Goal: Task Accomplishment & Management: Use online tool/utility

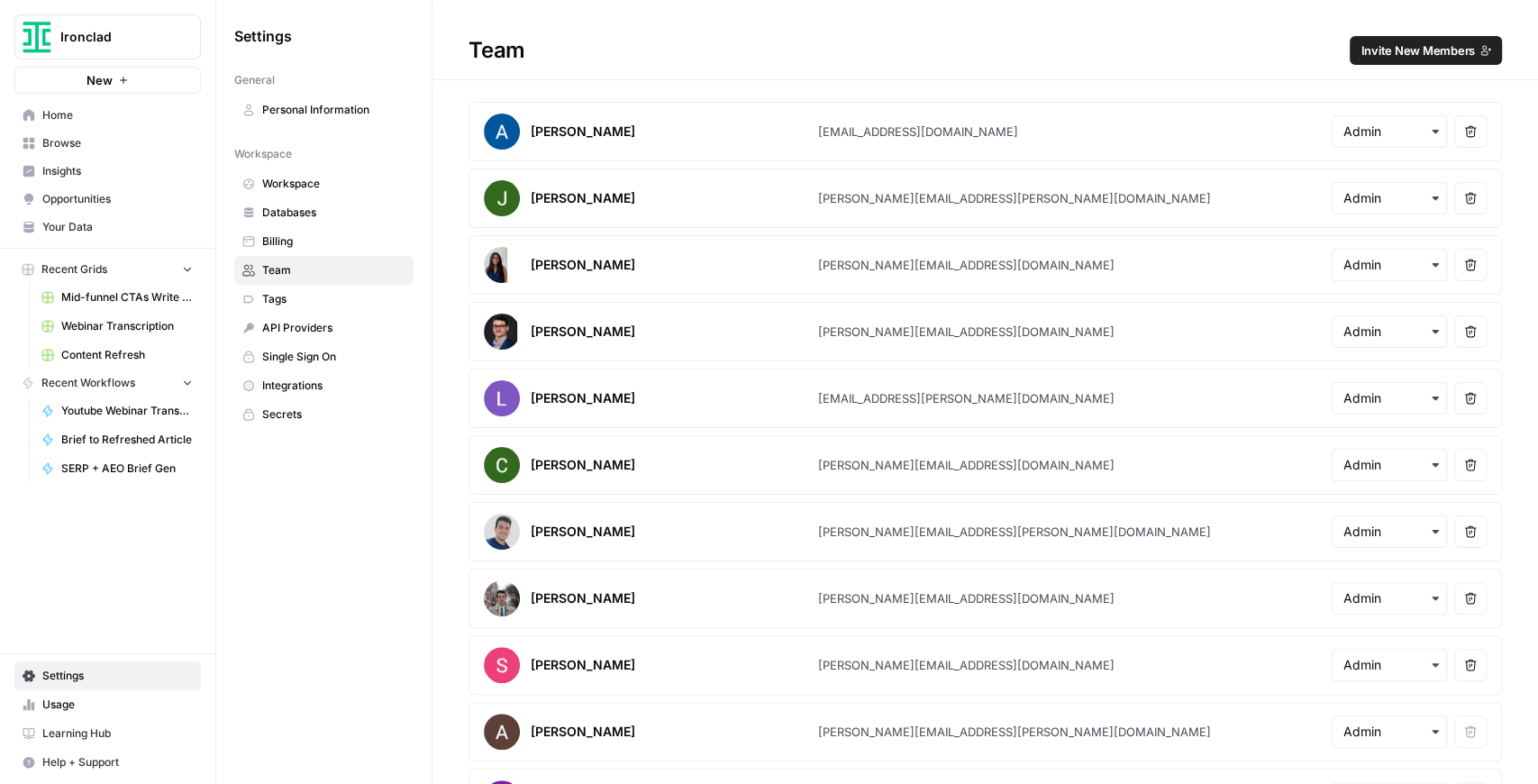
scroll to position [567, 0]
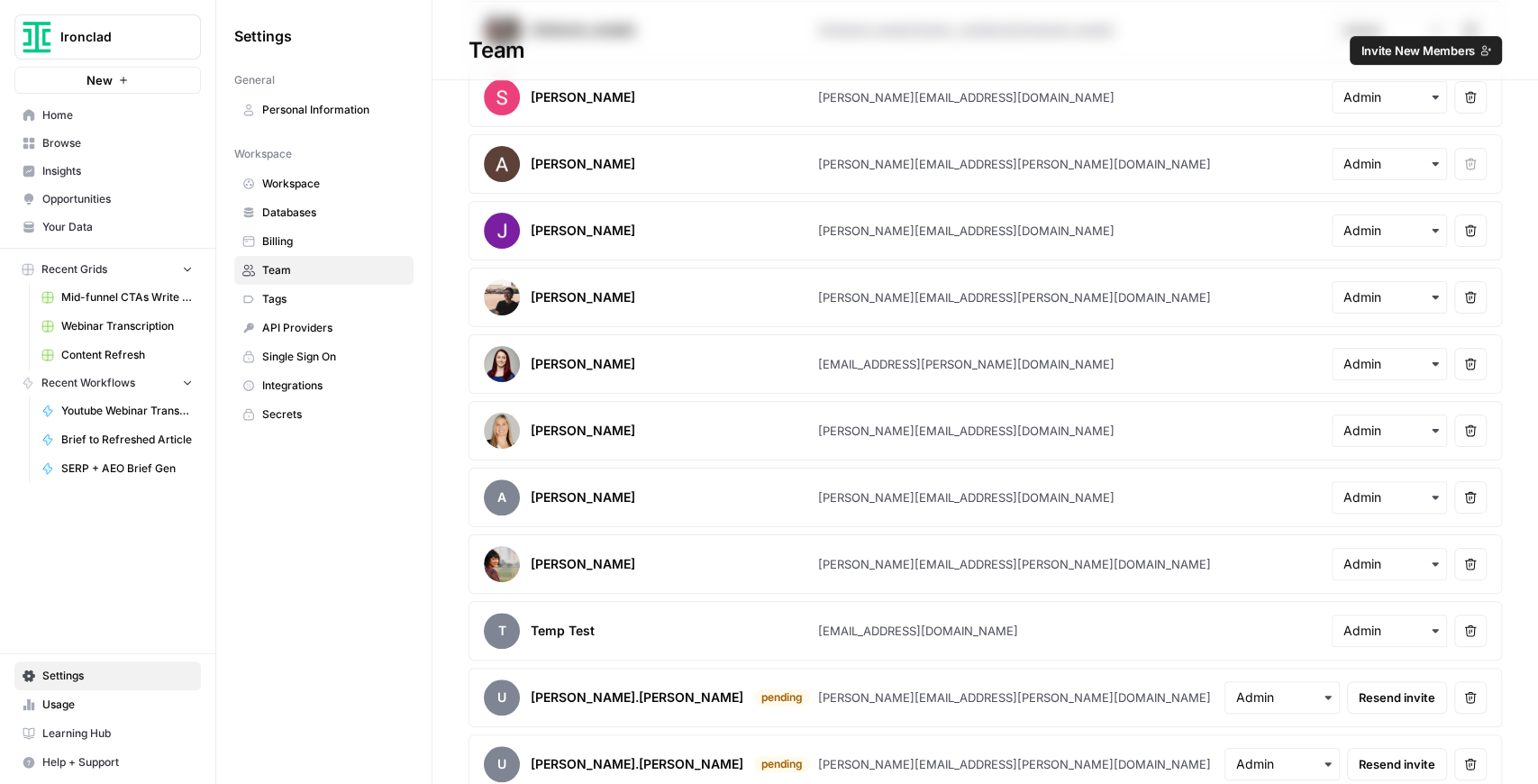
click at [68, 30] on span "Ironclad" at bounding box center [115, 37] width 109 height 18
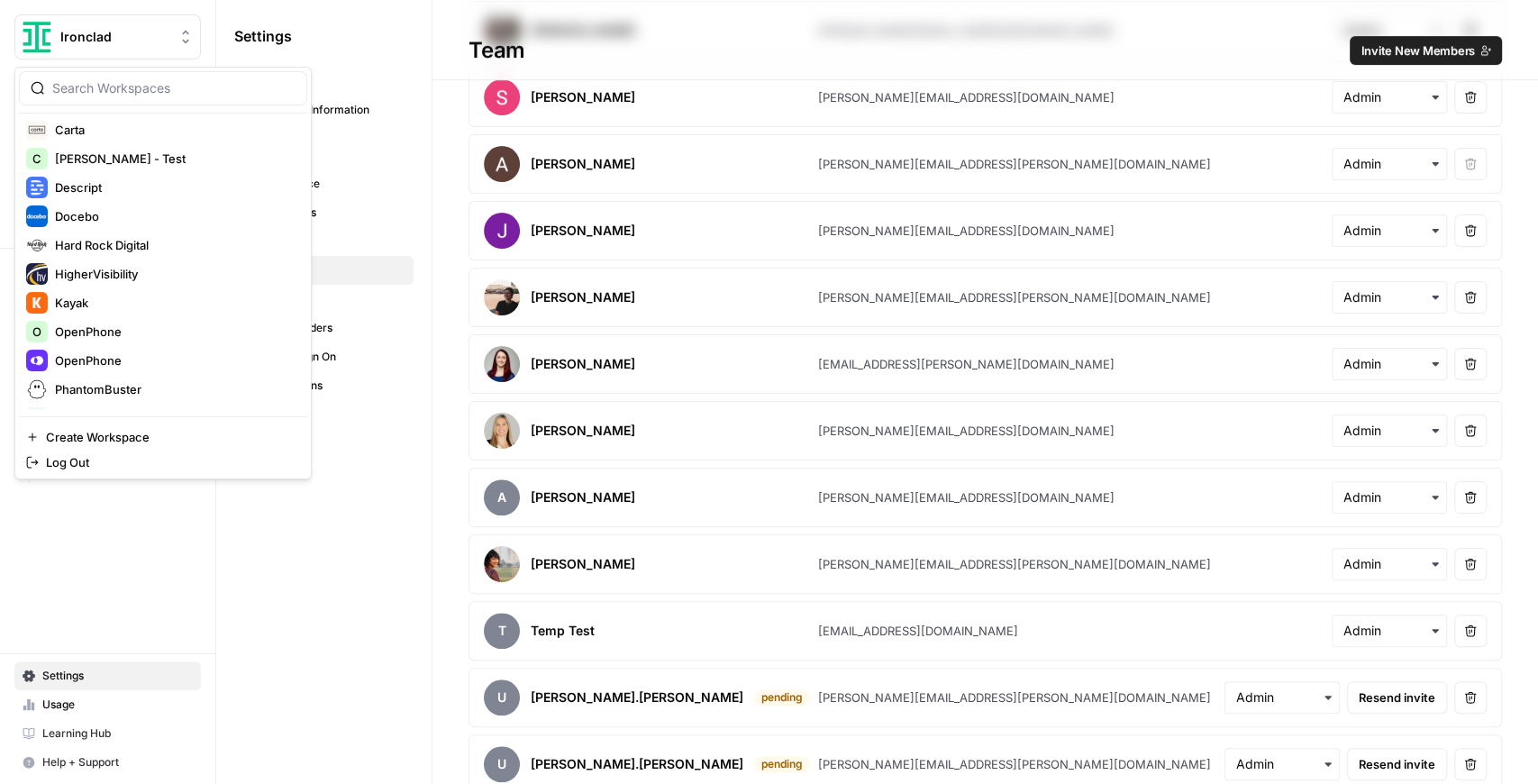
scroll to position [239, 0]
click at [112, 294] on span "Kayak" at bounding box center [173, 300] width 238 height 18
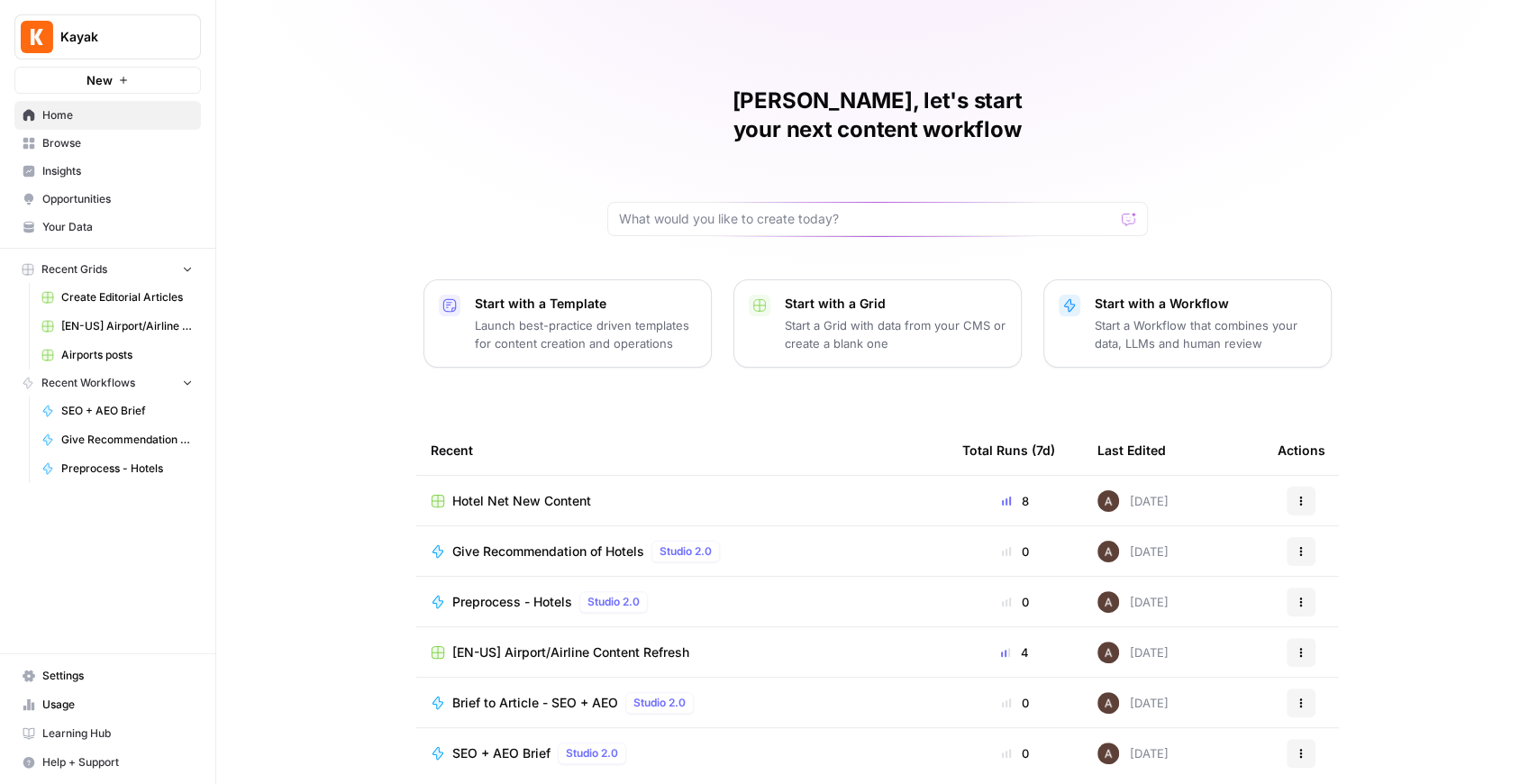
click at [502, 481] on td "Hotel Net New Content" at bounding box center [682, 500] width 532 height 49
click at [503, 492] on span "Hotel Net New Content" at bounding box center [522, 501] width 138 height 18
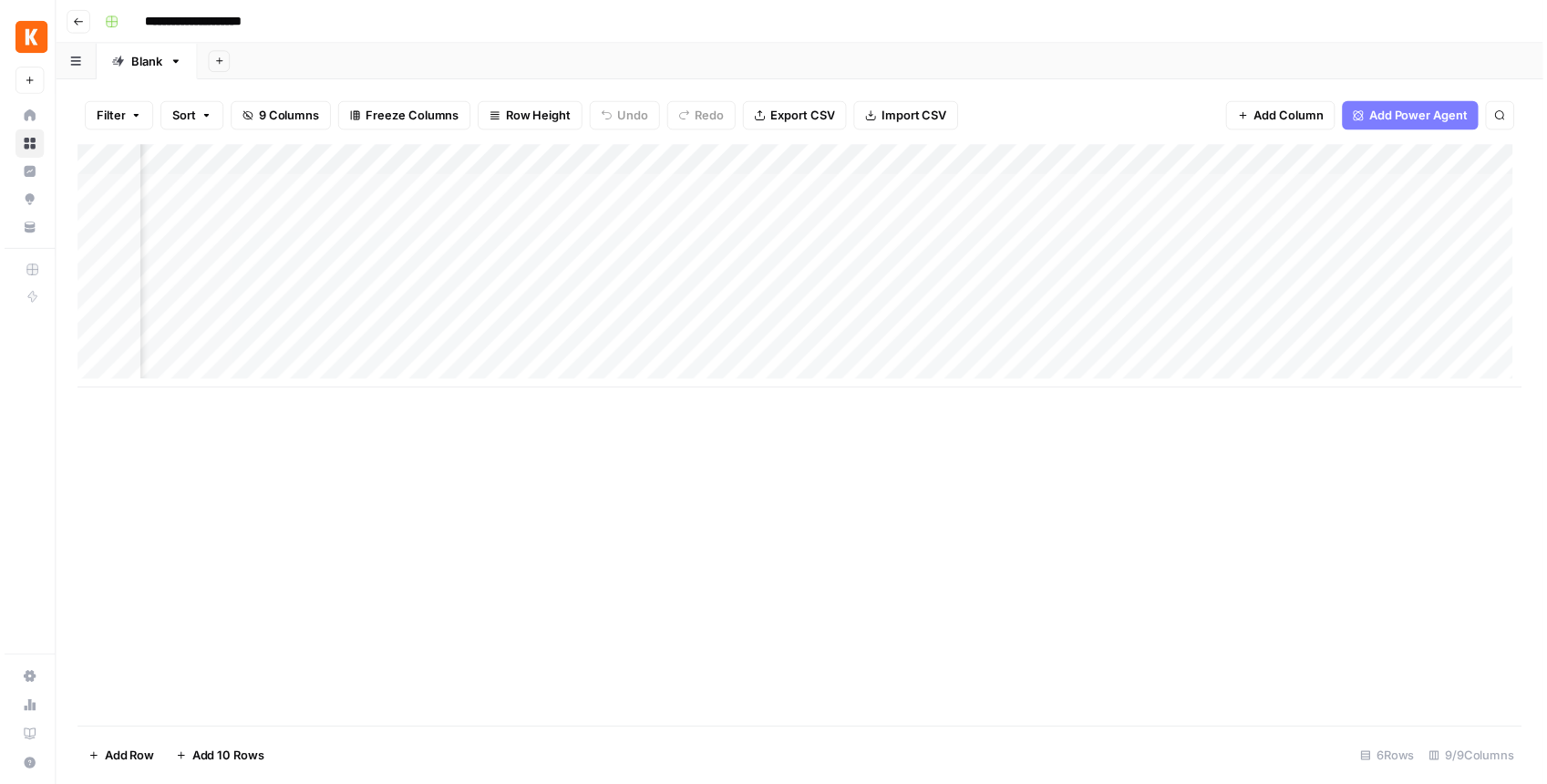
scroll to position [0, 270]
click at [890, 164] on div "Add Column" at bounding box center [803, 268] width 1460 height 246
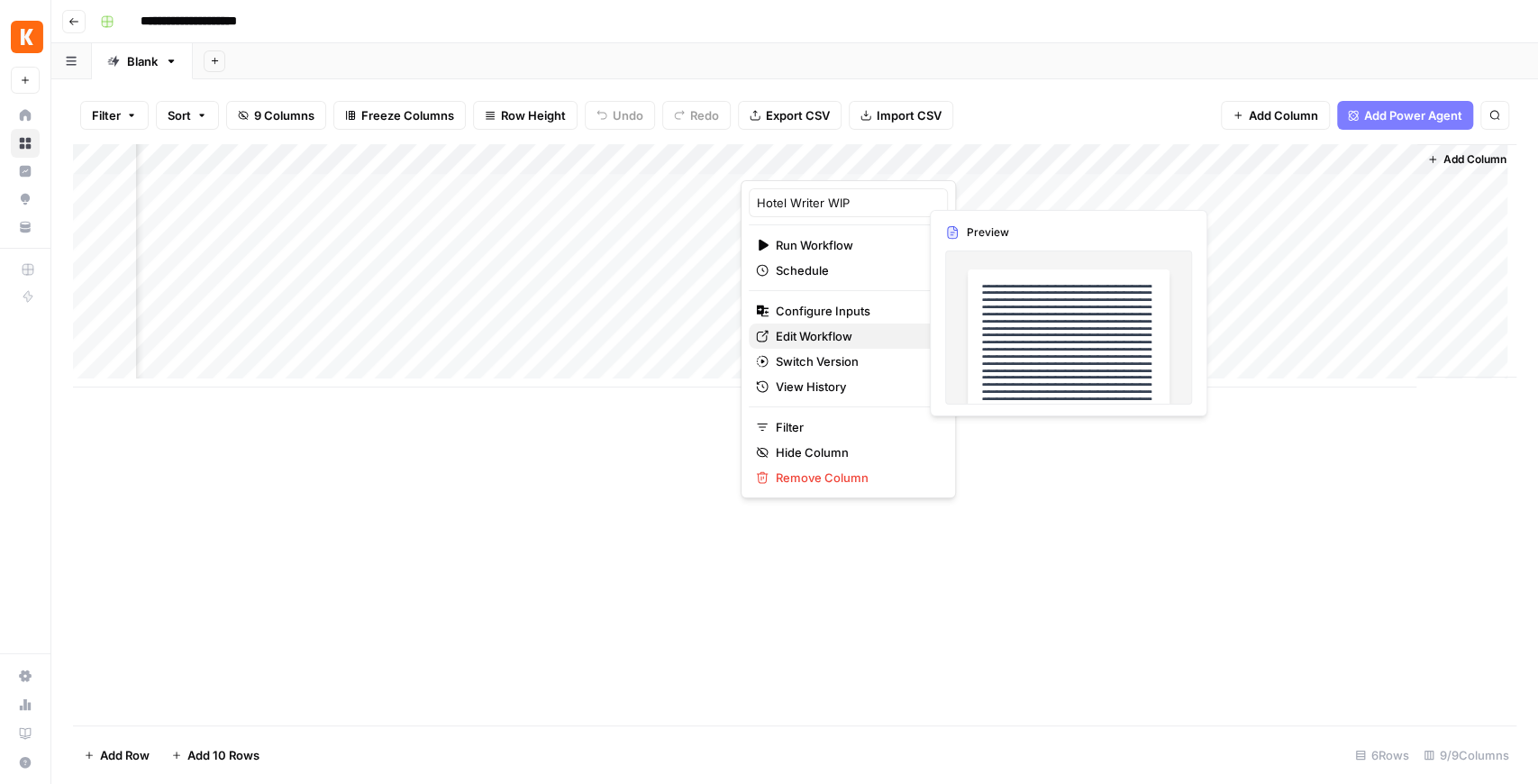
click at [841, 331] on span "Edit Workflow" at bounding box center [854, 336] width 158 height 18
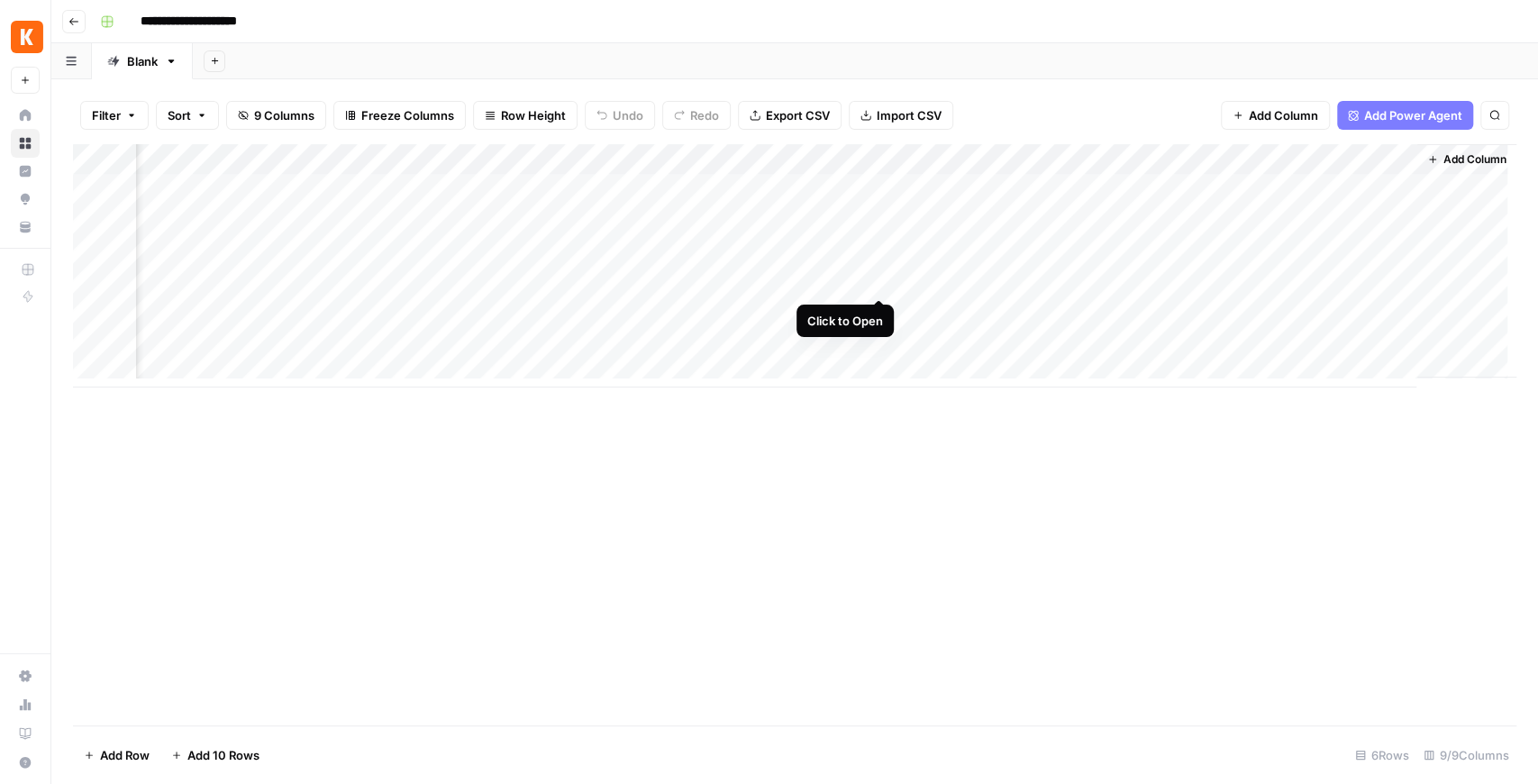
click at [882, 281] on div "Add Column" at bounding box center [794, 265] width 1443 height 243
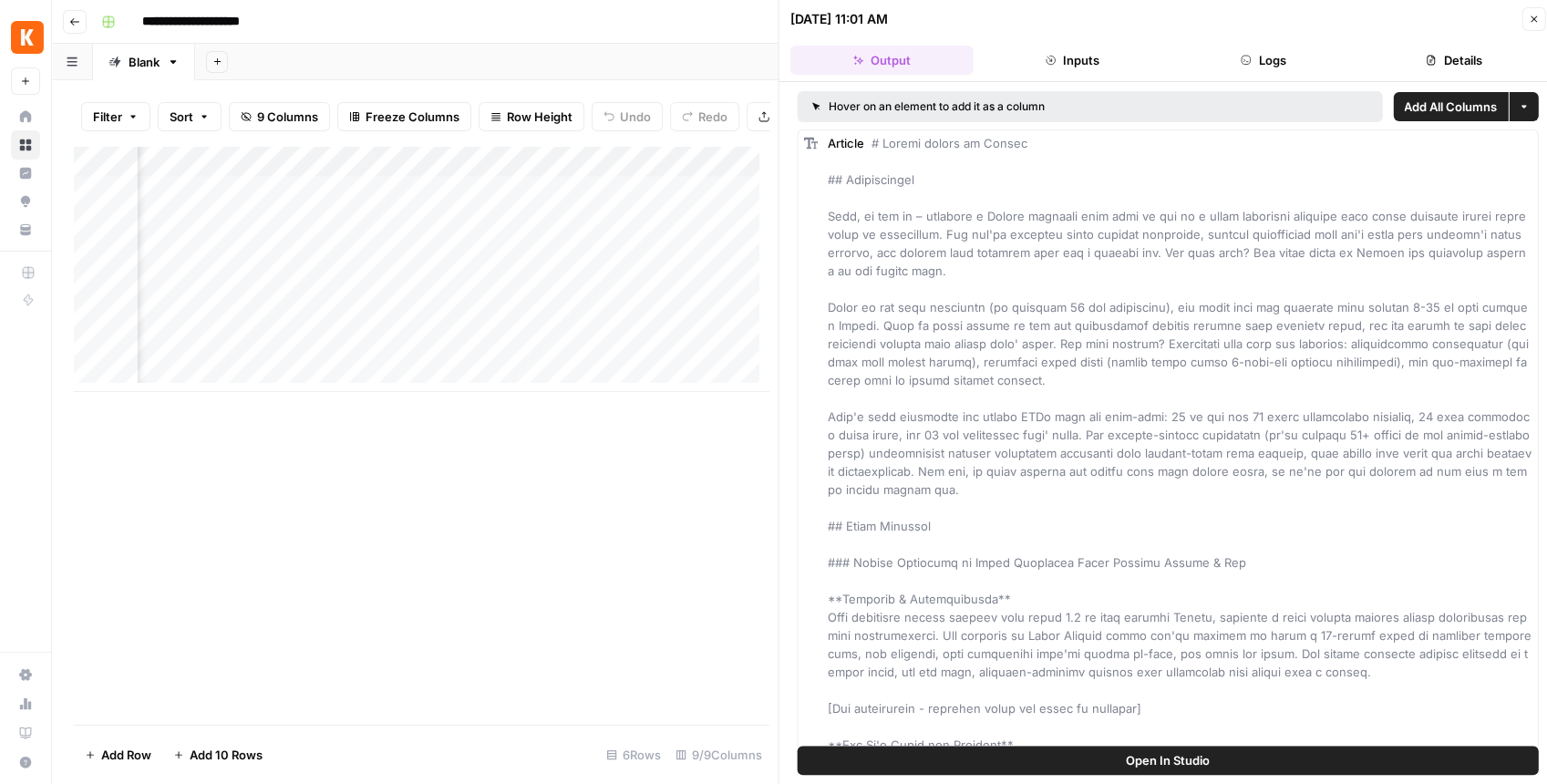
click at [1096, 764] on button "Open In Studio" at bounding box center [1168, 760] width 741 height 29
click at [671, 258] on div "Add Column" at bounding box center [421, 268] width 695 height 246
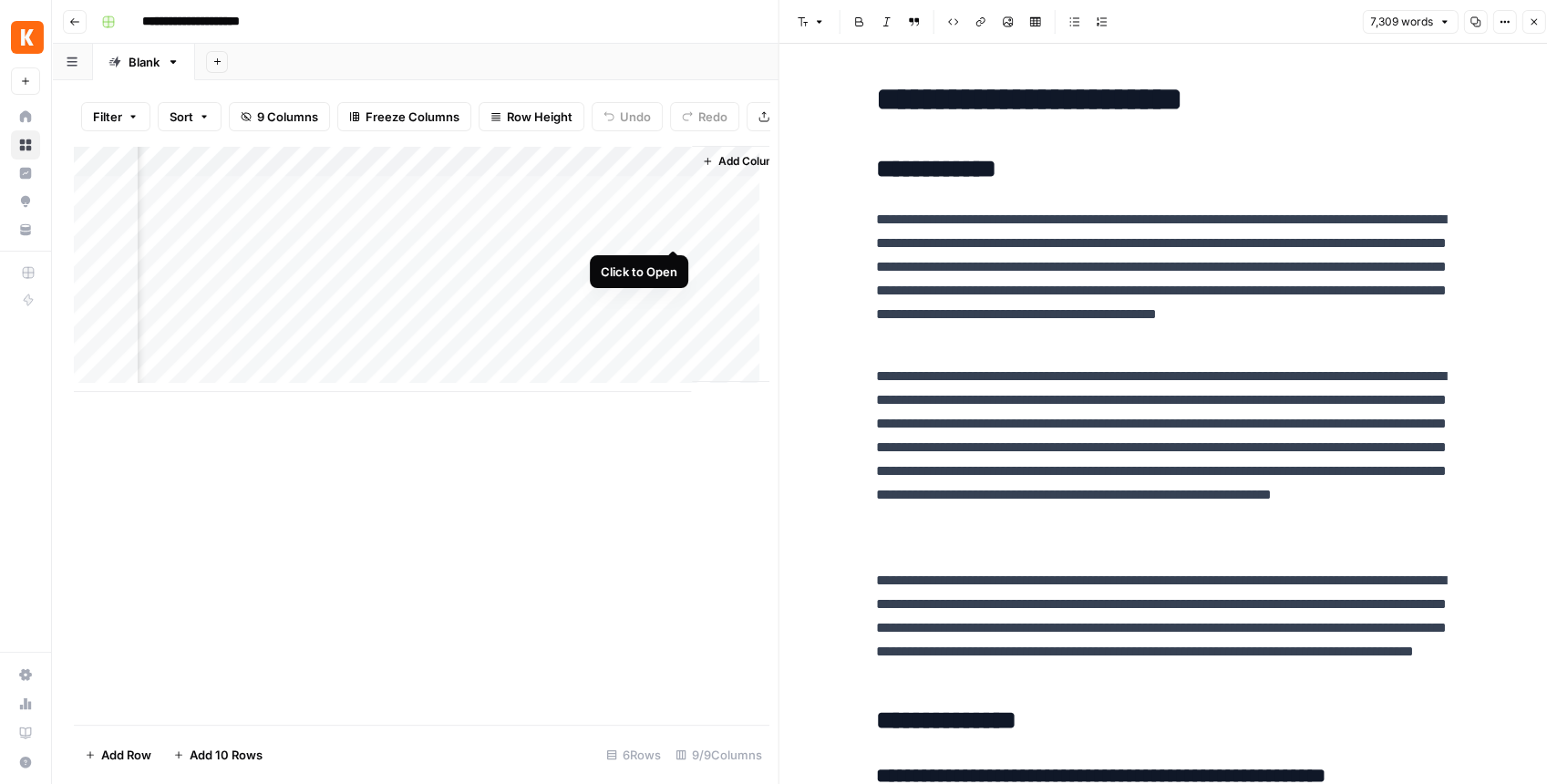
click at [674, 225] on div "Add Column" at bounding box center [421, 268] width 695 height 246
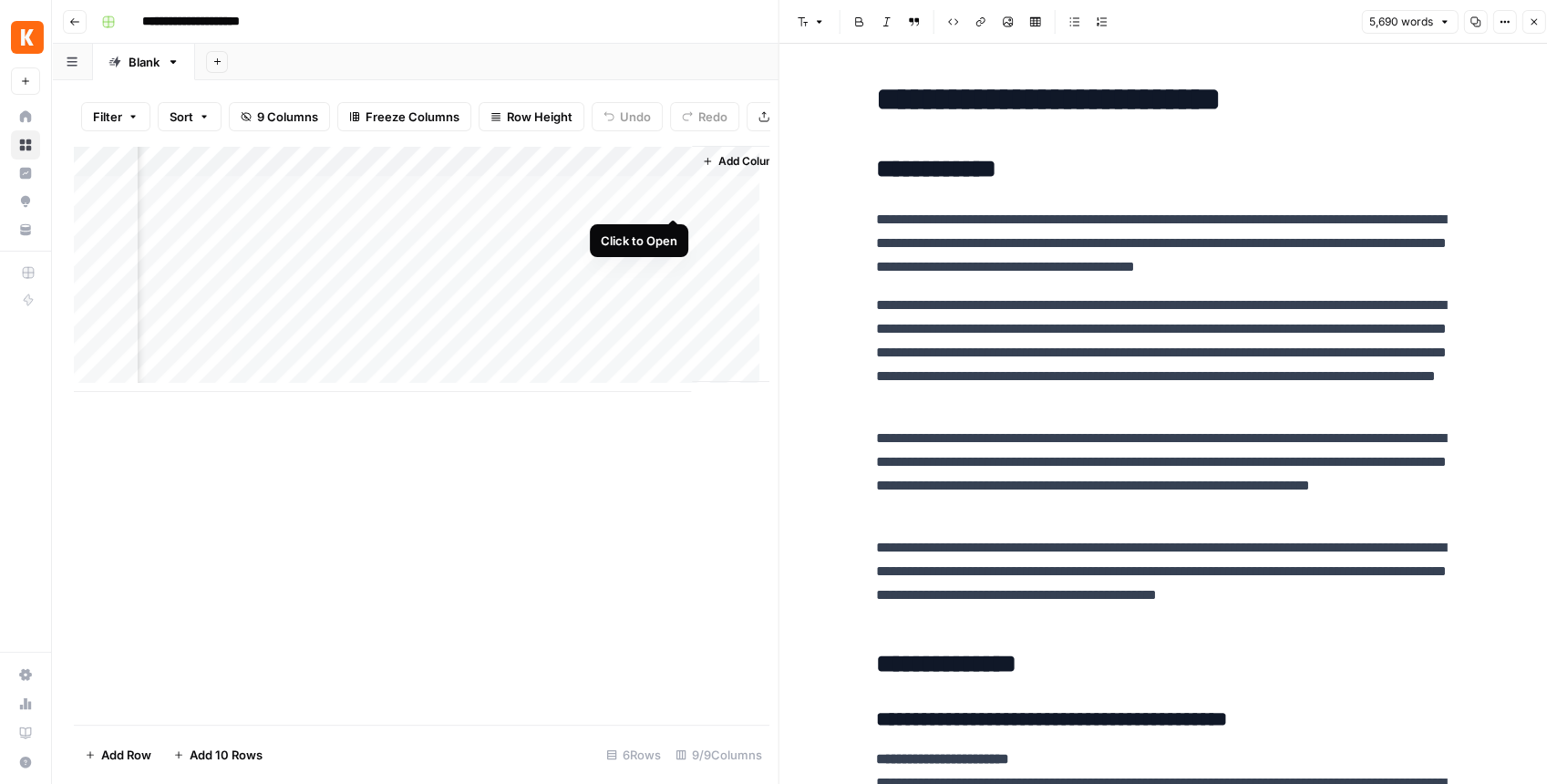
click at [669, 205] on div "Add Column" at bounding box center [421, 268] width 695 height 246
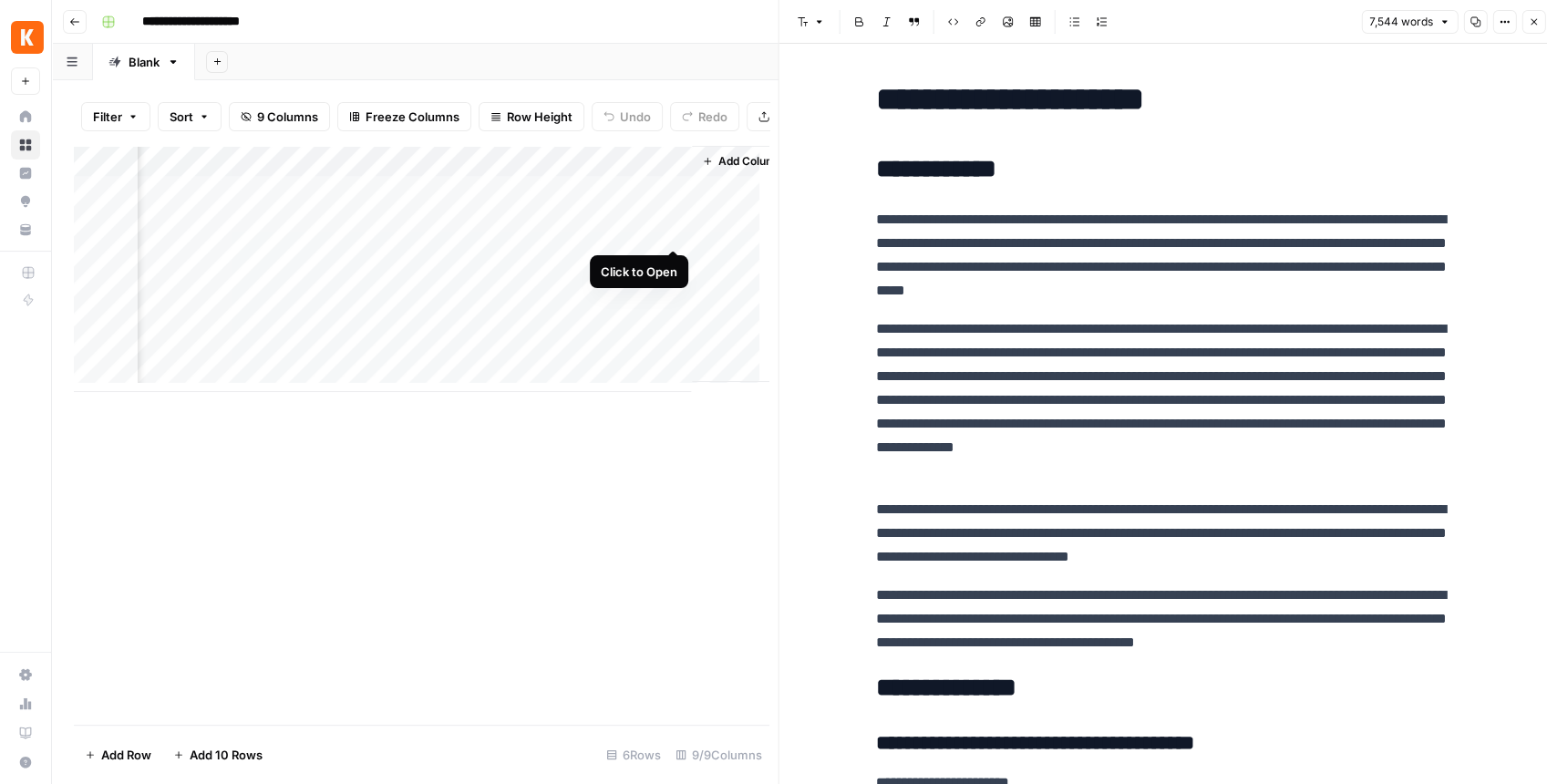
click at [671, 224] on div "Add Column" at bounding box center [421, 268] width 695 height 246
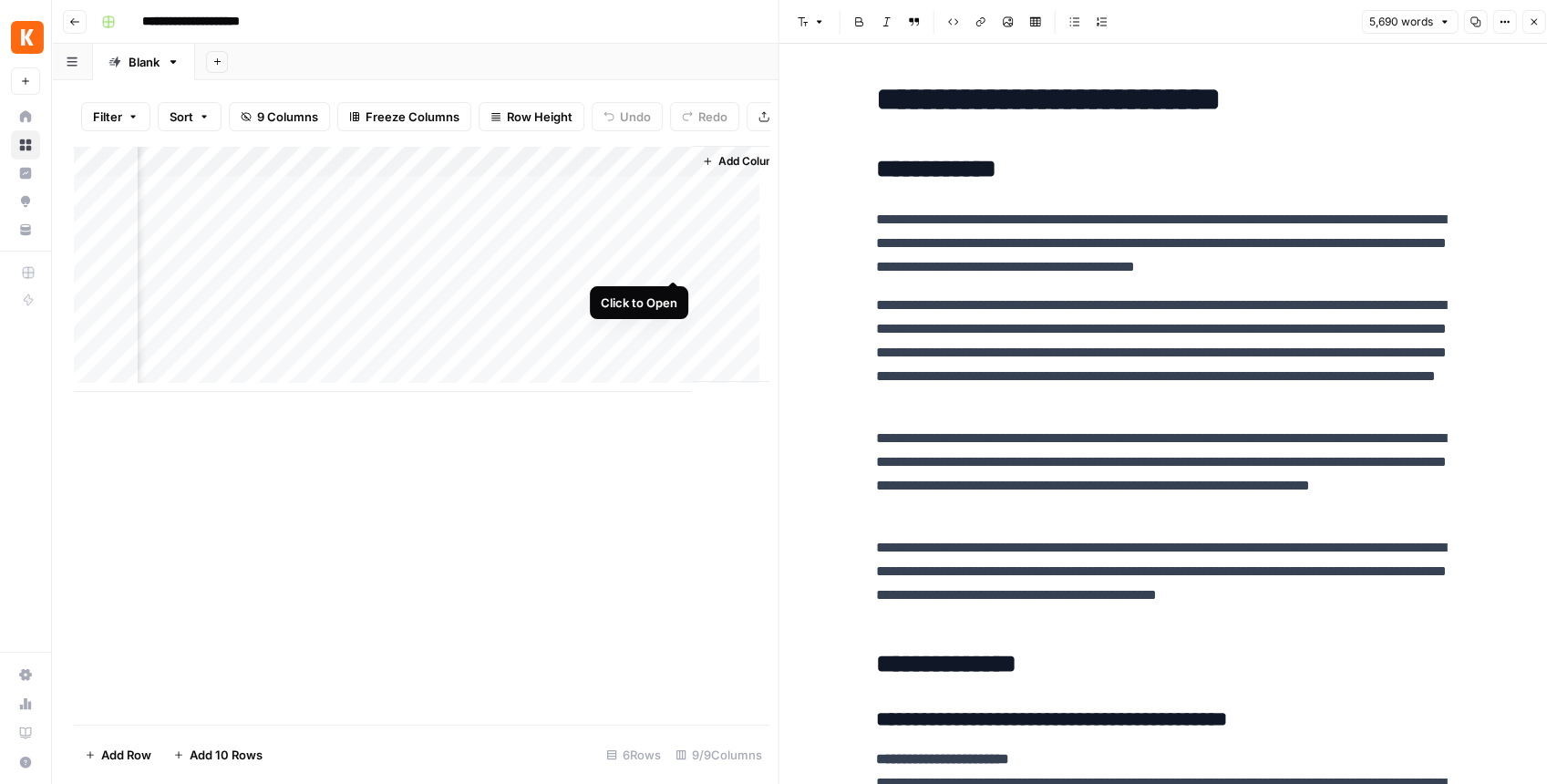
click at [675, 256] on div "Add Column" at bounding box center [421, 268] width 695 height 246
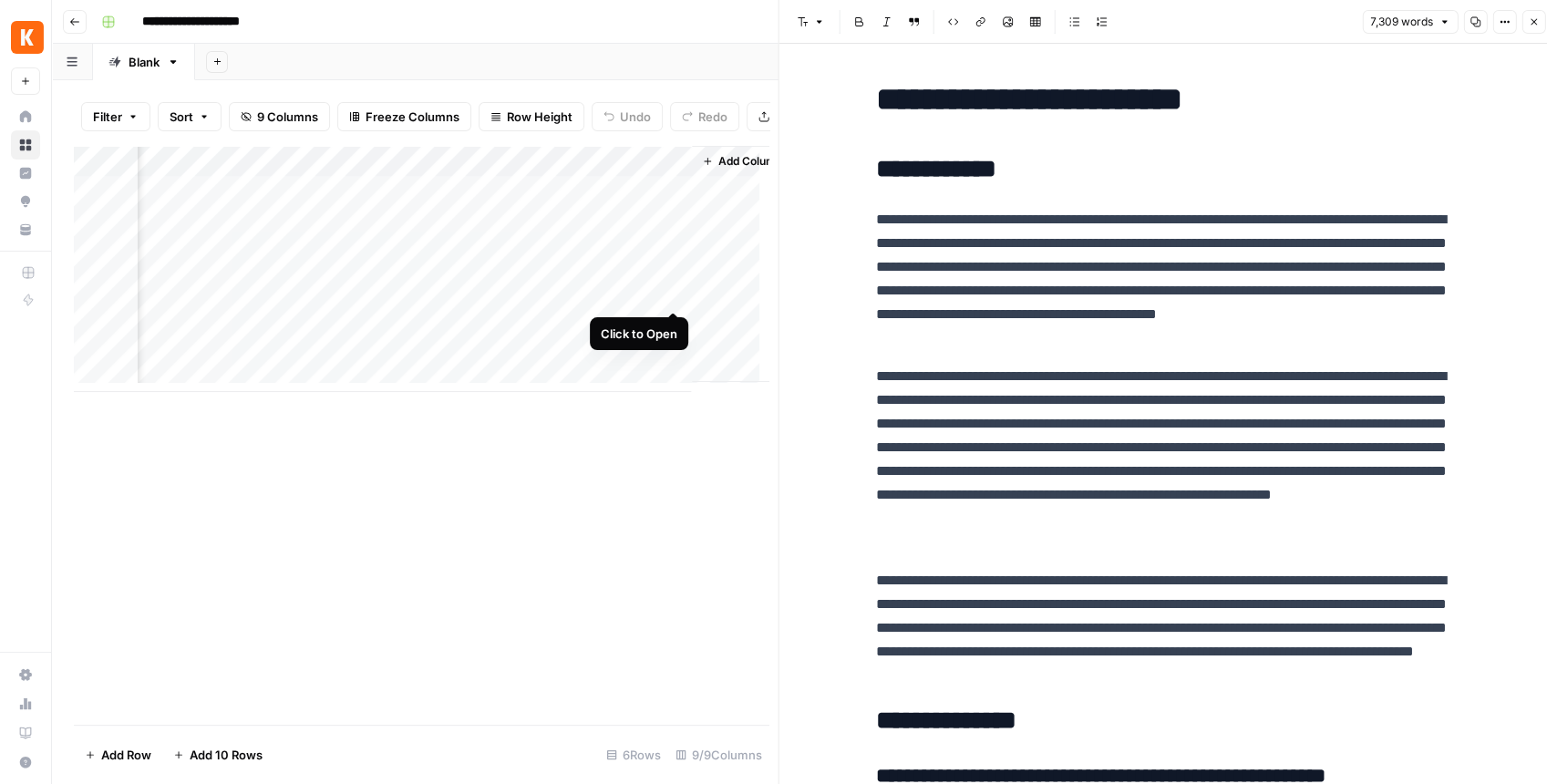
click at [678, 287] on div "Add Column" at bounding box center [421, 268] width 695 height 246
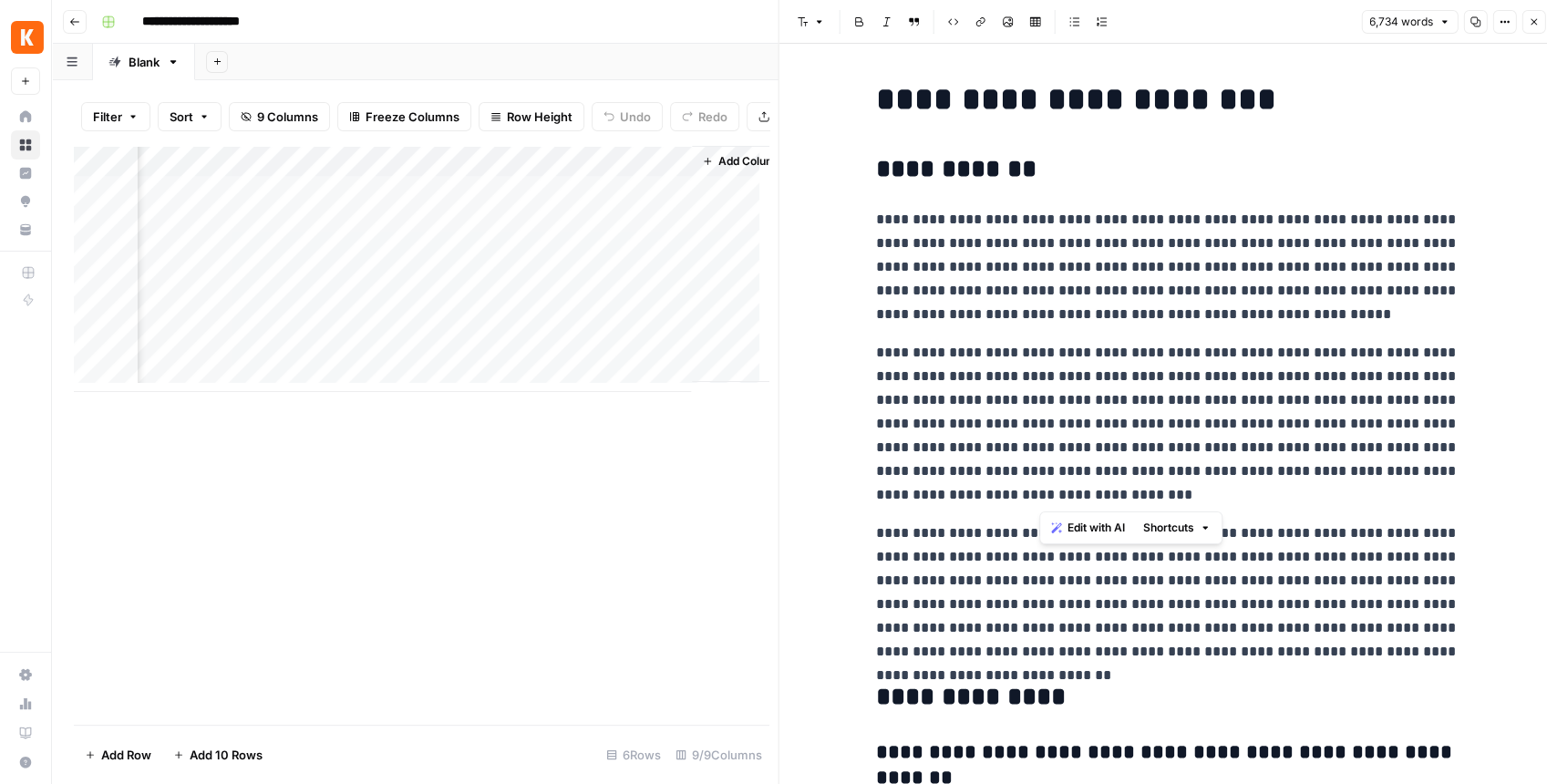
drag, startPoint x: 1098, startPoint y: 386, endPoint x: 1075, endPoint y: 507, distance: 123.2
click at [1075, 507] on p "**********" at bounding box center [1167, 424] width 583 height 166
click at [1045, 408] on p "**********" at bounding box center [1167, 424] width 583 height 166
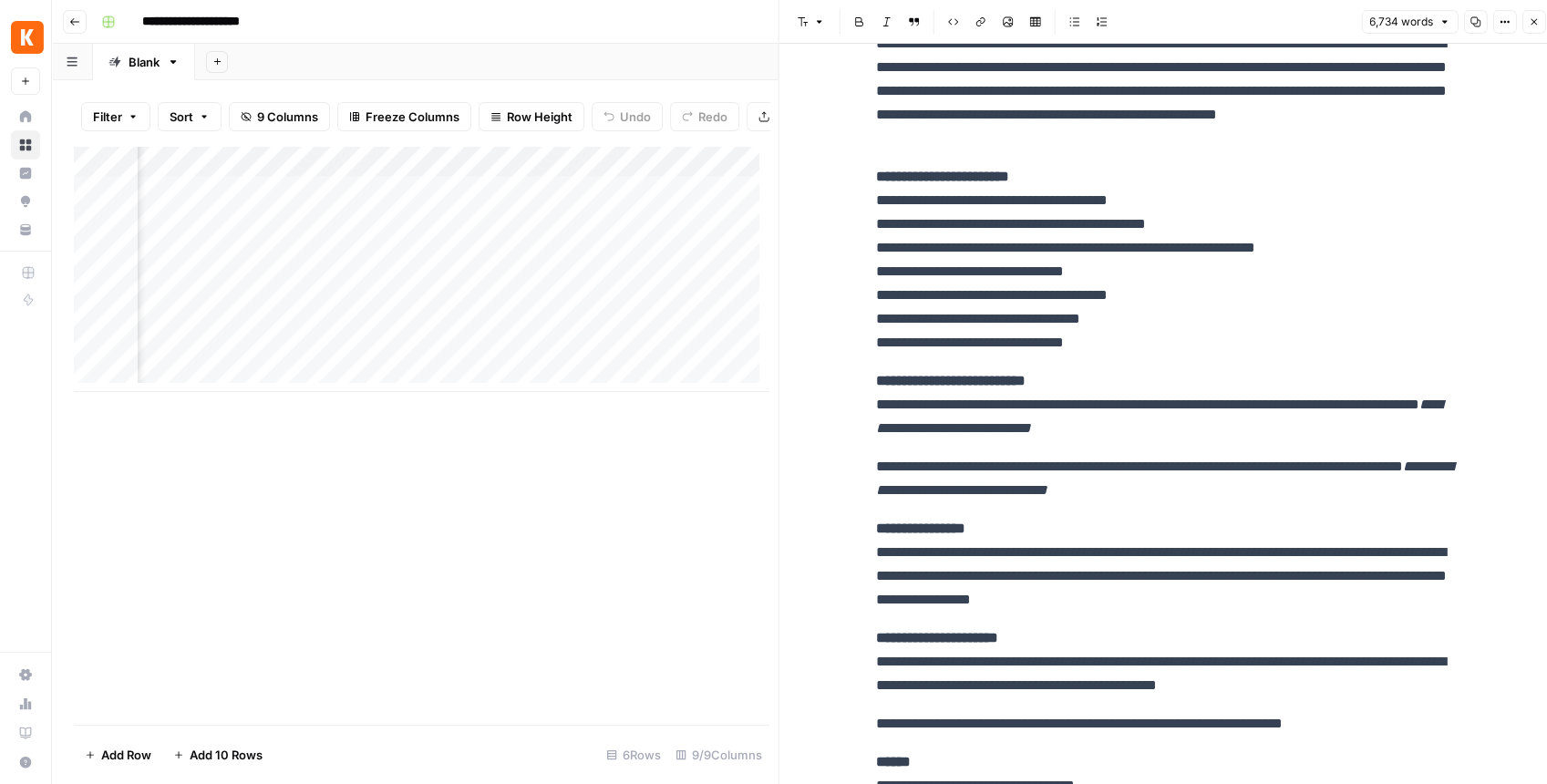
scroll to position [0, 343]
click at [488, 296] on div "Add Column" at bounding box center [421, 268] width 695 height 246
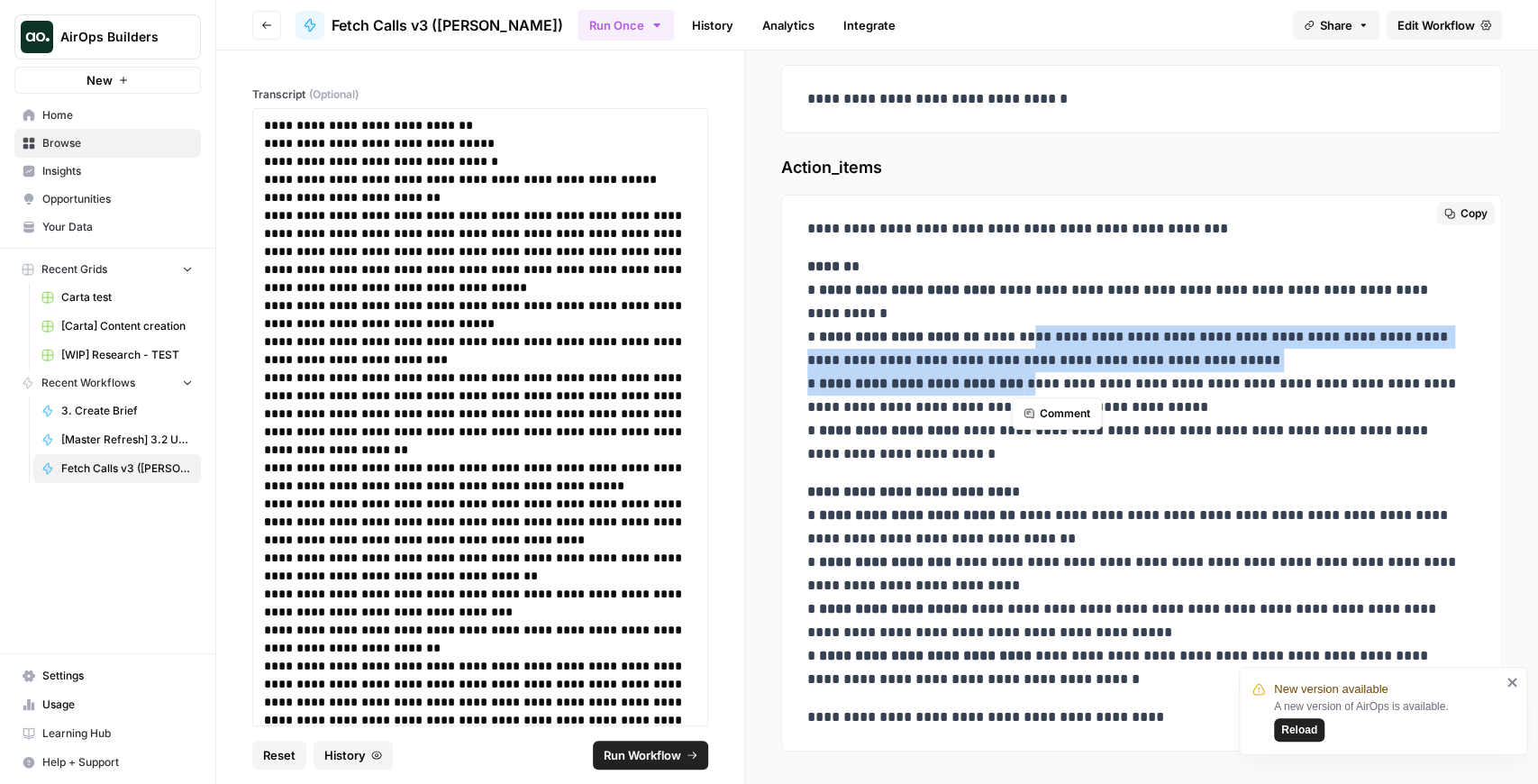
scroll to position [295, 0]
click at [1508, 681] on icon "close" at bounding box center [1513, 682] width 13 height 15
click at [1463, 213] on span "Copy" at bounding box center [1474, 213] width 27 height 16
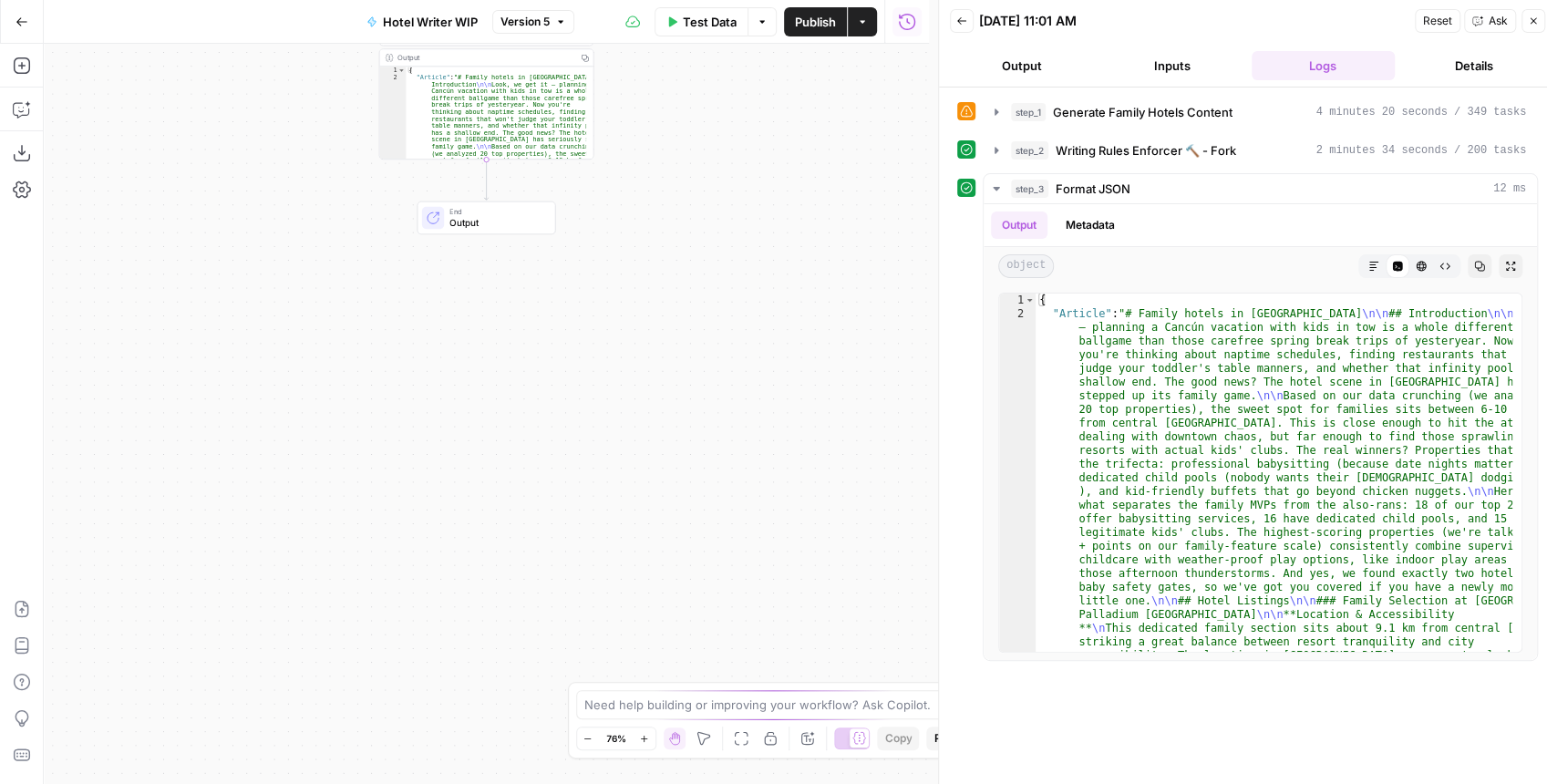
click at [496, 233] on div "End Output" at bounding box center [486, 218] width 138 height 33
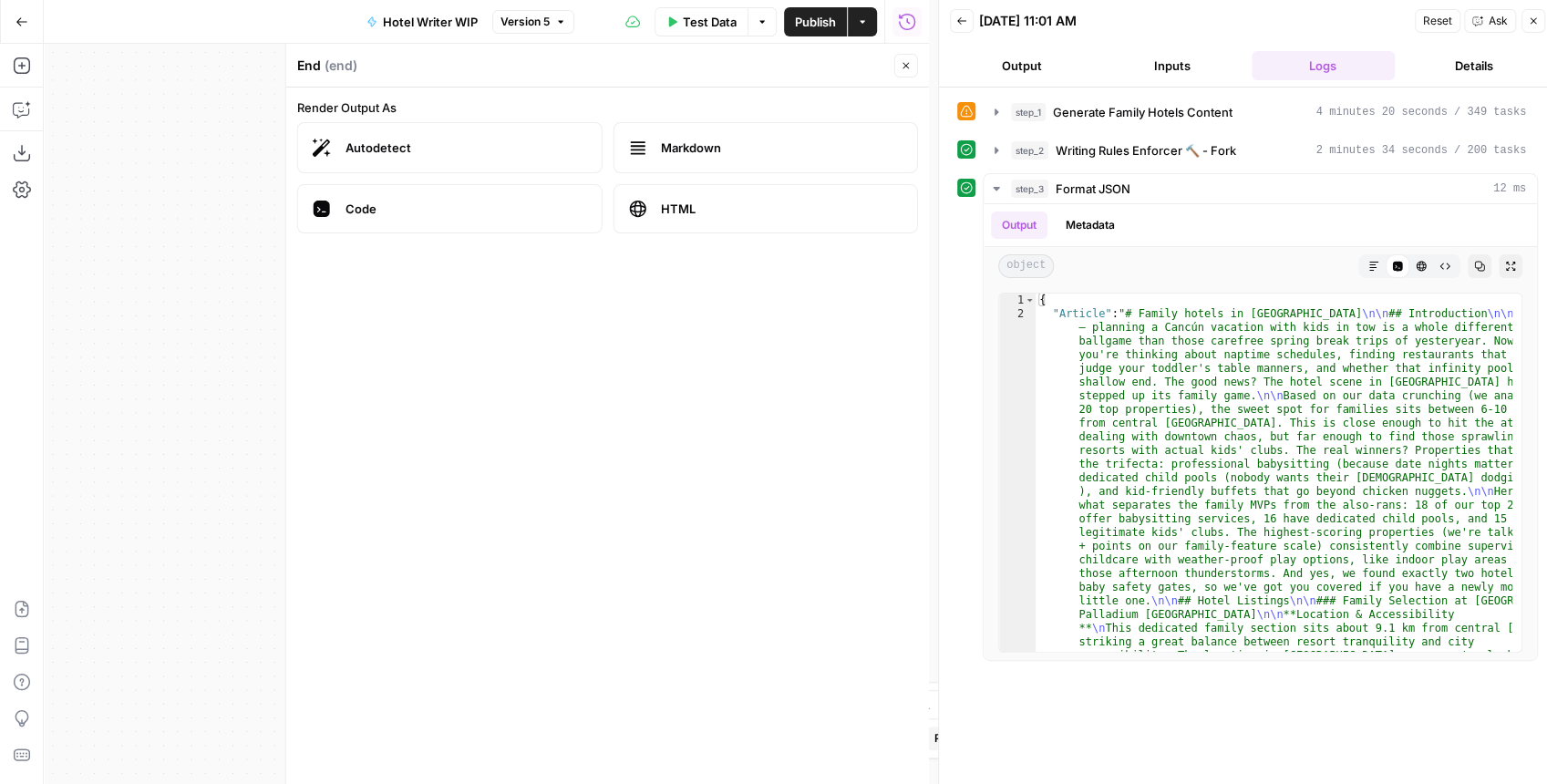
click at [913, 67] on button "Close" at bounding box center [907, 65] width 24 height 24
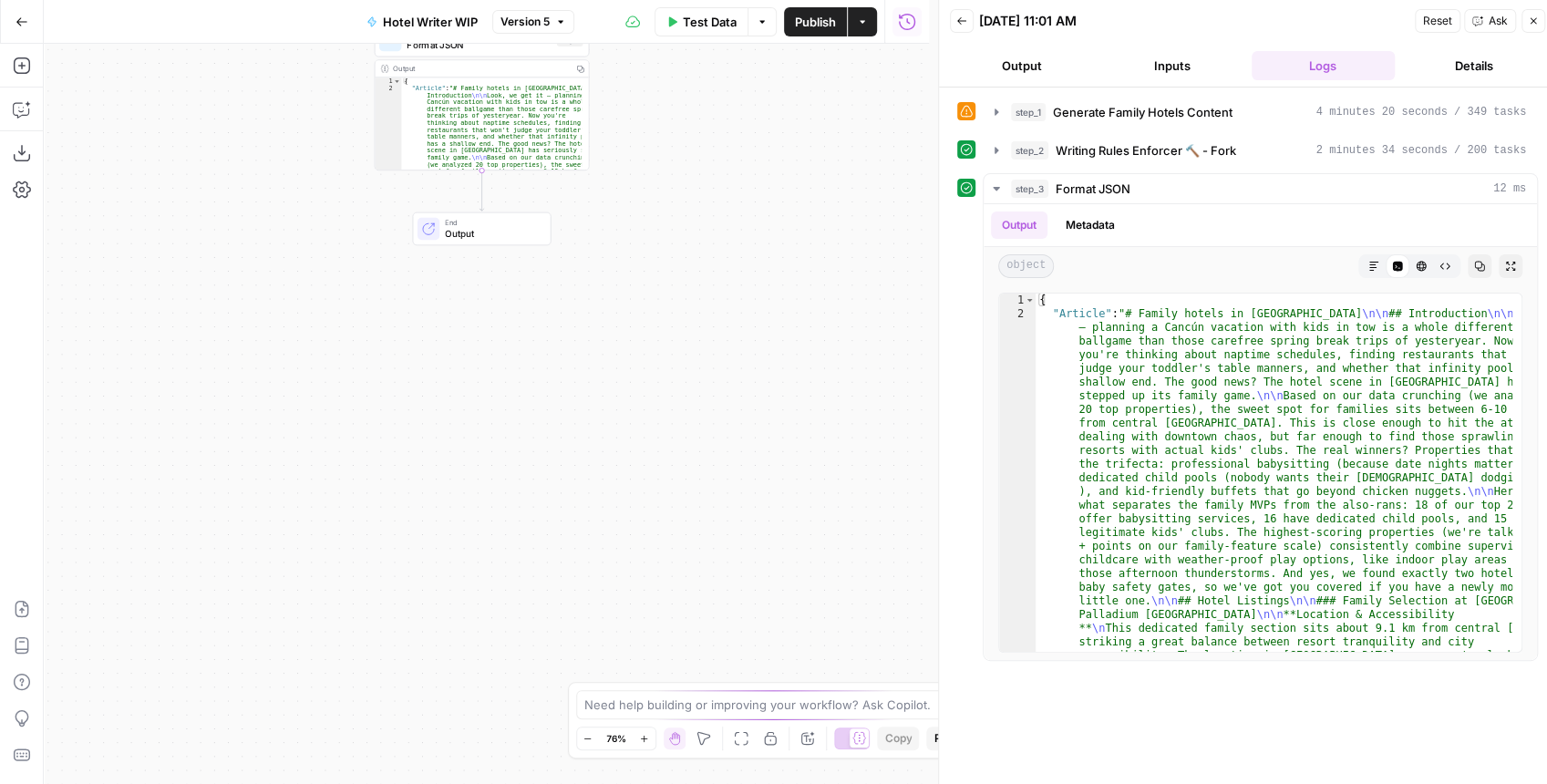
drag, startPoint x: 711, startPoint y: 144, endPoint x: 709, endPoint y: 397, distance: 253.0
click at [709, 396] on div "**********" at bounding box center [486, 413] width 885 height 740
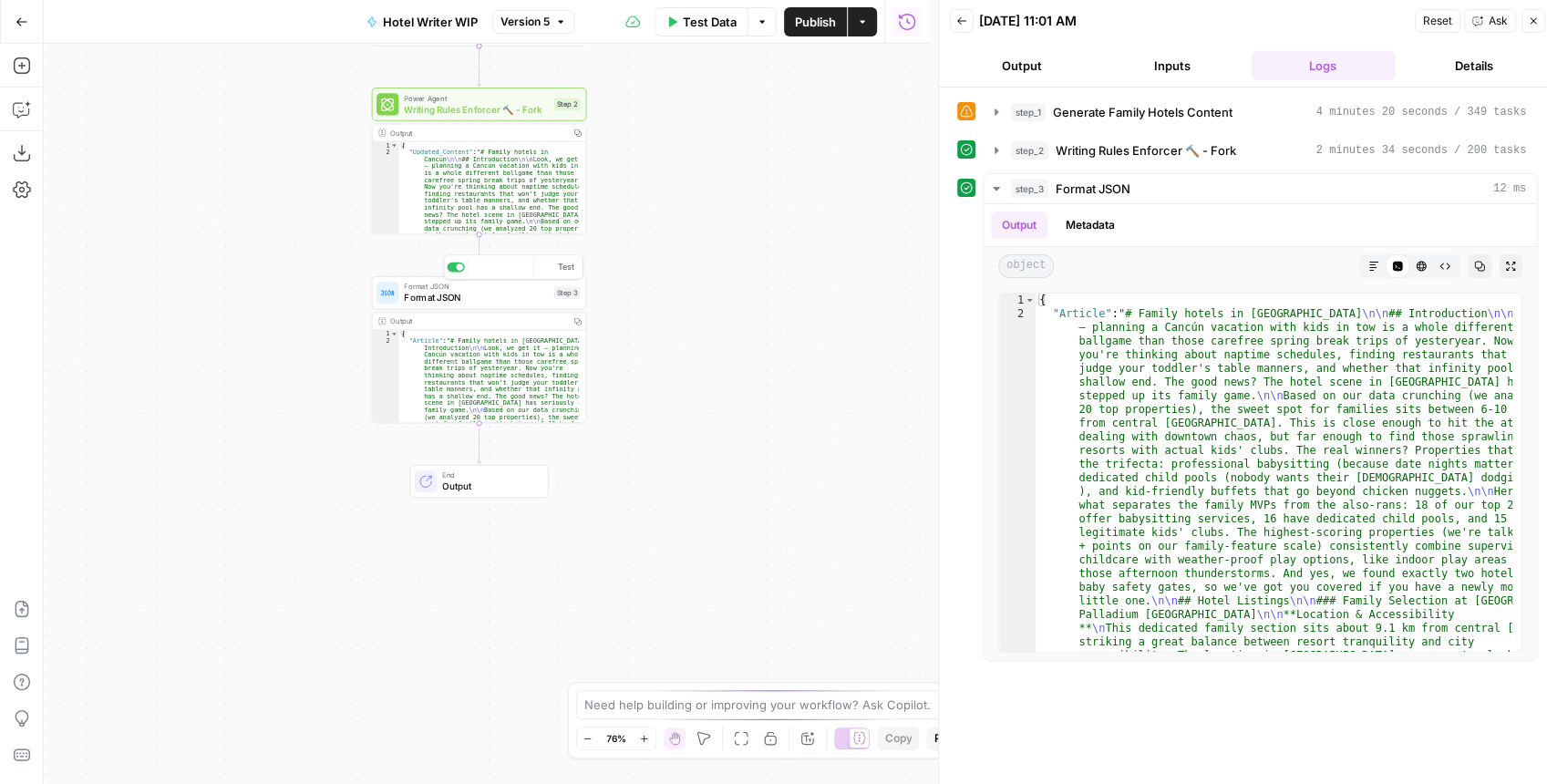
click at [484, 307] on div "Format JSON Format JSON Step 3 Copy step Delete step Add Note Test" at bounding box center [480, 293] width 216 height 33
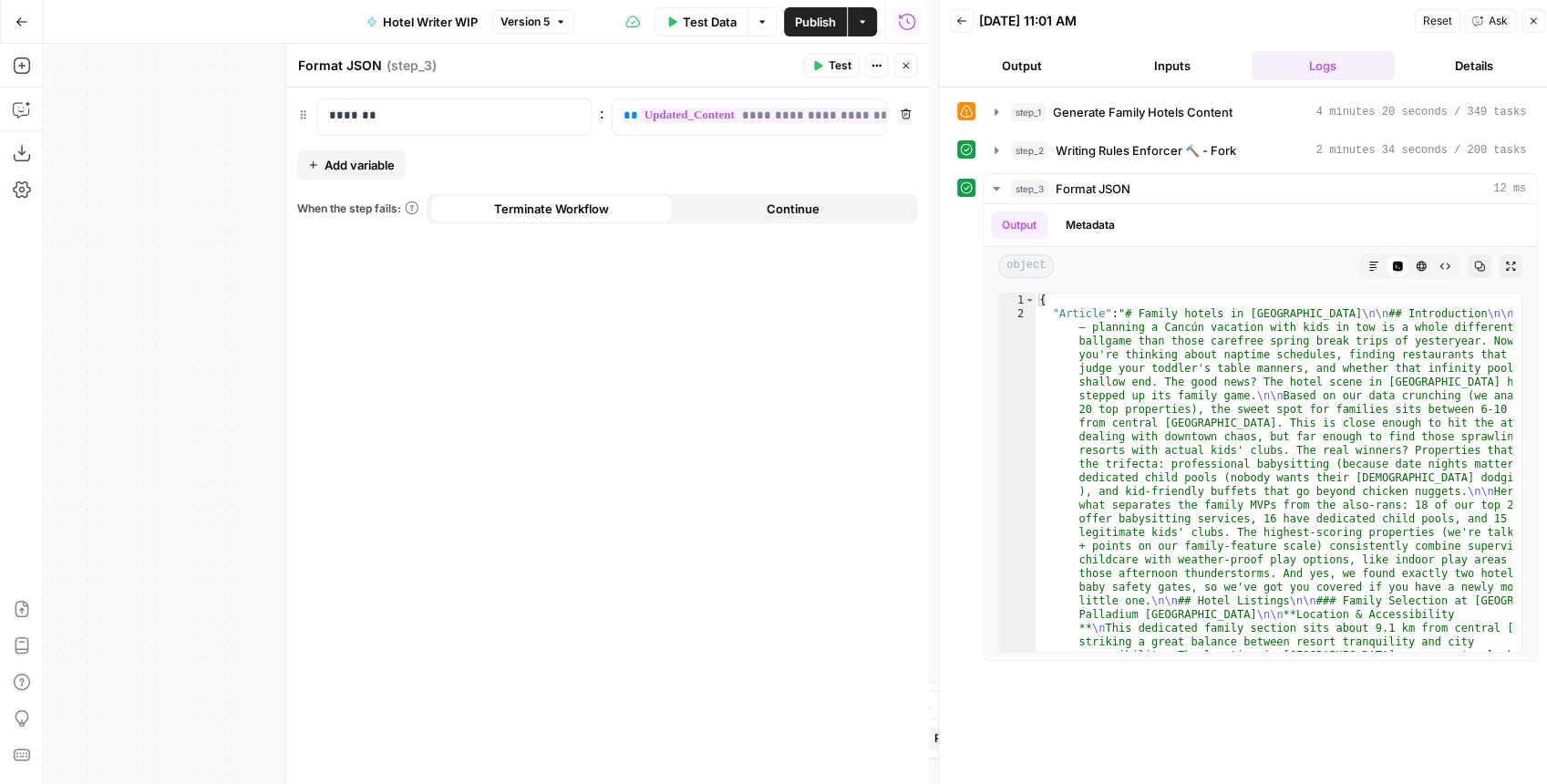
click at [913, 69] on button "Close" at bounding box center [907, 65] width 24 height 24
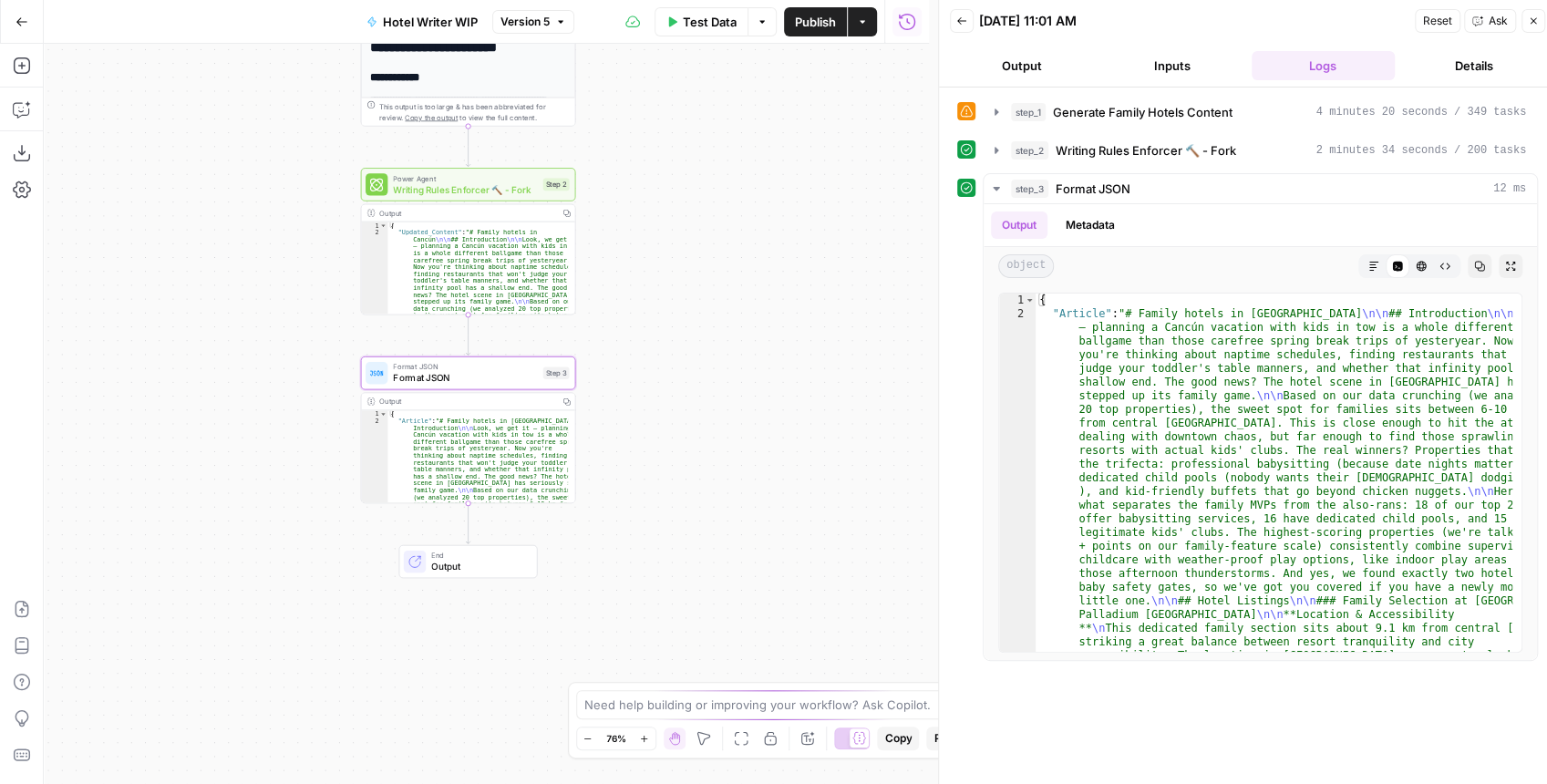
drag, startPoint x: 747, startPoint y: 208, endPoint x: 747, endPoint y: 338, distance: 130.0
click at [747, 325] on div "**********" at bounding box center [486, 413] width 885 height 740
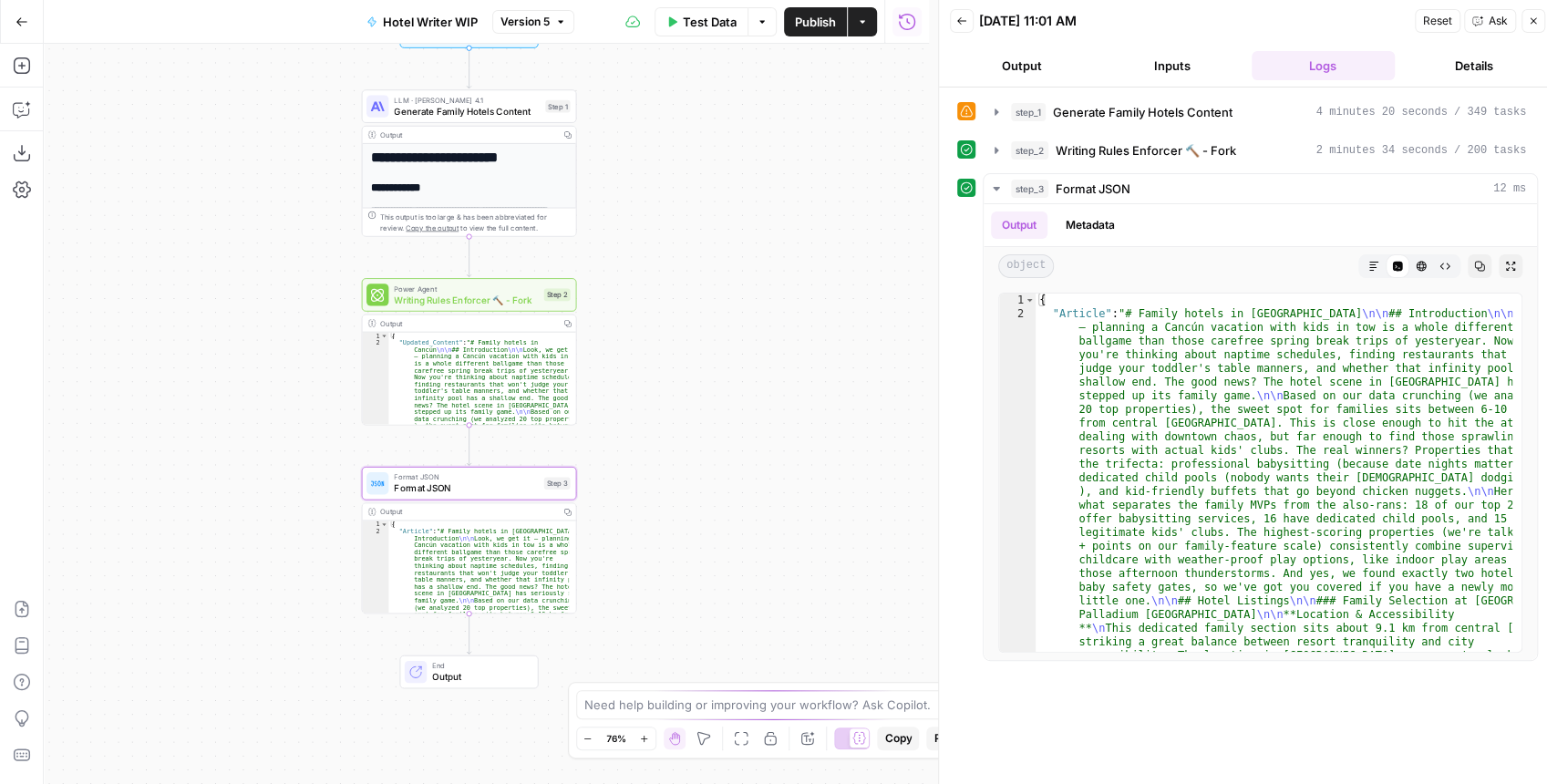
click at [488, 304] on span "Writing Rules Enforcer 🔨 - Fork" at bounding box center [465, 299] width 144 height 14
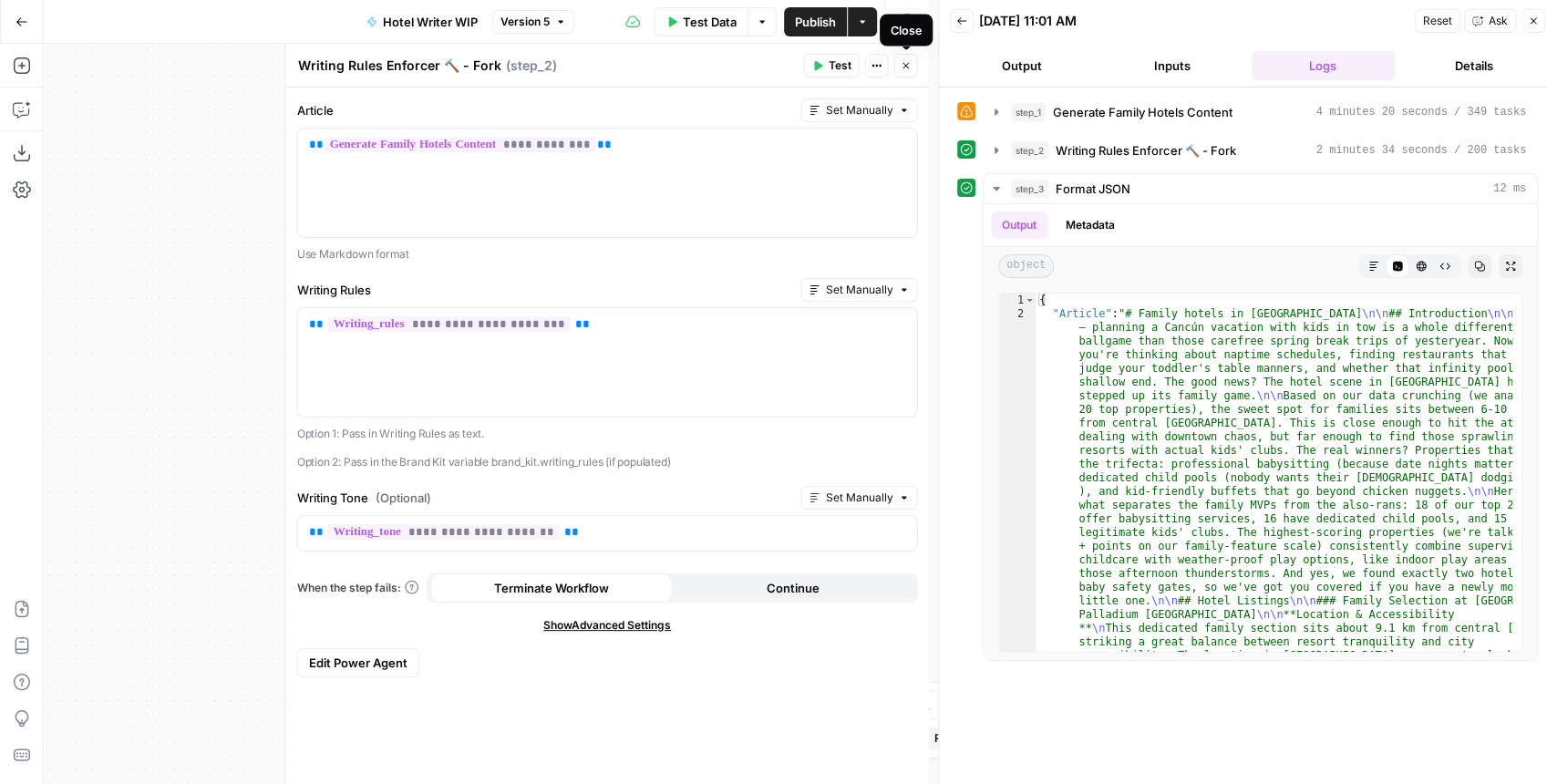
click at [907, 62] on icon "button" at bounding box center [907, 65] width 11 height 11
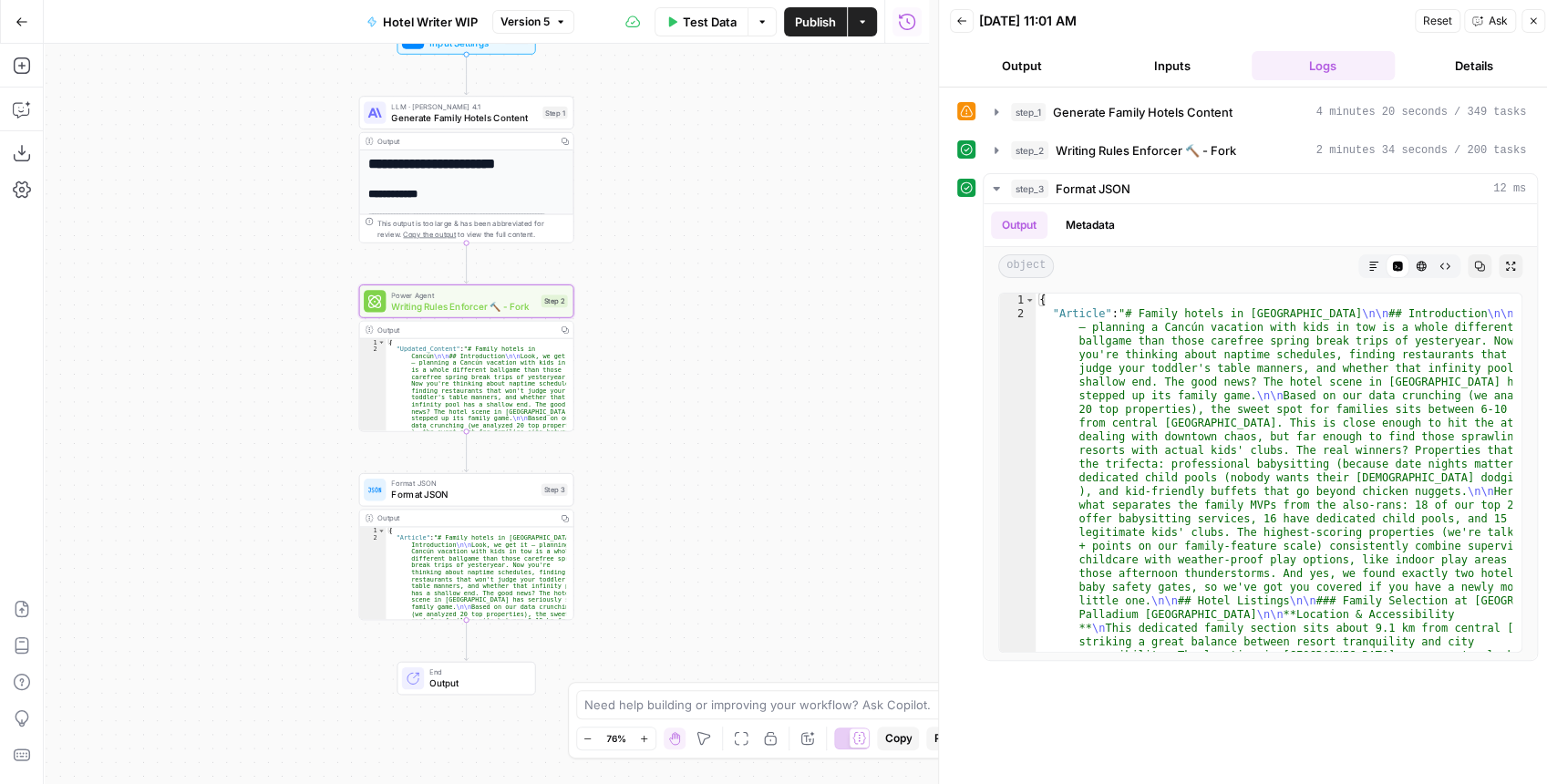
drag, startPoint x: 699, startPoint y: 183, endPoint x: 752, endPoint y: 361, distance: 185.7
click at [750, 356] on div "**********" at bounding box center [486, 413] width 885 height 740
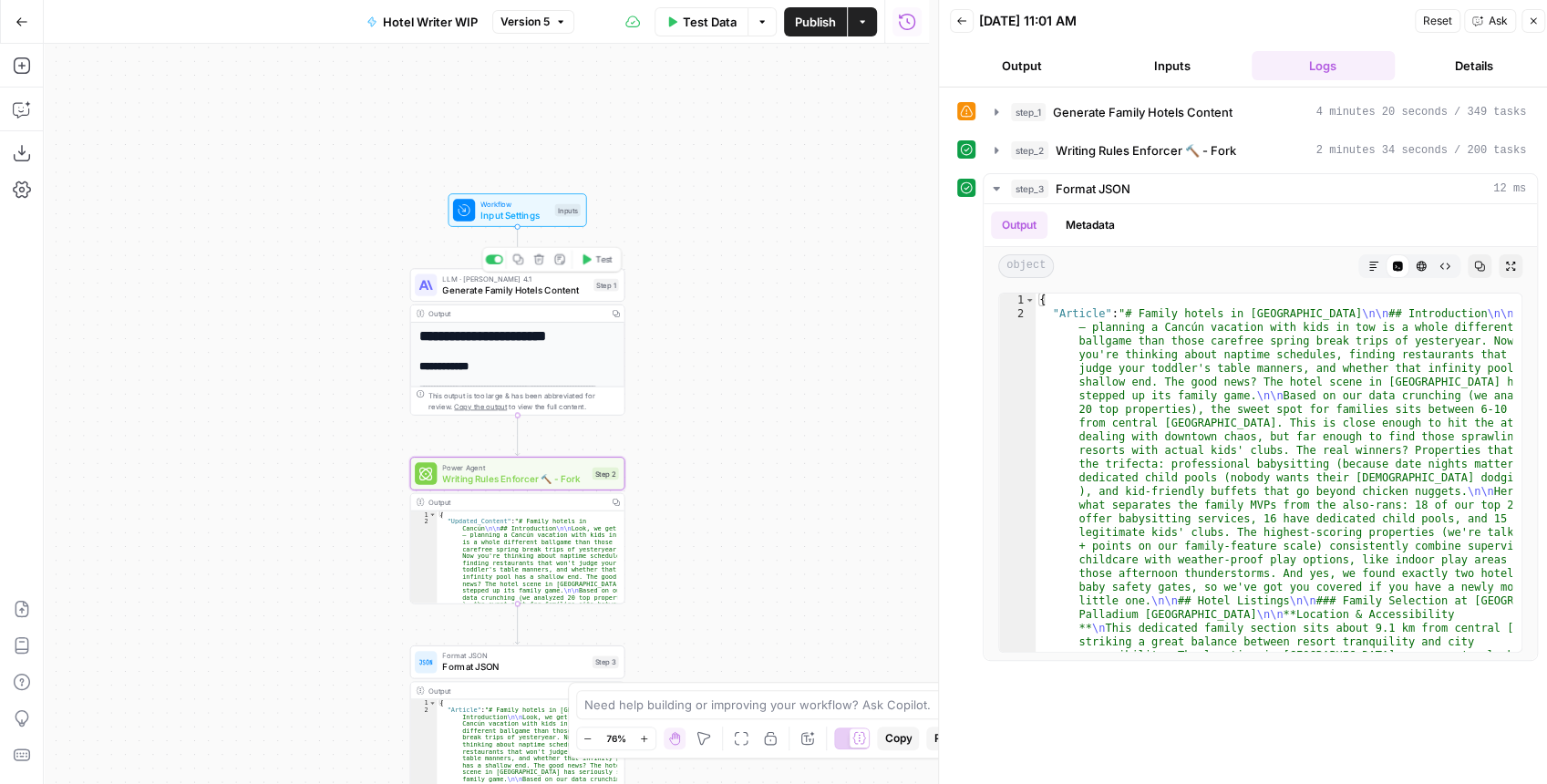
click at [530, 294] on span "Generate Family Hotels Content" at bounding box center [515, 289] width 146 height 14
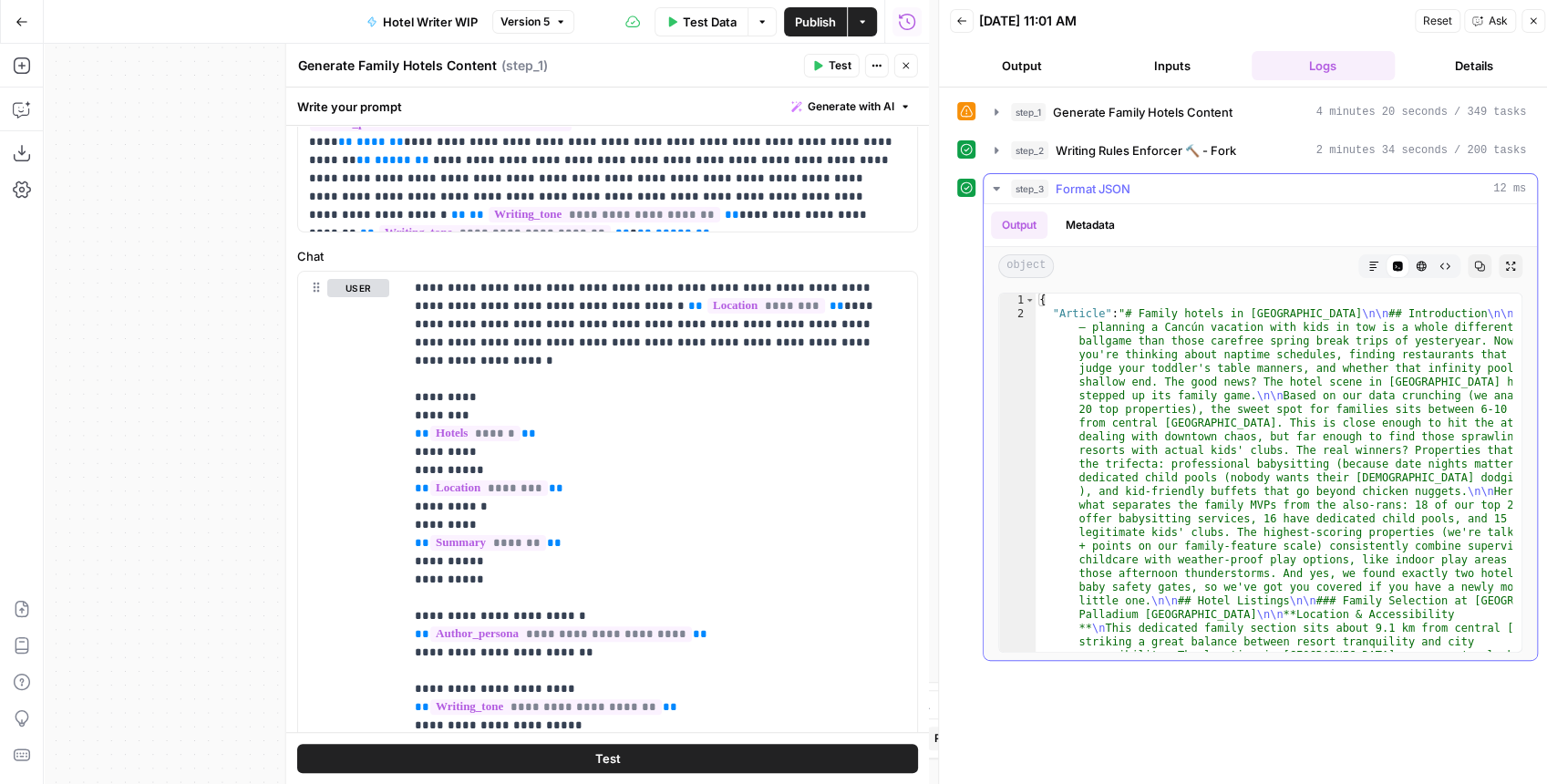
click at [1377, 256] on button "Markdown" at bounding box center [1374, 266] width 24 height 24
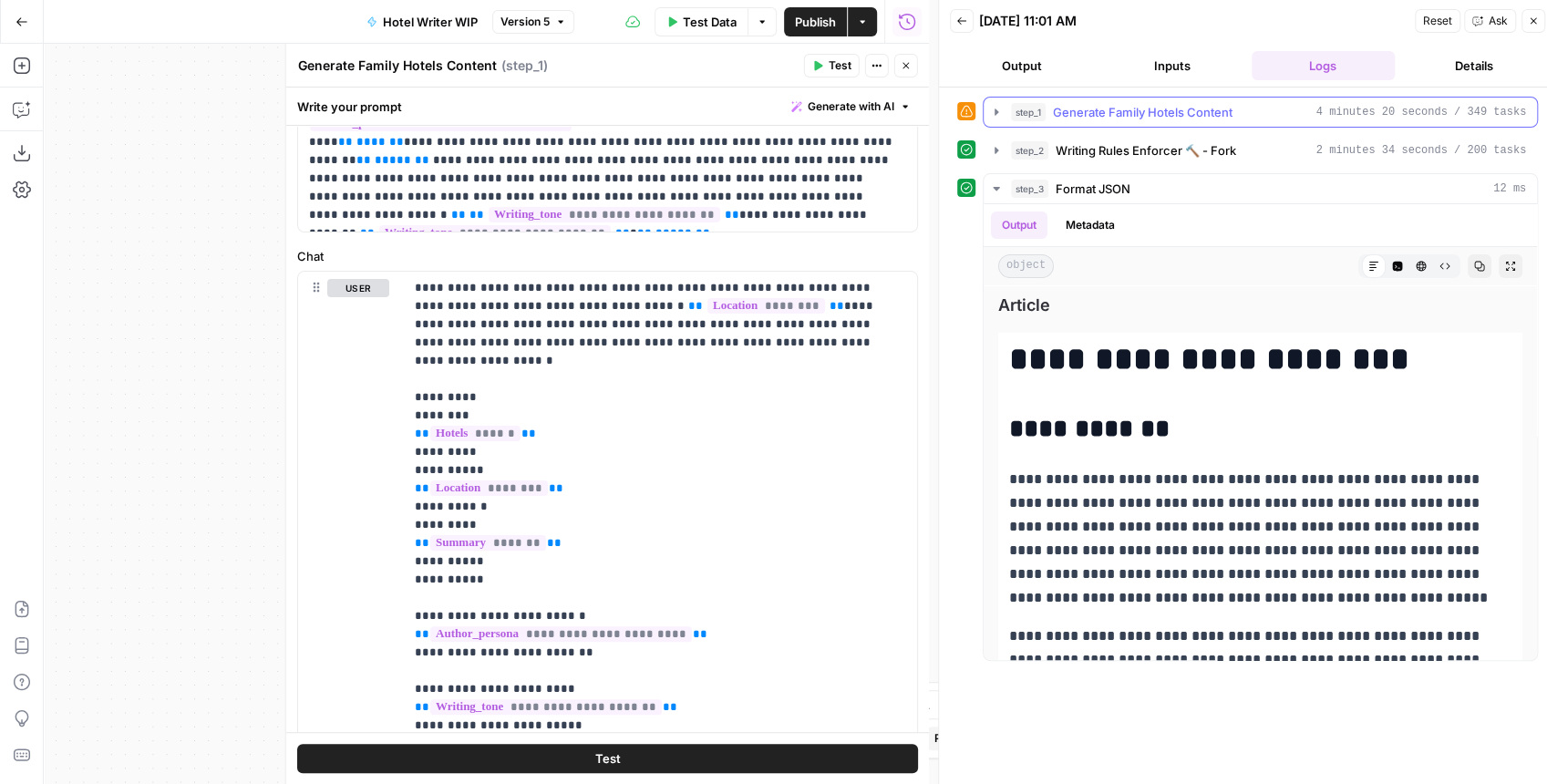
click at [1002, 109] on button "step_1 Generate Family Hotels Content 4 minutes 20 seconds / 349 tasks" at bounding box center [1260, 112] width 554 height 29
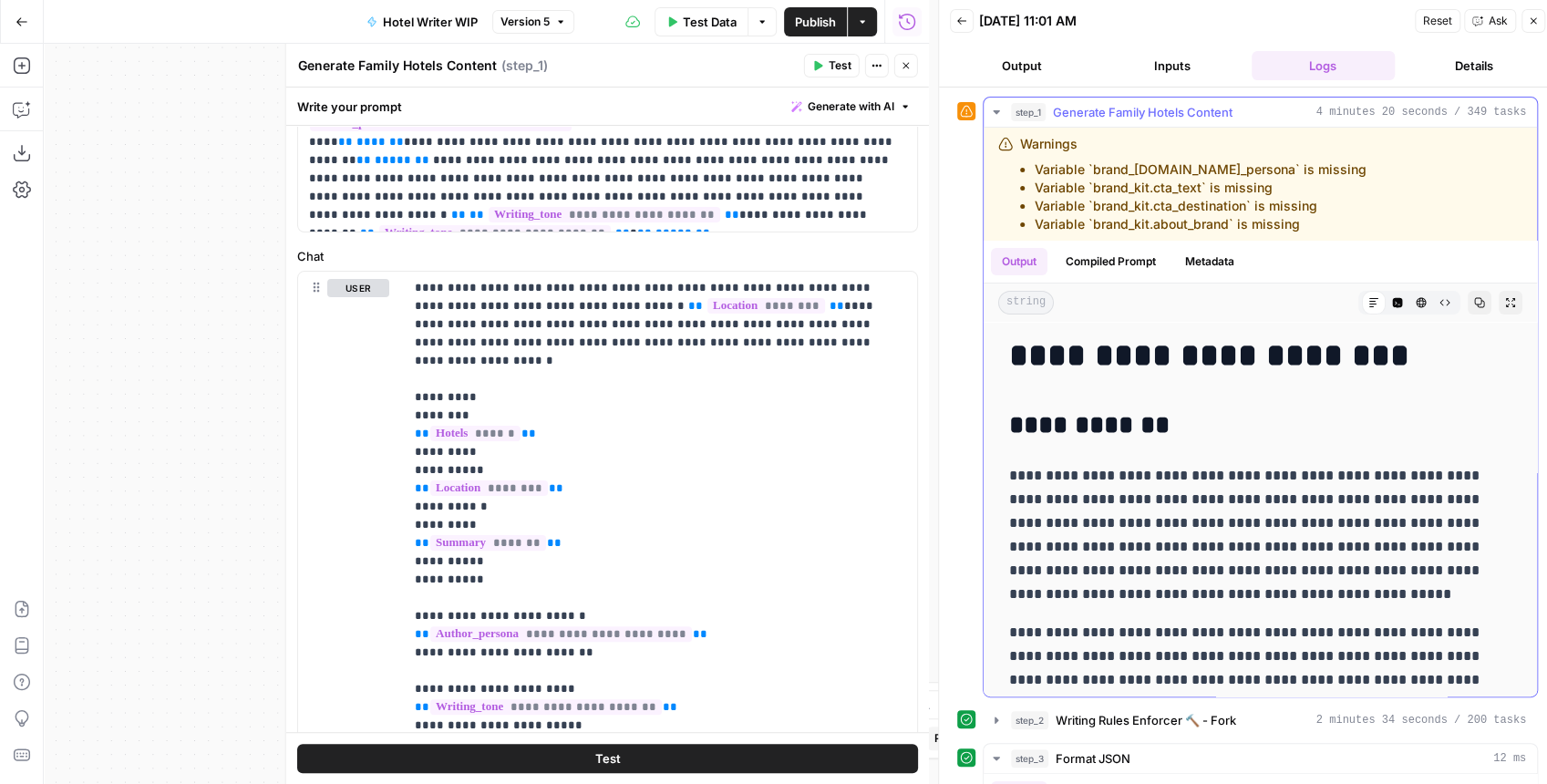
click at [998, 109] on icon "button" at bounding box center [997, 112] width 15 height 15
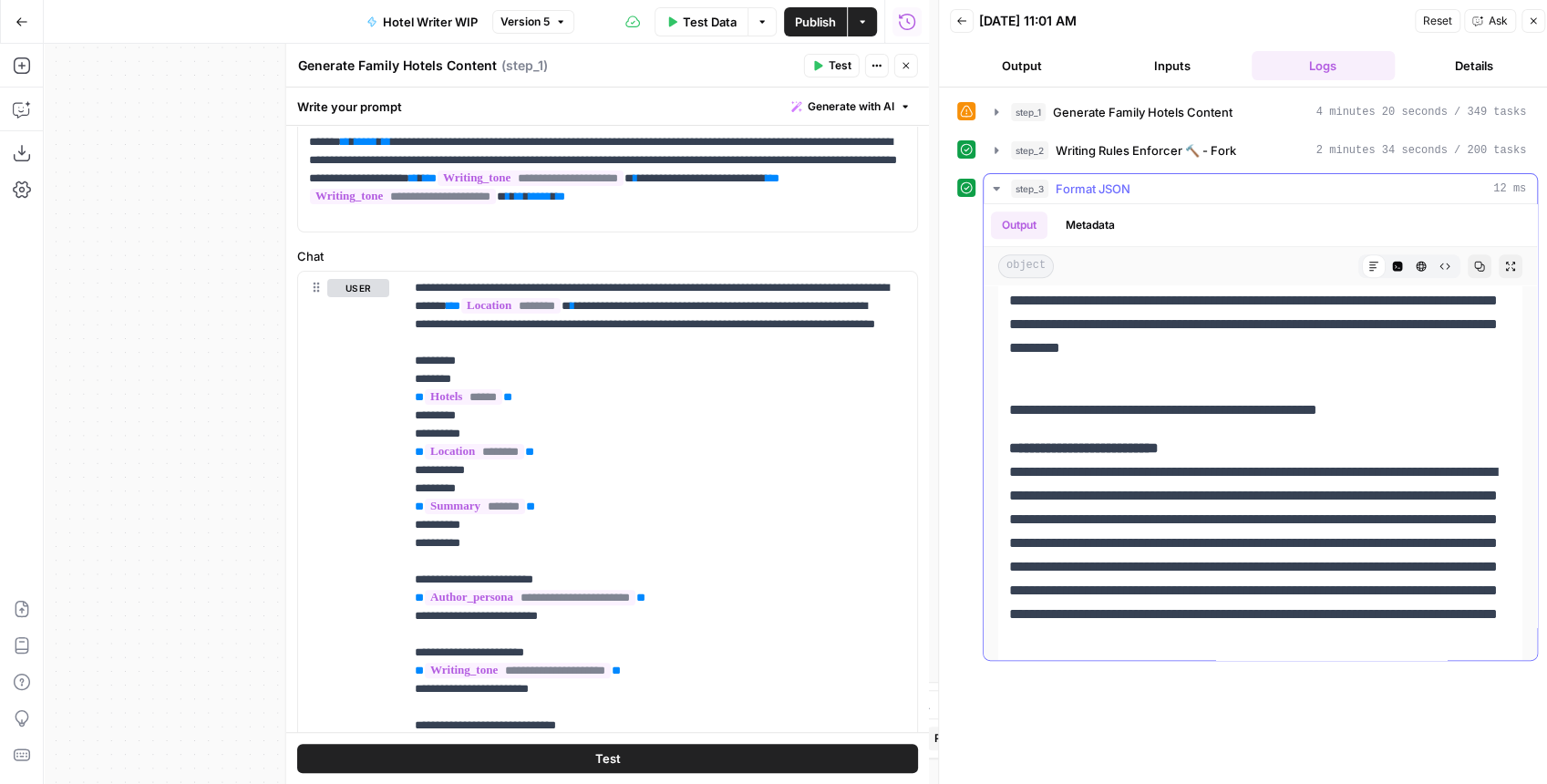
scroll to position [972, 0]
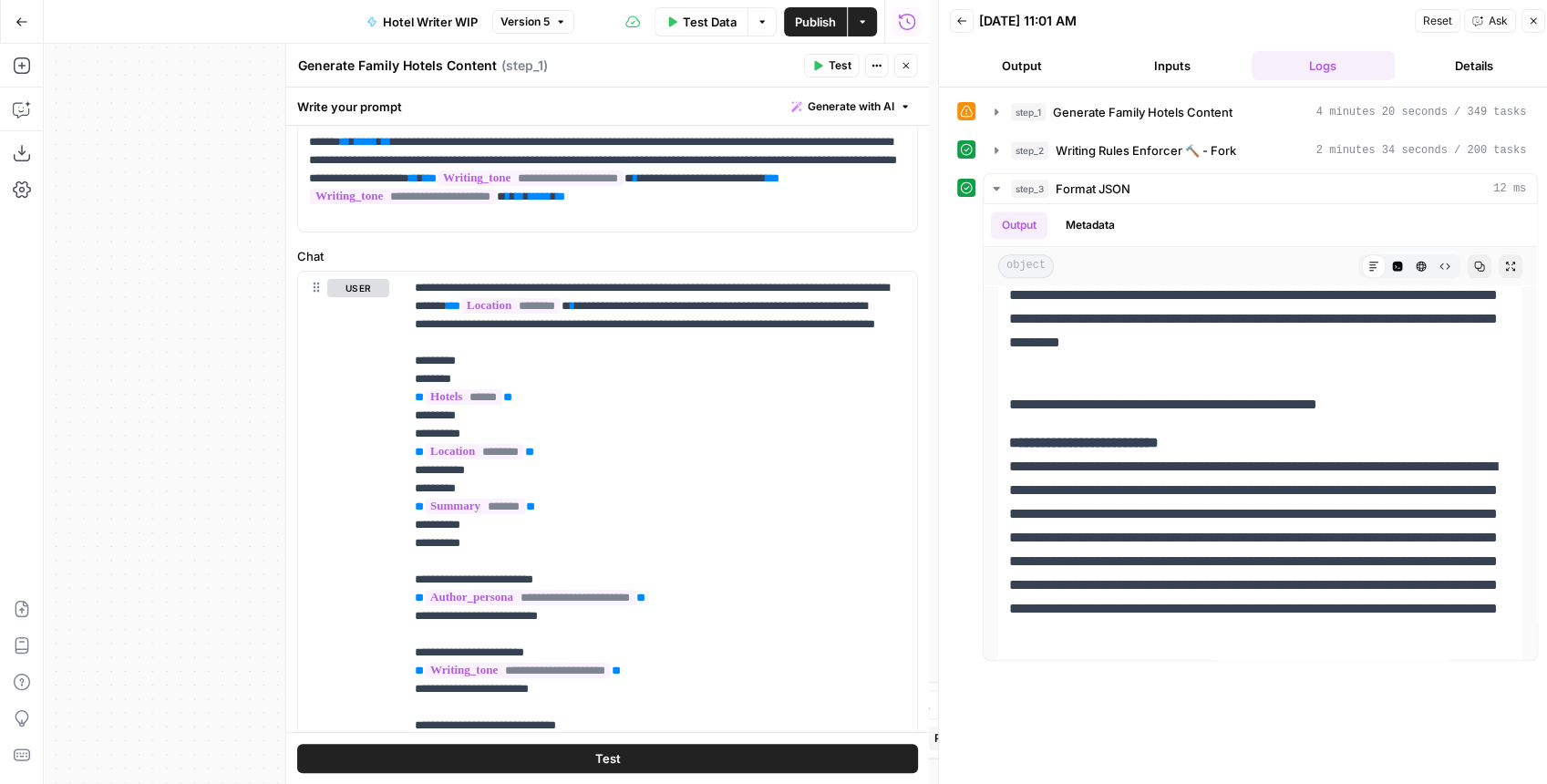
click at [903, 69] on icon "button" at bounding box center [907, 65] width 11 height 11
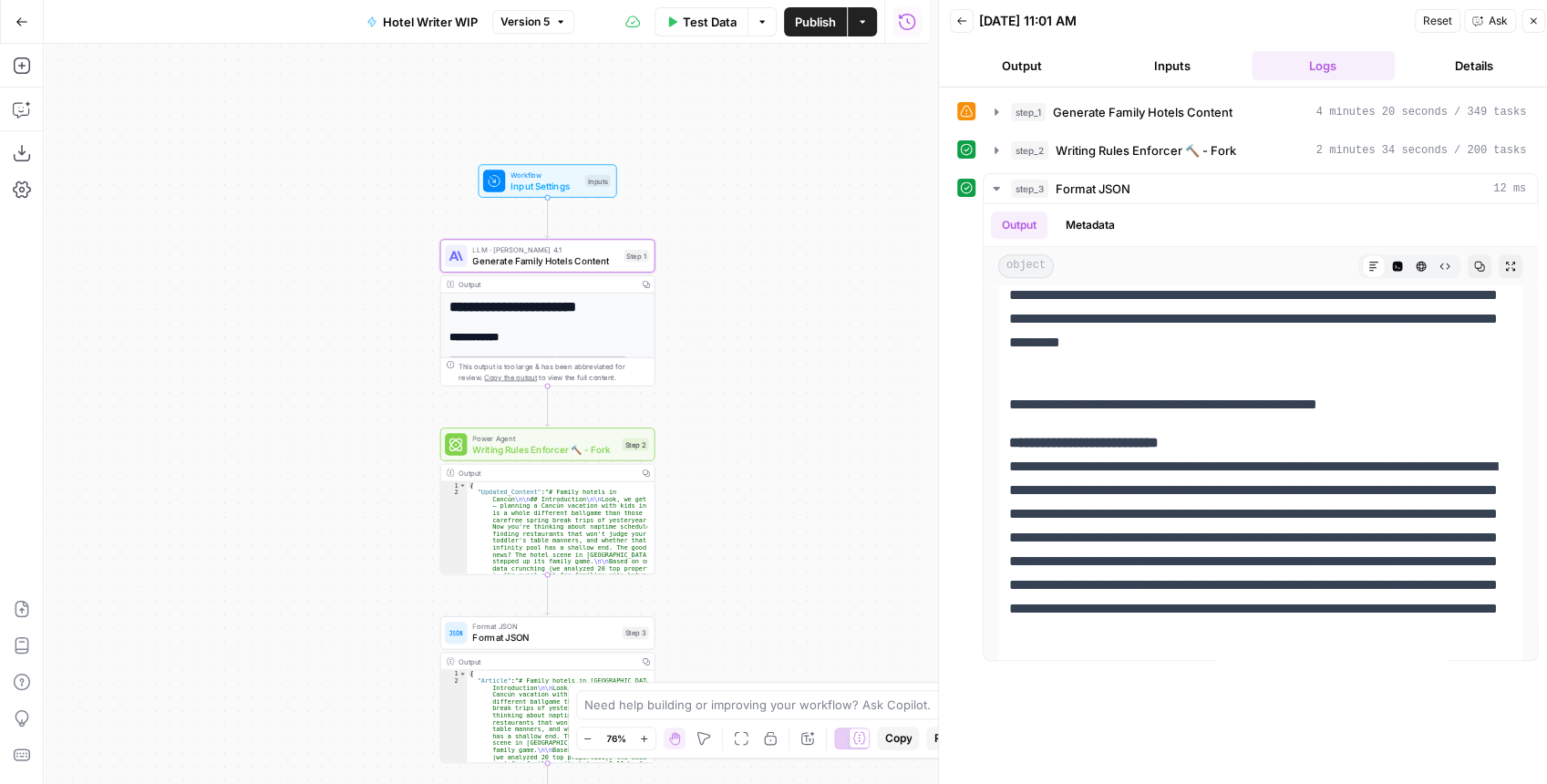
drag, startPoint x: 704, startPoint y: 321, endPoint x: 830, endPoint y: 181, distance: 188.4
click at [826, 191] on div "**********" at bounding box center [486, 413] width 885 height 740
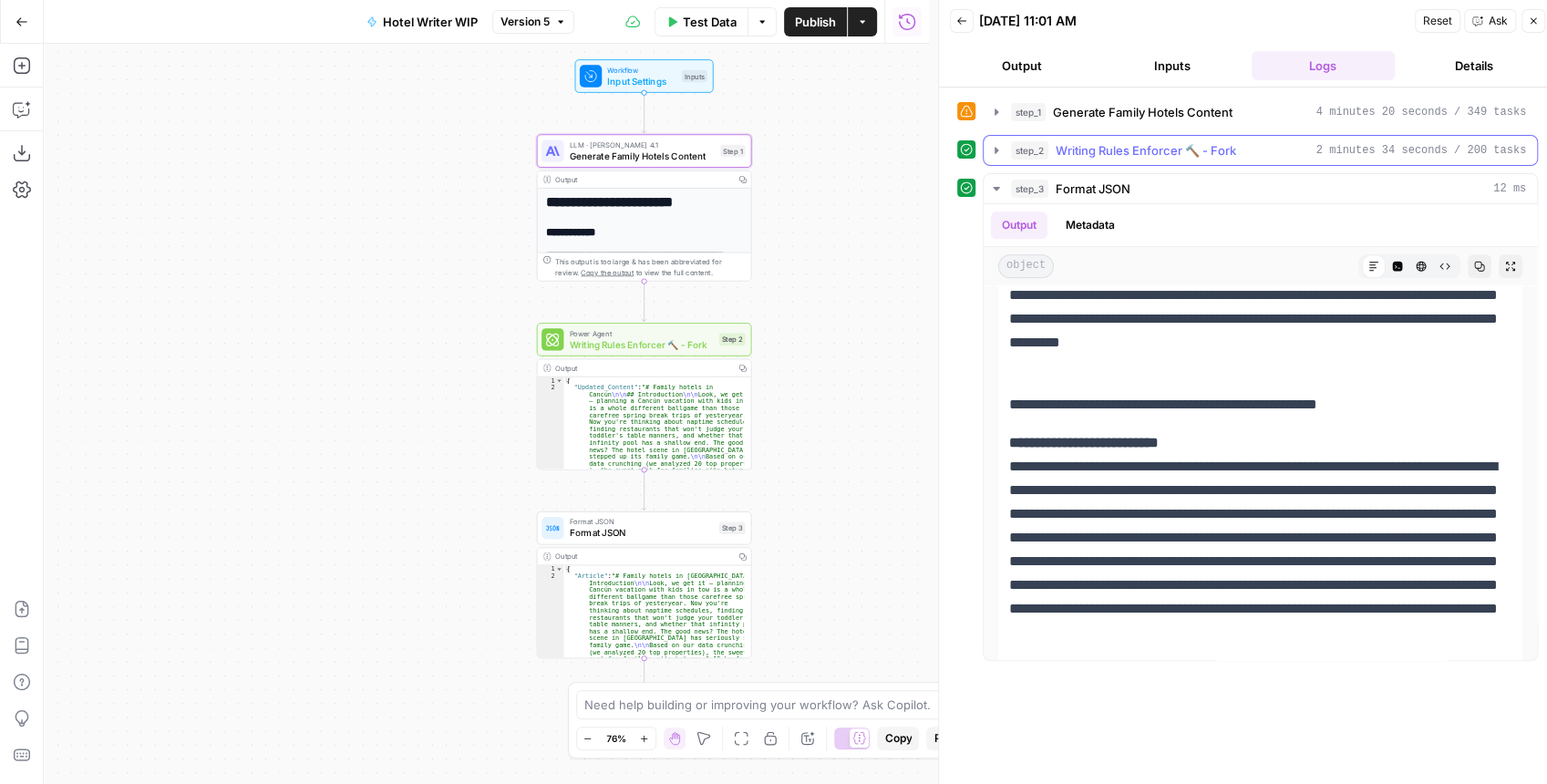
click at [990, 146] on icon "button" at bounding box center [997, 150] width 15 height 15
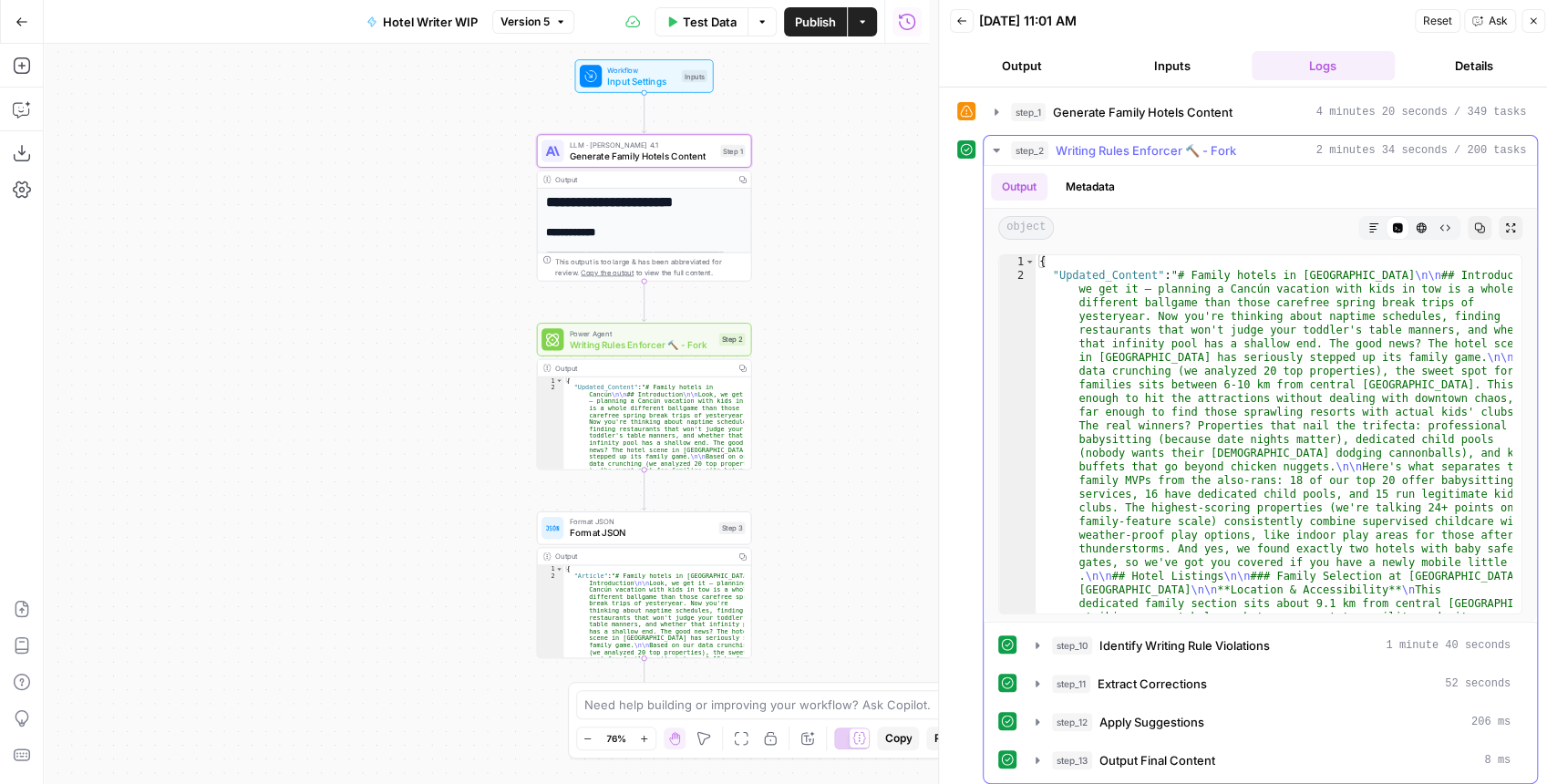
click at [990, 146] on icon "button" at bounding box center [997, 150] width 15 height 15
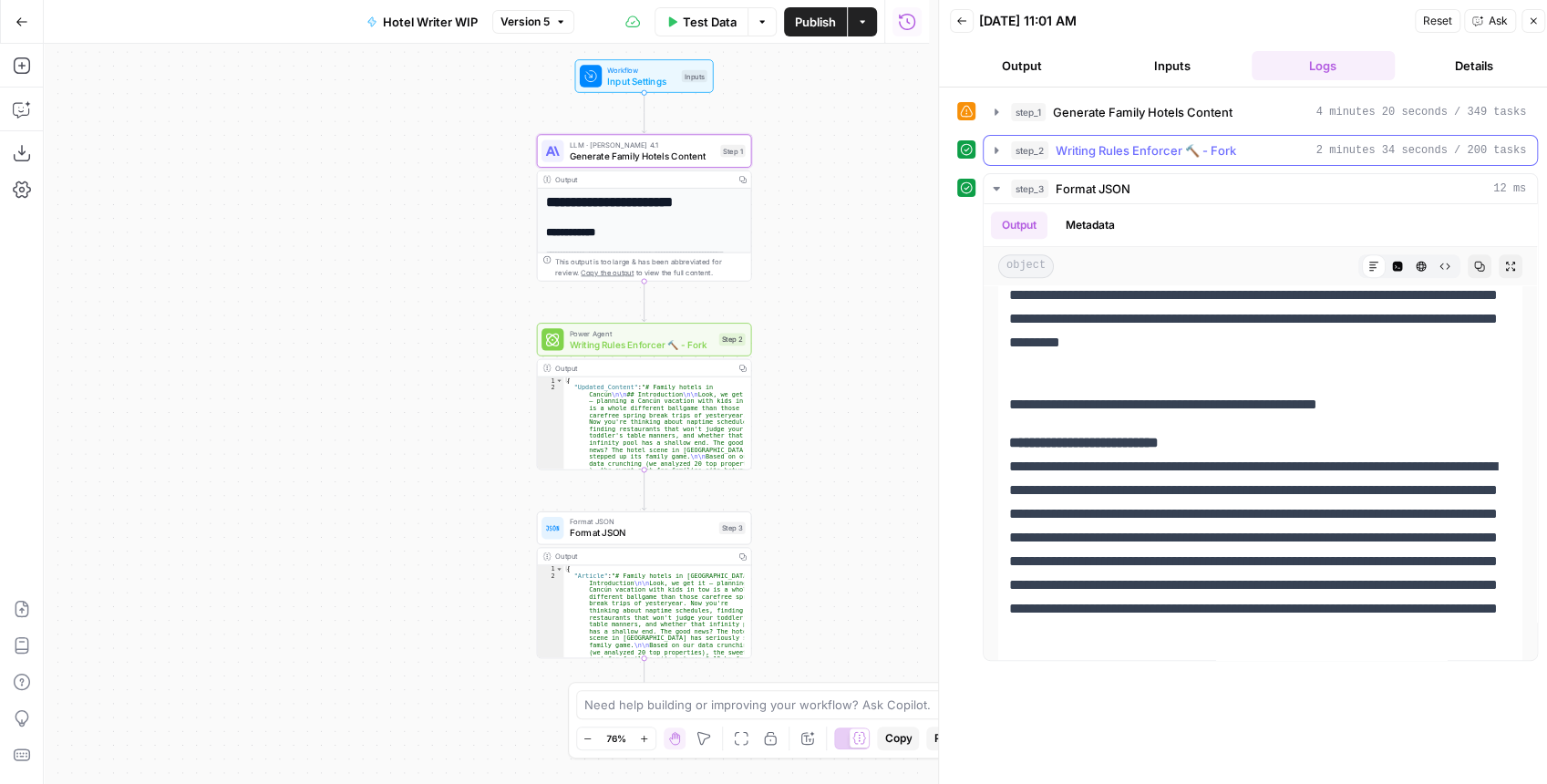
click at [990, 146] on icon "button" at bounding box center [997, 150] width 15 height 15
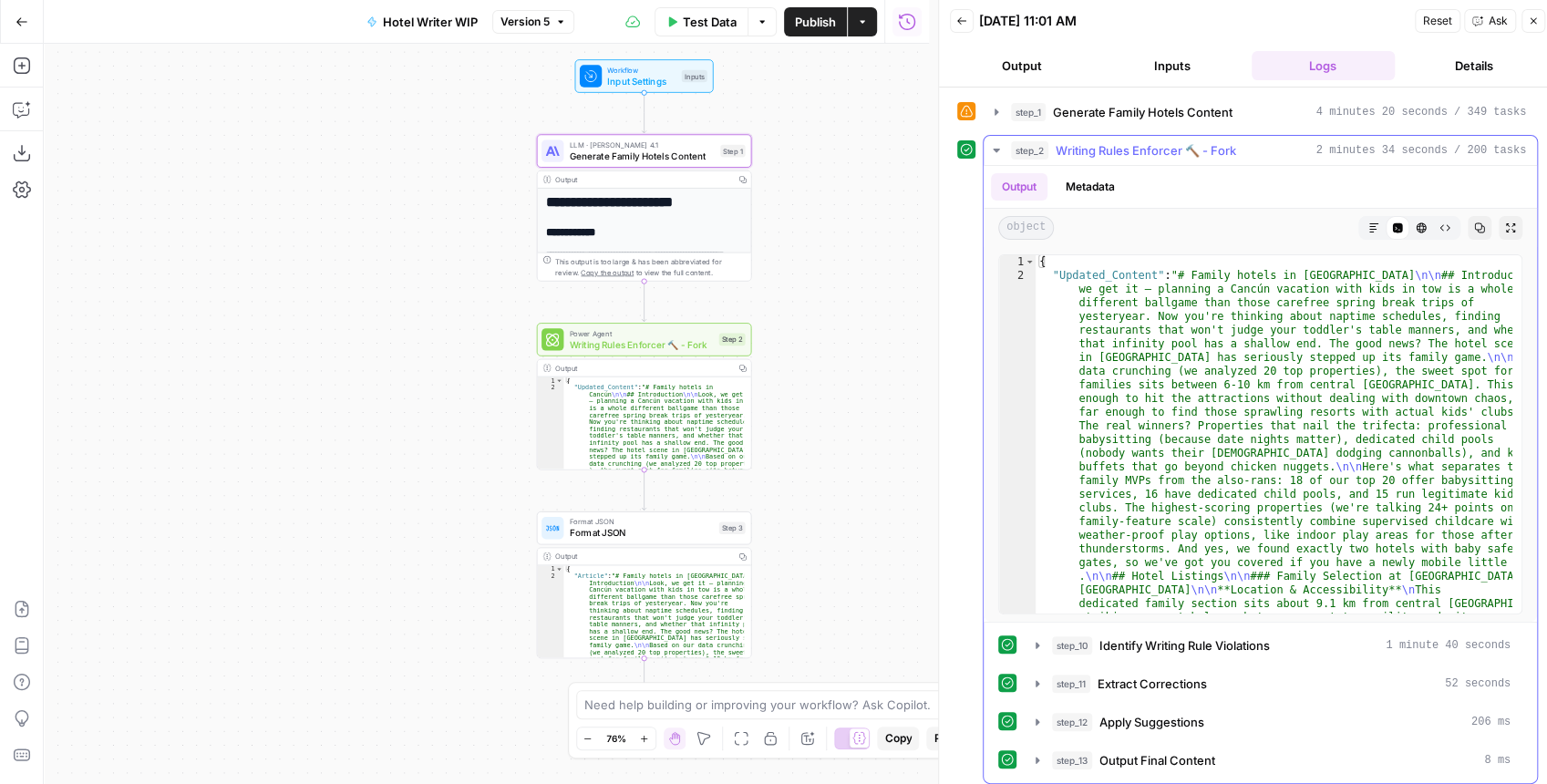
click at [990, 146] on icon "button" at bounding box center [997, 150] width 15 height 15
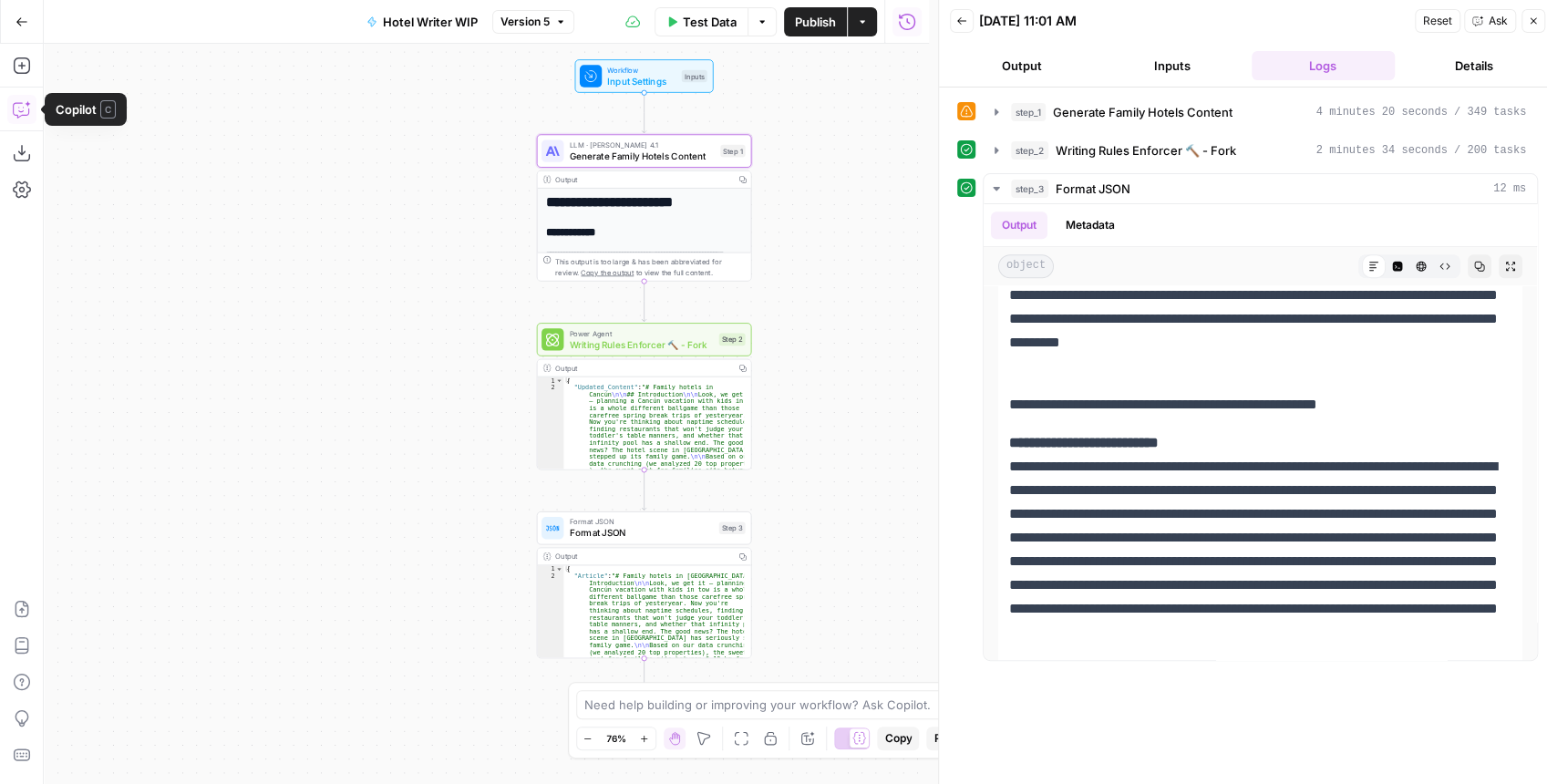
click at [18, 113] on icon "button" at bounding box center [22, 110] width 18 height 18
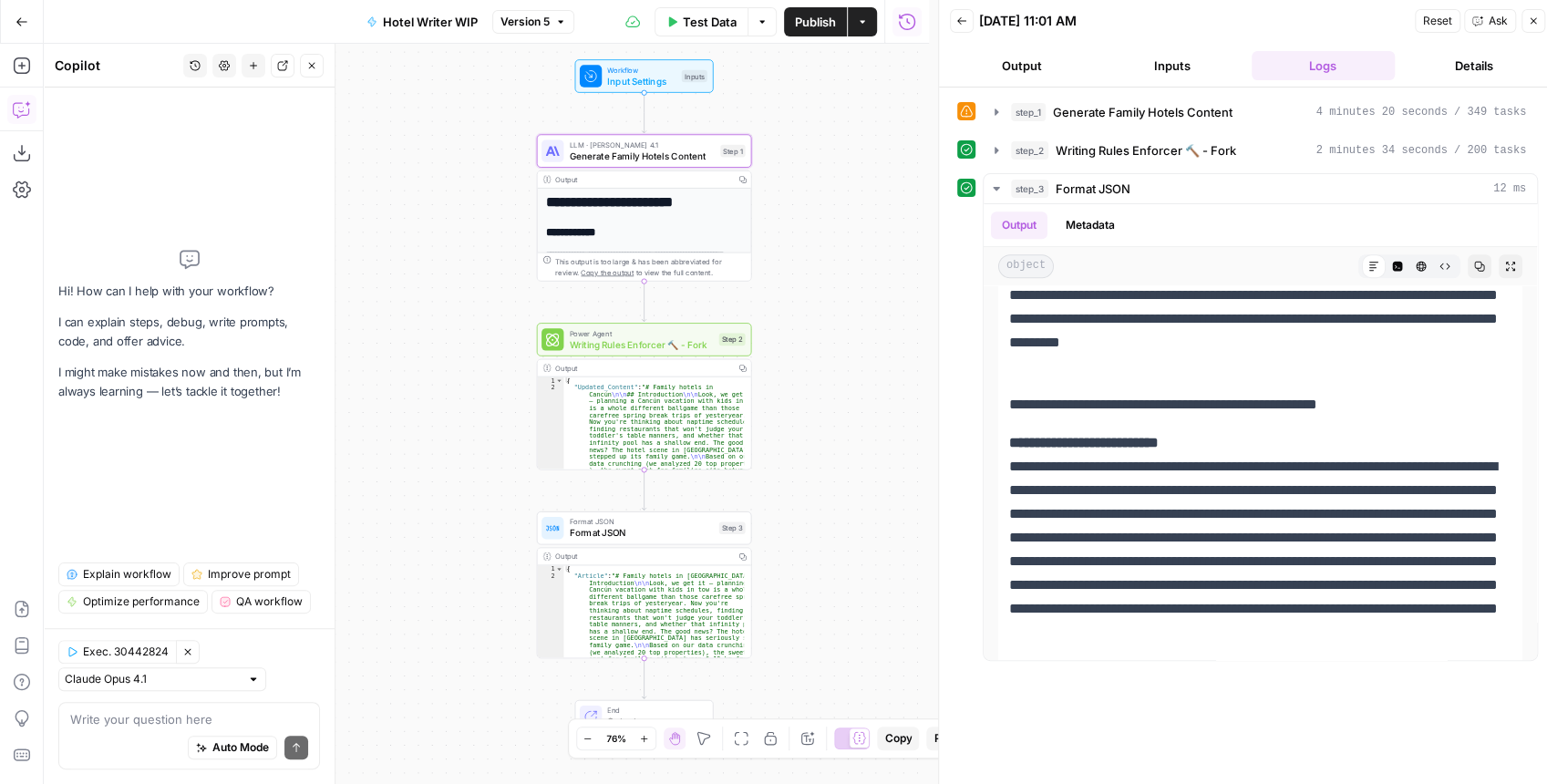
click at [177, 727] on textarea at bounding box center [189, 720] width 238 height 18
click at [218, 717] on textarea "We need a step that" at bounding box center [189, 720] width 238 height 18
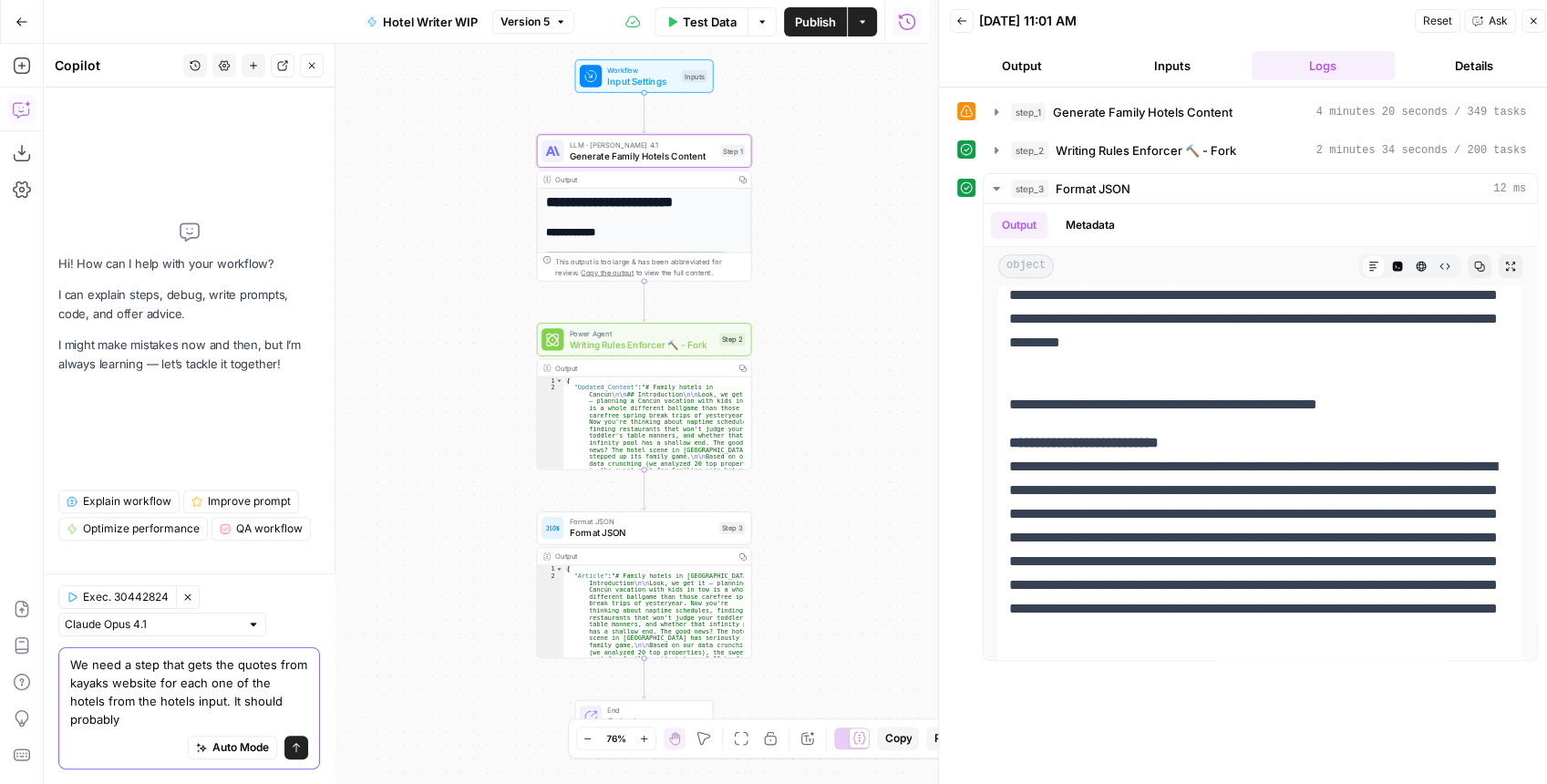
scroll to position [0, 0]
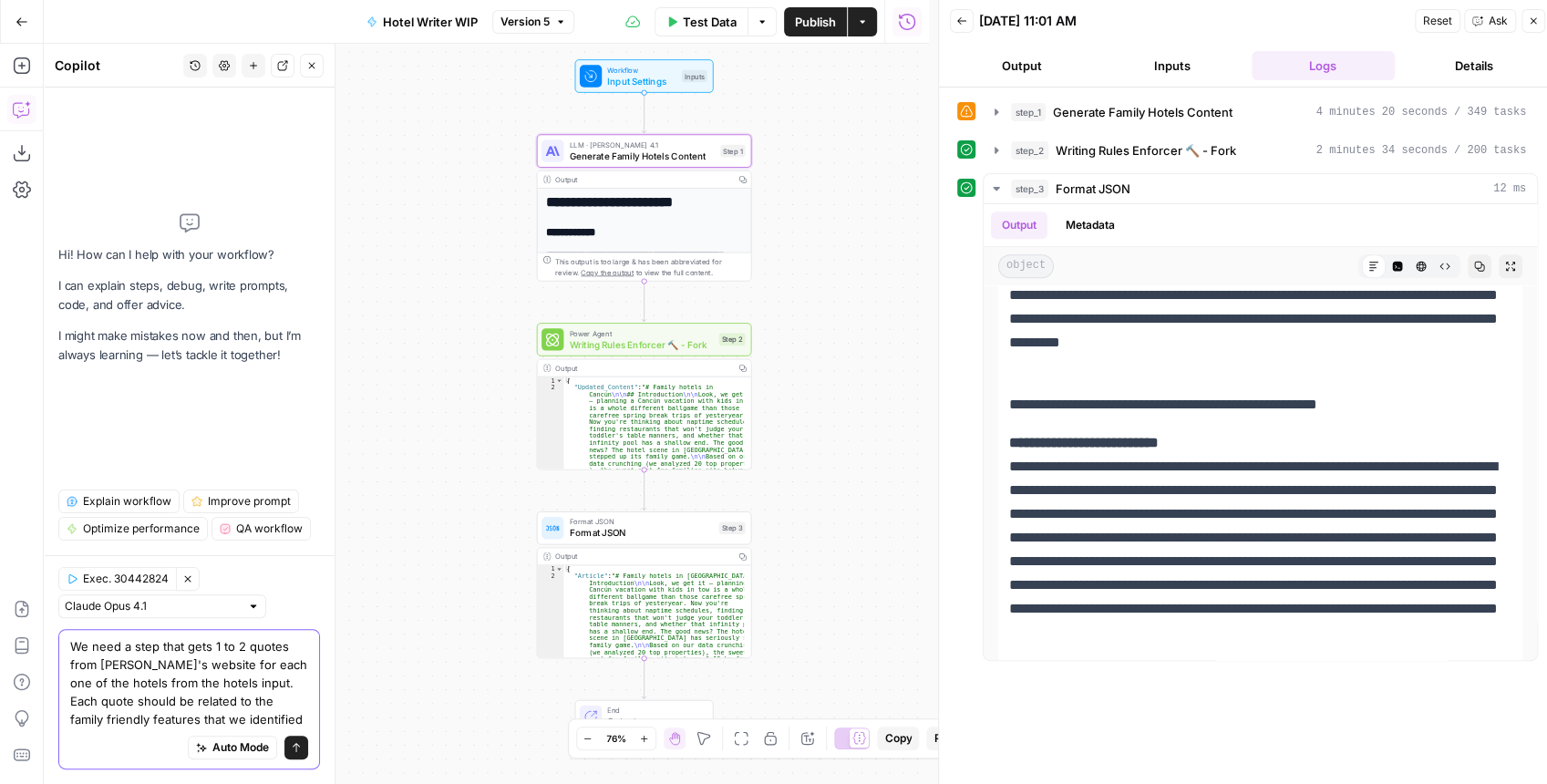
type textarea "We need a step that gets 1 to 2 quotes from [PERSON_NAME]'s website for each on…"
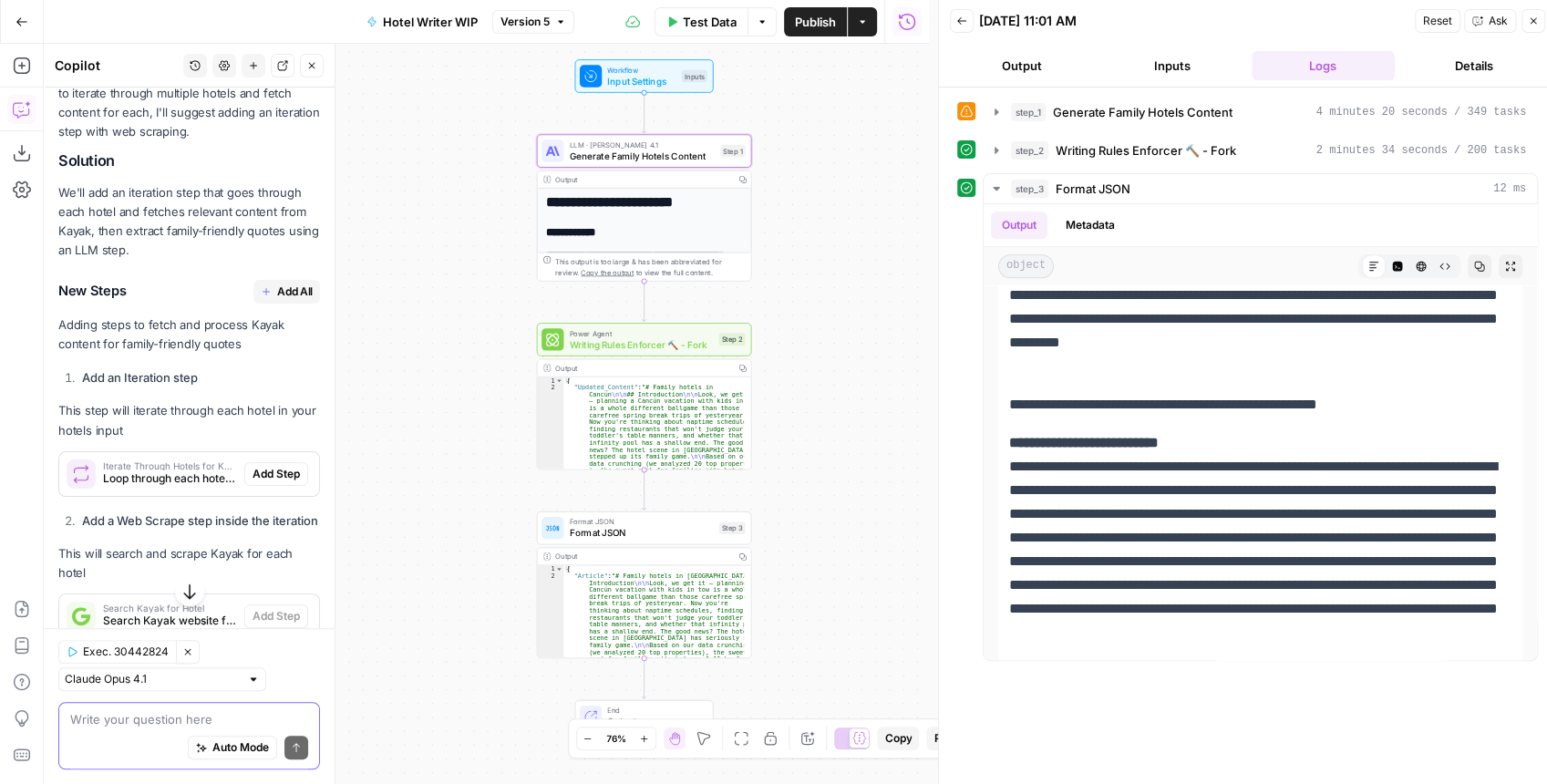
scroll to position [335, 0]
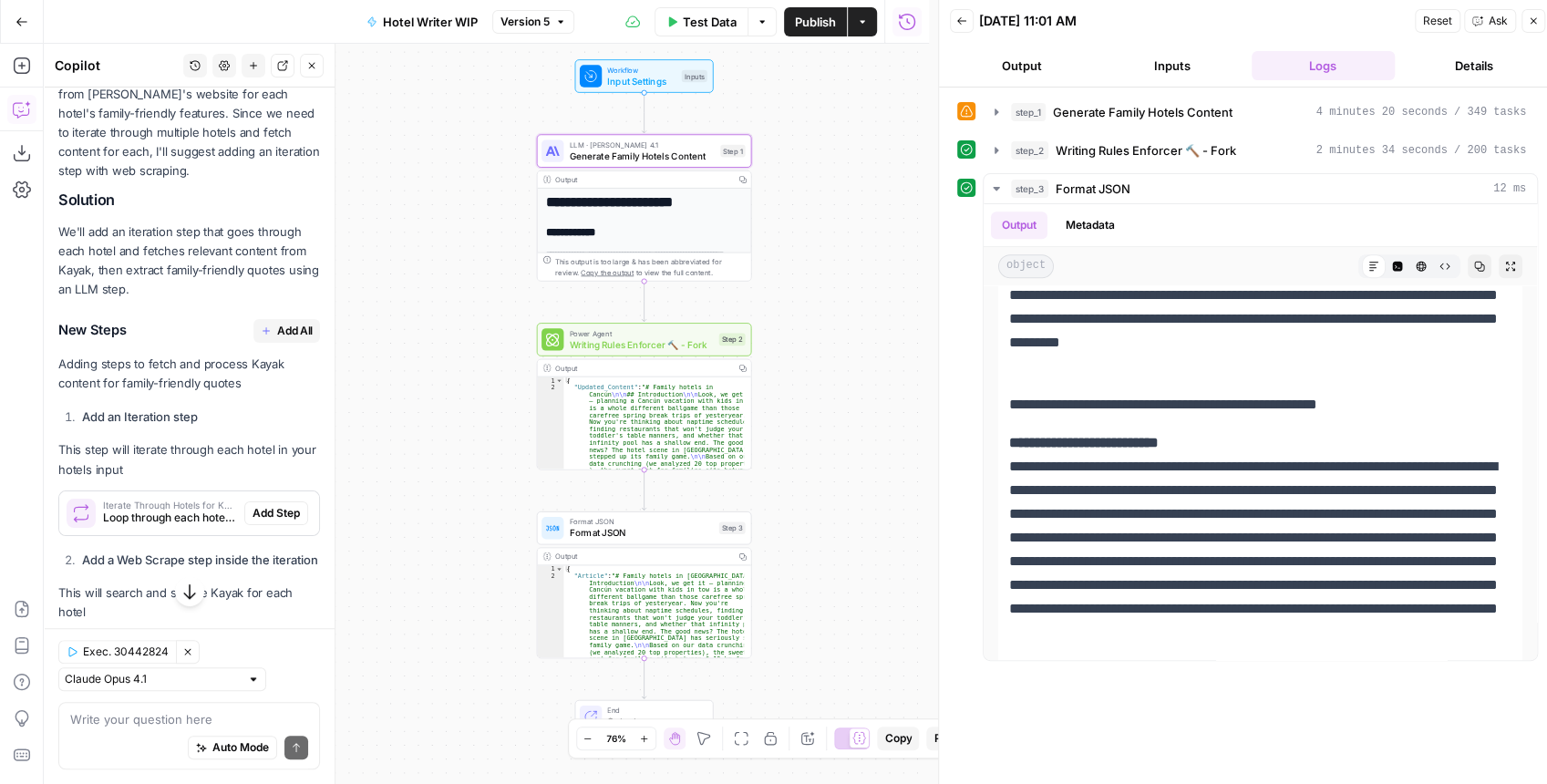
click at [277, 322] on span "Add All" at bounding box center [295, 331] width 36 height 17
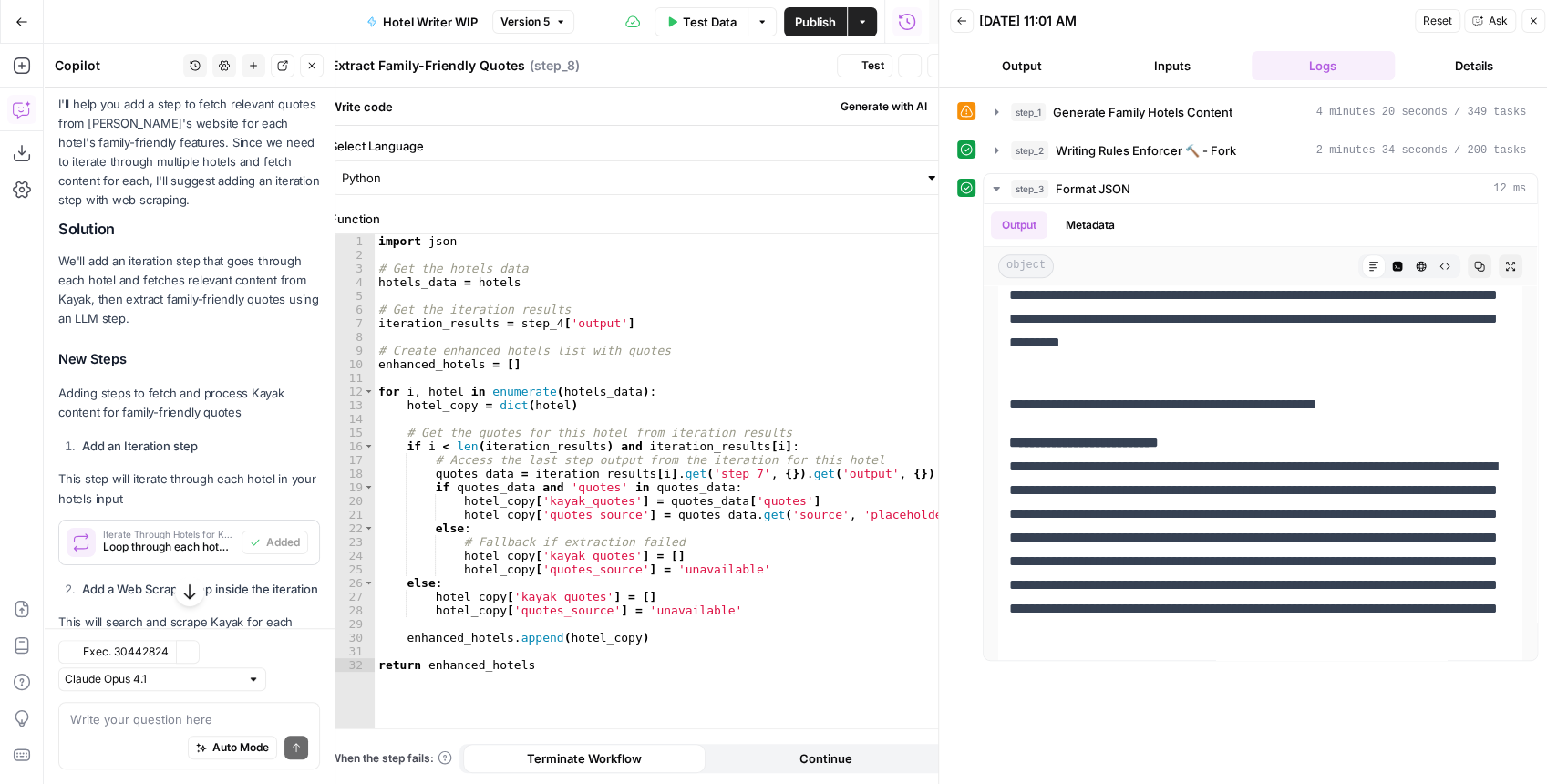
type textarea "Compile Hotel Quotes"
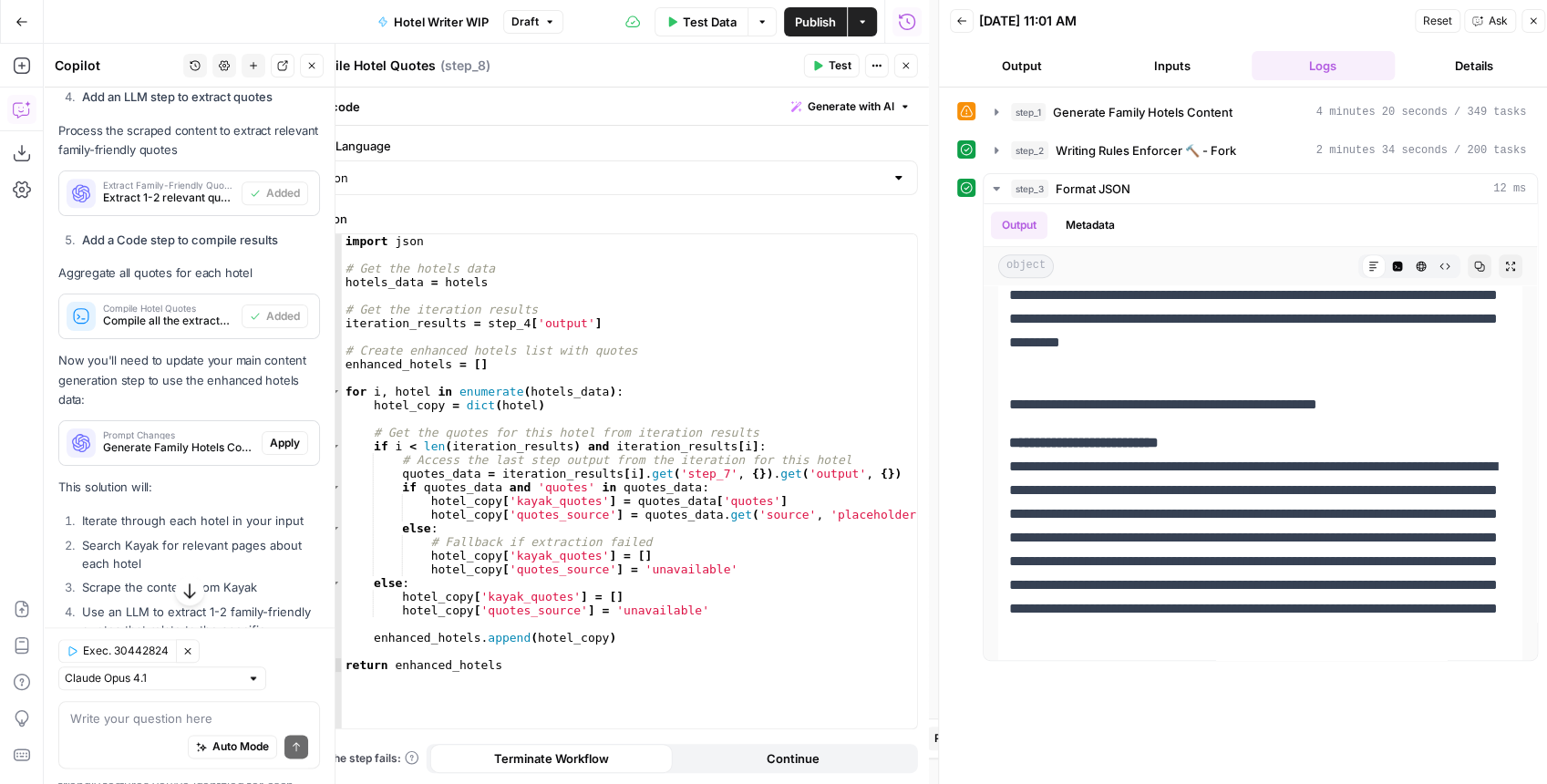
scroll to position [1338, 0]
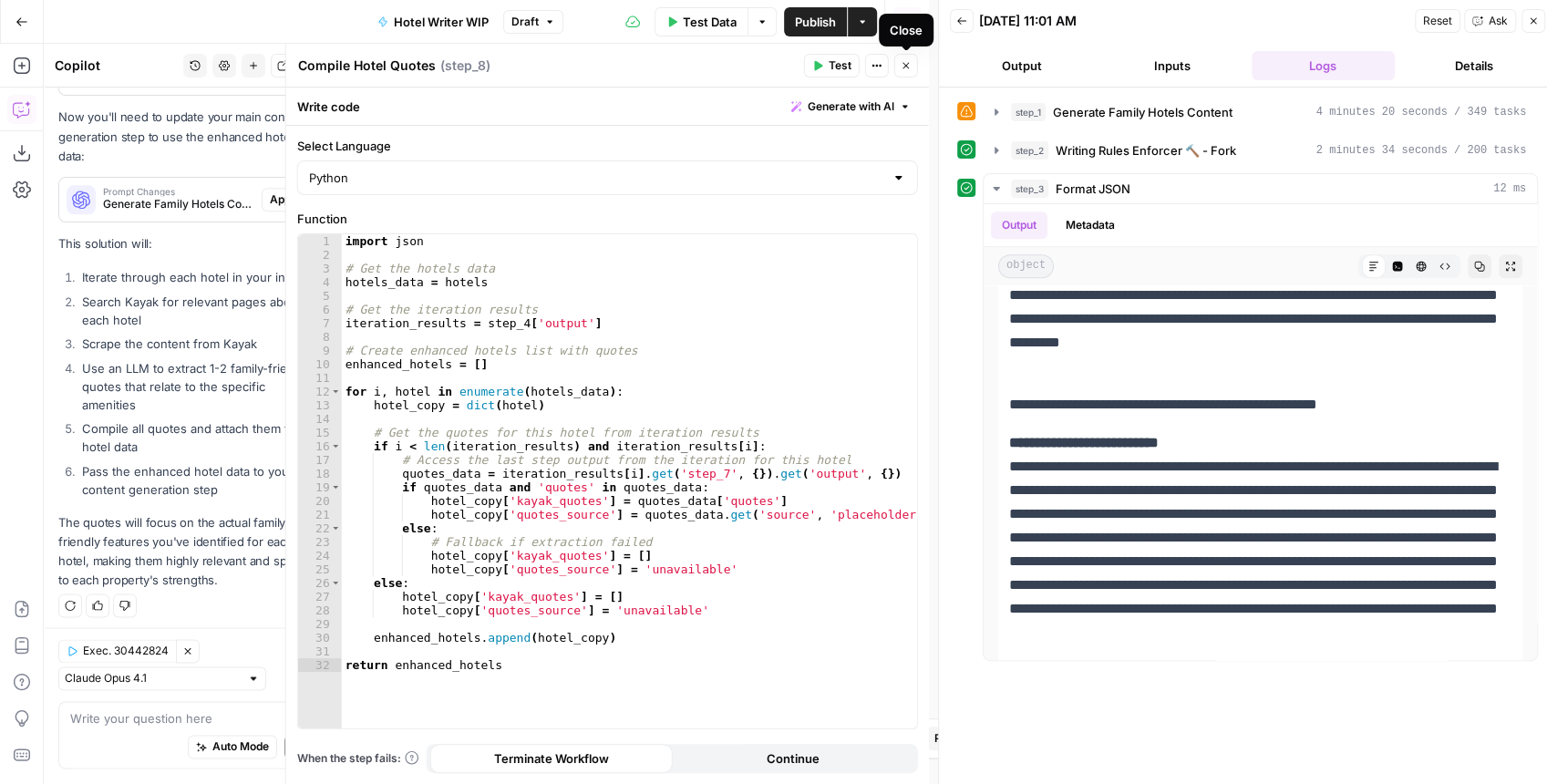
click at [915, 74] on button "Close" at bounding box center [907, 65] width 24 height 24
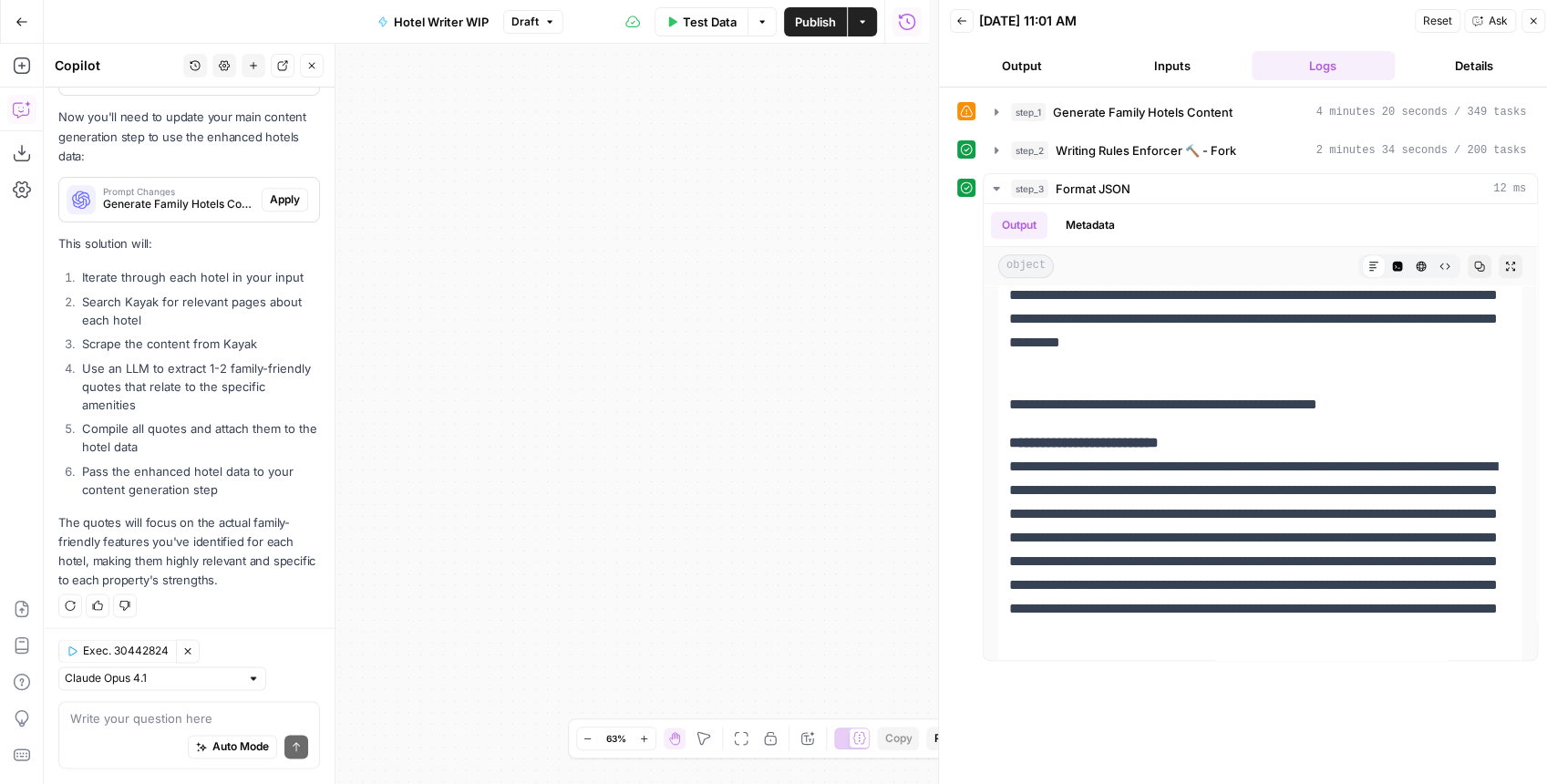
drag, startPoint x: 633, startPoint y: 320, endPoint x: 859, endPoint y: 302, distance: 226.7
click at [814, 303] on div "**********" at bounding box center [486, 413] width 885 height 740
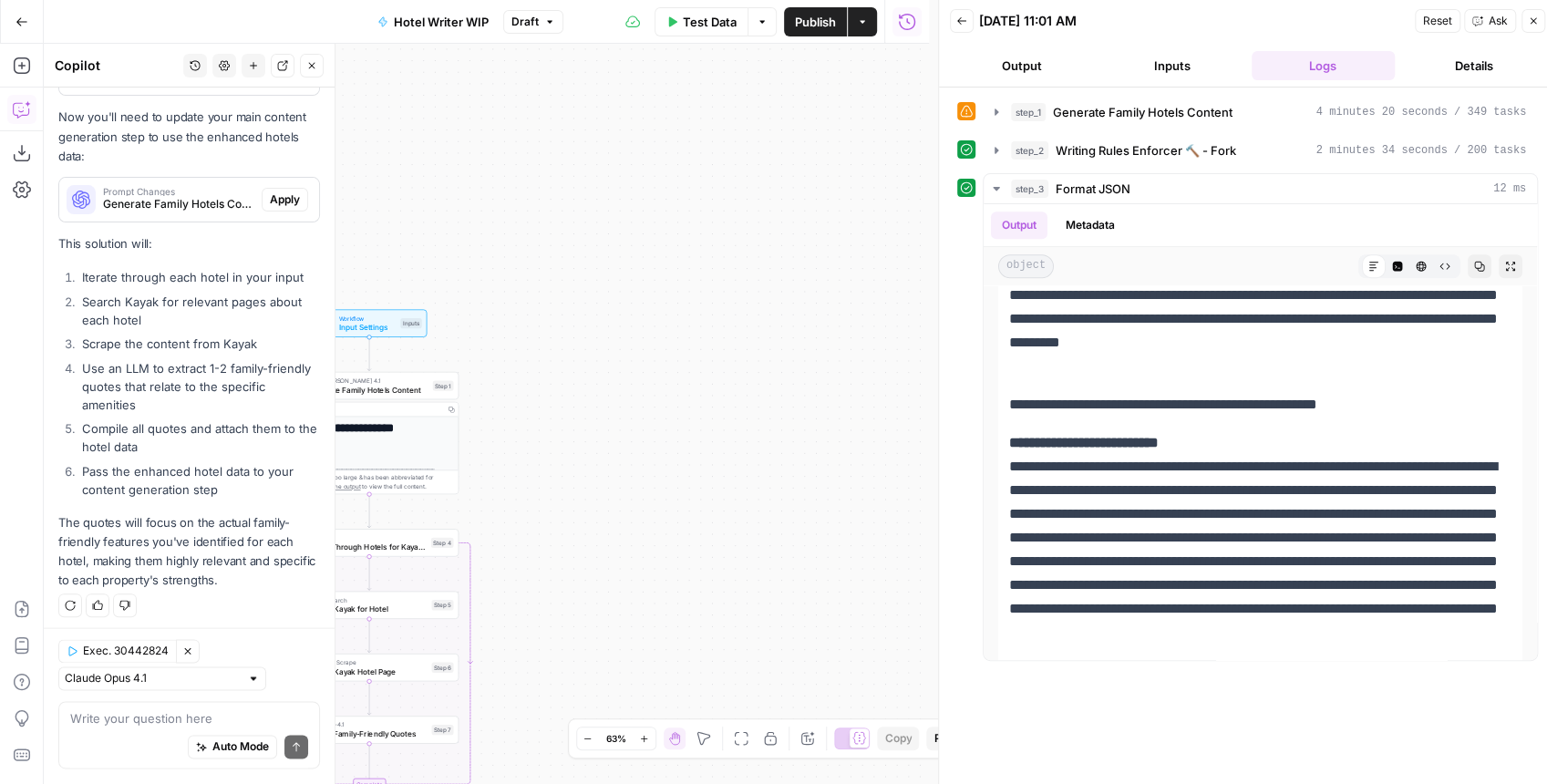
drag, startPoint x: 766, startPoint y: 272, endPoint x: 885, endPoint y: 208, distance: 135.1
click at [840, 236] on div "**********" at bounding box center [486, 413] width 885 height 740
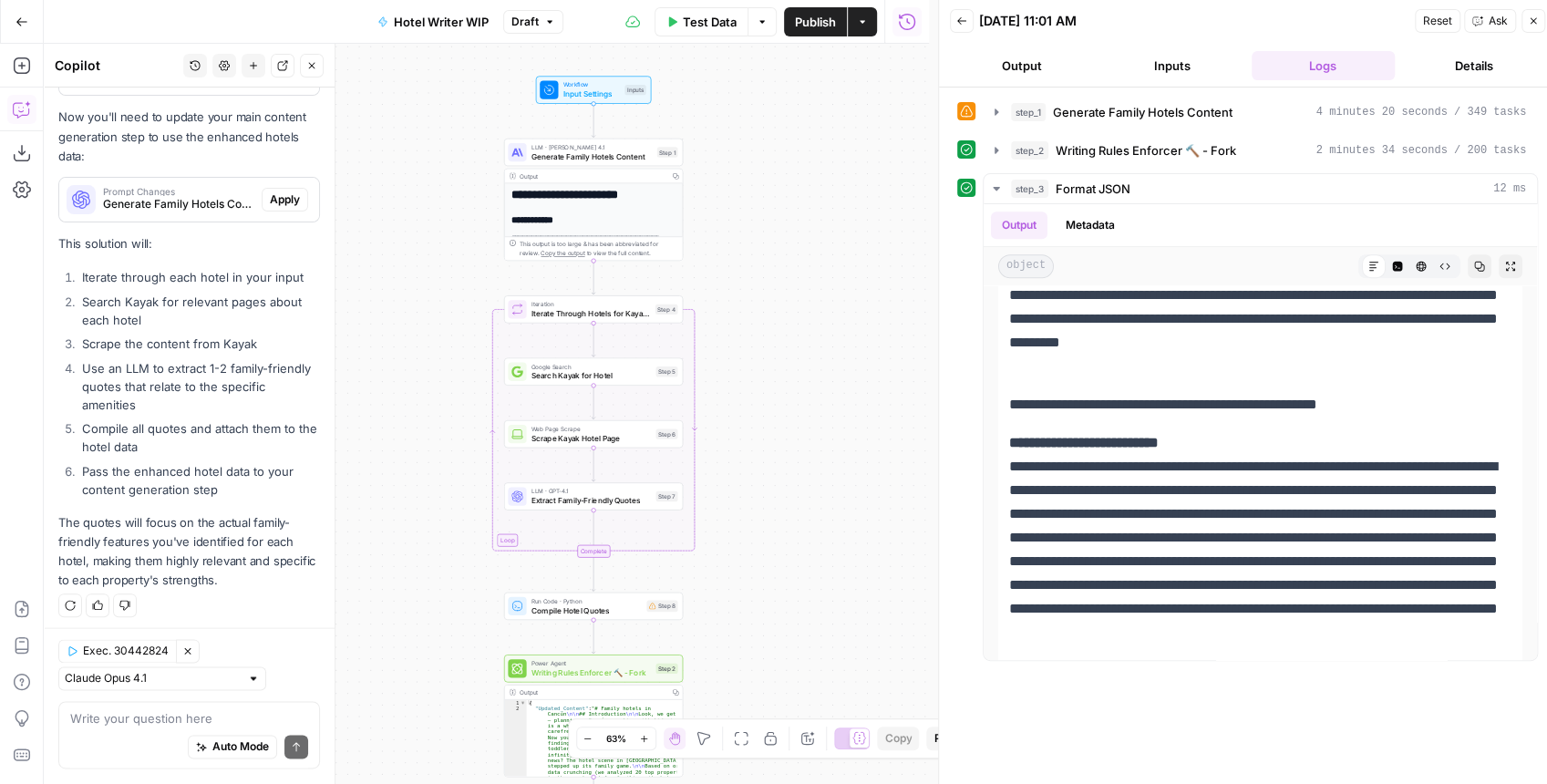
drag, startPoint x: 830, startPoint y: 435, endPoint x: 838, endPoint y: 288, distance: 147.2
click at [838, 288] on div "**********" at bounding box center [486, 413] width 885 height 740
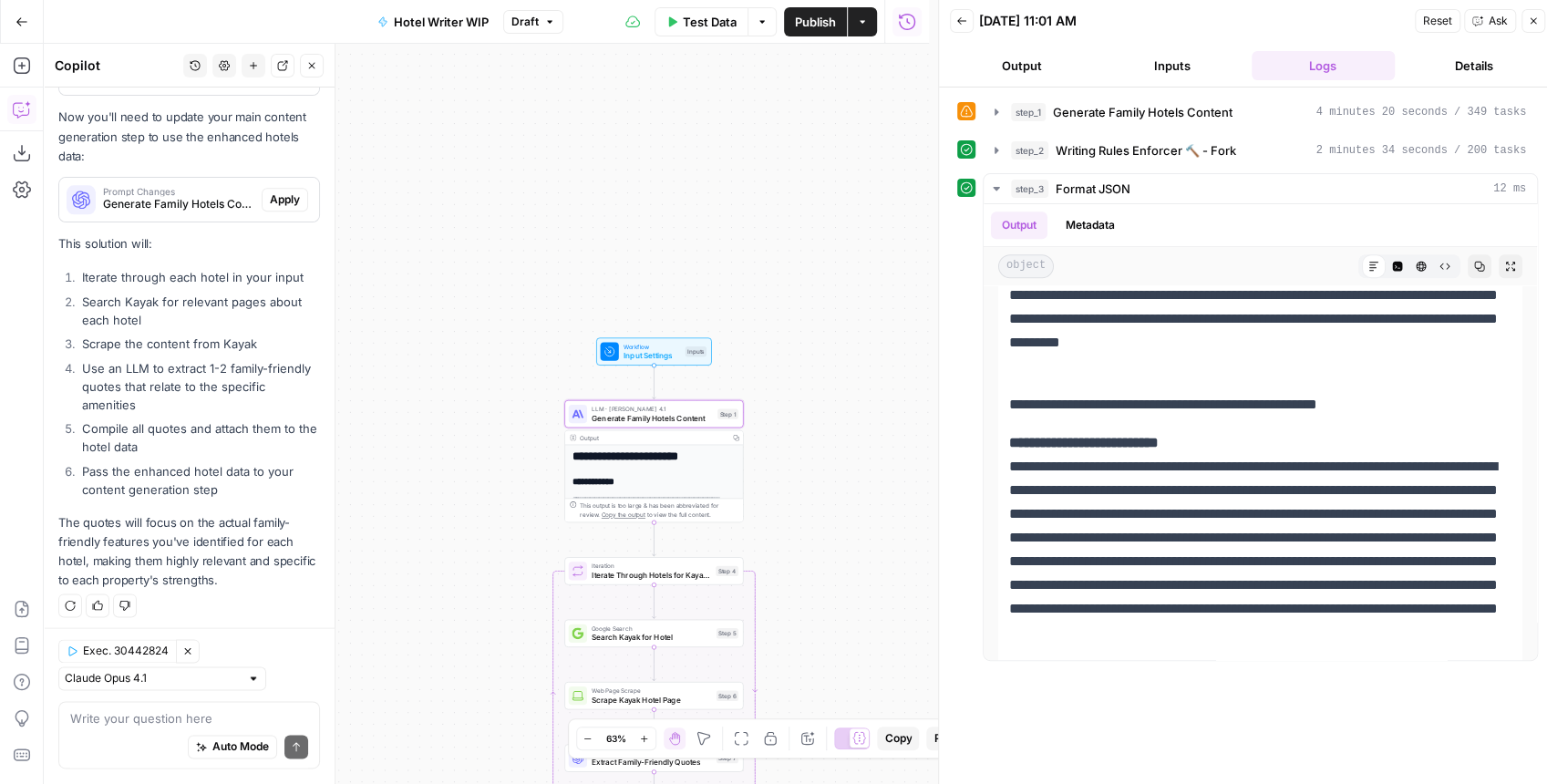
click at [270, 204] on span "Apply" at bounding box center [285, 200] width 30 height 17
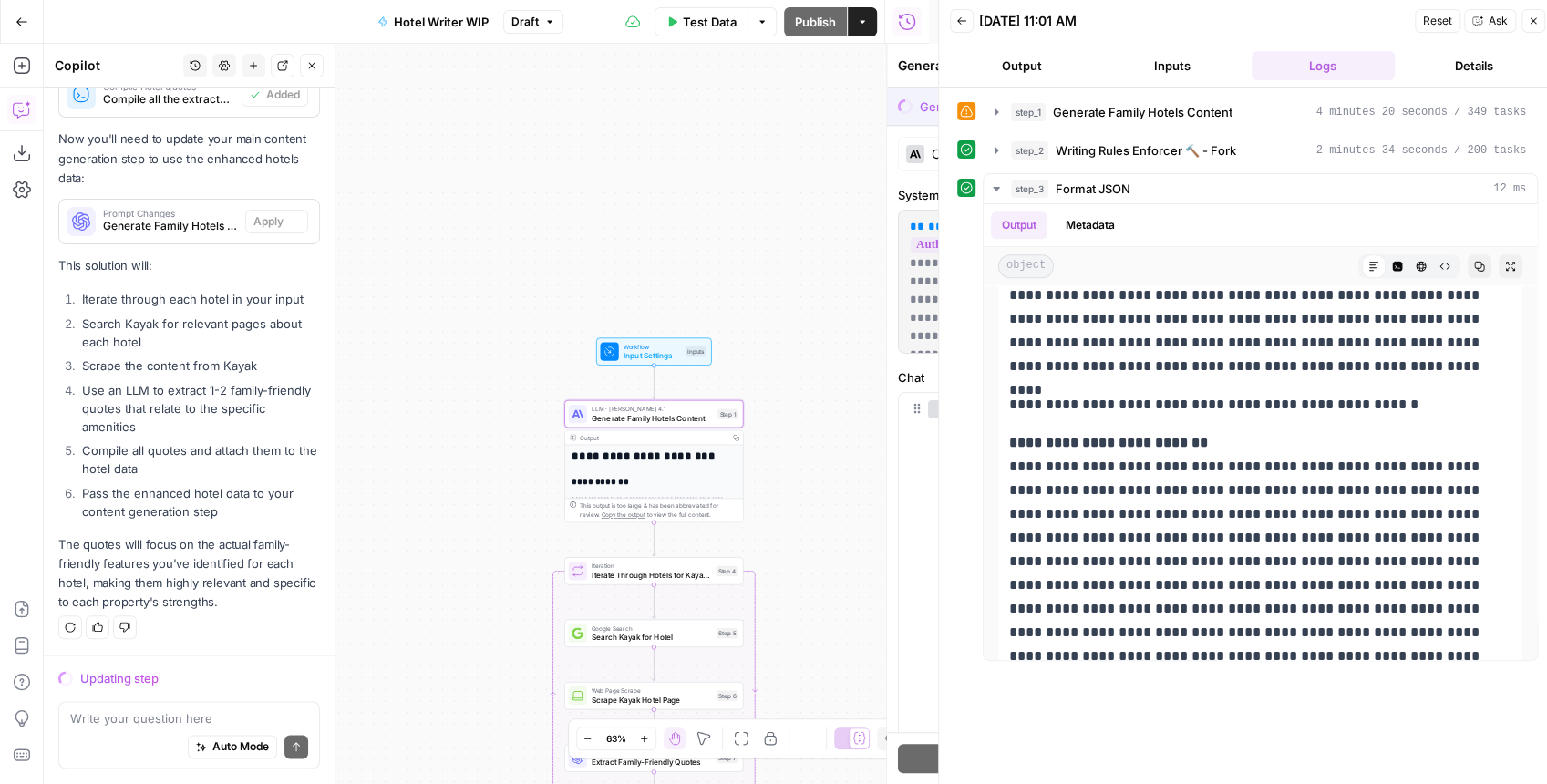
scroll to position [1281, 0]
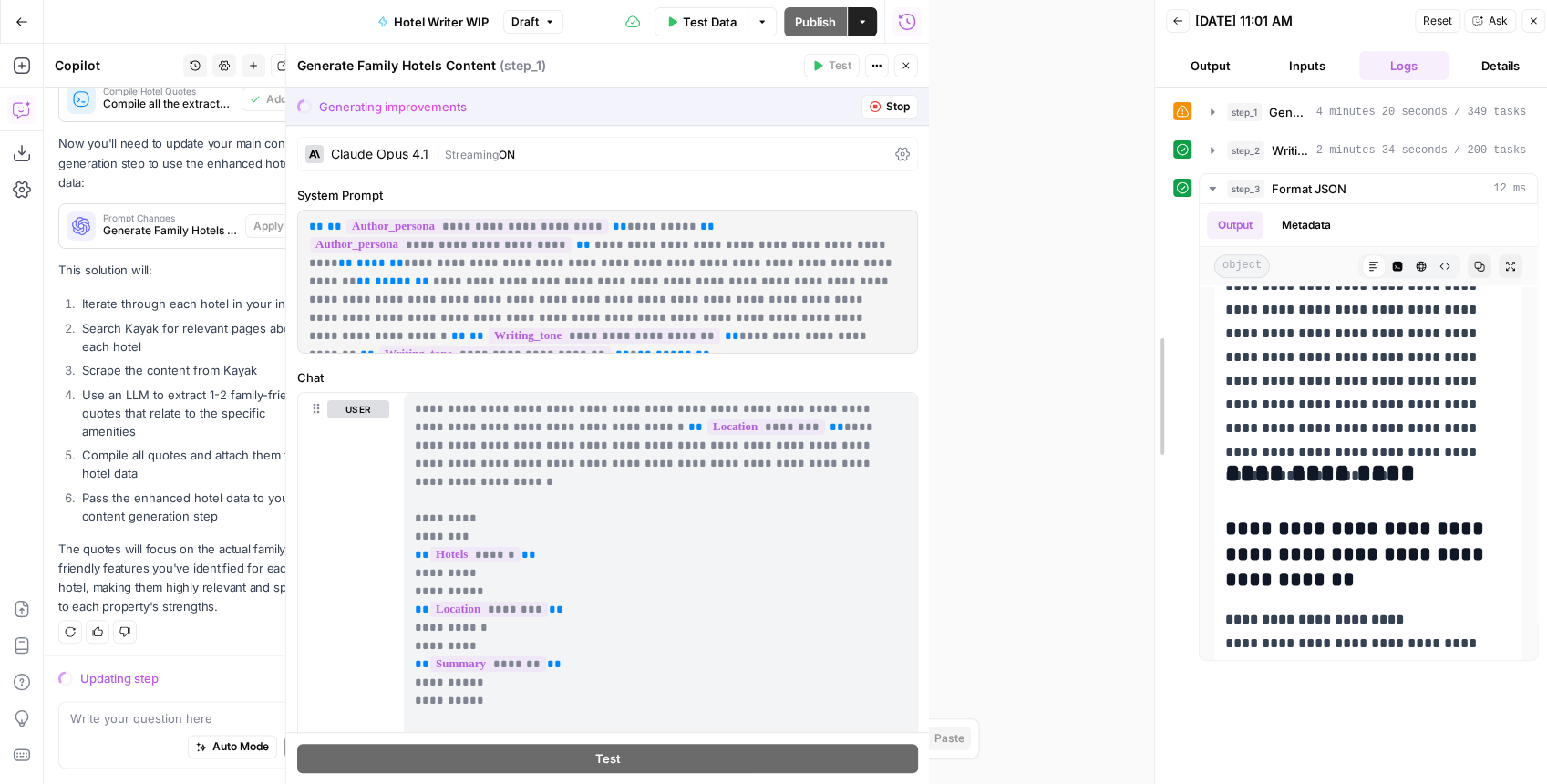
drag, startPoint x: 936, startPoint y: 228, endPoint x: 1153, endPoint y: 237, distance: 217.2
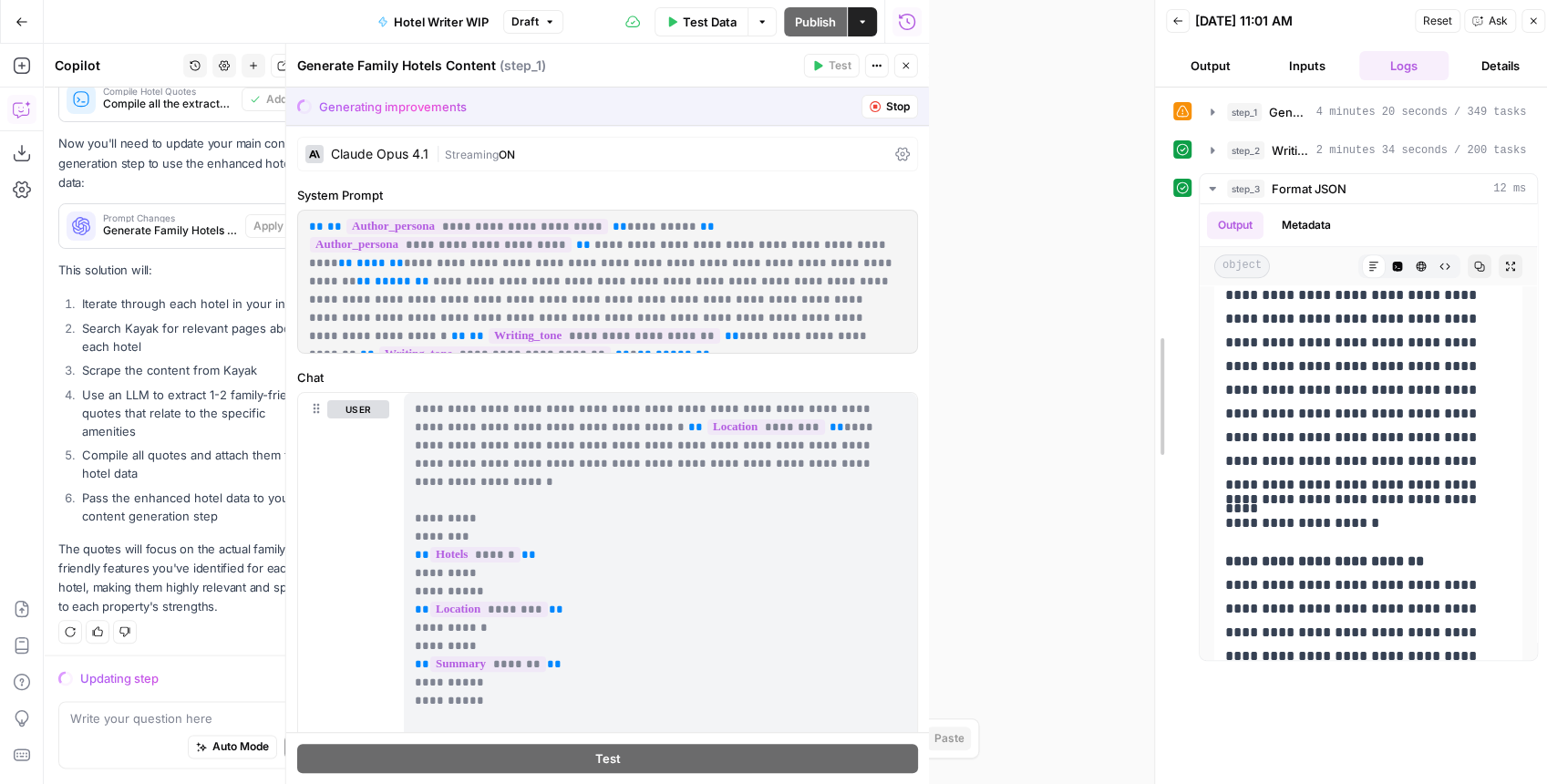
click at [1153, 237] on div at bounding box center [1155, 396] width 18 height 793
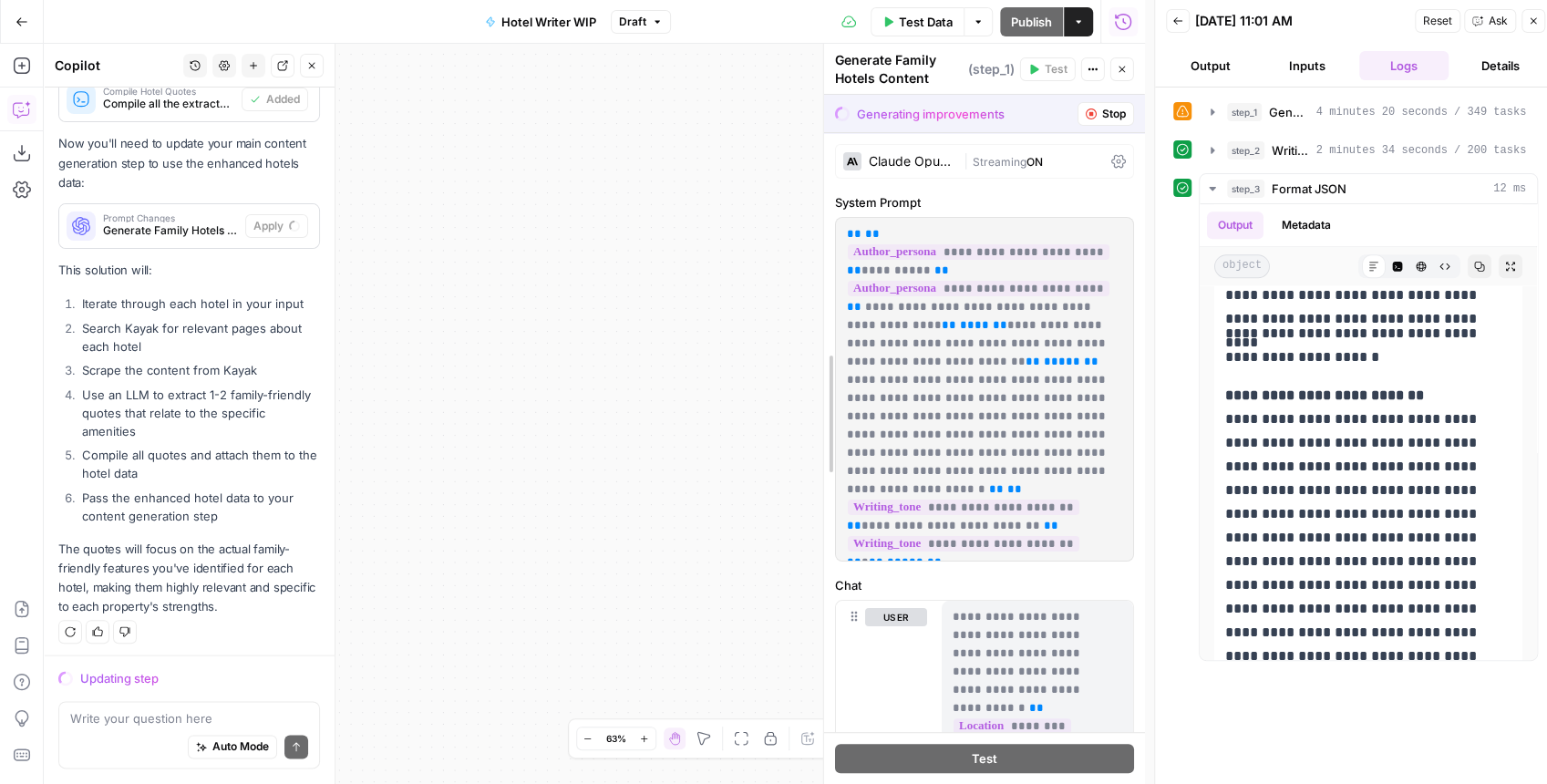
drag, startPoint x: 502, startPoint y: 310, endPoint x: 885, endPoint y: 306, distance: 383.0
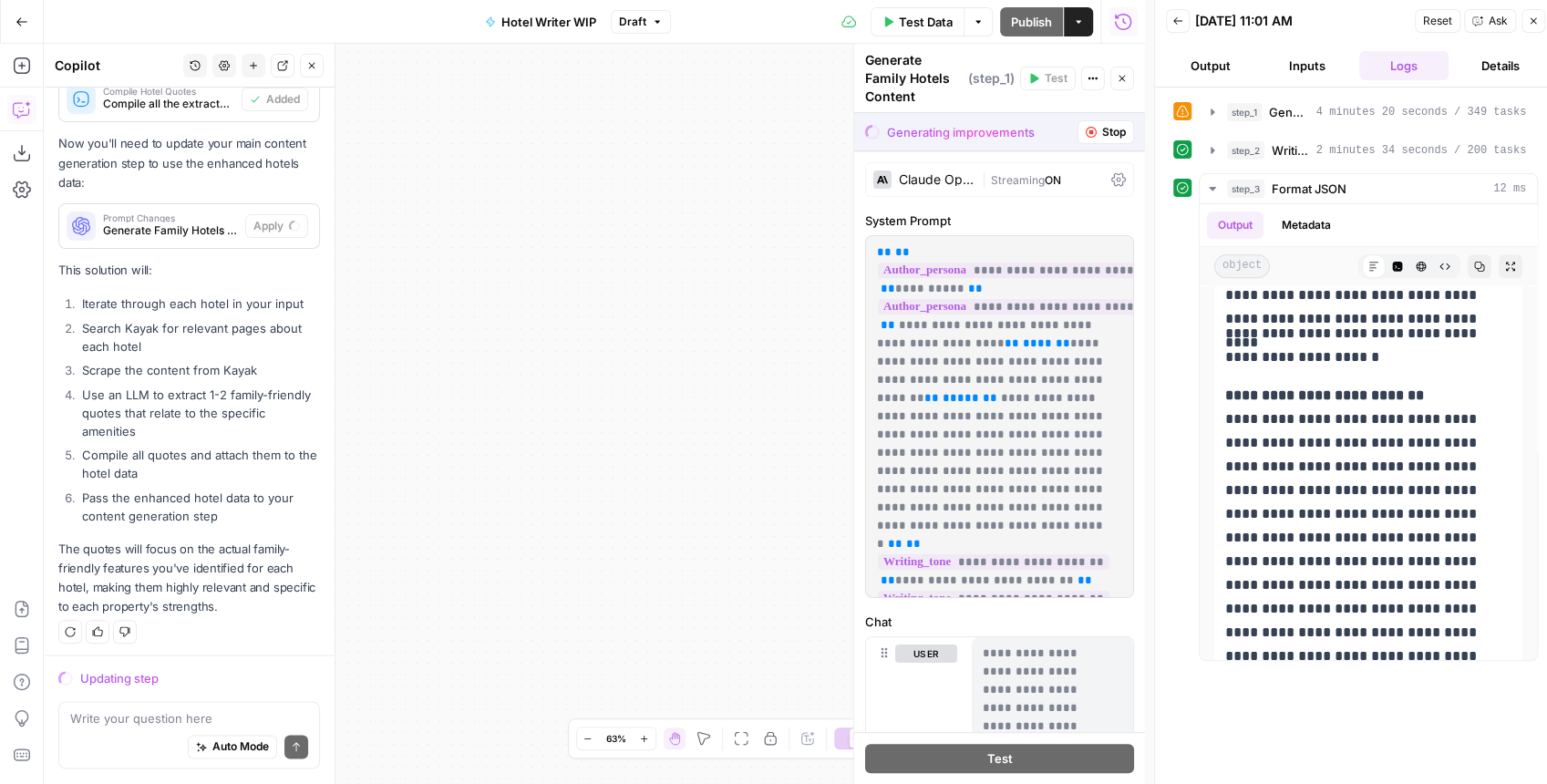
drag, startPoint x: 567, startPoint y: 351, endPoint x: 756, endPoint y: 363, distance: 189.4
click at [756, 363] on div "**********" at bounding box center [593, 413] width 1101 height 740
drag, startPoint x: 512, startPoint y: 341, endPoint x: 697, endPoint y: 244, distance: 208.9
click at [697, 244] on div "**********" at bounding box center [593, 413] width 1101 height 740
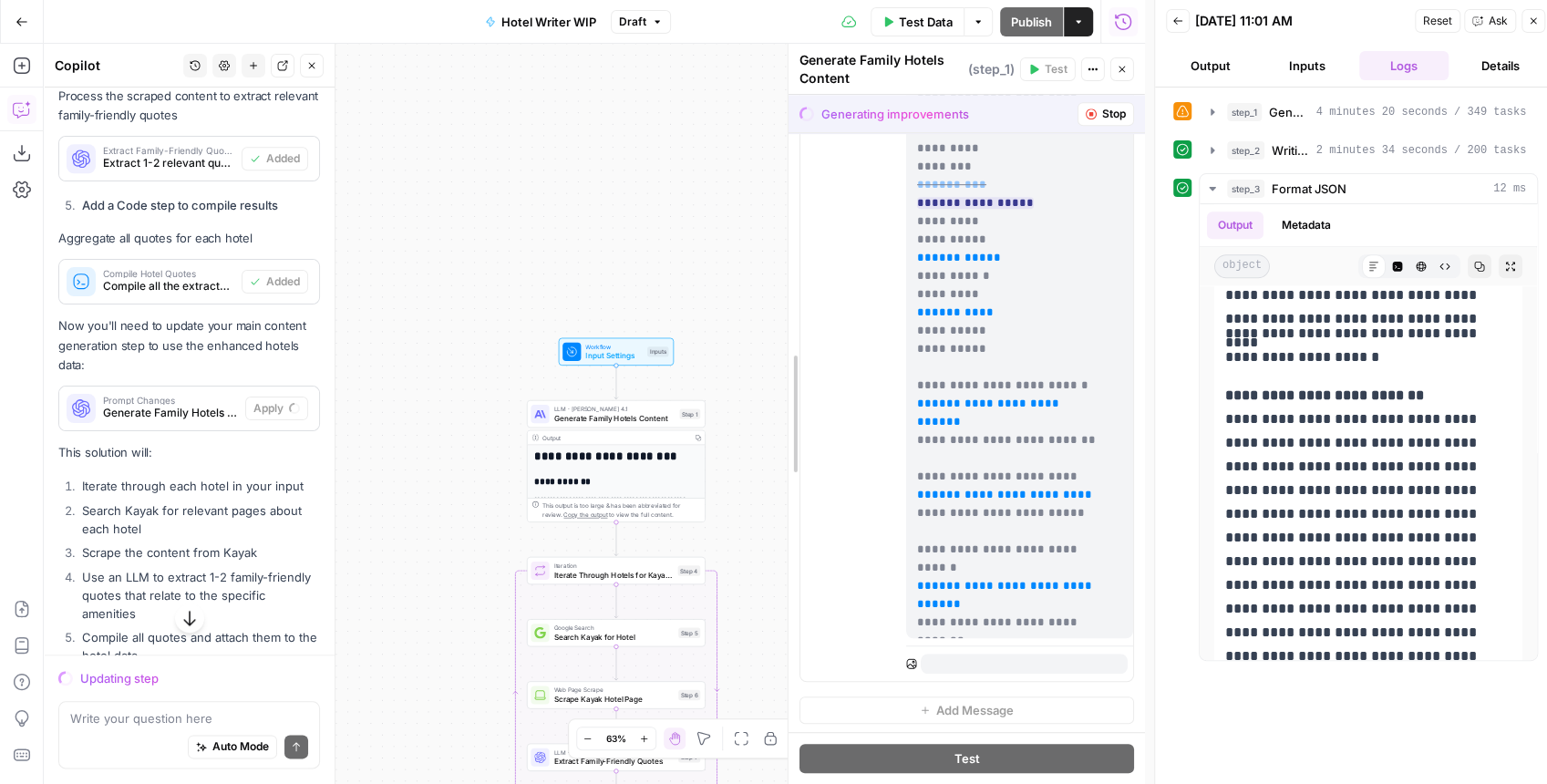
scroll to position [570, 0]
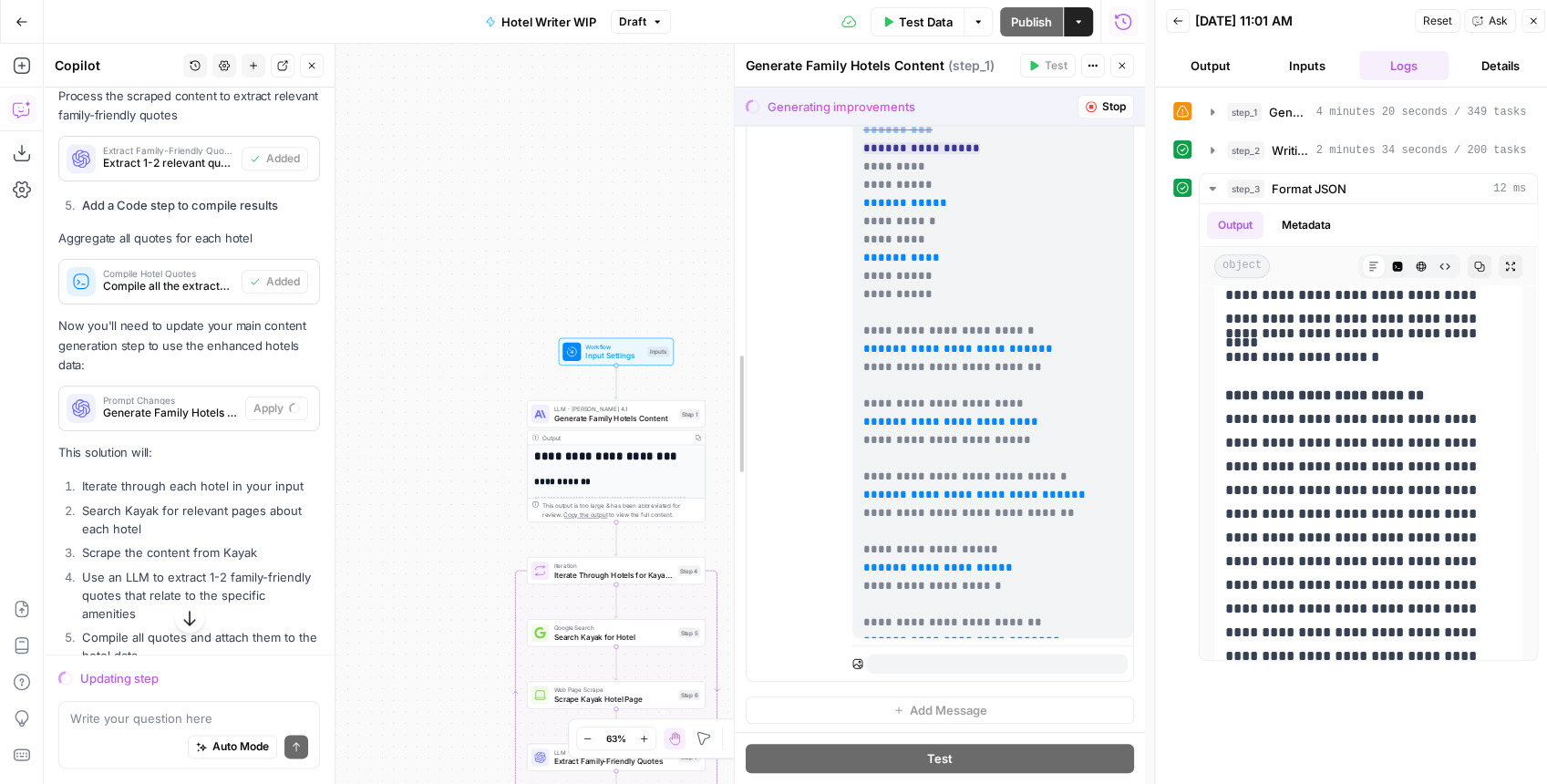
drag, startPoint x: 859, startPoint y: 404, endPoint x: 739, endPoint y: 405, distance: 120.0
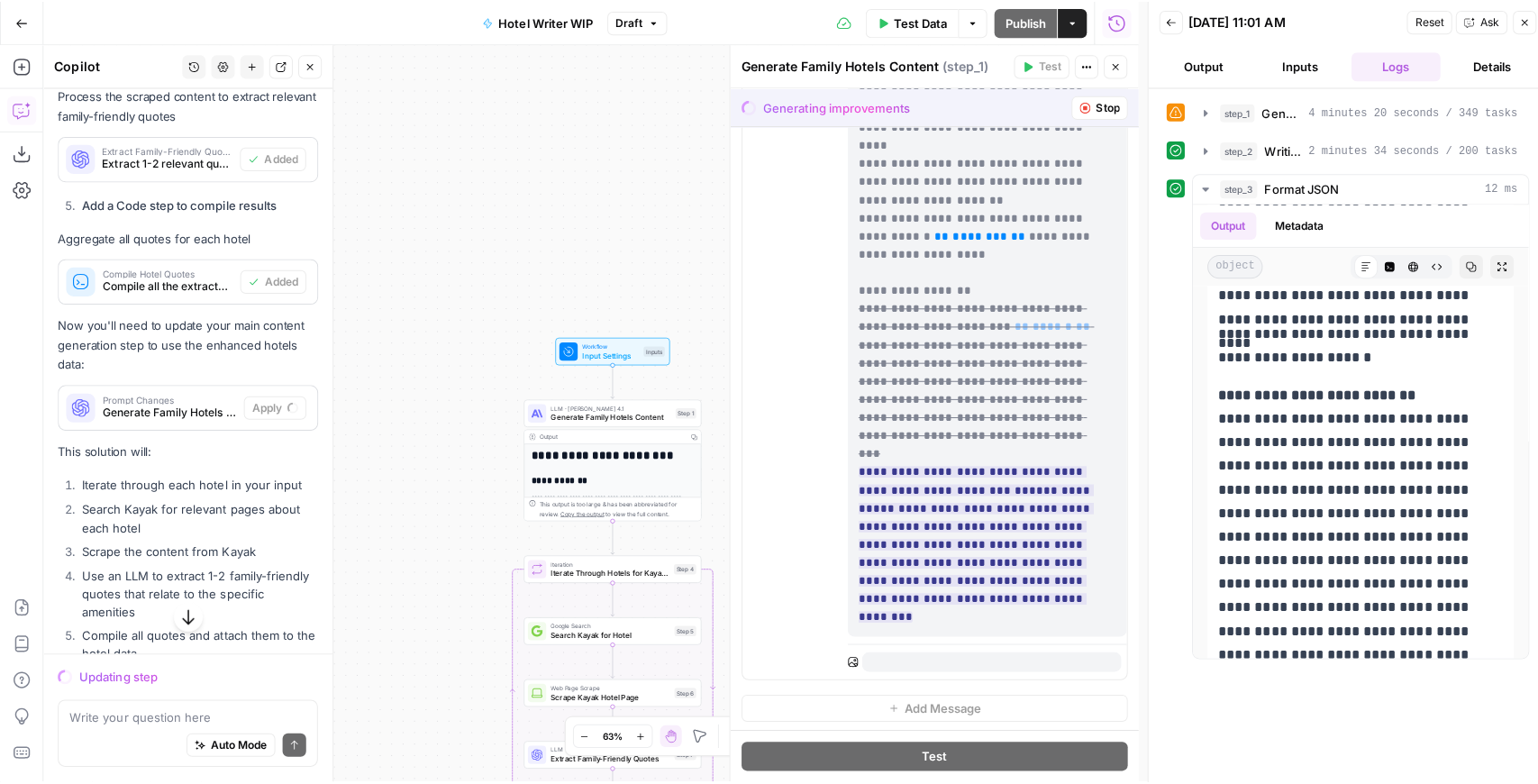
scroll to position [1130, 0]
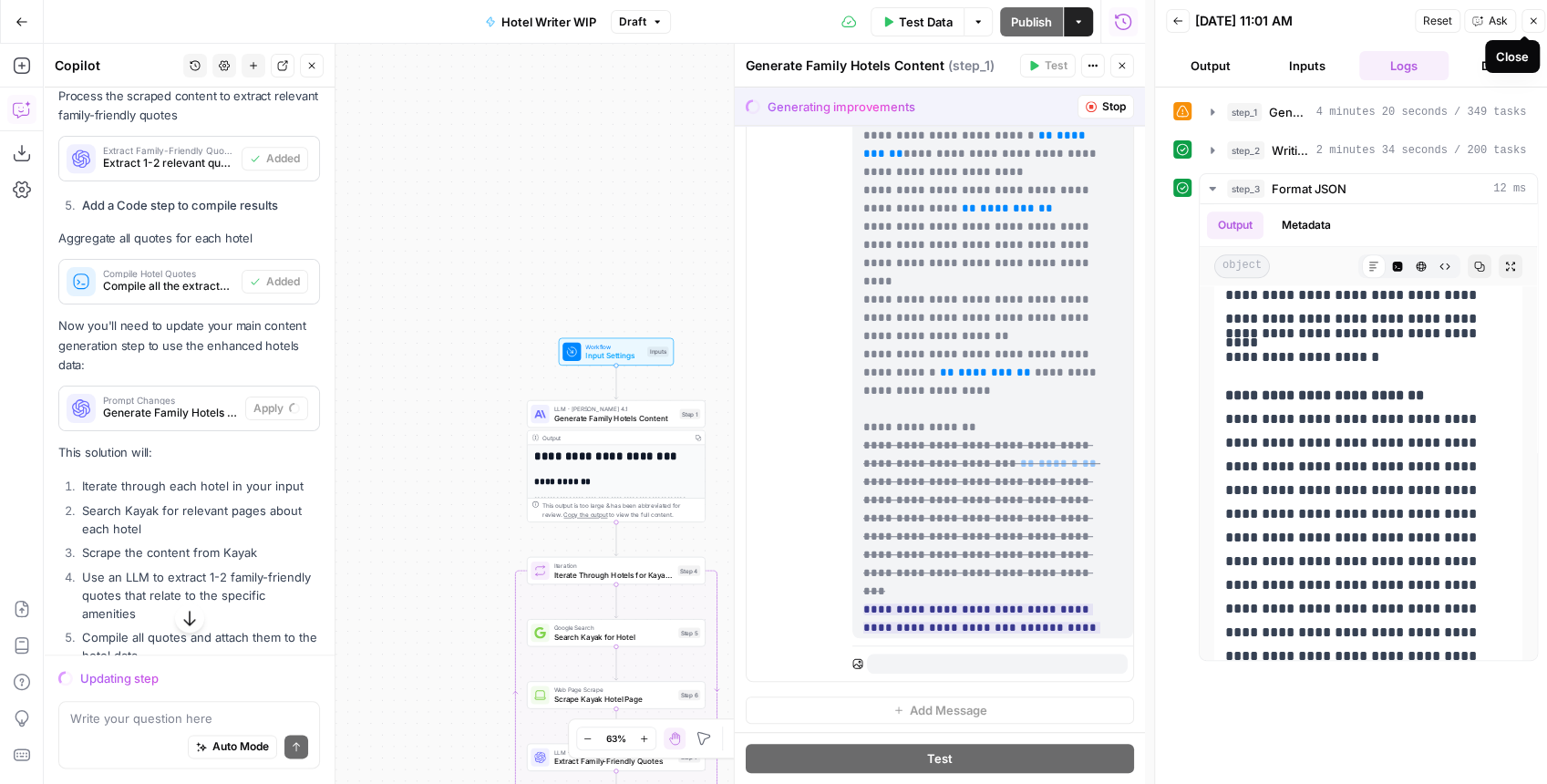
click at [1527, 29] on button "Close" at bounding box center [1533, 21] width 24 height 24
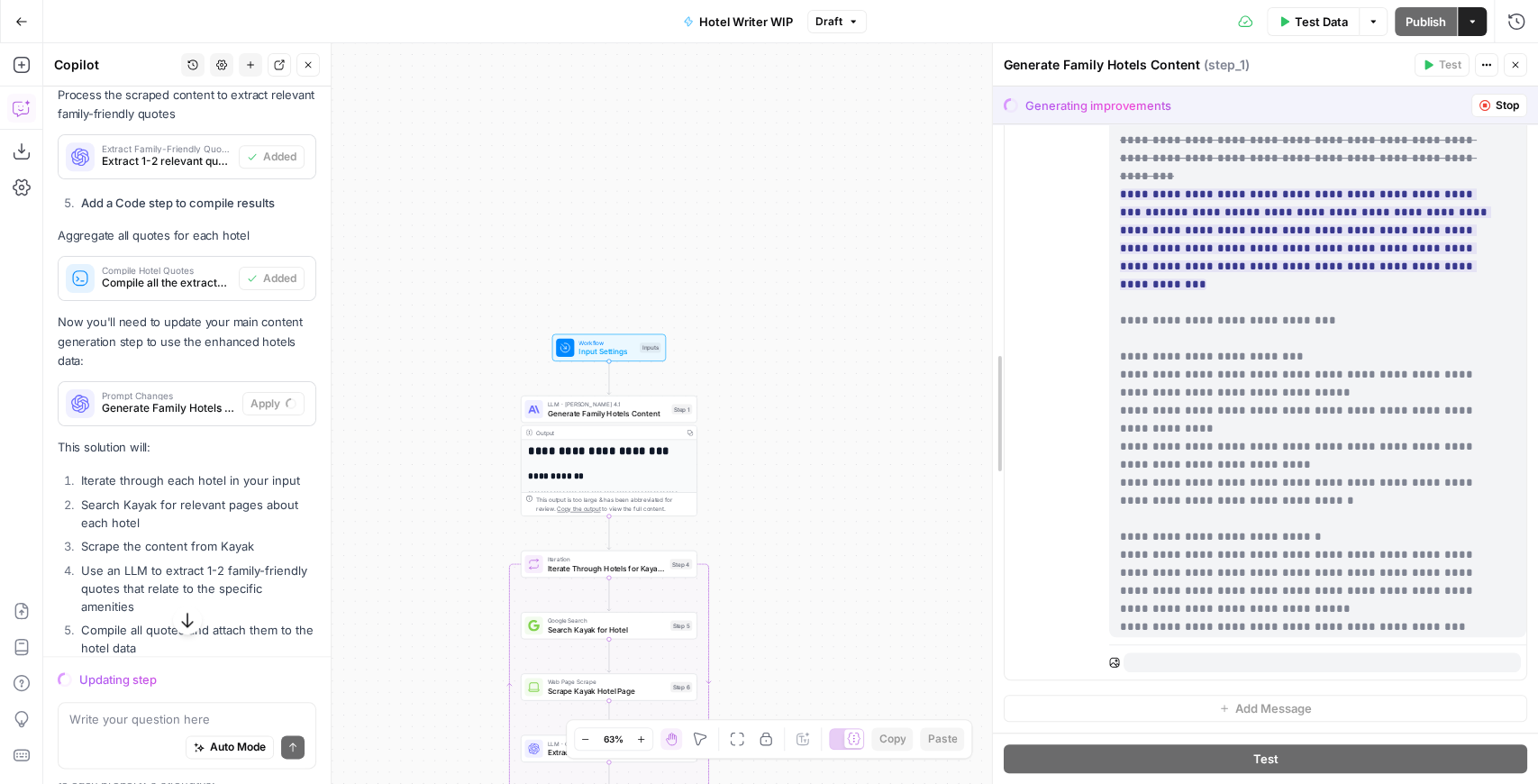
scroll to position [501, 0]
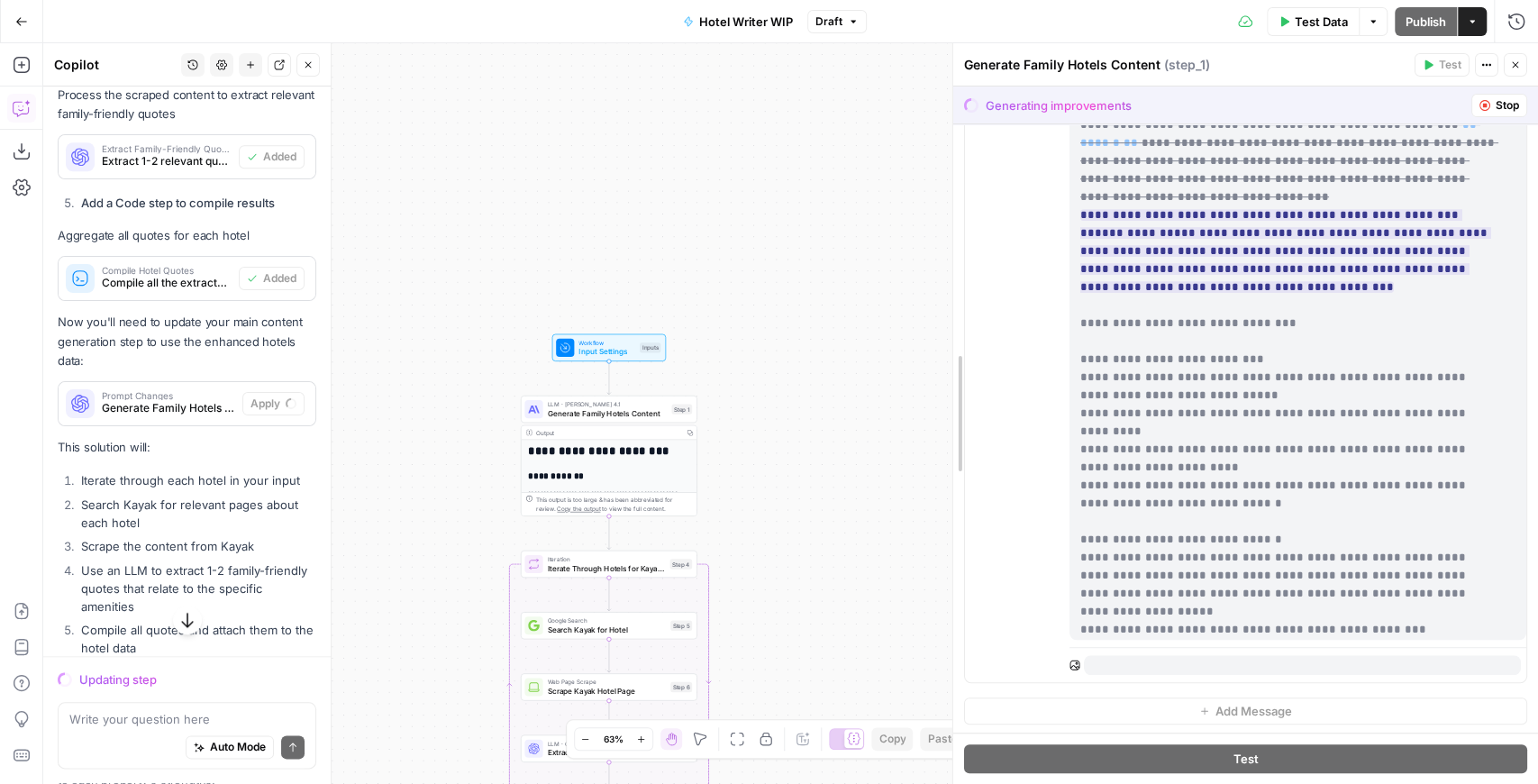
drag, startPoint x: 1135, startPoint y: 361, endPoint x: 942, endPoint y: 361, distance: 193.0
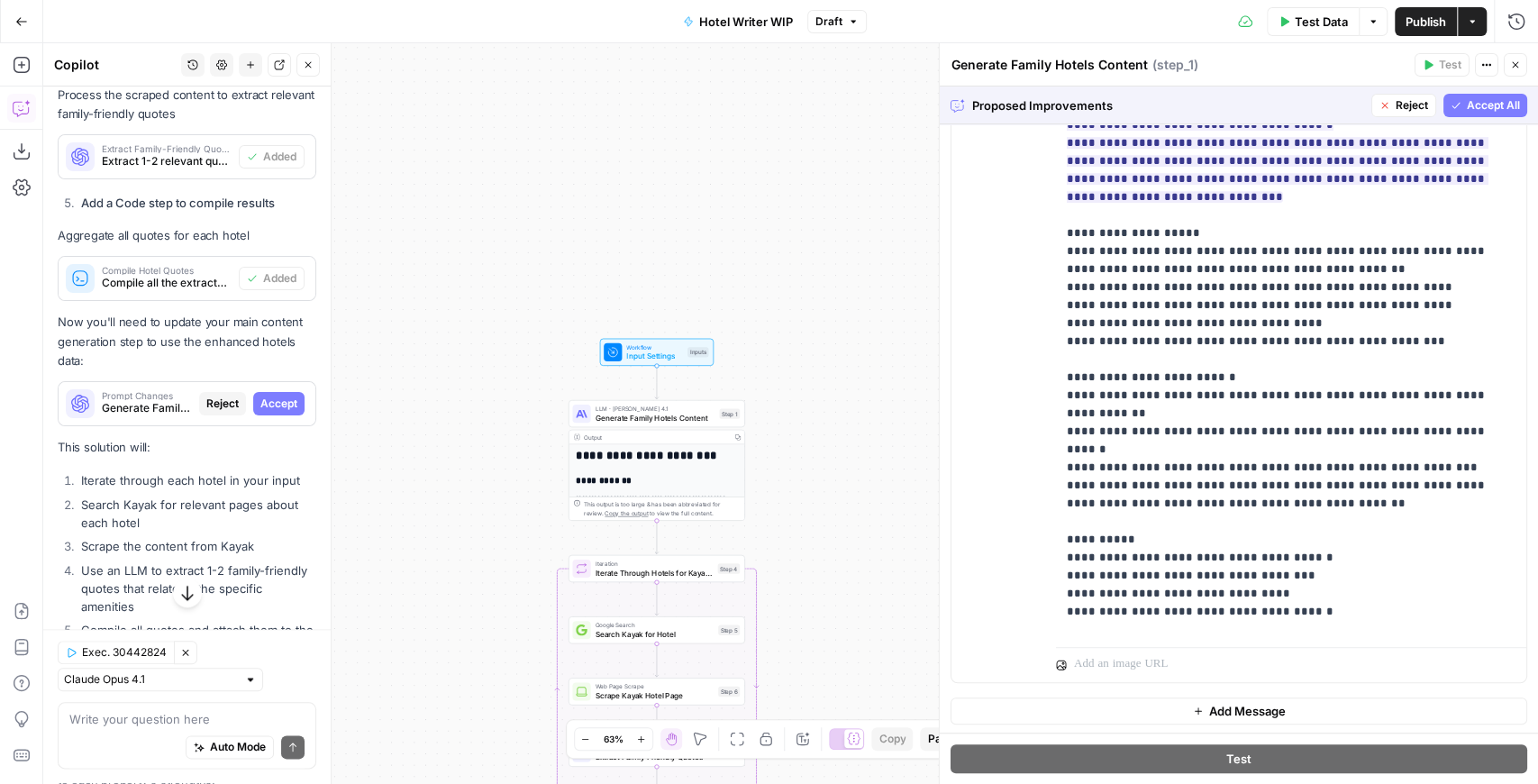
scroll to position [2523, 0]
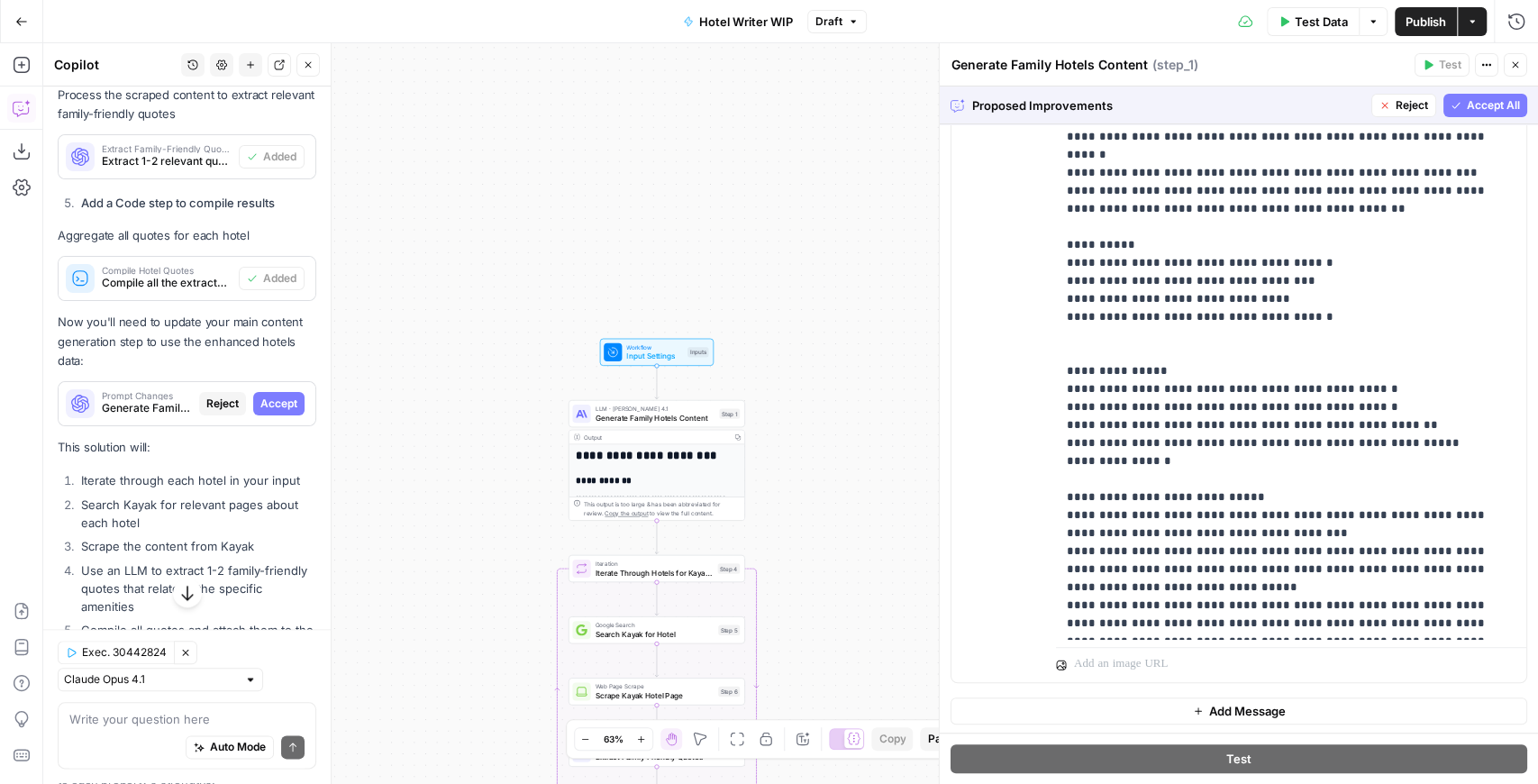
click at [1493, 100] on span "Accept All" at bounding box center [1493, 106] width 53 height 16
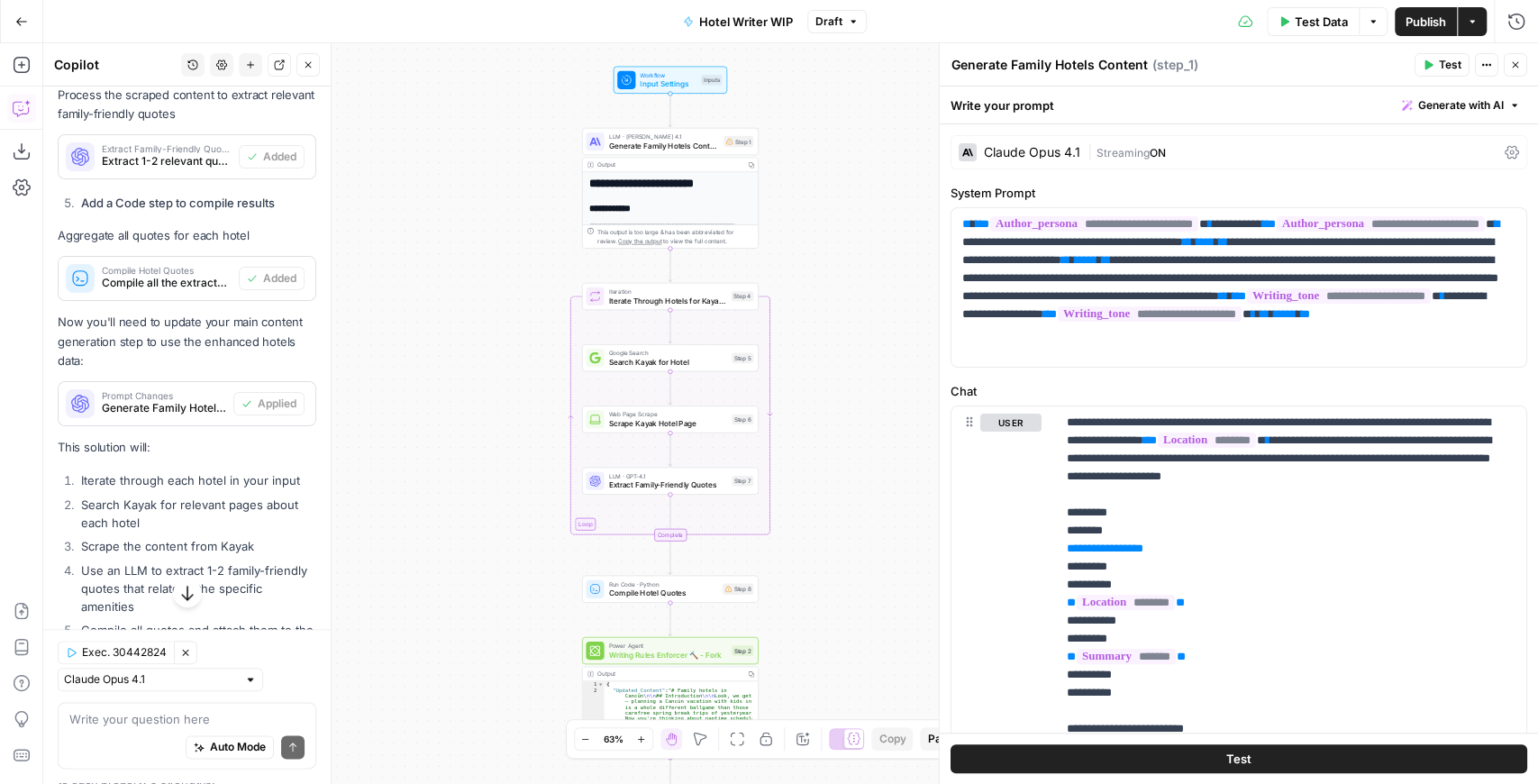
drag, startPoint x: 818, startPoint y: 321, endPoint x: 818, endPoint y: 88, distance: 233.0
click at [824, 85] on div "**********" at bounding box center [789, 412] width 1494 height 740
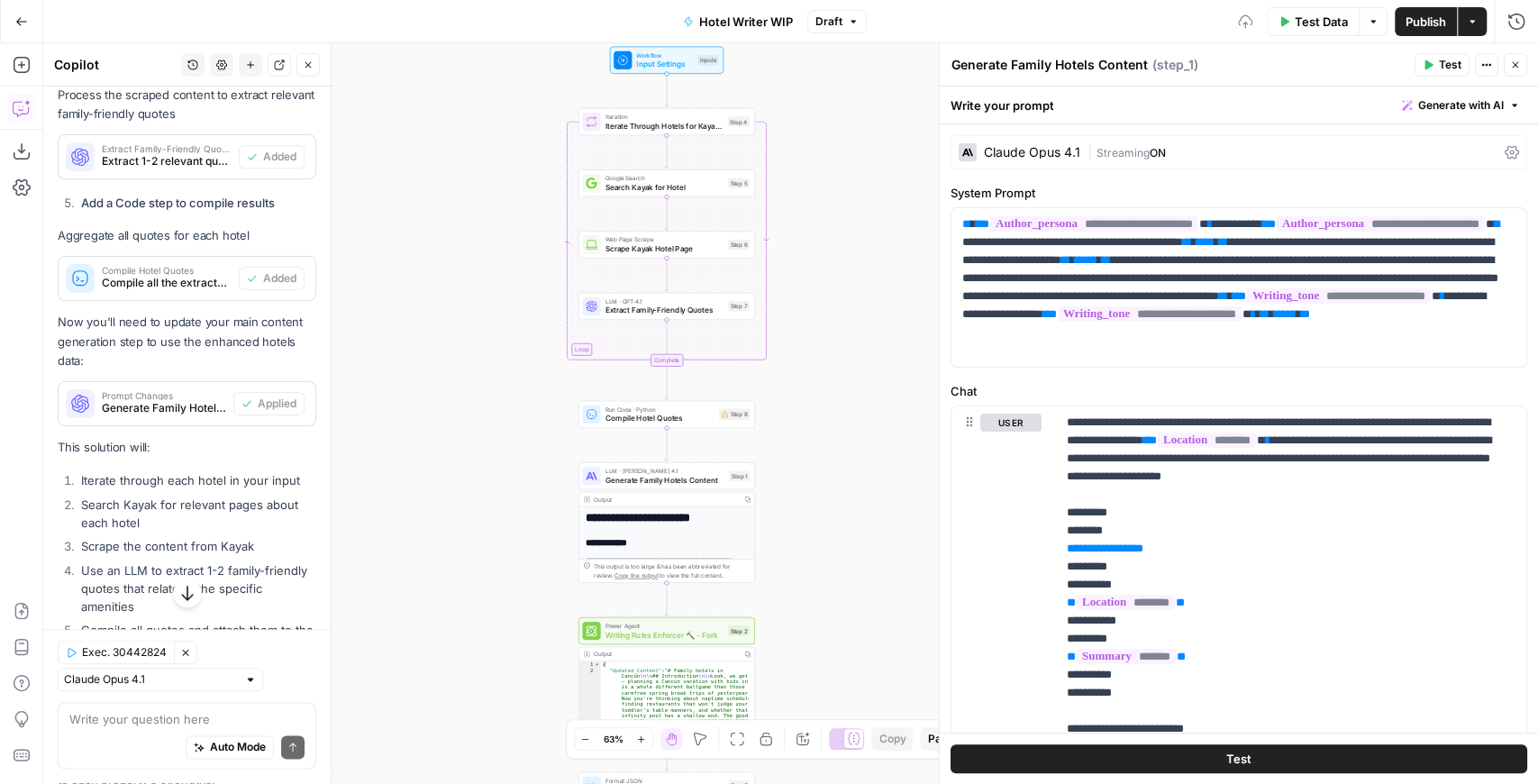
drag, startPoint x: 685, startPoint y: 149, endPoint x: 819, endPoint y: 379, distance: 266.2
click at [820, 379] on div "**********" at bounding box center [789, 412] width 1494 height 740
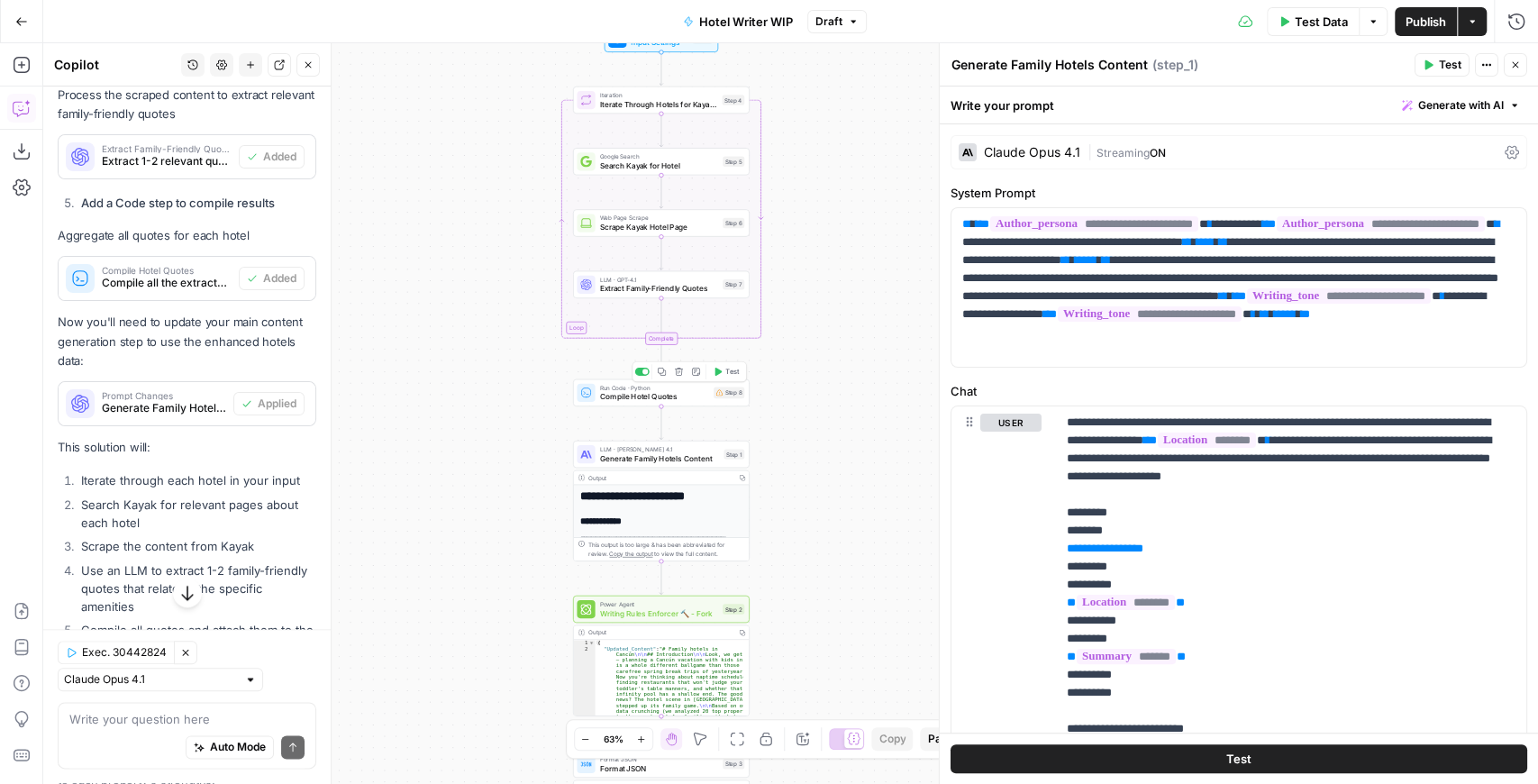
click at [654, 393] on span "Compile Hotel Quotes" at bounding box center [655, 396] width 109 height 12
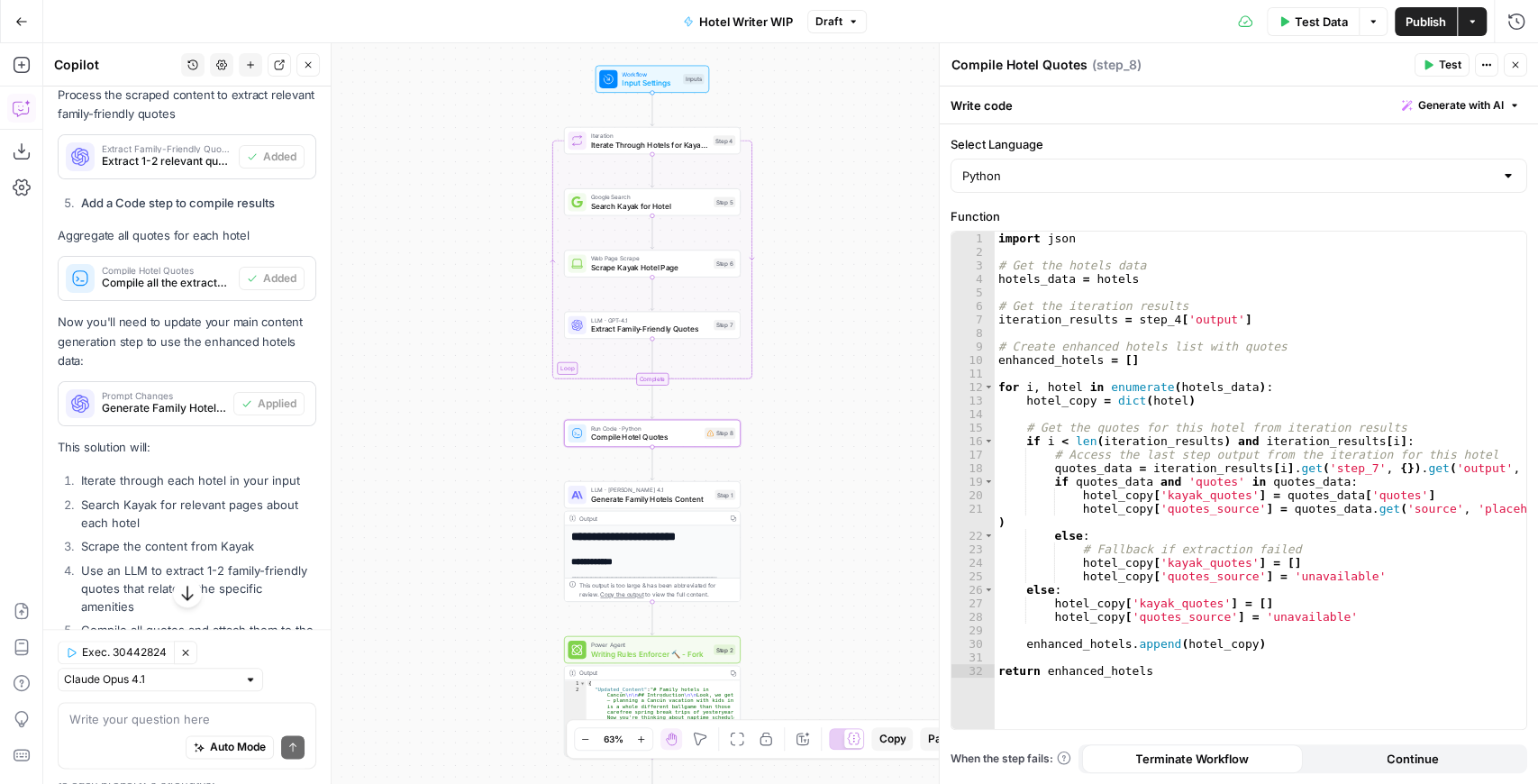
drag, startPoint x: 856, startPoint y: 343, endPoint x: 847, endPoint y: 384, distance: 42.0
click at [847, 384] on div "**********" at bounding box center [789, 412] width 1494 height 740
click at [657, 497] on span "Generate Family Hotels Content" at bounding box center [651, 498] width 120 height 12
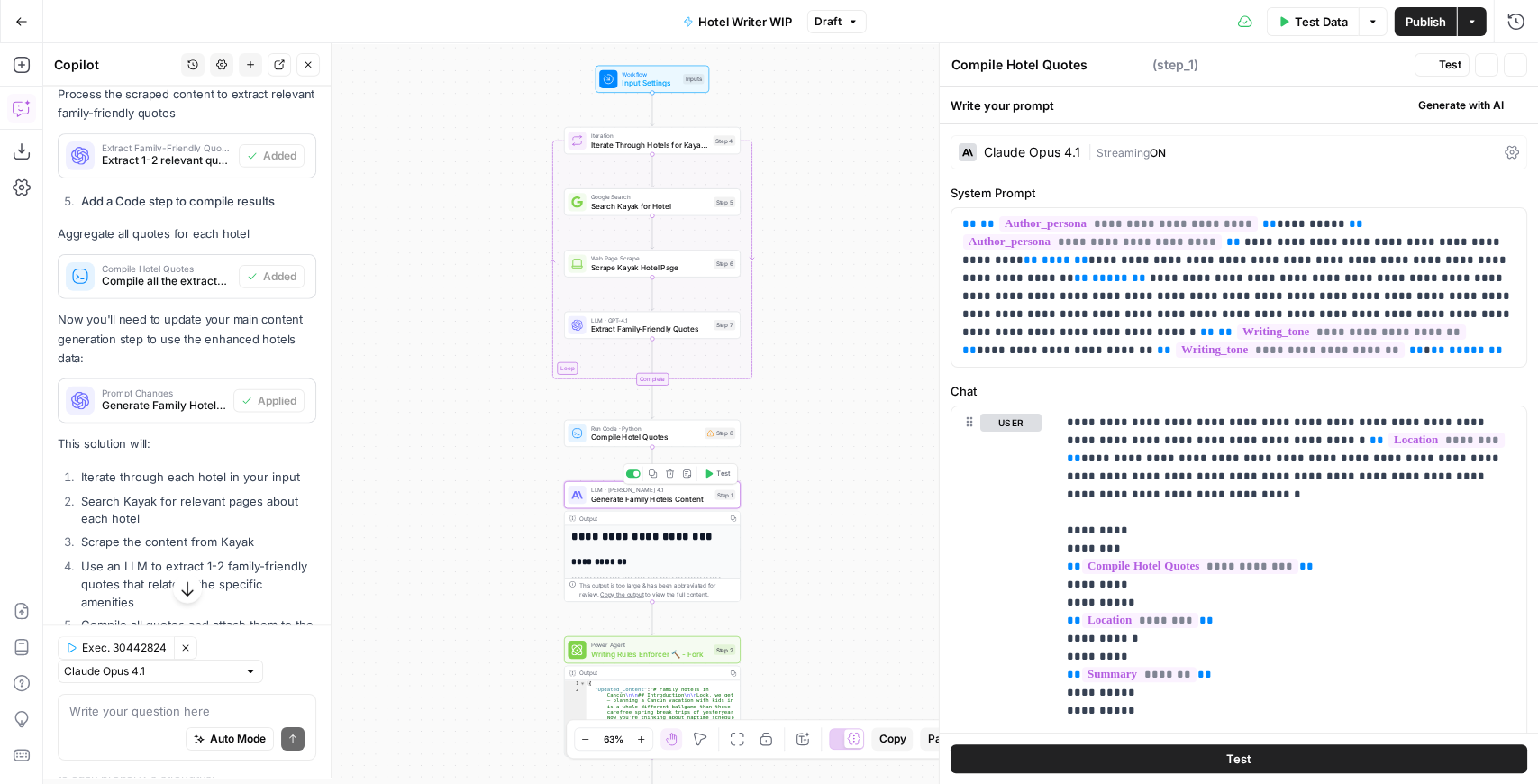
type textarea "Generate Family Hotels Content"
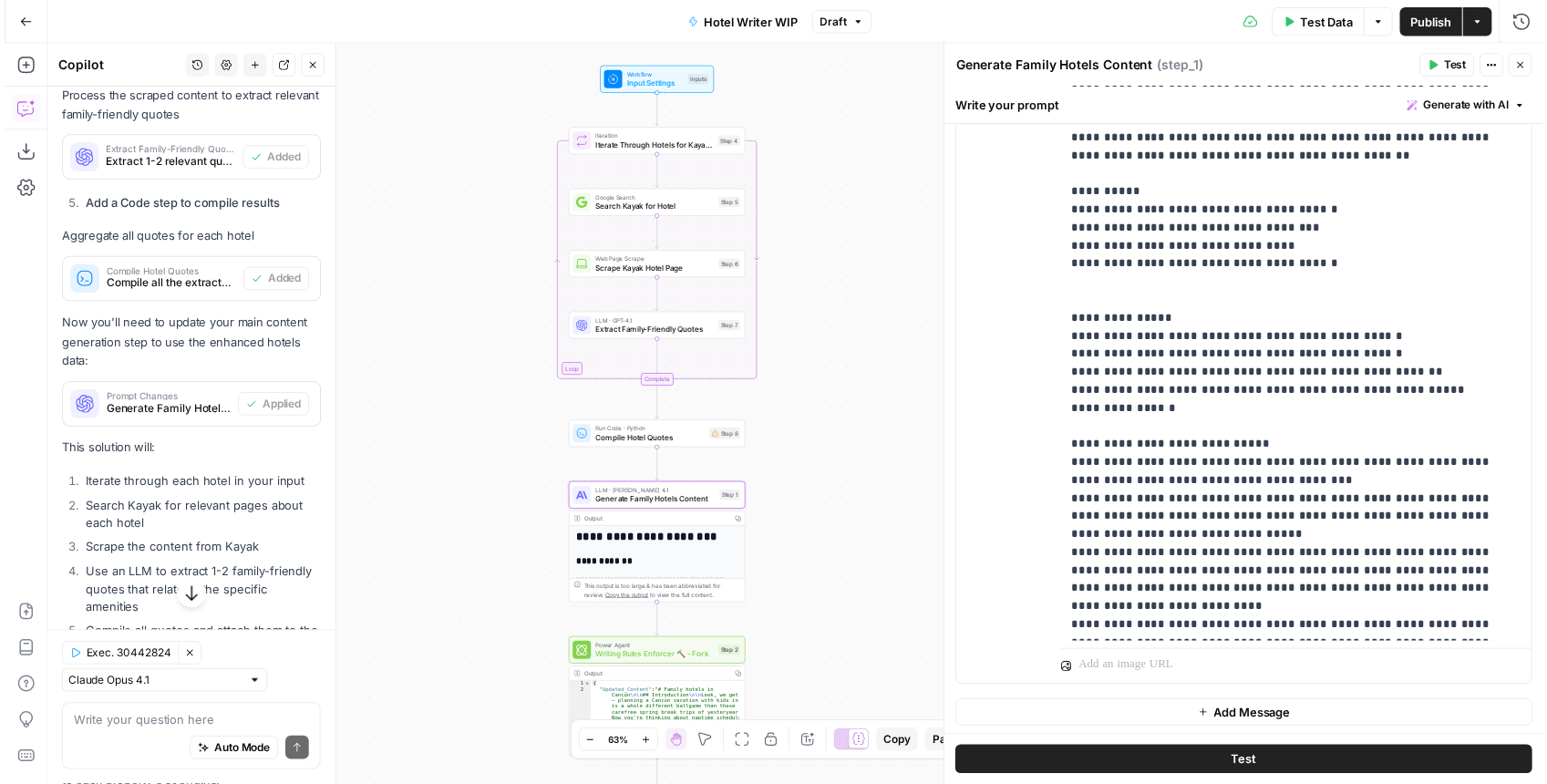
scroll to position [507, 0]
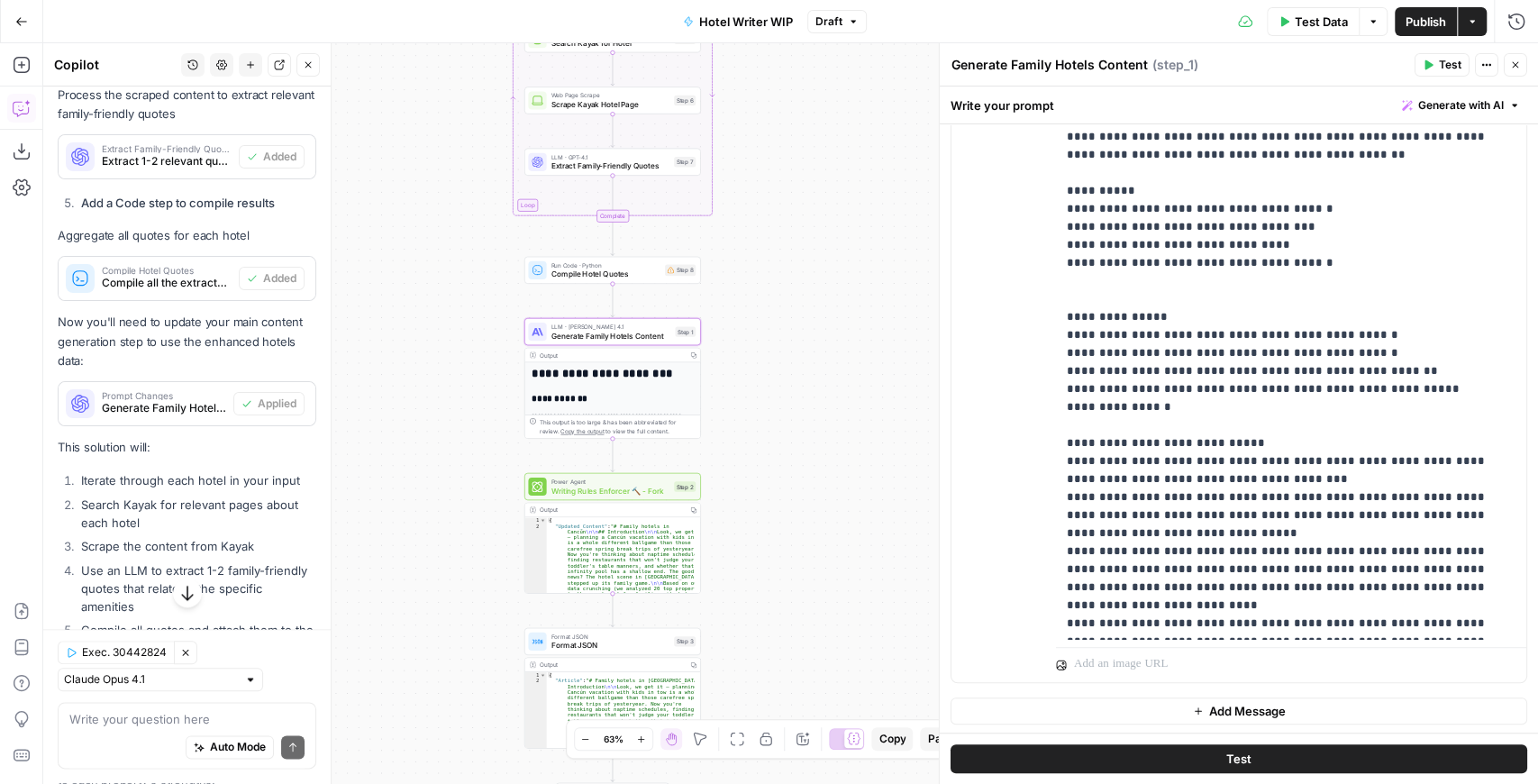
drag, startPoint x: 784, startPoint y: 309, endPoint x: 744, endPoint y: 153, distance: 161.0
click at [744, 153] on div "**********" at bounding box center [789, 412] width 1494 height 740
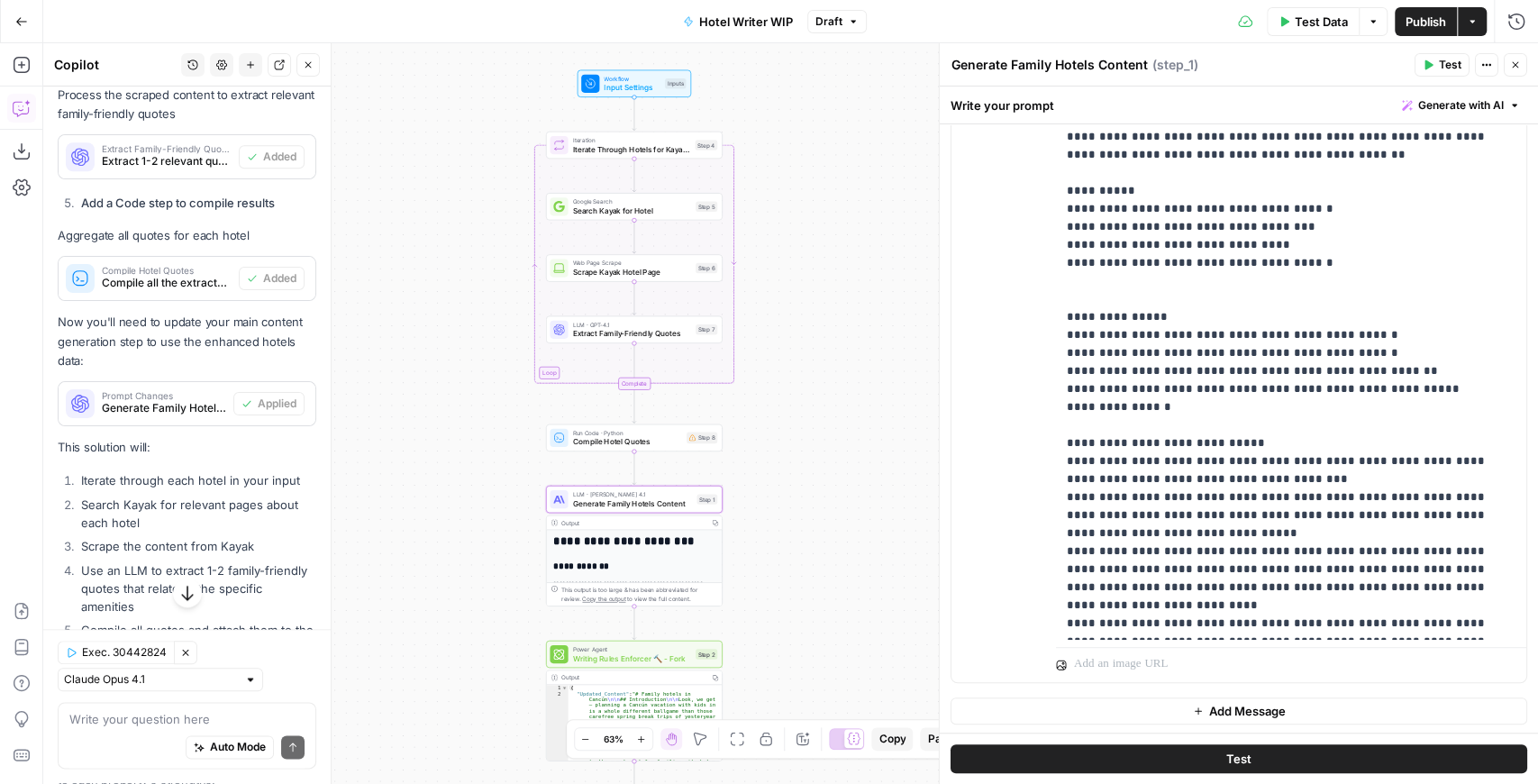
drag, startPoint x: 744, startPoint y: 154, endPoint x: 763, endPoint y: 349, distance: 195.9
click at [766, 330] on div "**********" at bounding box center [789, 412] width 1494 height 740
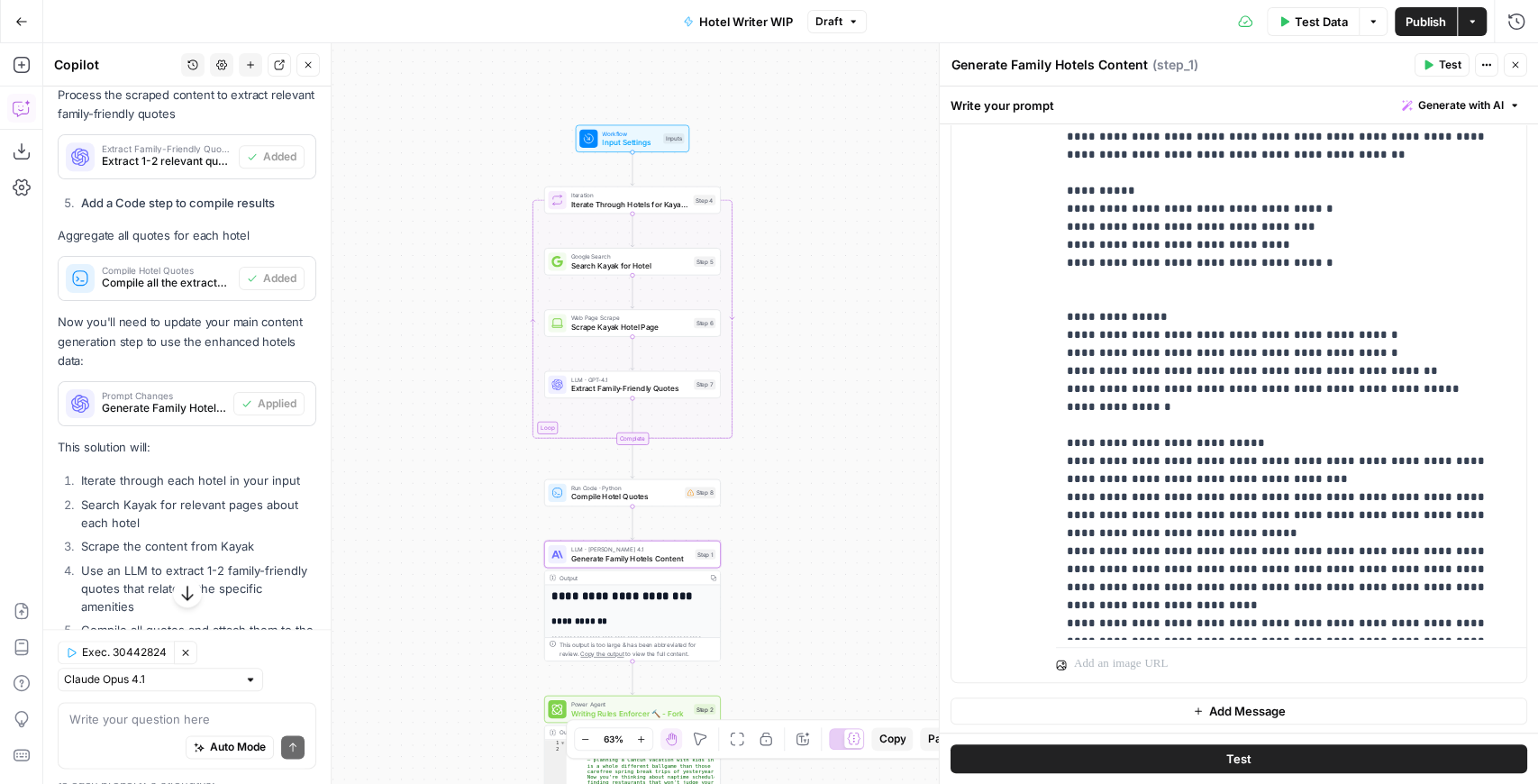
drag, startPoint x: 786, startPoint y: 273, endPoint x: 773, endPoint y: 330, distance: 58.5
click at [777, 344] on div "**********" at bounding box center [789, 412] width 1494 height 740
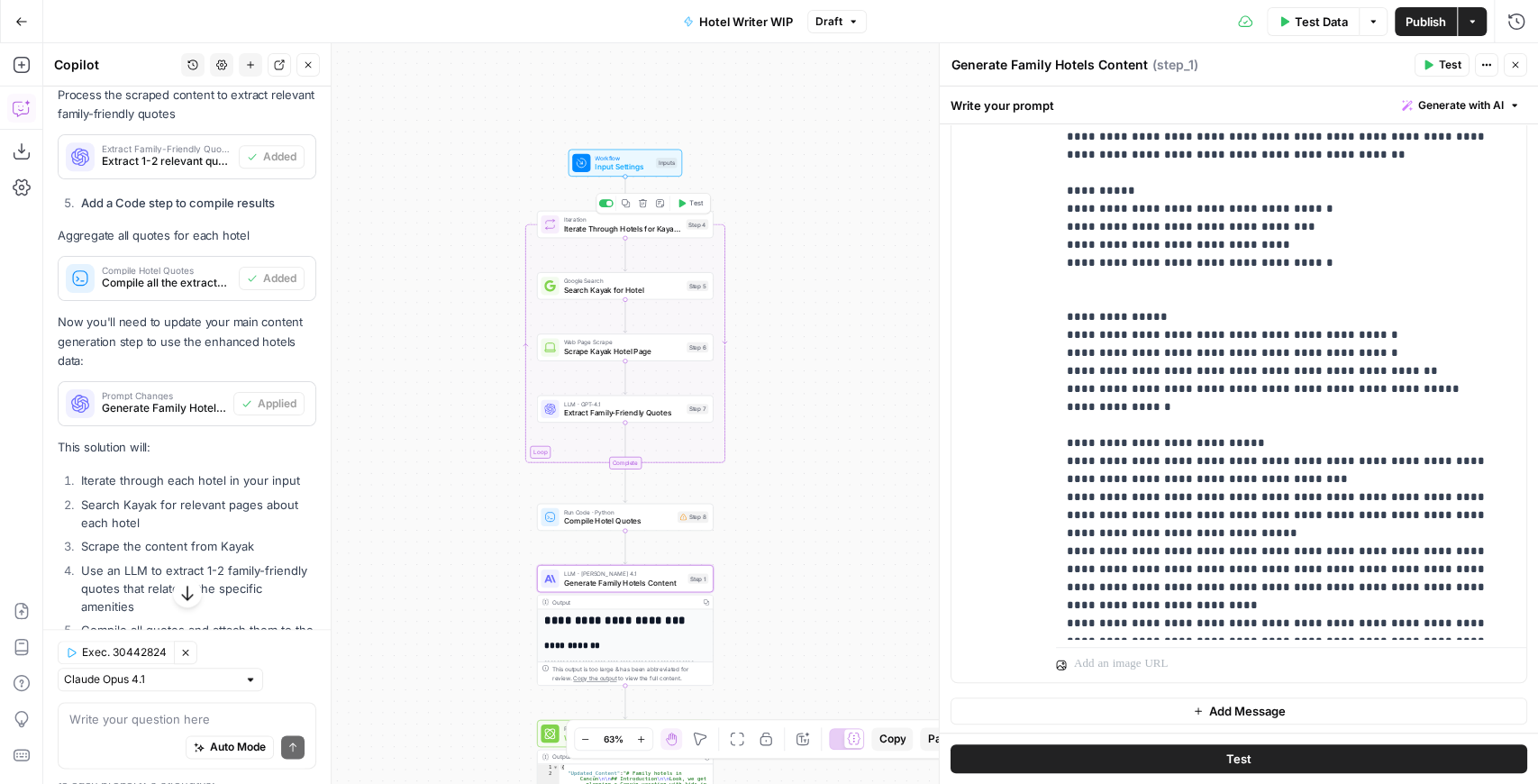
click at [683, 206] on icon "button" at bounding box center [681, 204] width 9 height 9
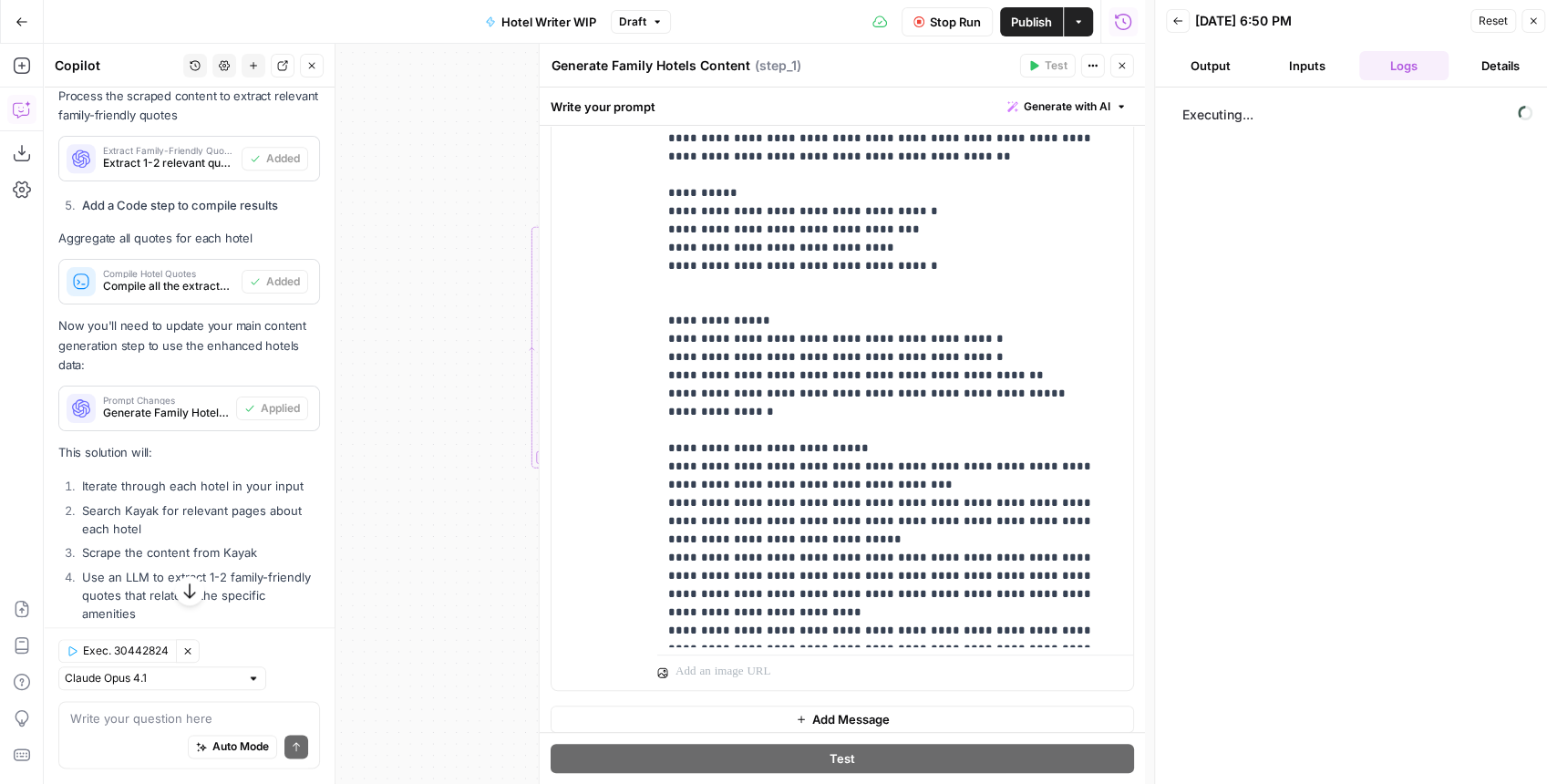
click at [1119, 73] on button "Close" at bounding box center [1122, 65] width 24 height 24
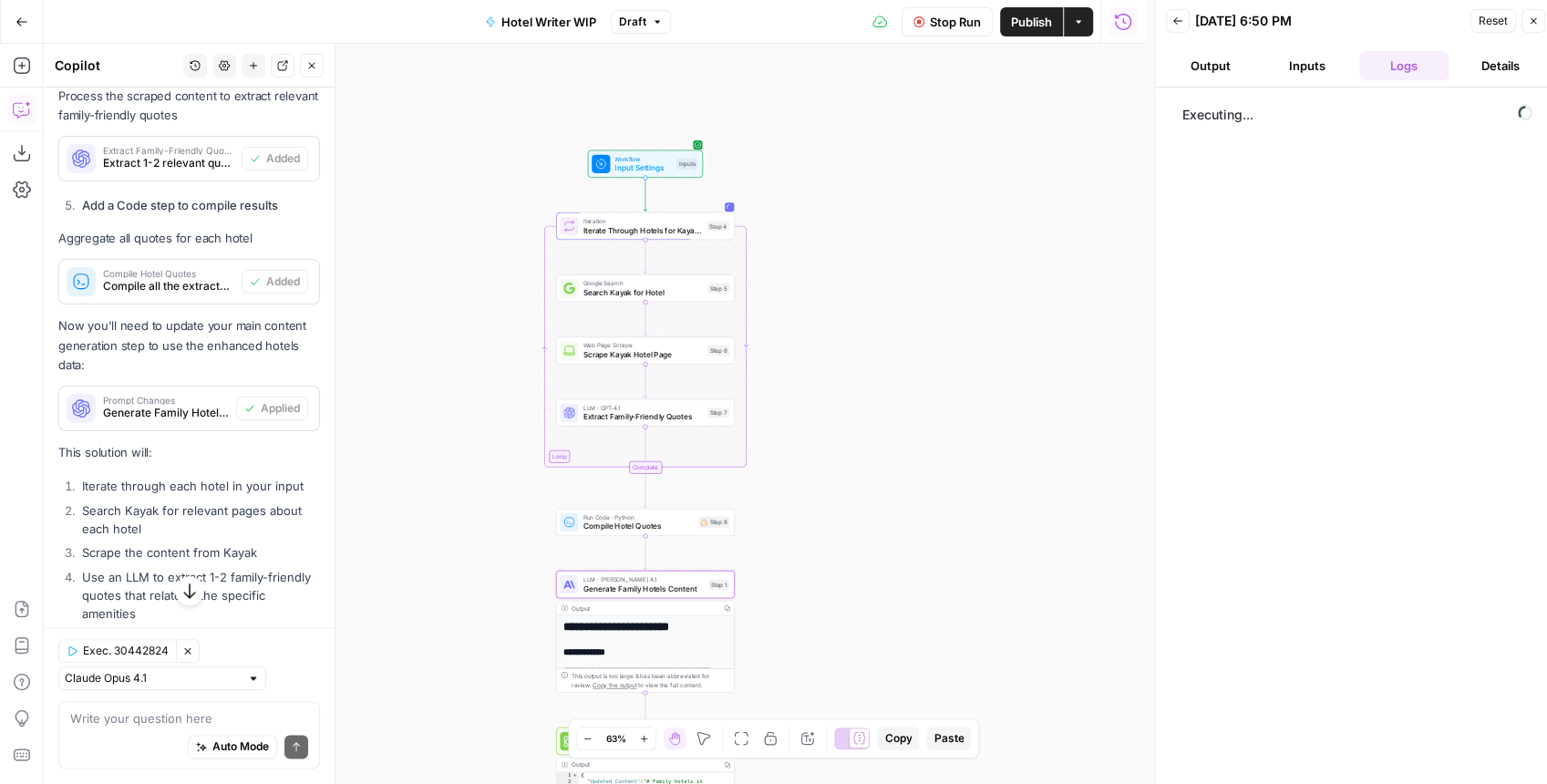
drag, startPoint x: 803, startPoint y: 237, endPoint x: 901, endPoint y: 228, distance: 98.4
click at [901, 228] on div "**********" at bounding box center [593, 413] width 1101 height 740
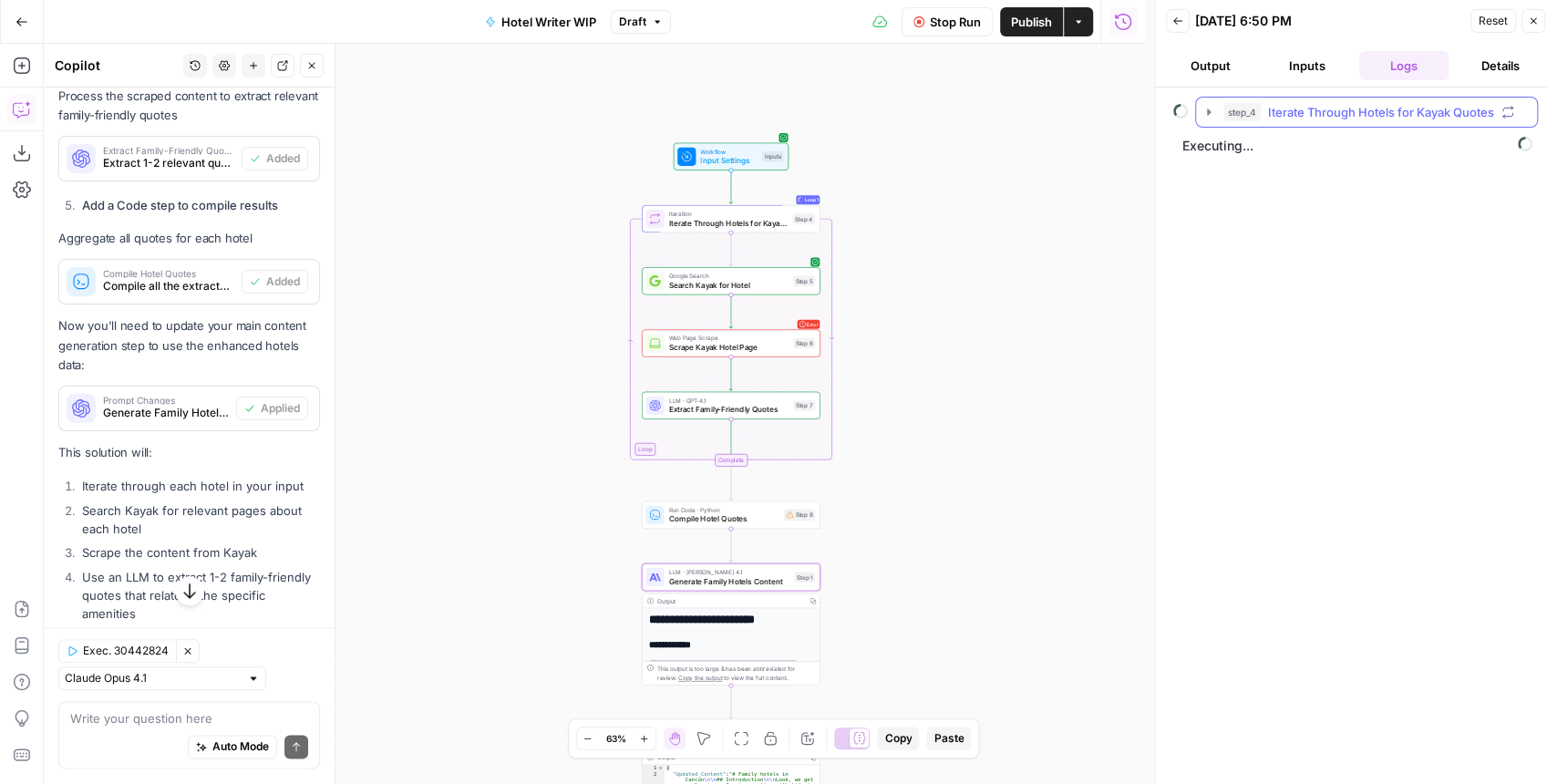
click at [1209, 119] on button "step_4 Iterate Through Hotels for Kayak Quotes" at bounding box center [1366, 112] width 341 height 29
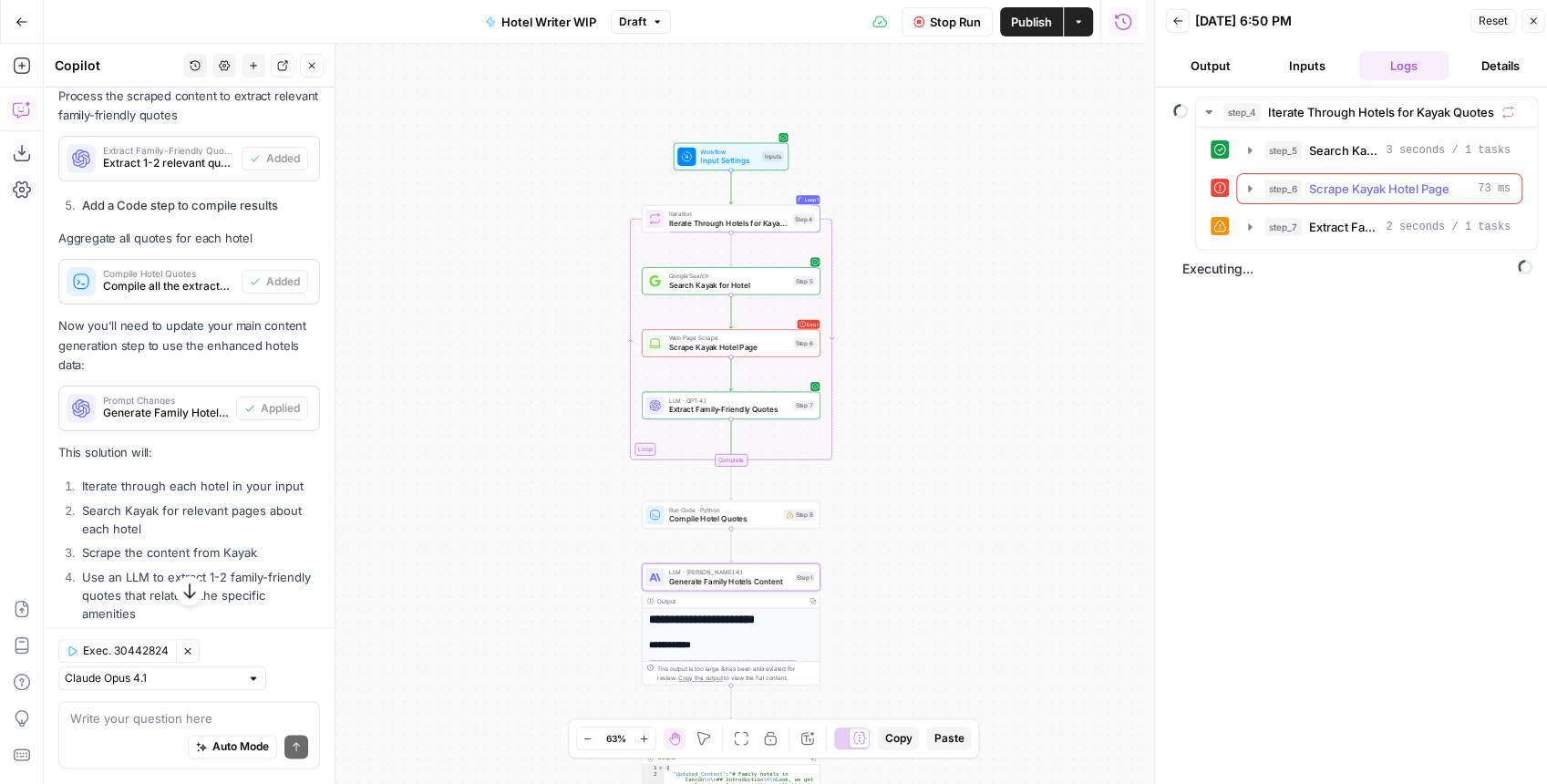
click at [1248, 188] on icon "button" at bounding box center [1250, 188] width 4 height 6
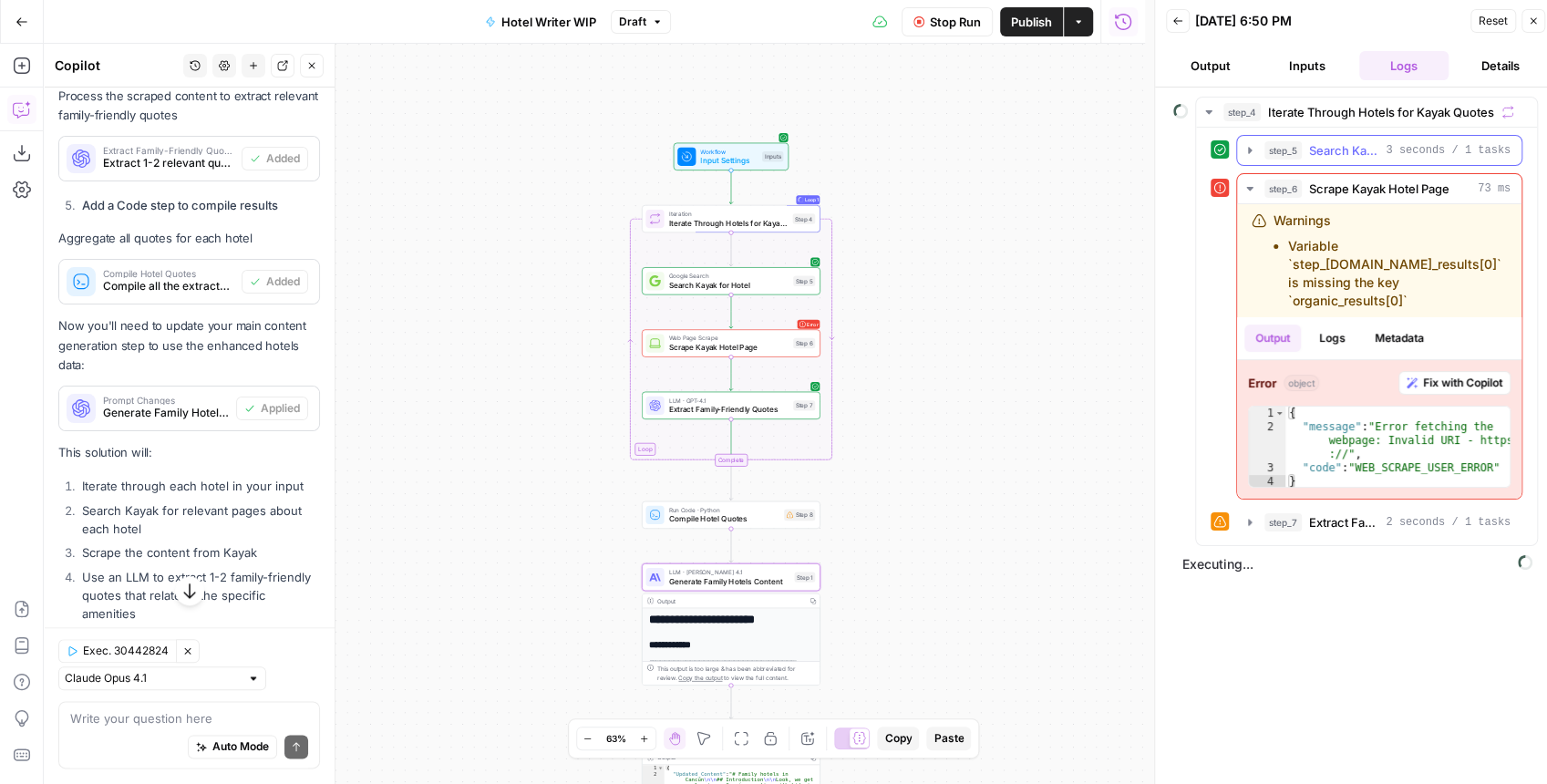
click at [1246, 154] on icon "button" at bounding box center [1250, 150] width 15 height 15
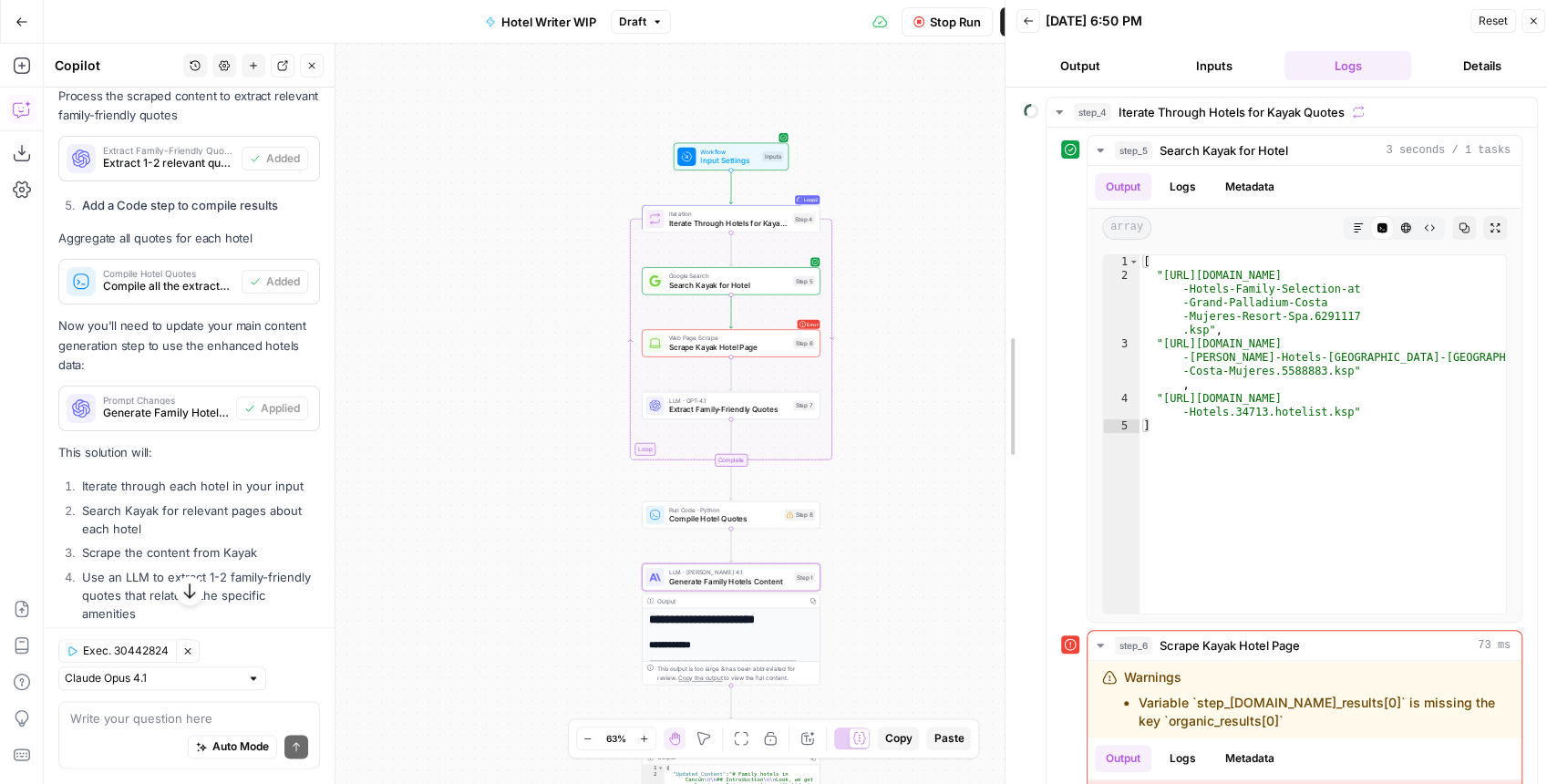
drag, startPoint x: 1154, startPoint y: 214, endPoint x: 1004, endPoint y: 212, distance: 150.0
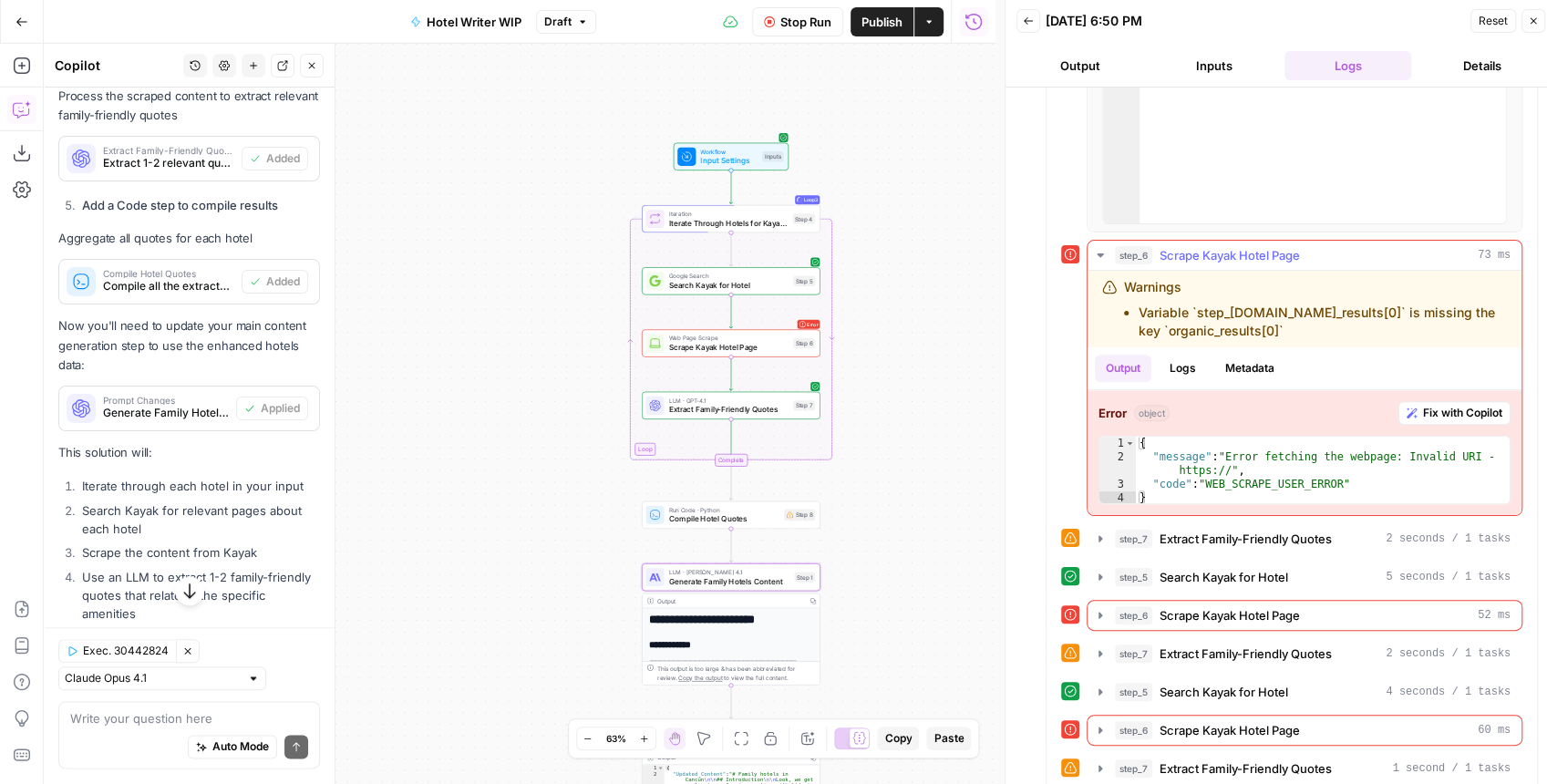
scroll to position [422, 0]
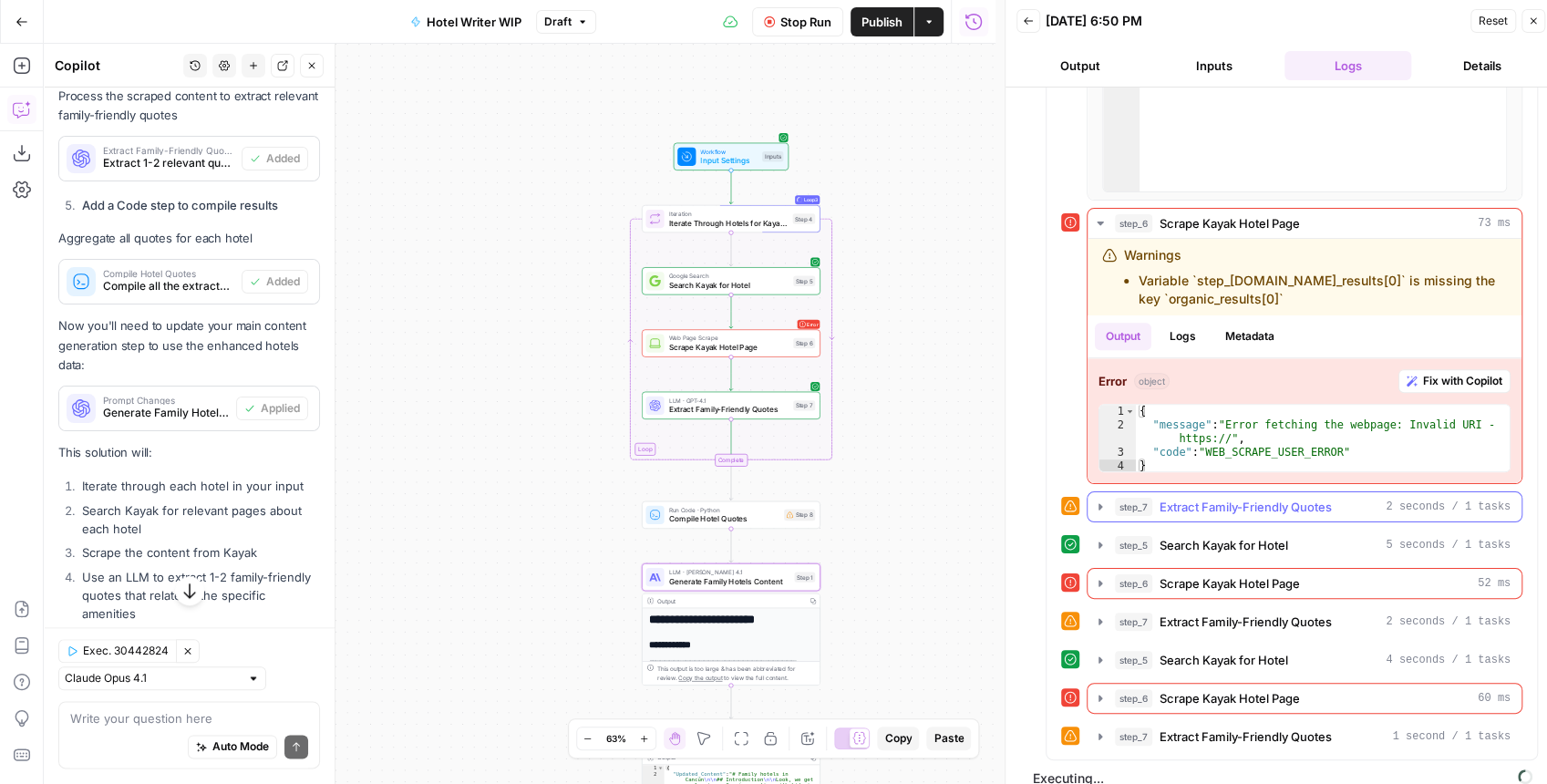
click at [1096, 501] on icon "button" at bounding box center [1100, 507] width 15 height 15
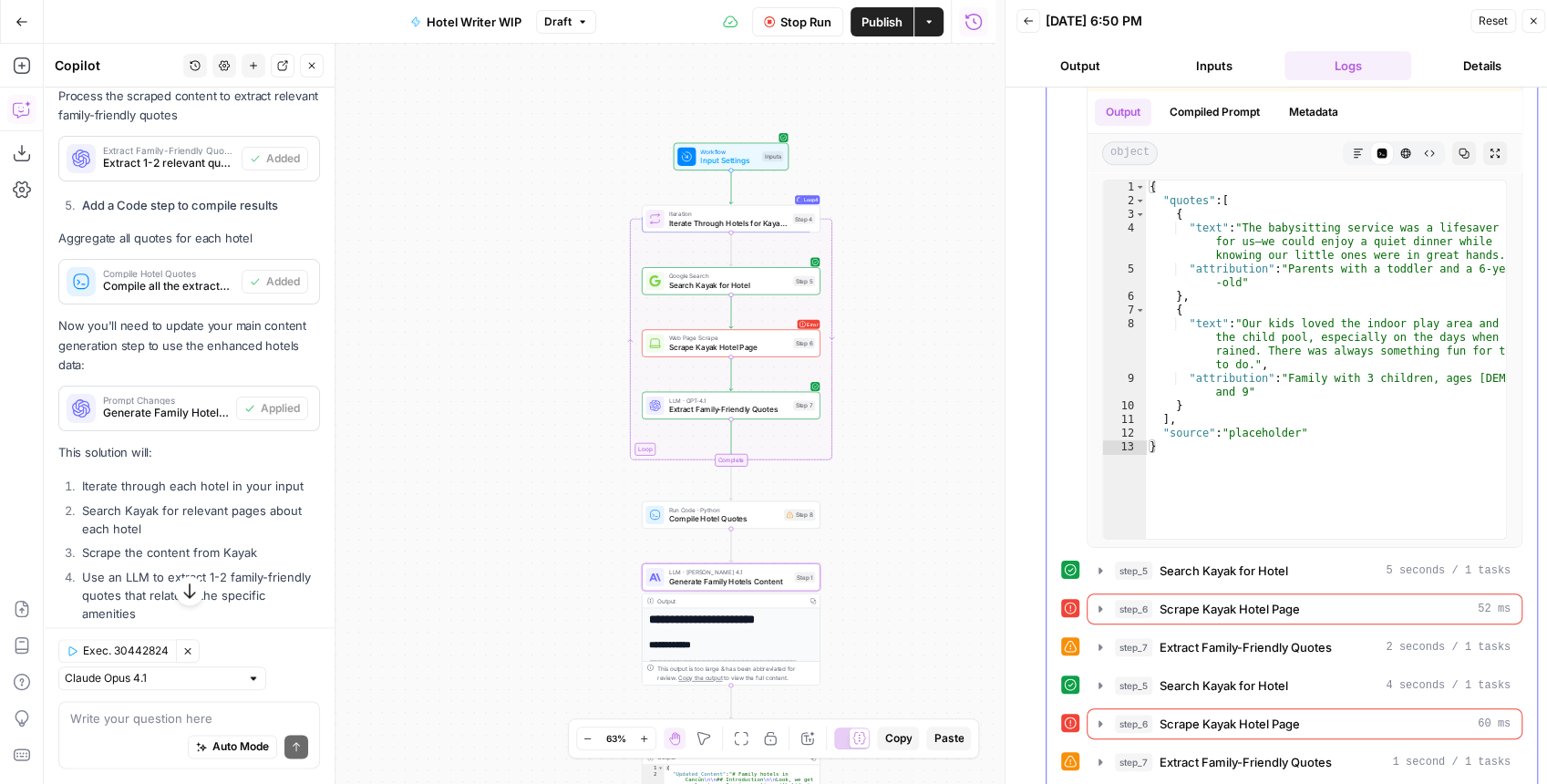
scroll to position [1050, 0]
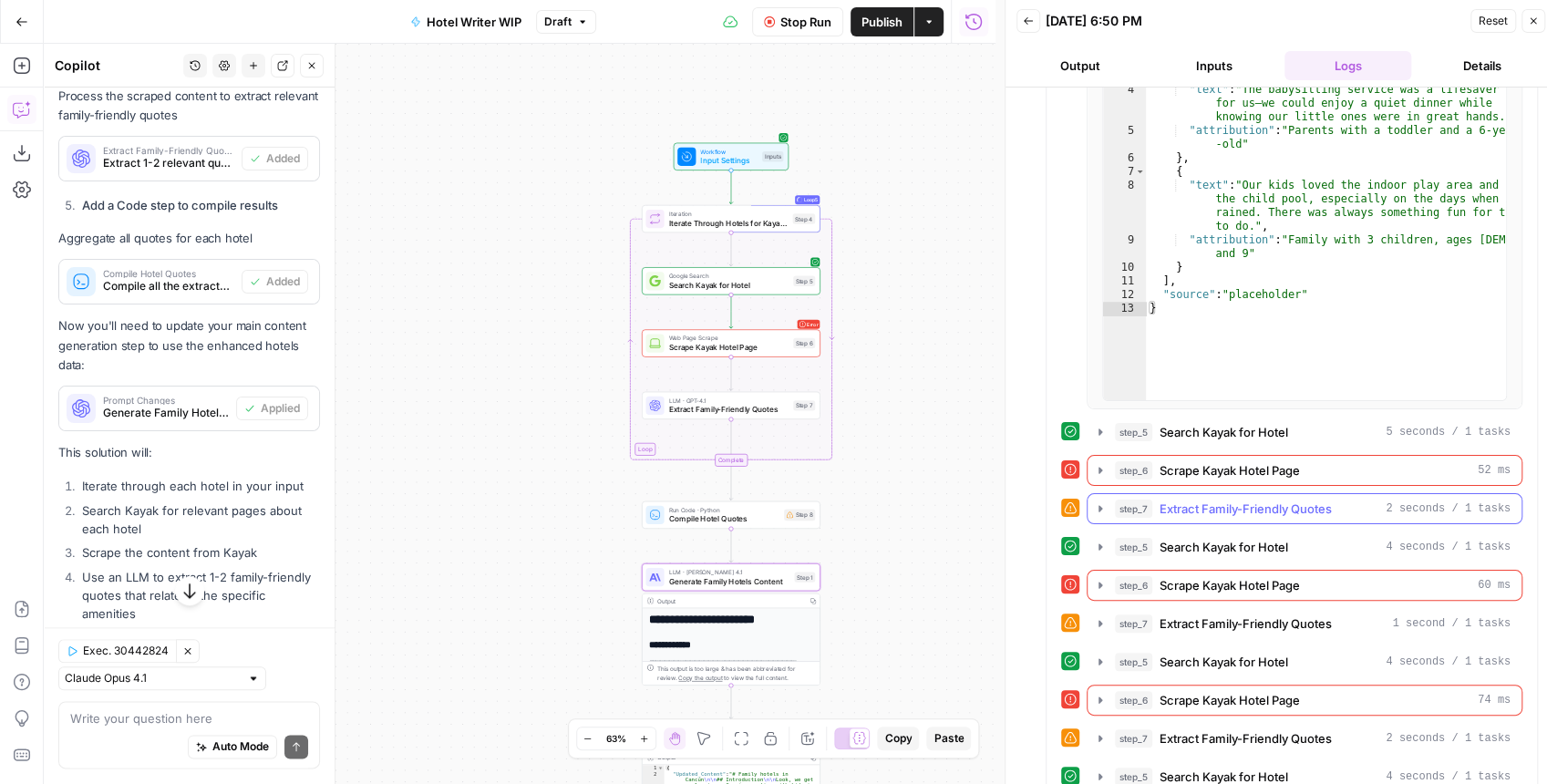
click at [1103, 501] on icon "button" at bounding box center [1100, 509] width 15 height 15
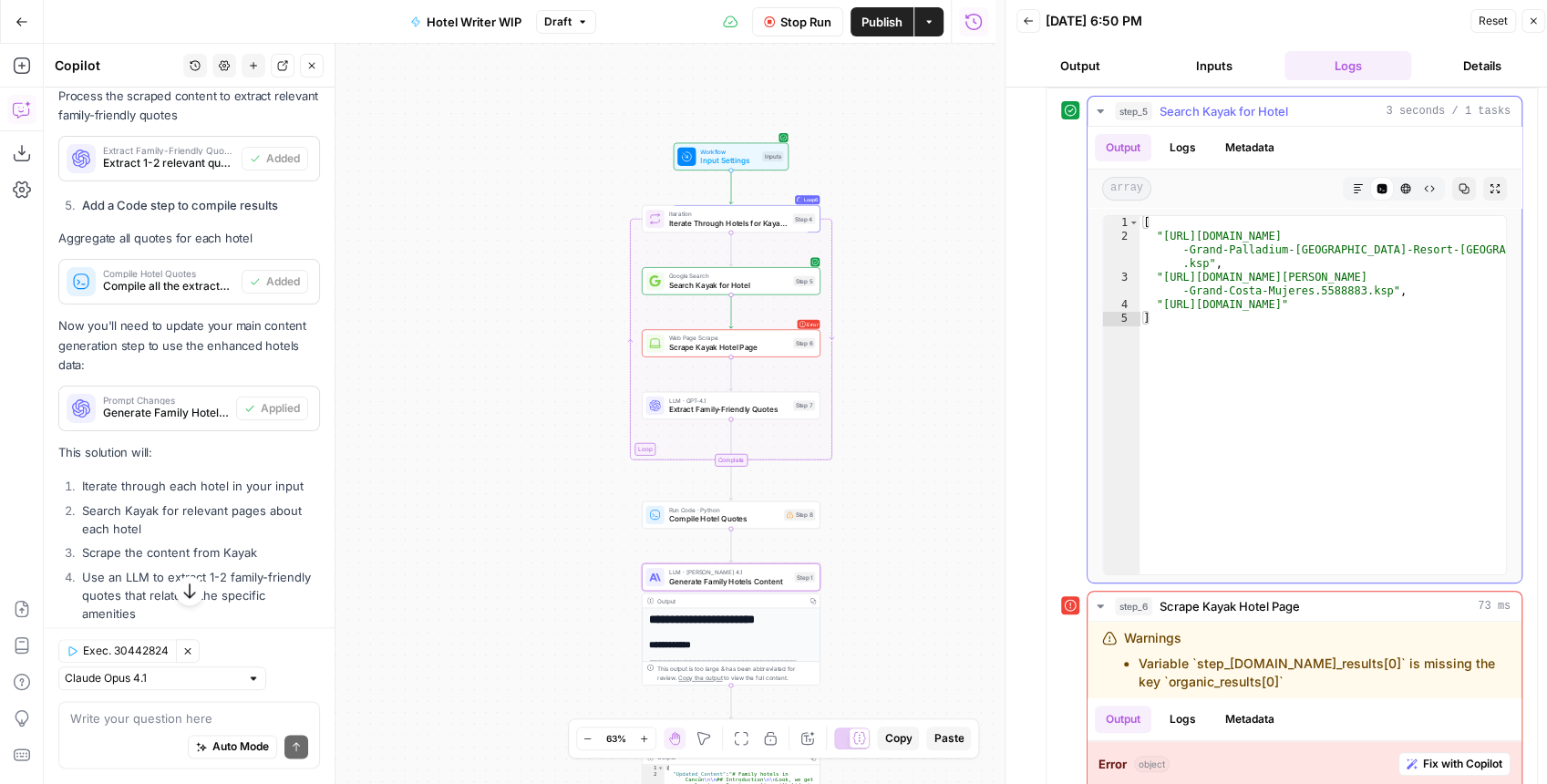
scroll to position [0, 0]
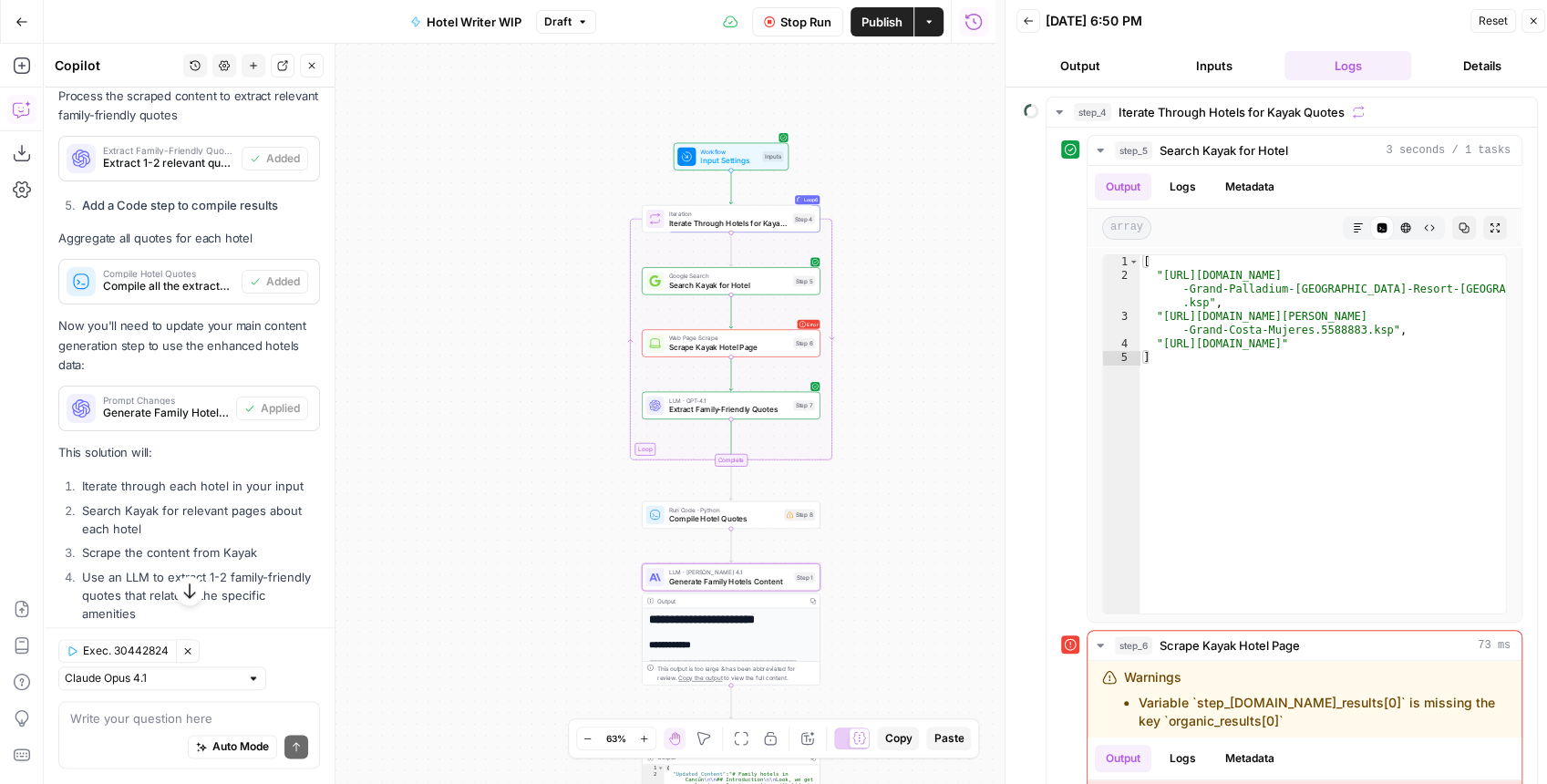
click at [815, 22] on span "Stop Run" at bounding box center [805, 22] width 51 height 18
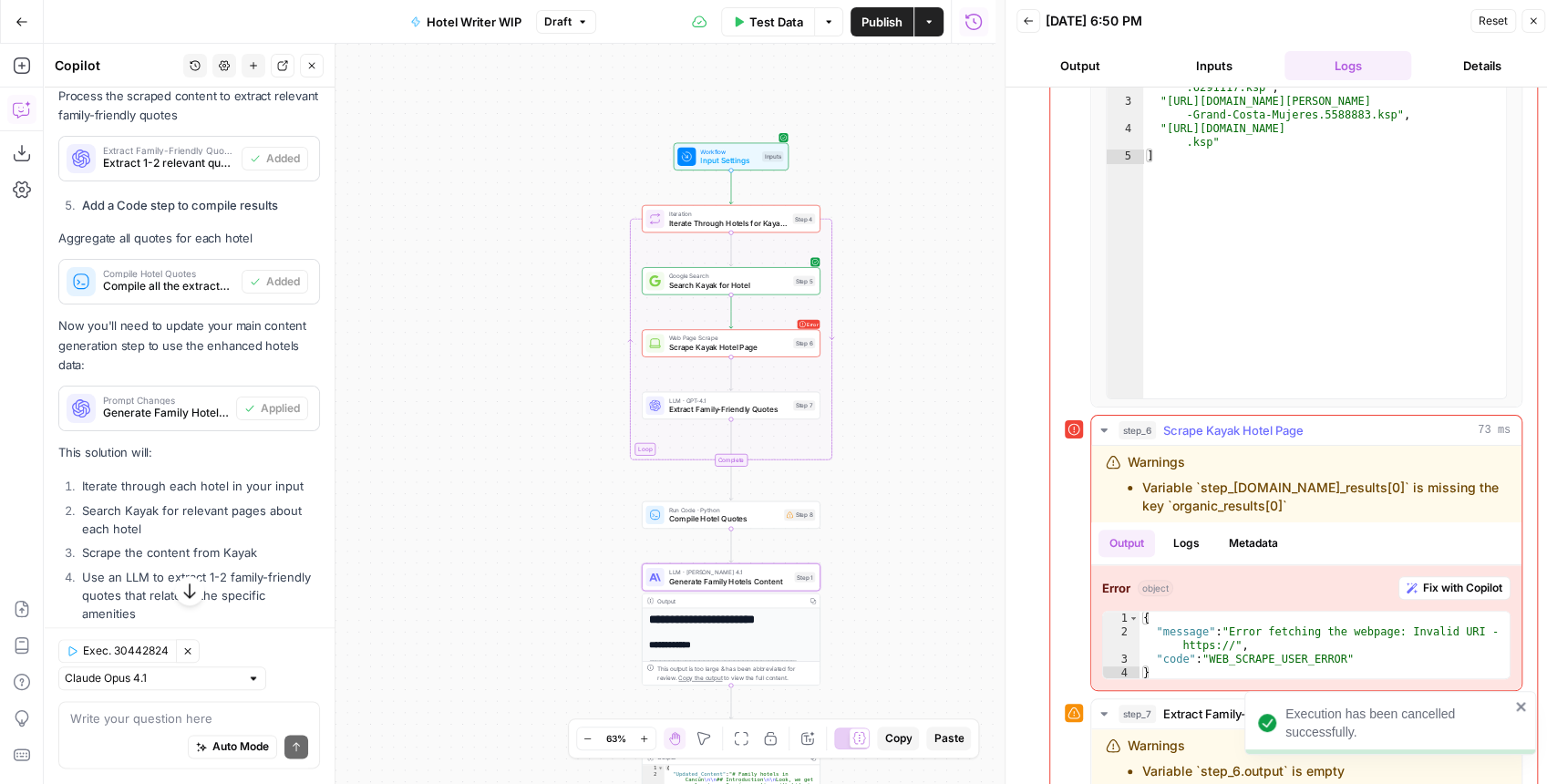
scroll to position [242, 0]
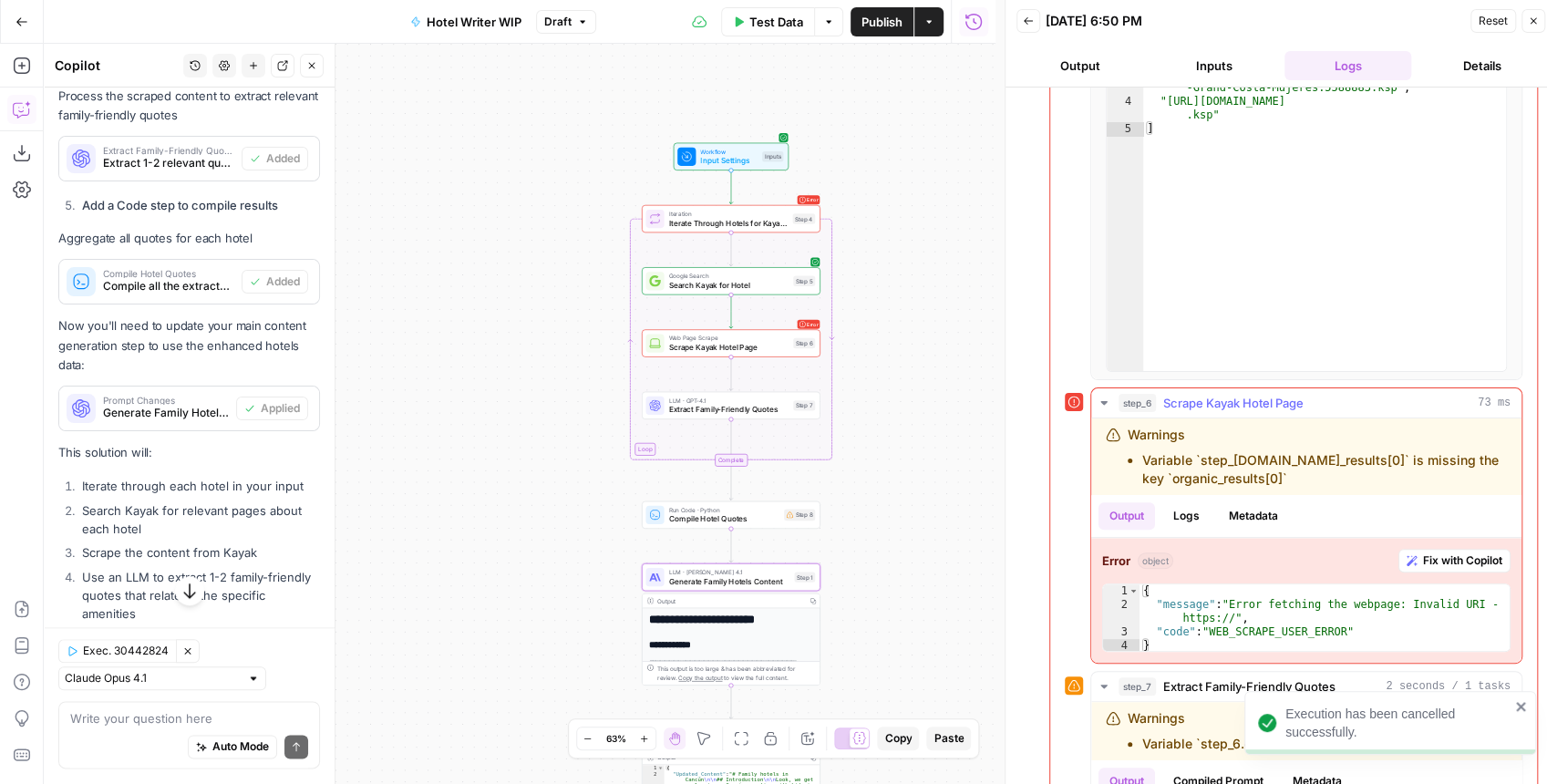
click at [1424, 555] on span "Fix with Copilot" at bounding box center [1463, 561] width 79 height 17
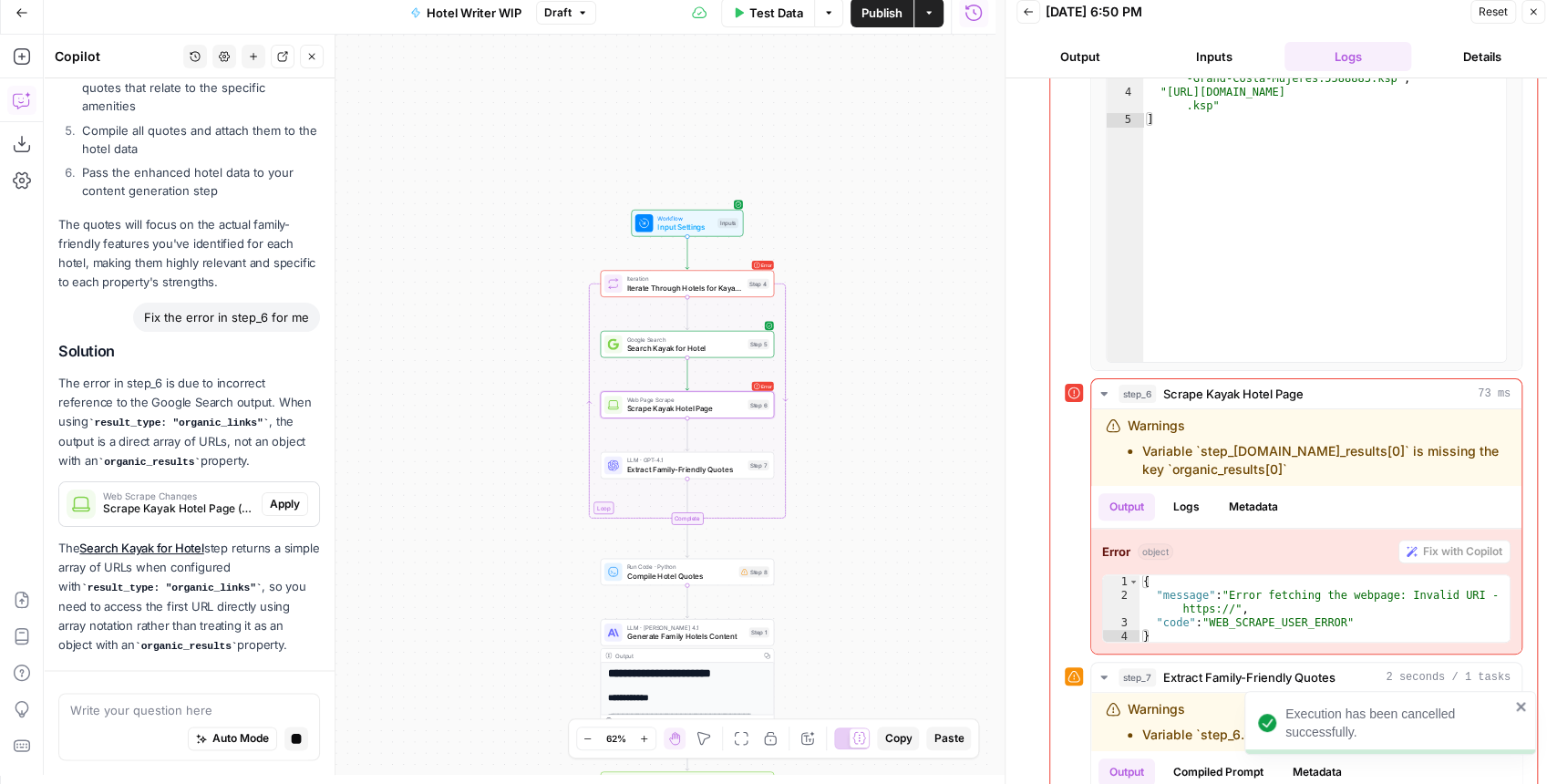
scroll to position [1716, 0]
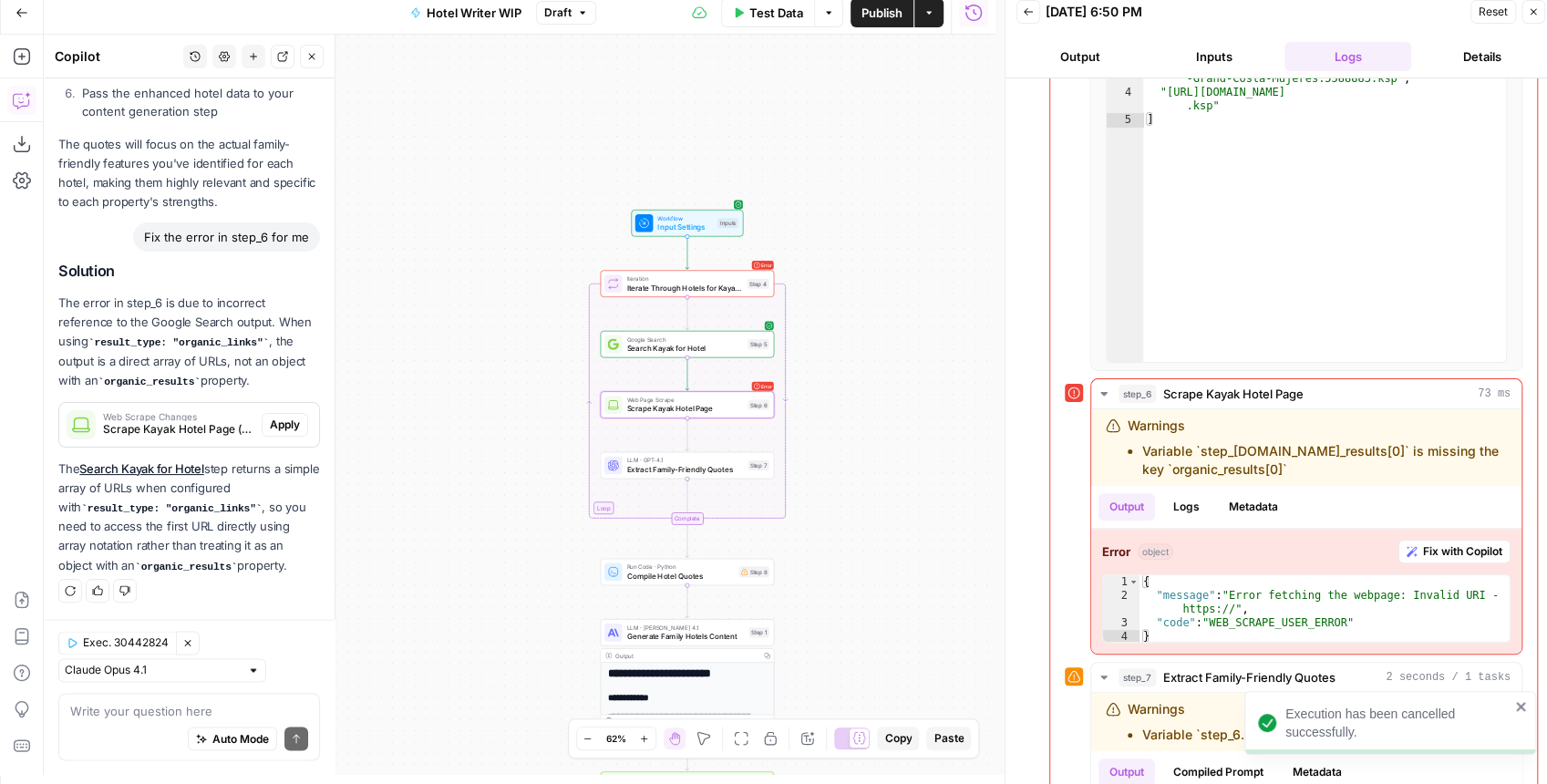
click at [281, 430] on span "Apply" at bounding box center [285, 425] width 30 height 17
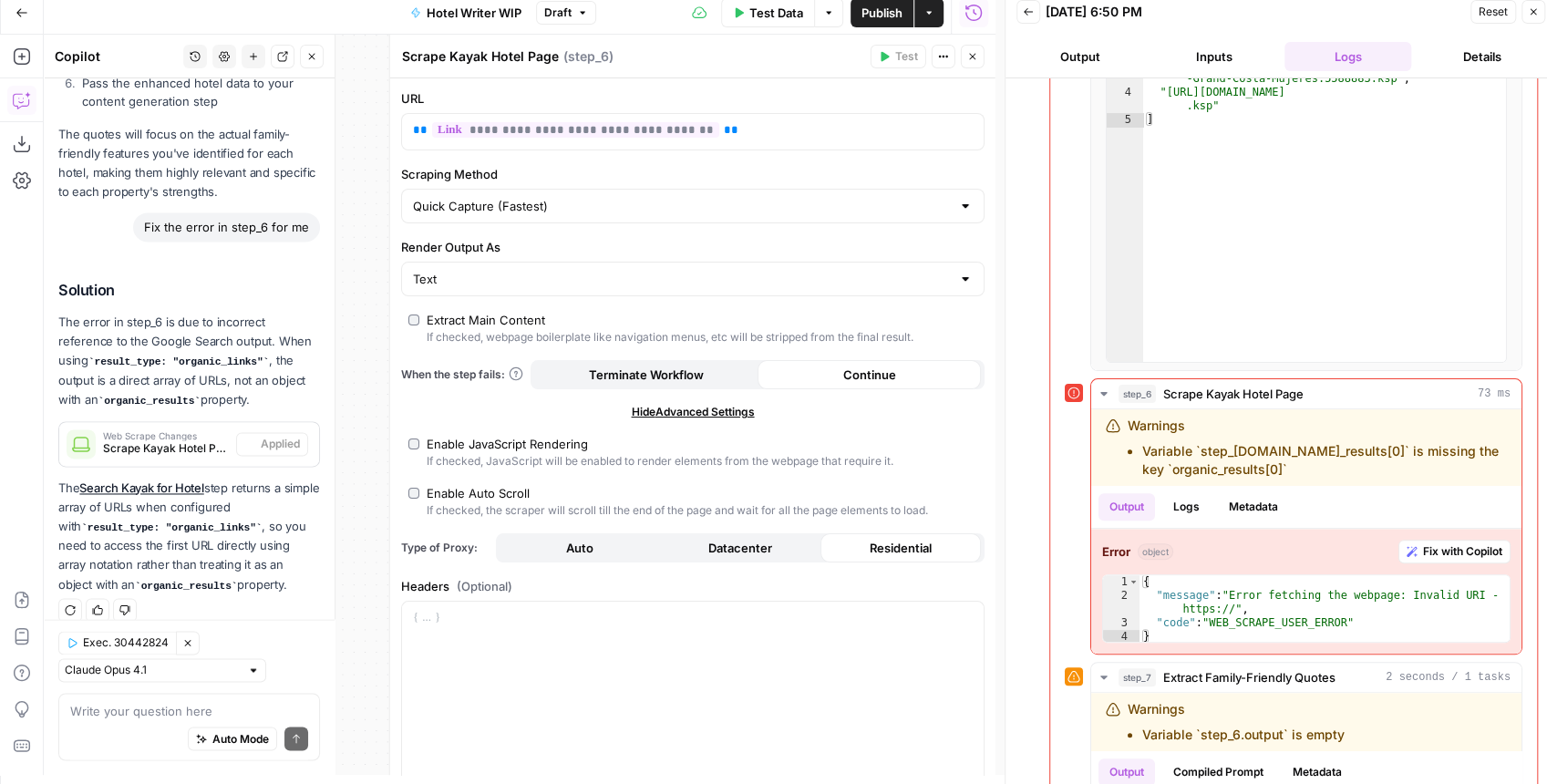
scroll to position [1746, 0]
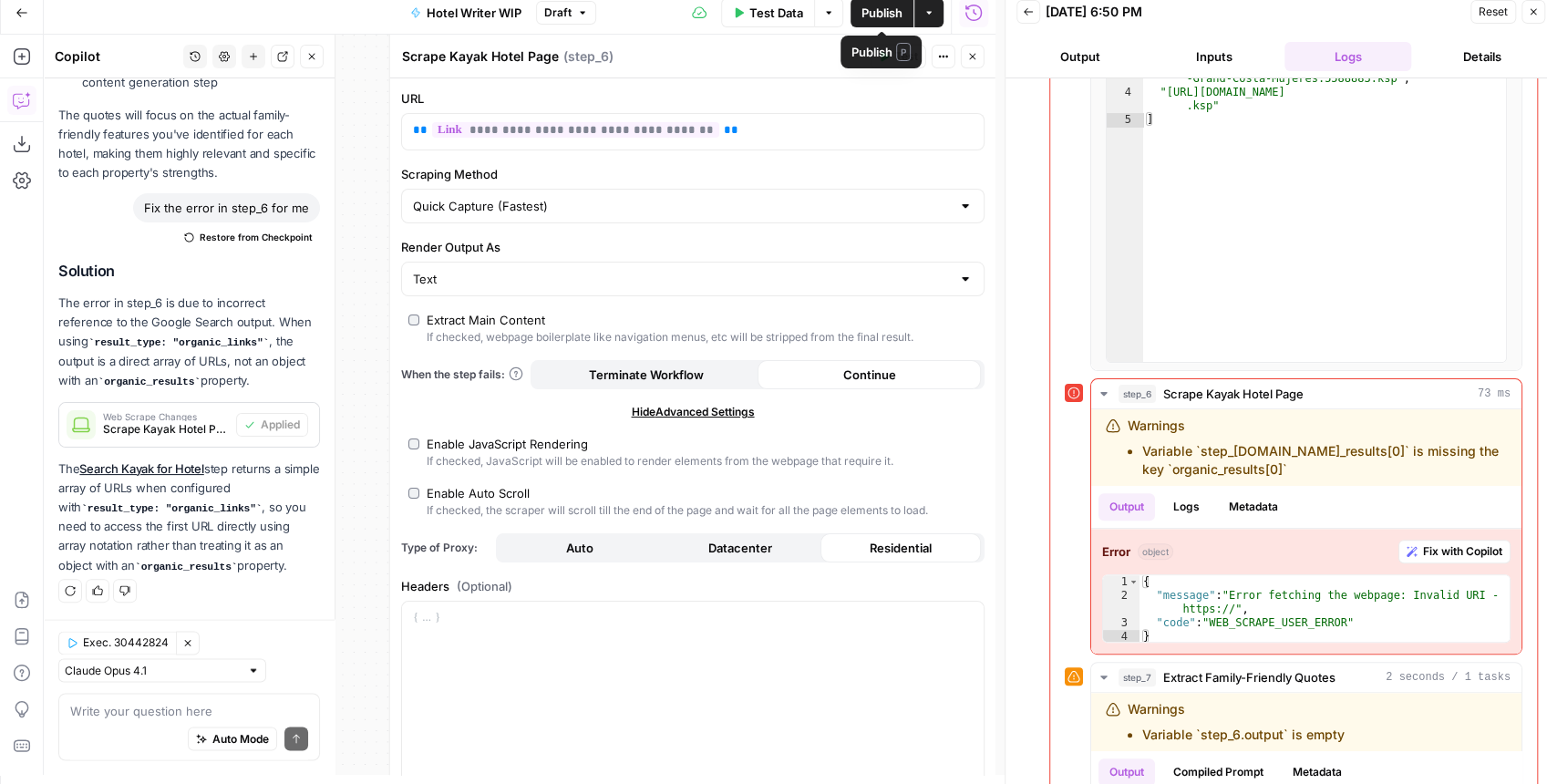
click at [880, 19] on span "Publish" at bounding box center [882, 13] width 41 height 18
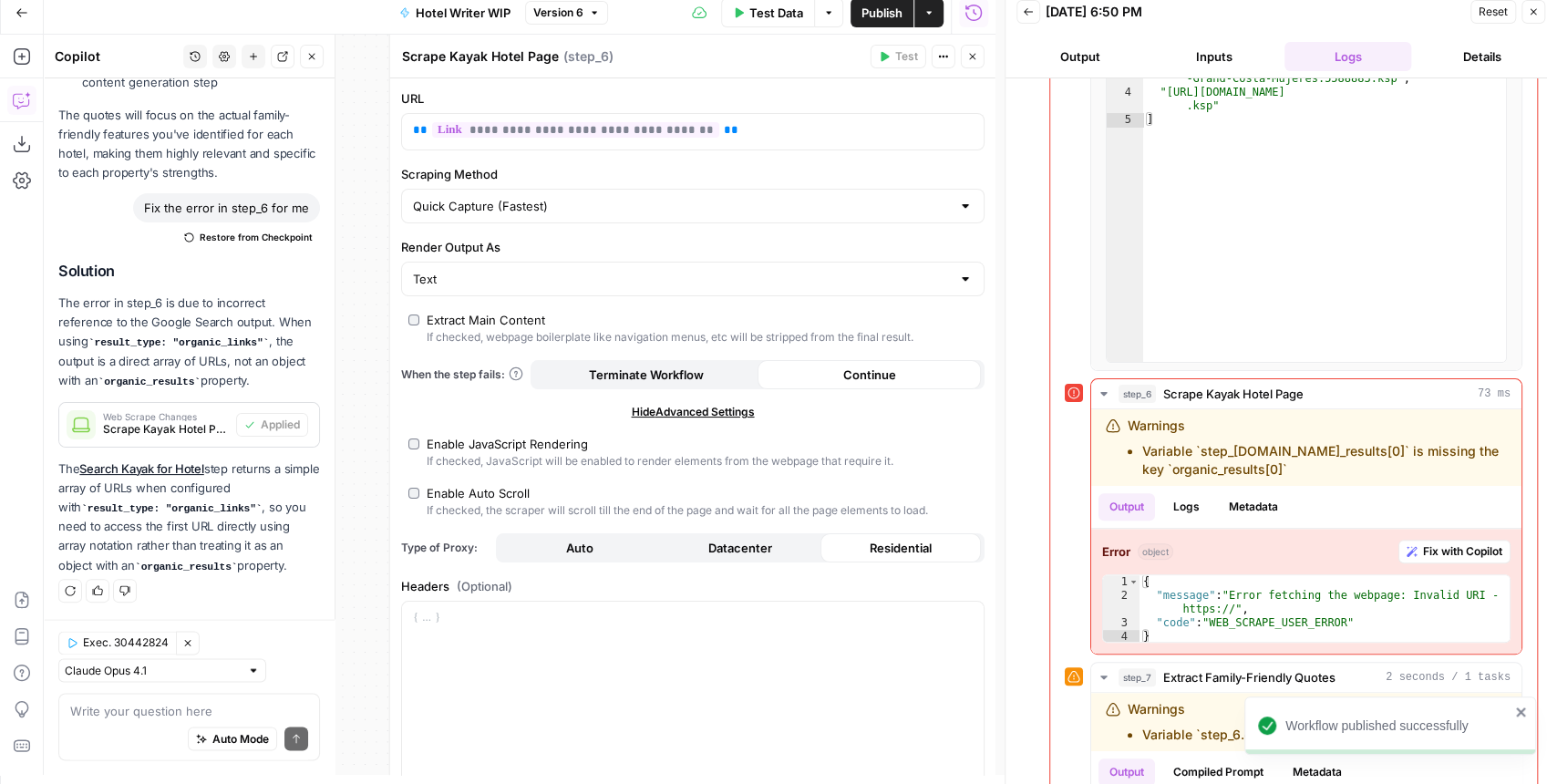
click at [817, 75] on header "Scrape Kayak Hotel Page Scrape Kayak Hotel Page ( step_6 ) Test Actions Close" at bounding box center [692, 56] width 605 height 43
click at [964, 58] on button "Close" at bounding box center [973, 56] width 24 height 24
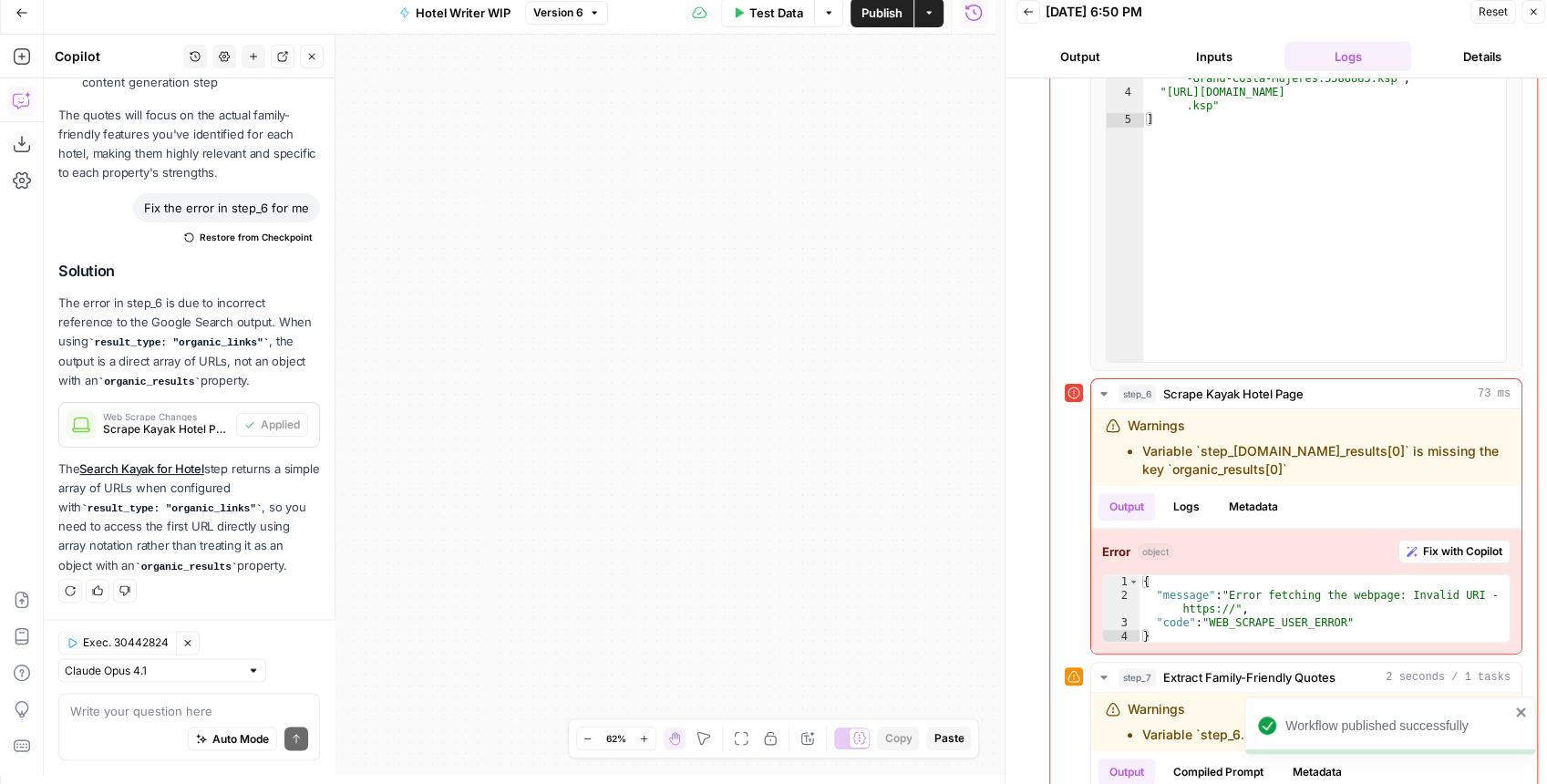
click at [1073, 274] on body "Workflow published successfully Kayak New Home Browse Insights Opportunities Yo…" at bounding box center [773, 382] width 1547 height 784
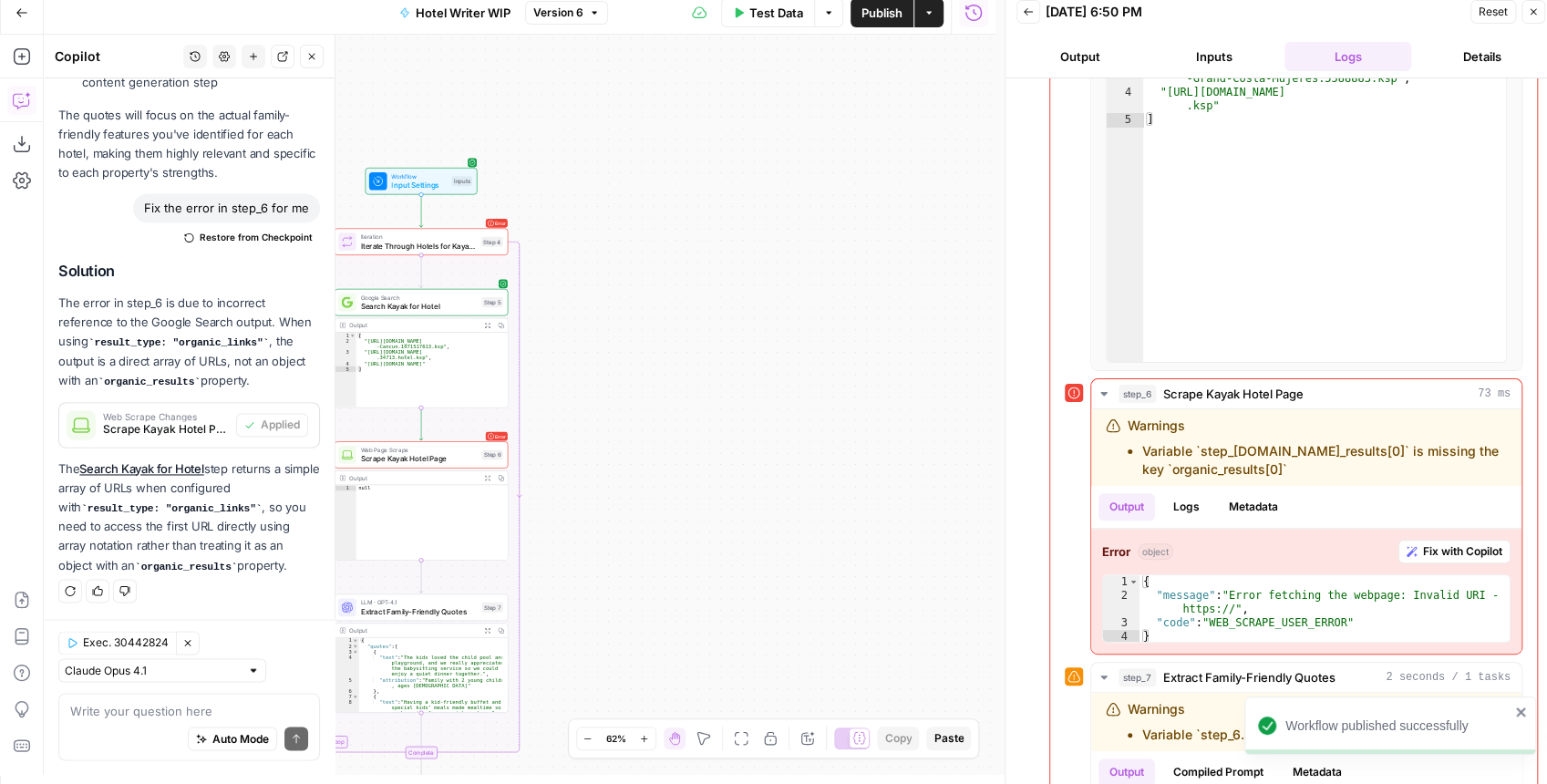
click at [855, 305] on div "Workflow Input Settings Inputs Loop Error Iteration Iterate Through Hotels for …" at bounding box center [519, 404] width 952 height 740
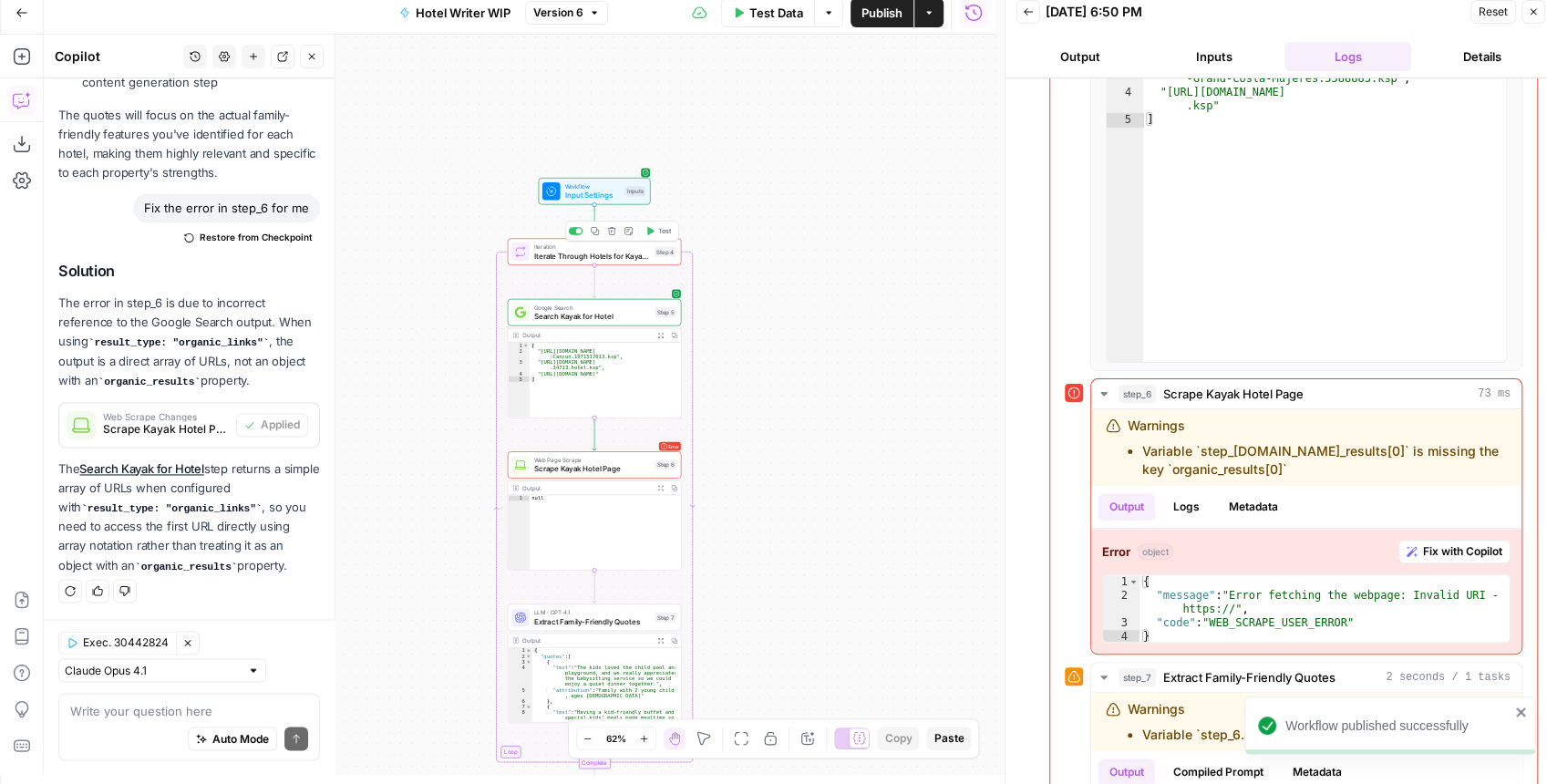
click at [648, 233] on icon "button" at bounding box center [651, 230] width 7 height 8
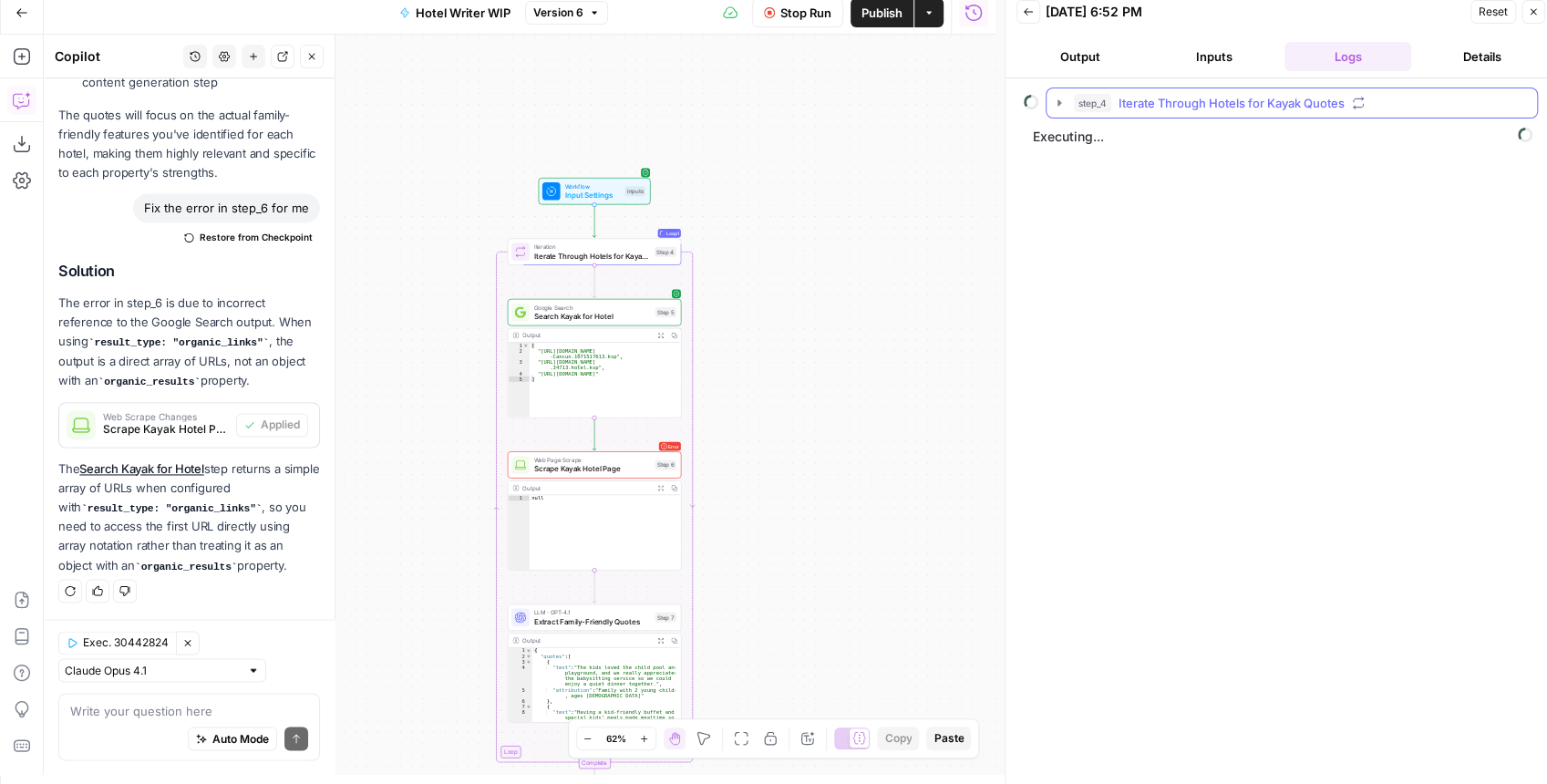
click at [1057, 112] on button "step_4 Iterate Through Hotels for Kayak Quotes" at bounding box center [1292, 103] width 490 height 29
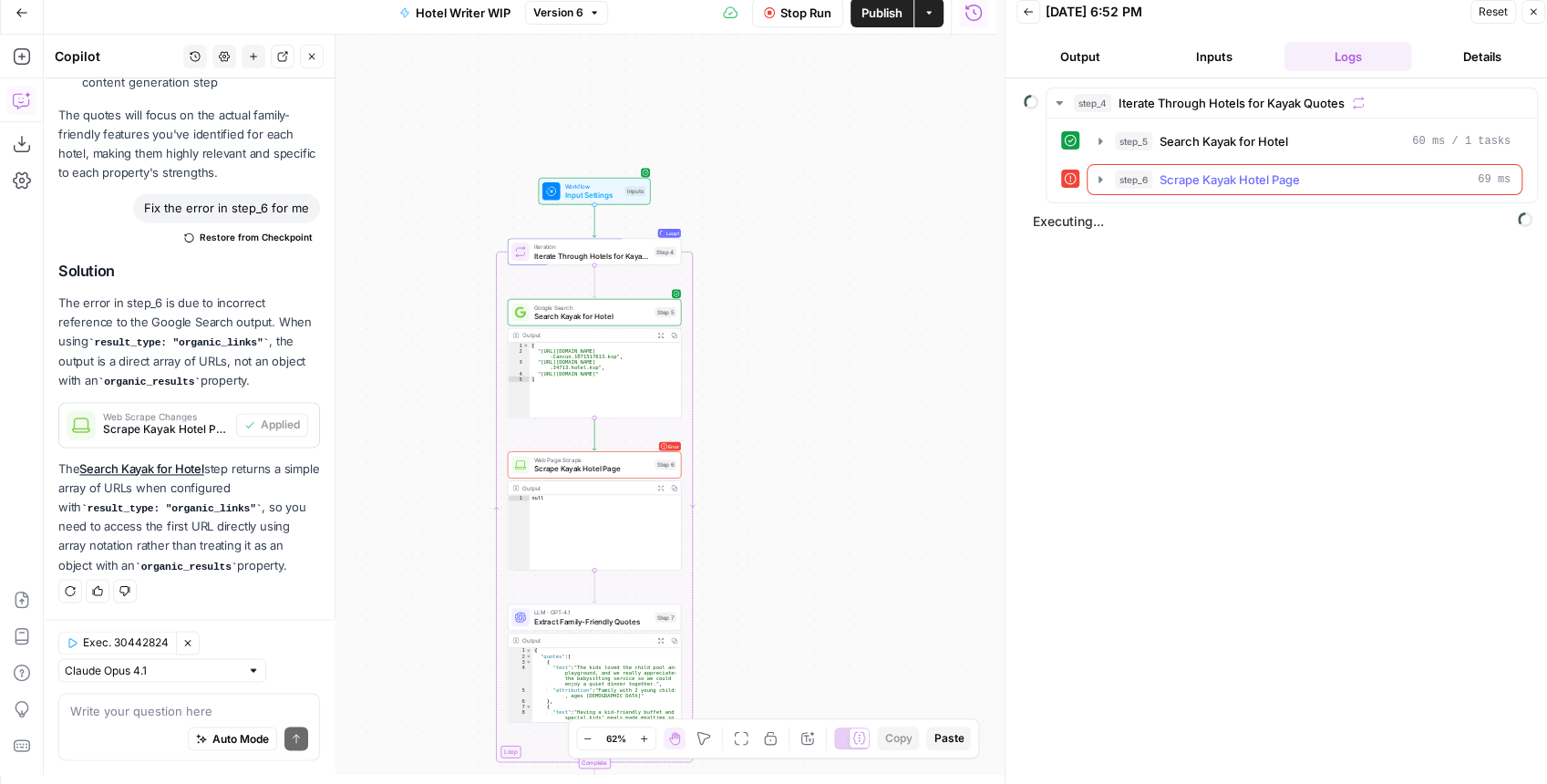
click at [1094, 172] on icon "button" at bounding box center [1100, 180] width 15 height 15
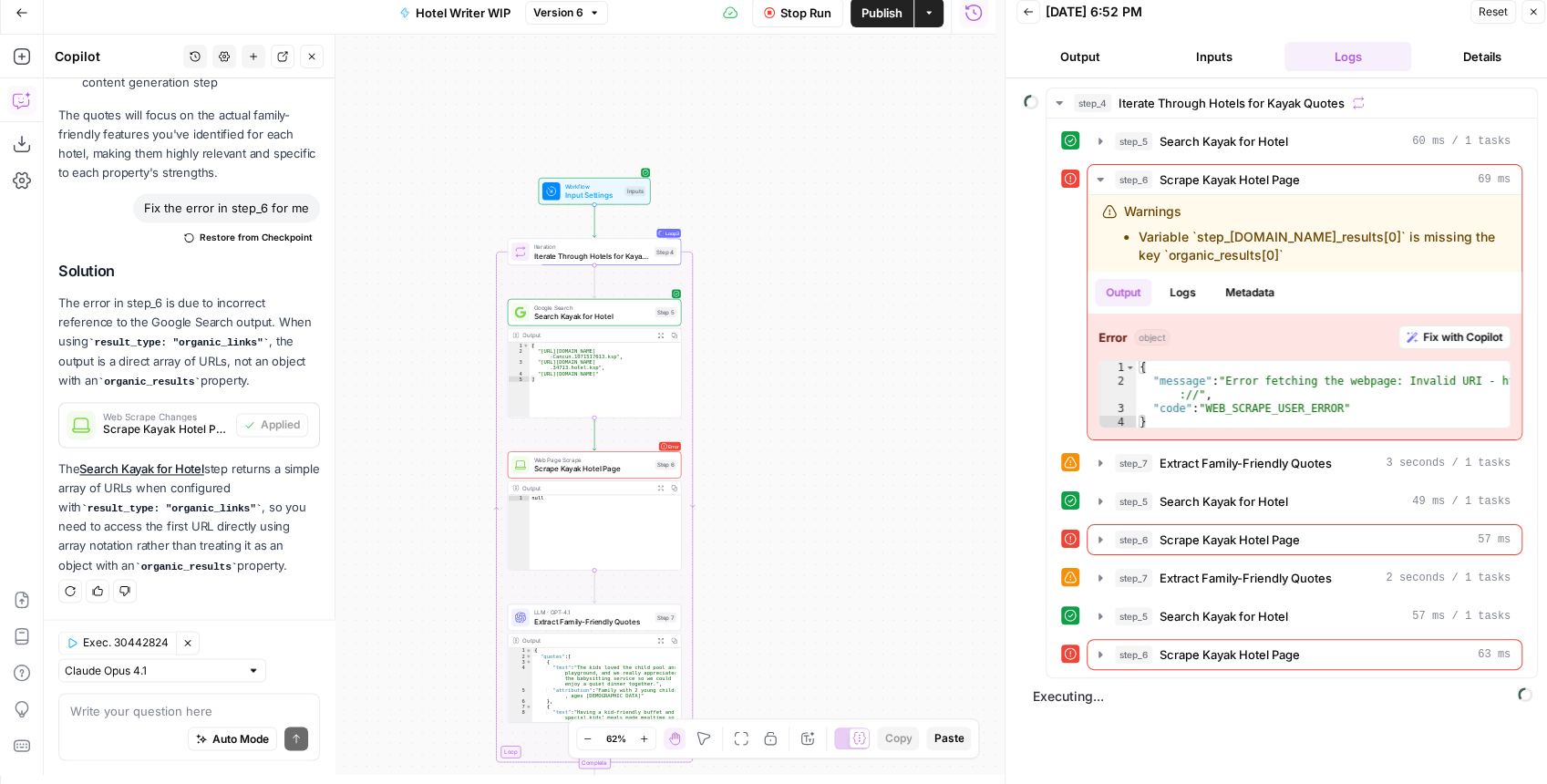
click at [819, 24] on button "Stop Run" at bounding box center [797, 13] width 91 height 29
click at [609, 473] on span "Scrape Kayak Hotel Page" at bounding box center [592, 469] width 117 height 11
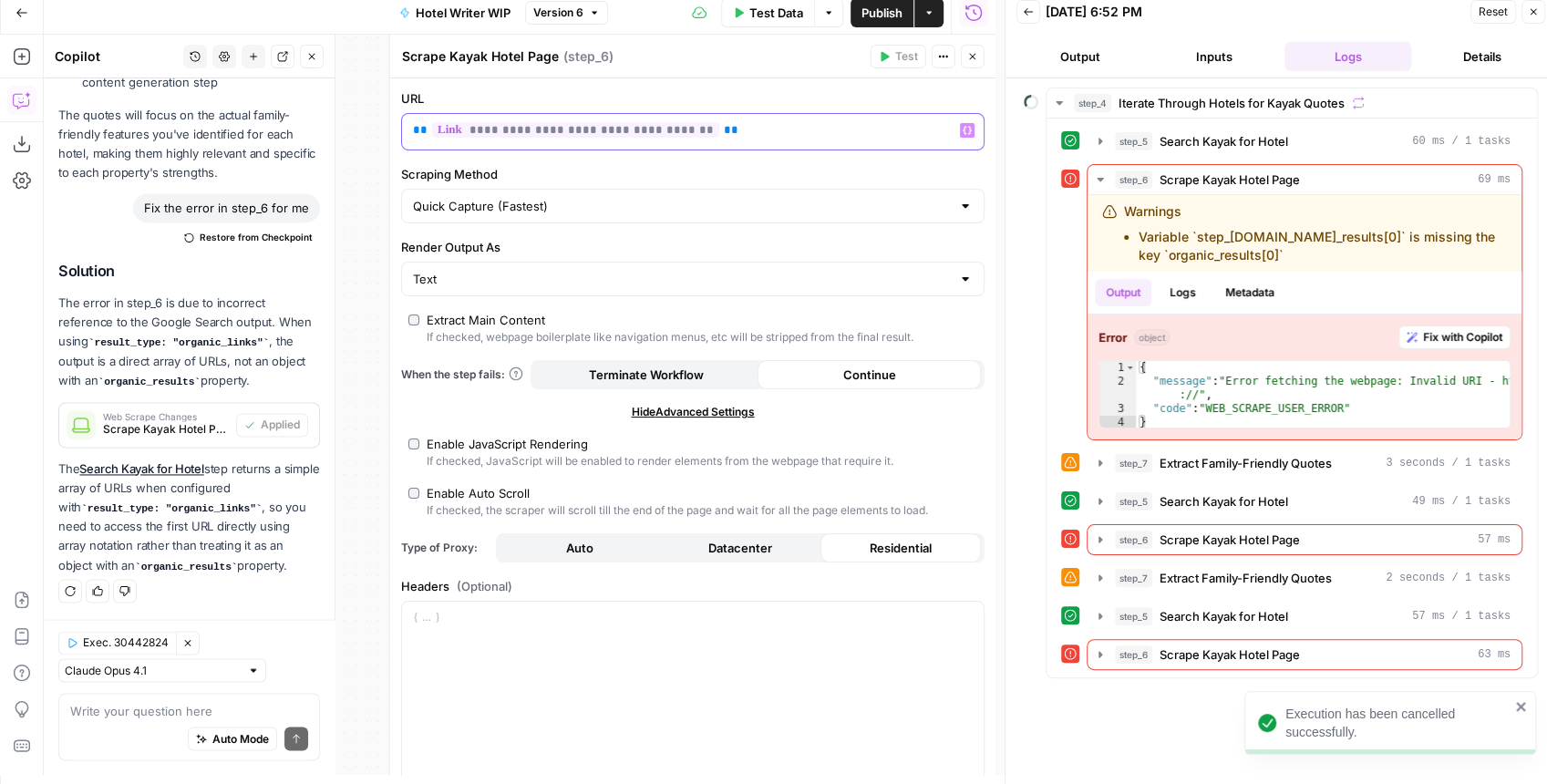
drag, startPoint x: 726, startPoint y: 132, endPoint x: 529, endPoint y: 123, distance: 197.2
click at [529, 123] on p "**********" at bounding box center [674, 131] width 522 height 18
click at [565, 103] on label "URL" at bounding box center [692, 99] width 583 height 18
click at [553, 130] on span "**********" at bounding box center [576, 130] width 287 height 16
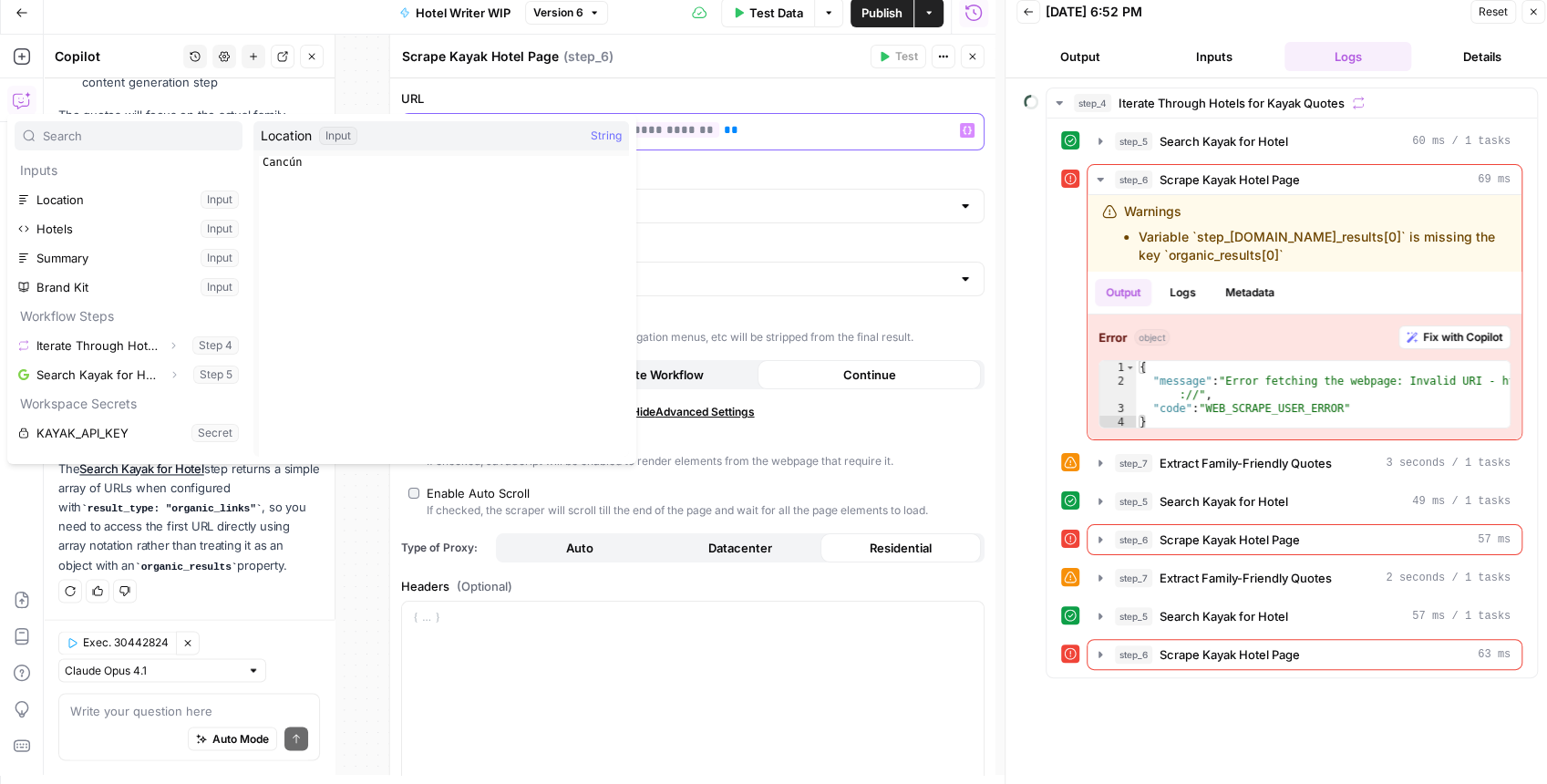
click at [766, 114] on div "**********" at bounding box center [678, 132] width 553 height 36
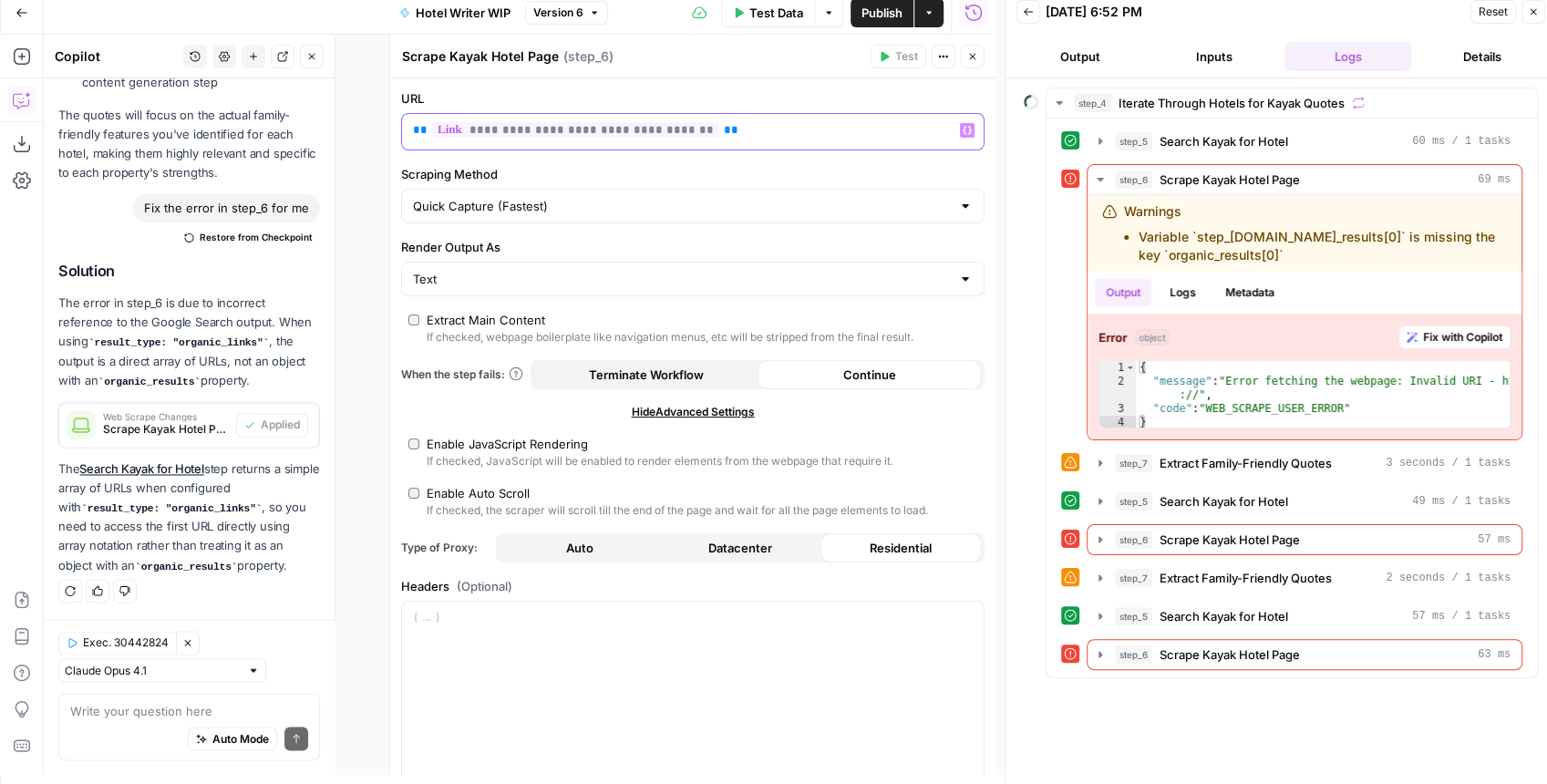
drag, startPoint x: 764, startPoint y: 127, endPoint x: 376, endPoint y: 118, distance: 388.1
click at [376, 118] on body "Kayak New Home Browse Insights Opportunities Your Data Recent Grids Create Edit…" at bounding box center [773, 382] width 1547 height 784
drag, startPoint x: 690, startPoint y: 136, endPoint x: 397, endPoint y: 113, distance: 293.9
click at [397, 113] on div "**********" at bounding box center [692, 404] width 606 height 740
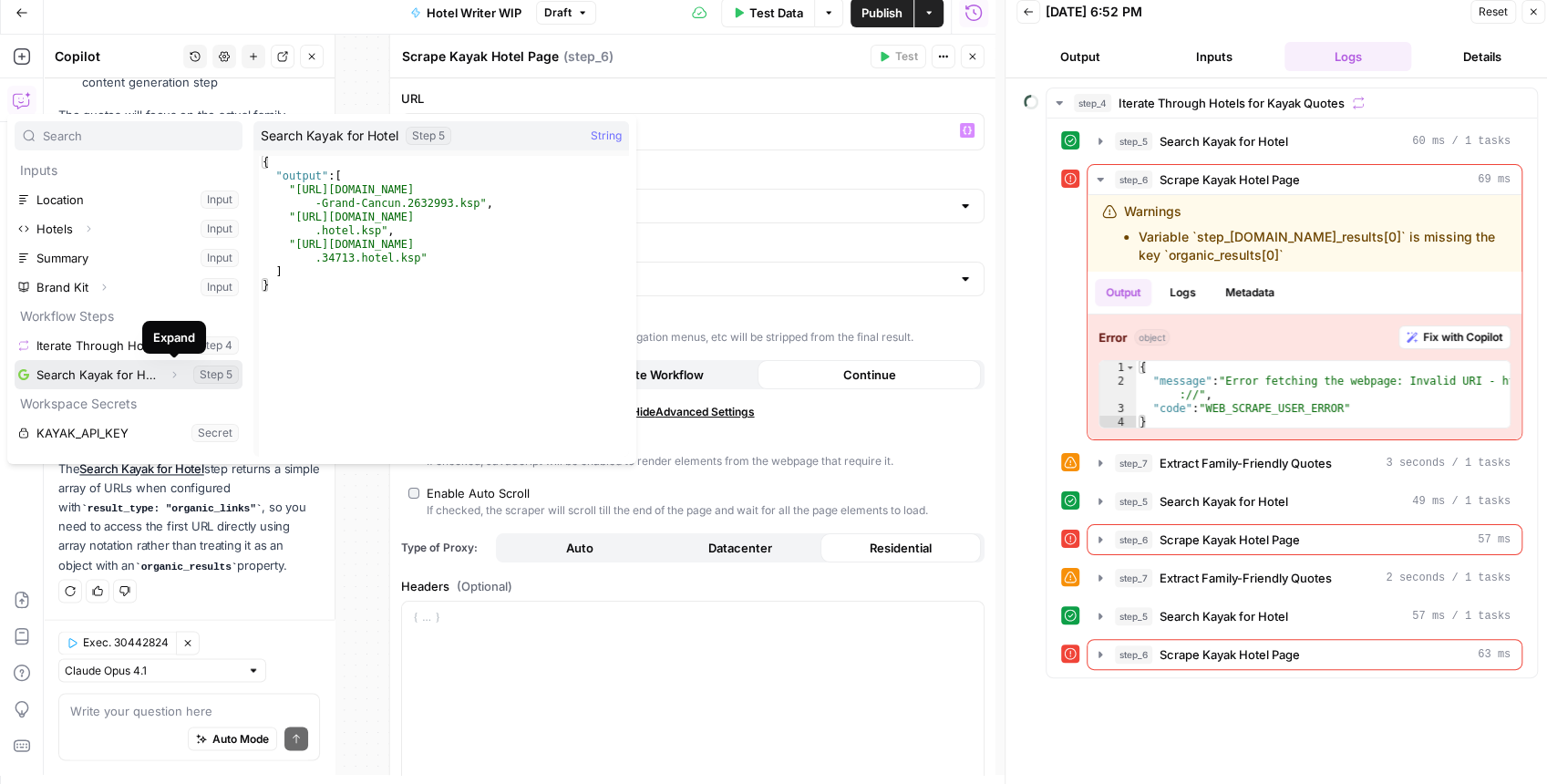
click at [167, 378] on button "Expand" at bounding box center [174, 375] width 24 height 24
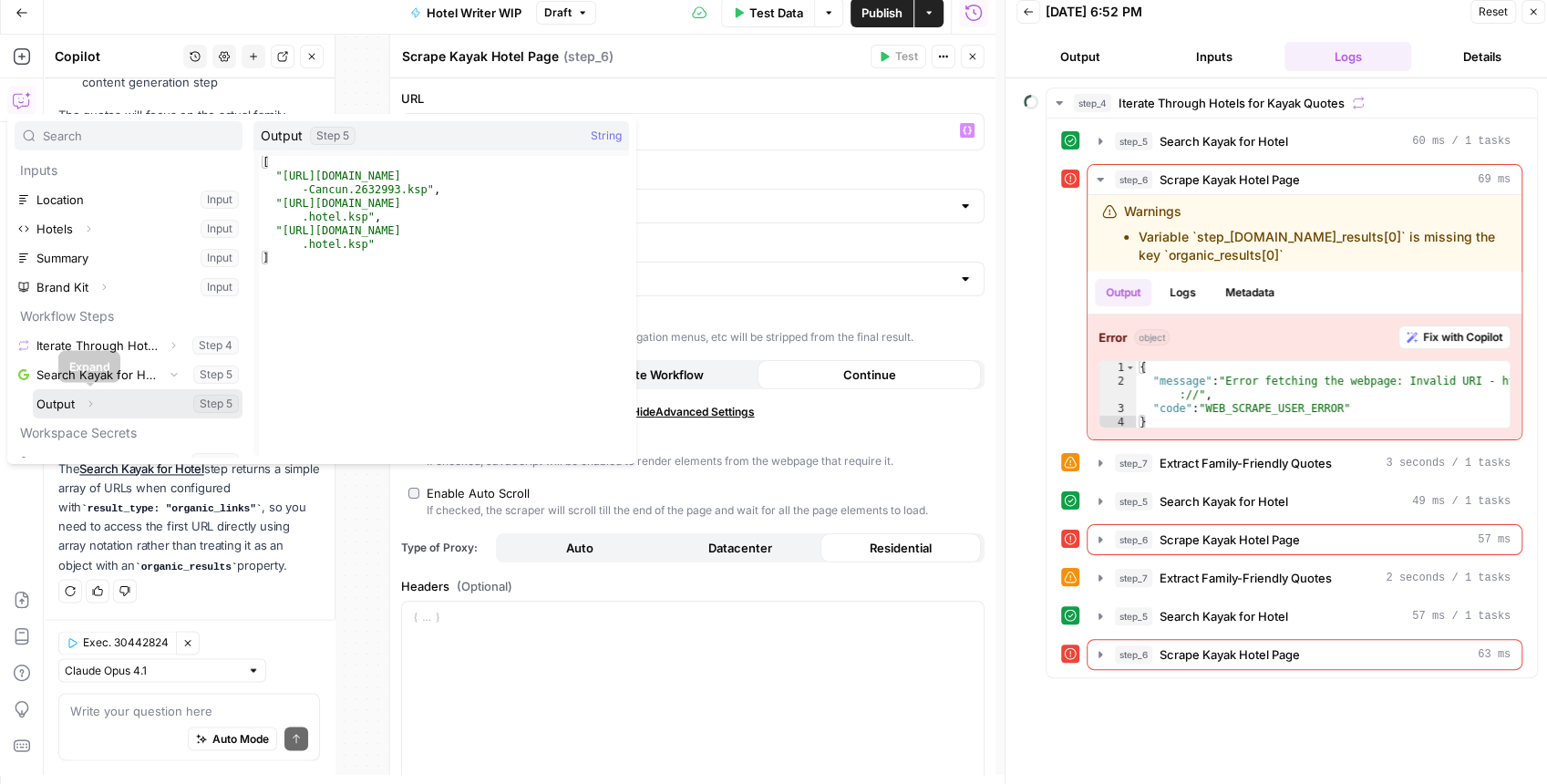
click at [92, 400] on icon "button" at bounding box center [90, 404] width 11 height 11
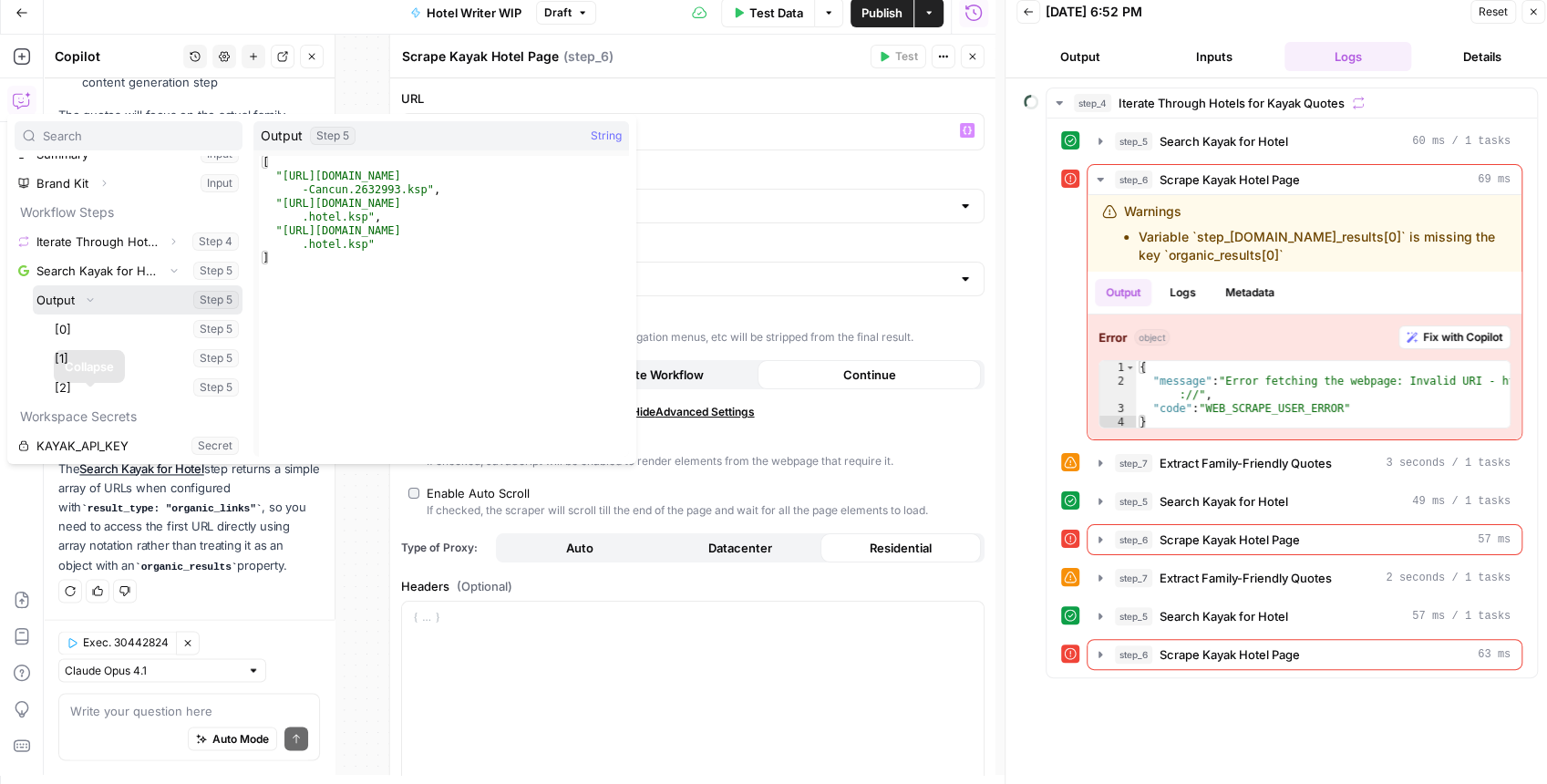
scroll to position [107, 0]
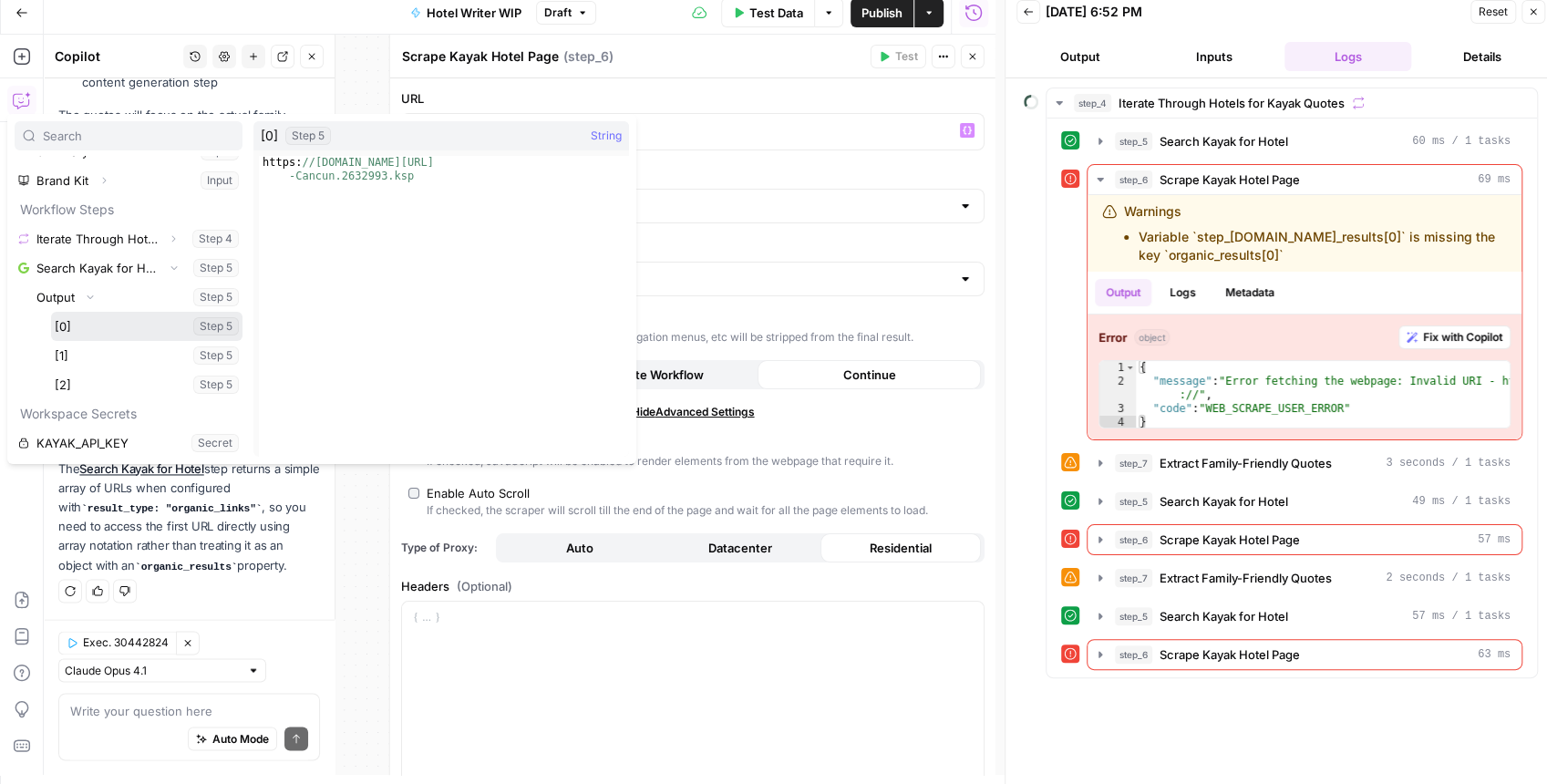
click at [84, 332] on button "Select variable [0]" at bounding box center [146, 326] width 192 height 29
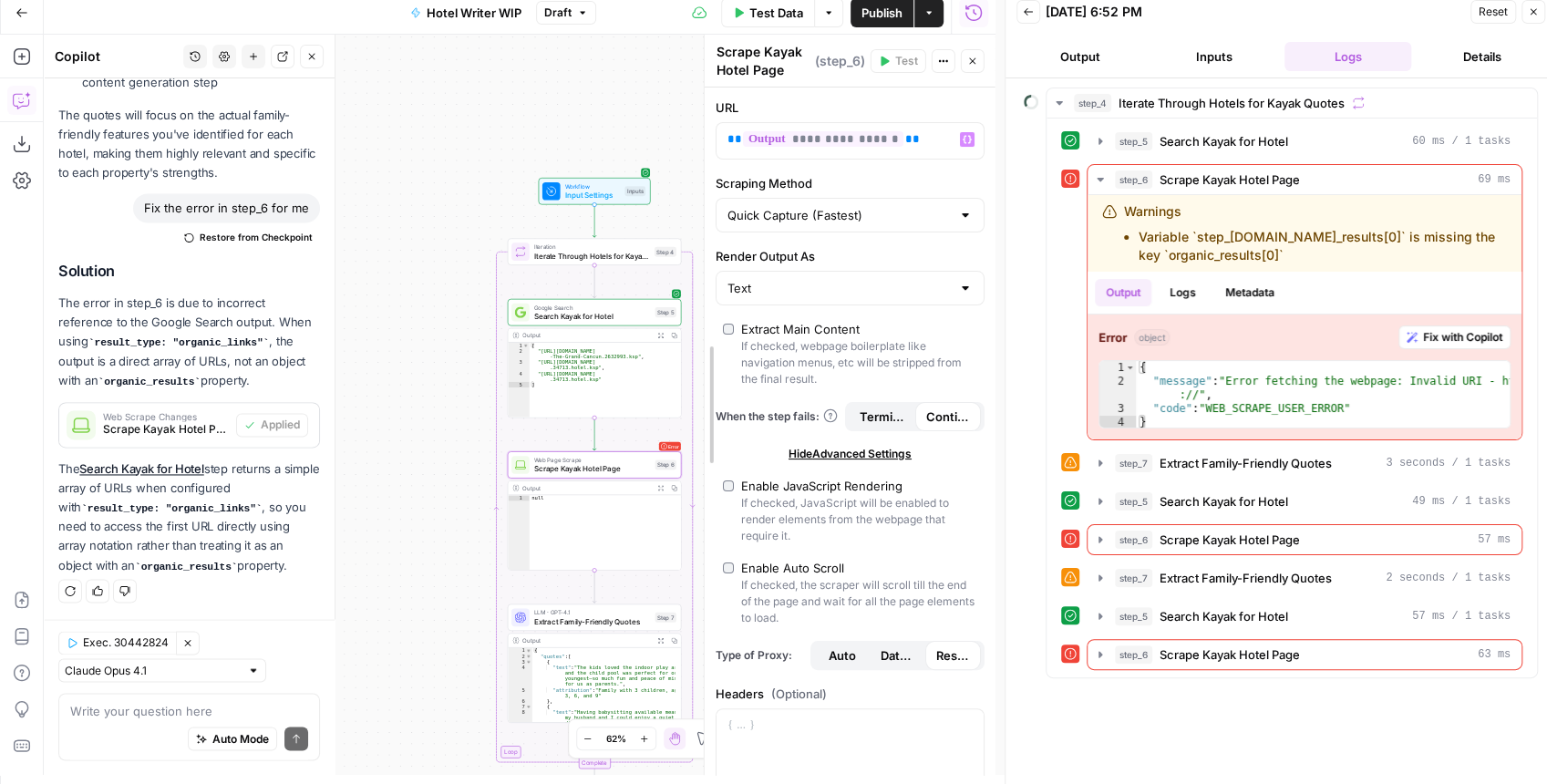
drag, startPoint x: 395, startPoint y: 277, endPoint x: 842, endPoint y: 259, distance: 447.4
drag, startPoint x: 455, startPoint y: 306, endPoint x: 412, endPoint y: 296, distance: 44.1
click at [412, 296] on div "Workflow Input Settings Inputs Loop Iteration Iterate Through Hotels for Kayak …" at bounding box center [519, 404] width 952 height 740
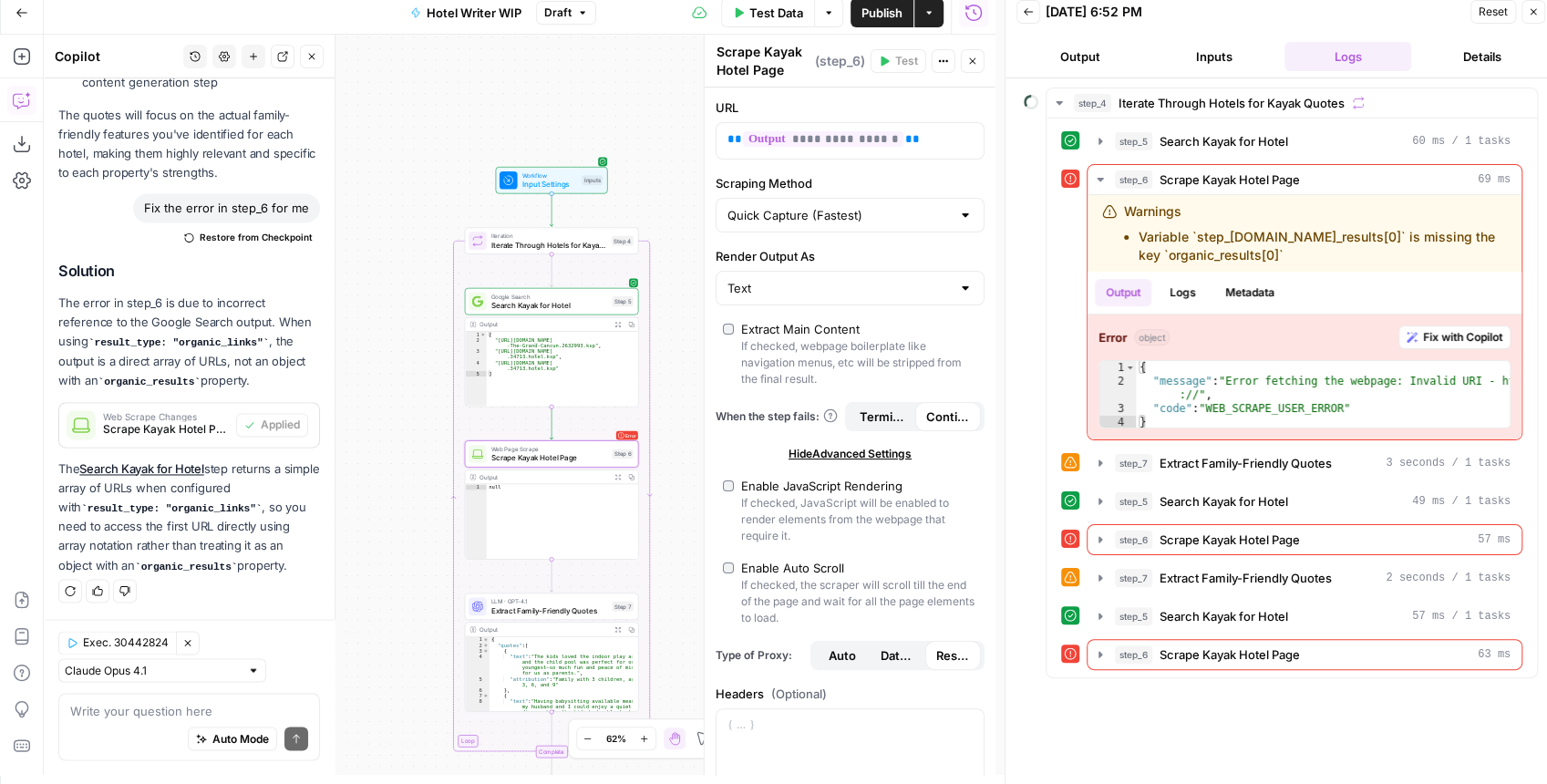
click at [875, 15] on span "Publish" at bounding box center [882, 13] width 41 height 18
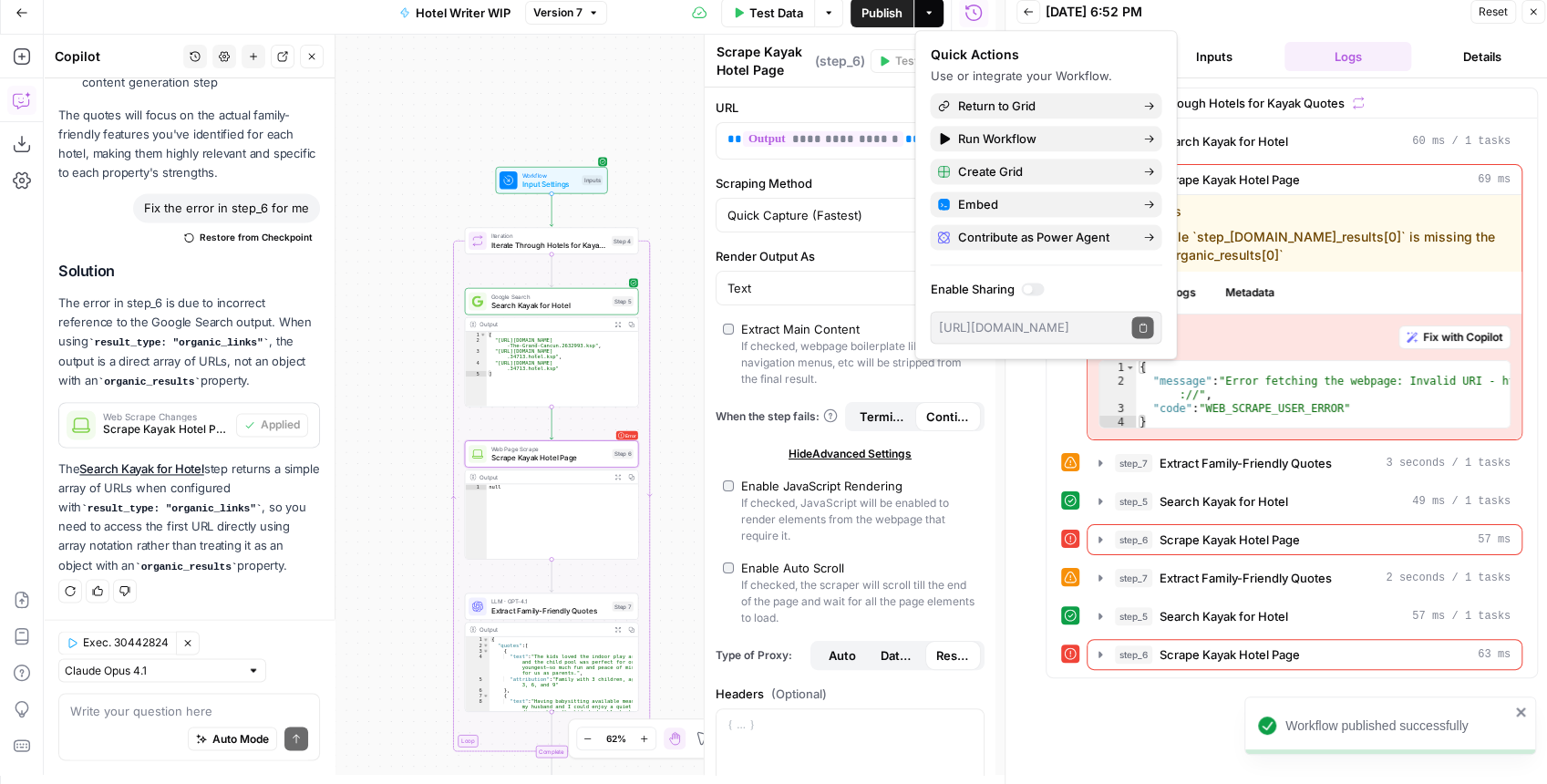
click at [793, 17] on span "Test Data" at bounding box center [776, 13] width 53 height 18
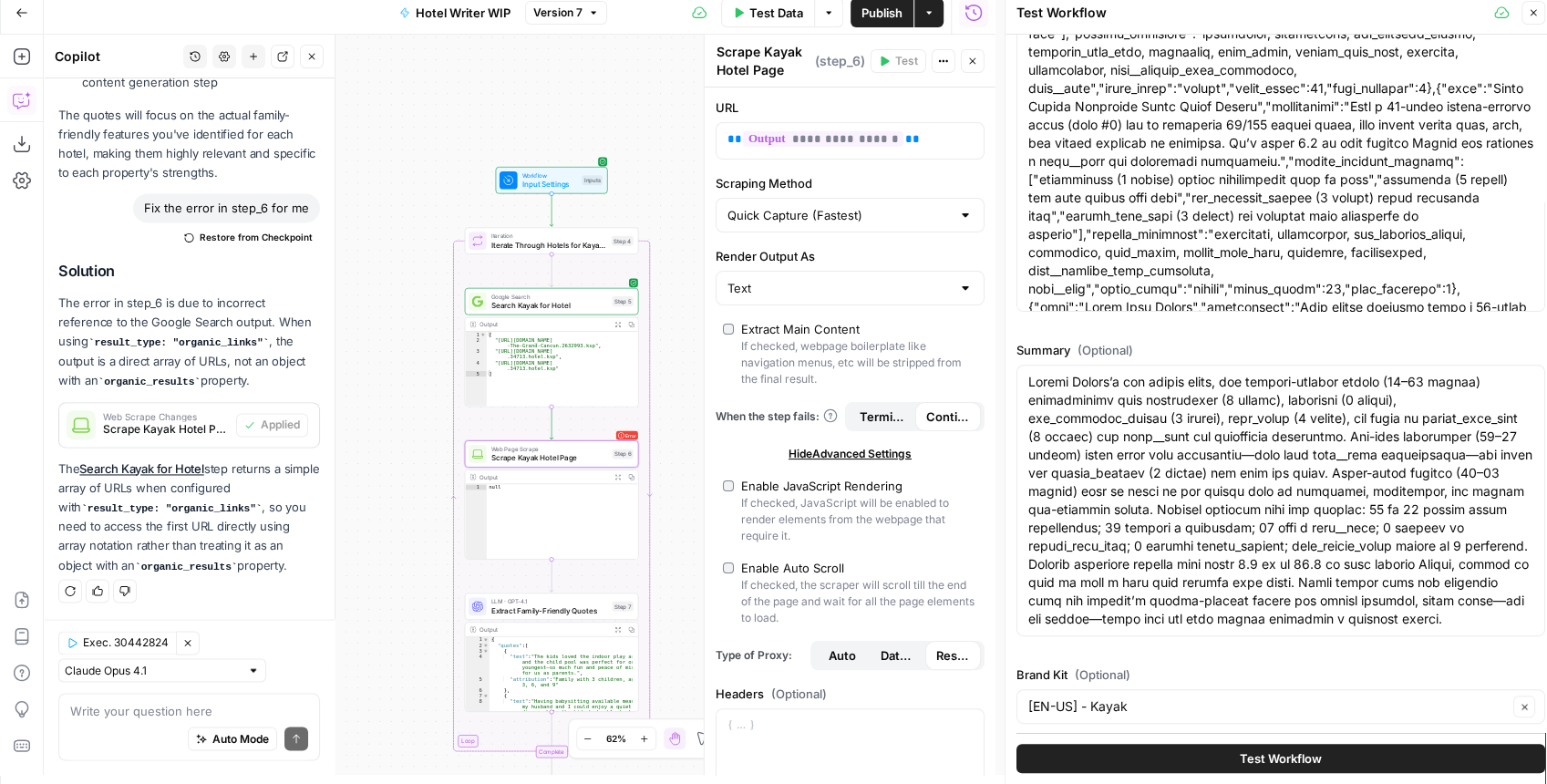
scroll to position [0, 0]
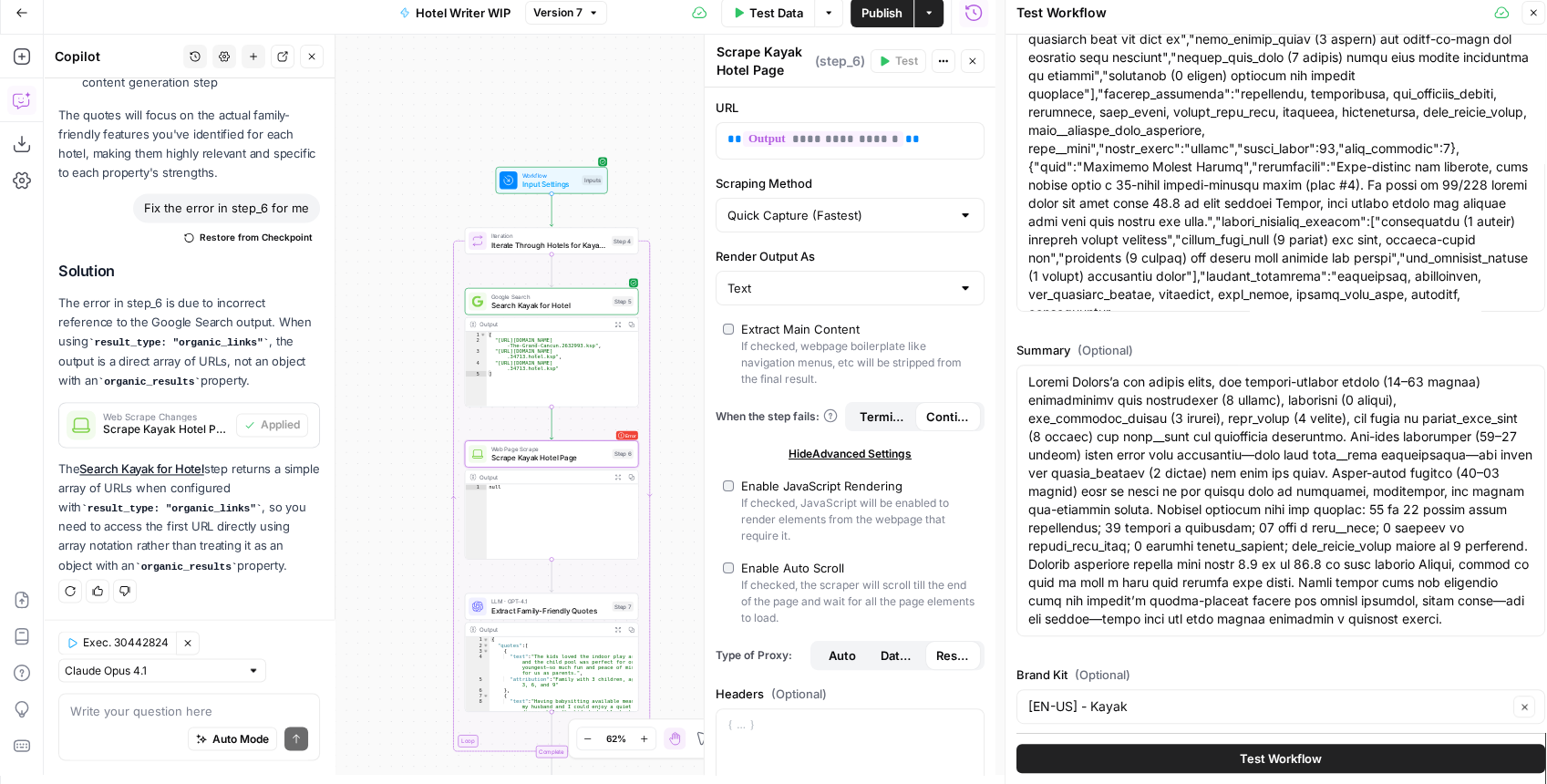
click at [771, 17] on span "Test Data" at bounding box center [776, 13] width 53 height 18
click at [1283, 758] on span "Test Workflow" at bounding box center [1281, 758] width 82 height 18
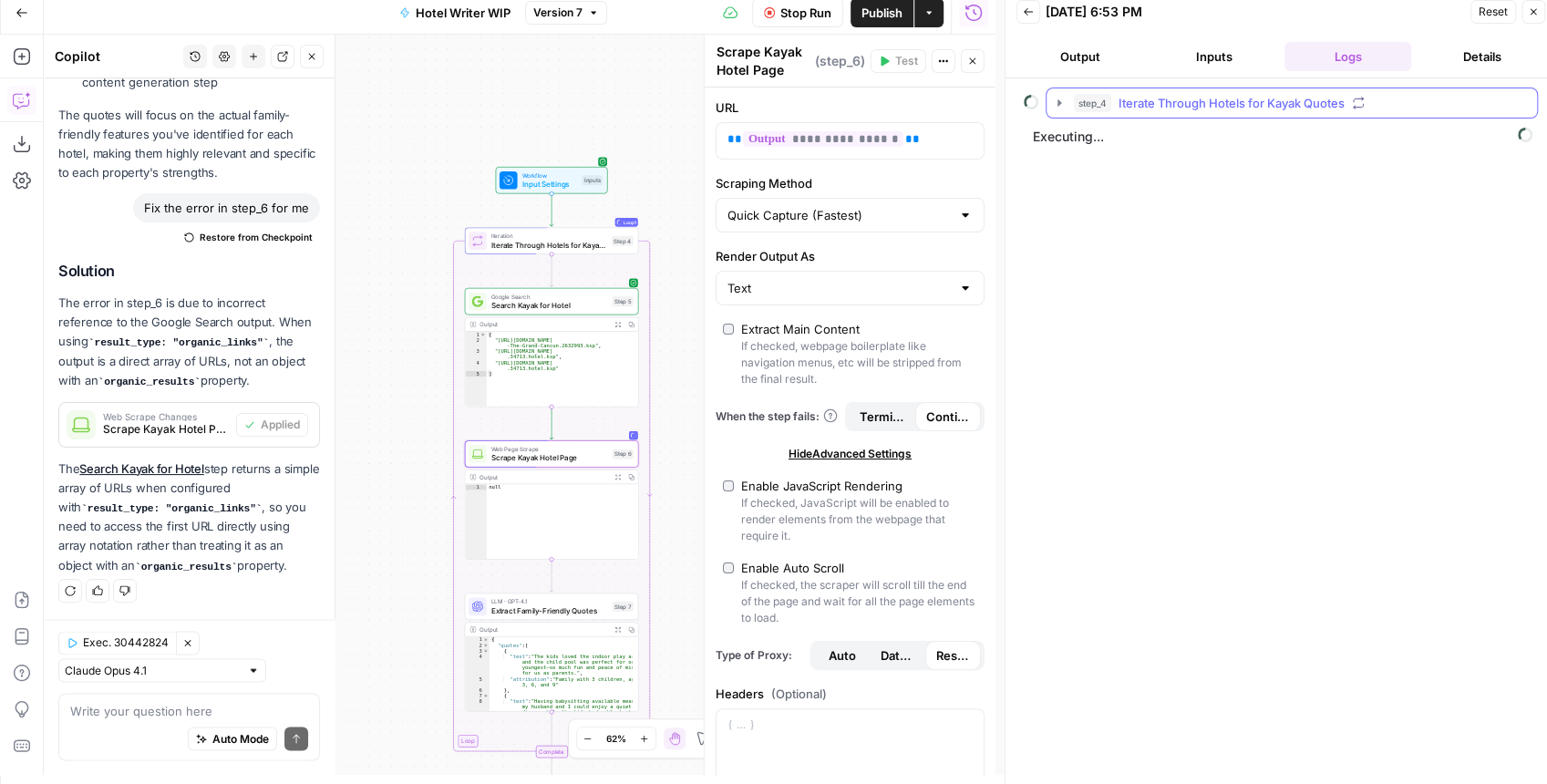
click at [1055, 97] on icon "button" at bounding box center [1060, 103] width 15 height 15
click at [1099, 135] on icon "button" at bounding box center [1100, 141] width 15 height 15
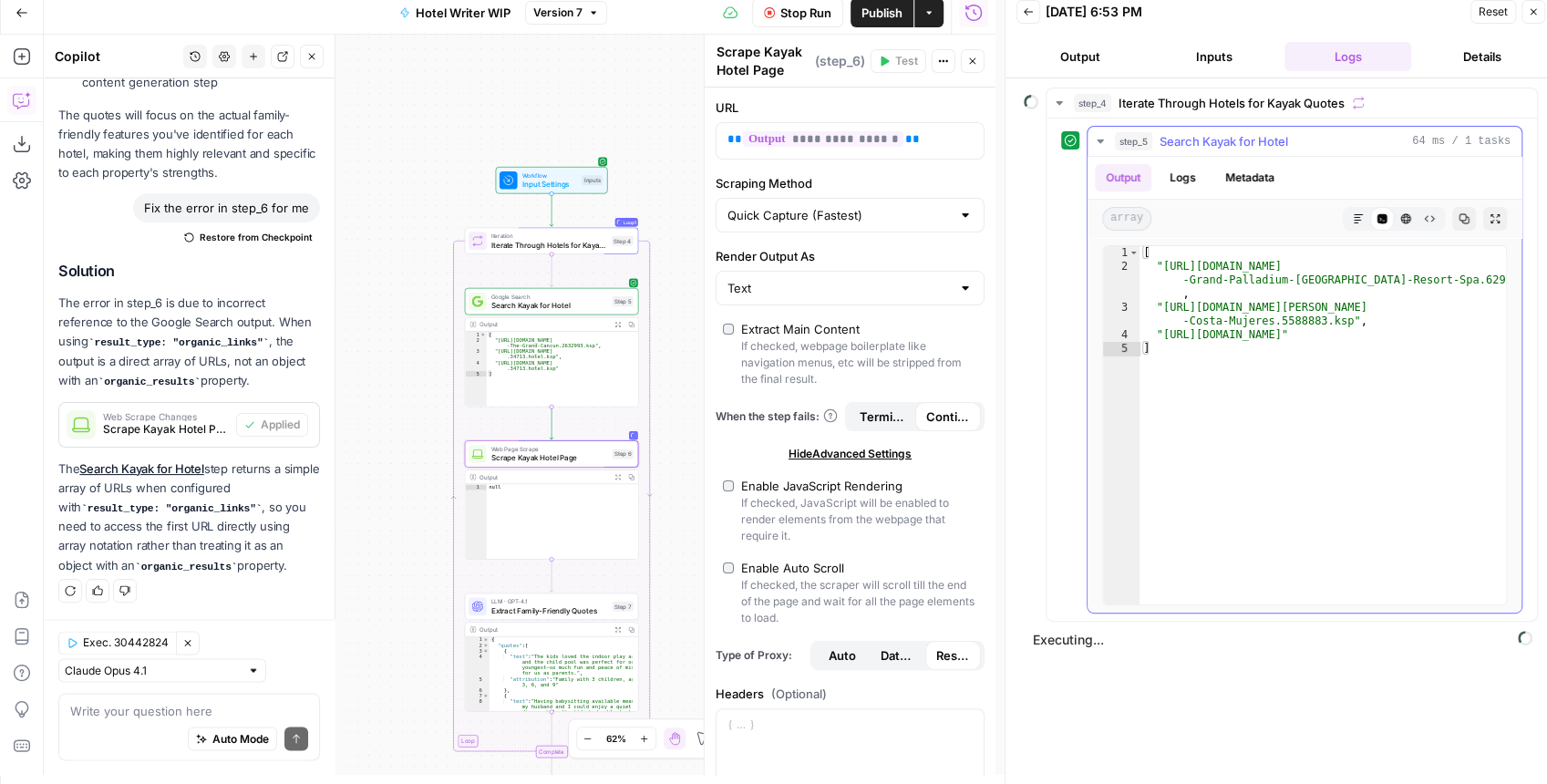
type textarea "**********"
drag, startPoint x: 1498, startPoint y: 281, endPoint x: 1158, endPoint y: 263, distance: 340.5
click at [1158, 263] on div "[ "[URL][DOMAIN_NAME] -[GEOGRAPHIC_DATA]-[GEOGRAPHIC_DATA]-Resort-Spa.6291117.k…" at bounding box center [1324, 439] width 369 height 387
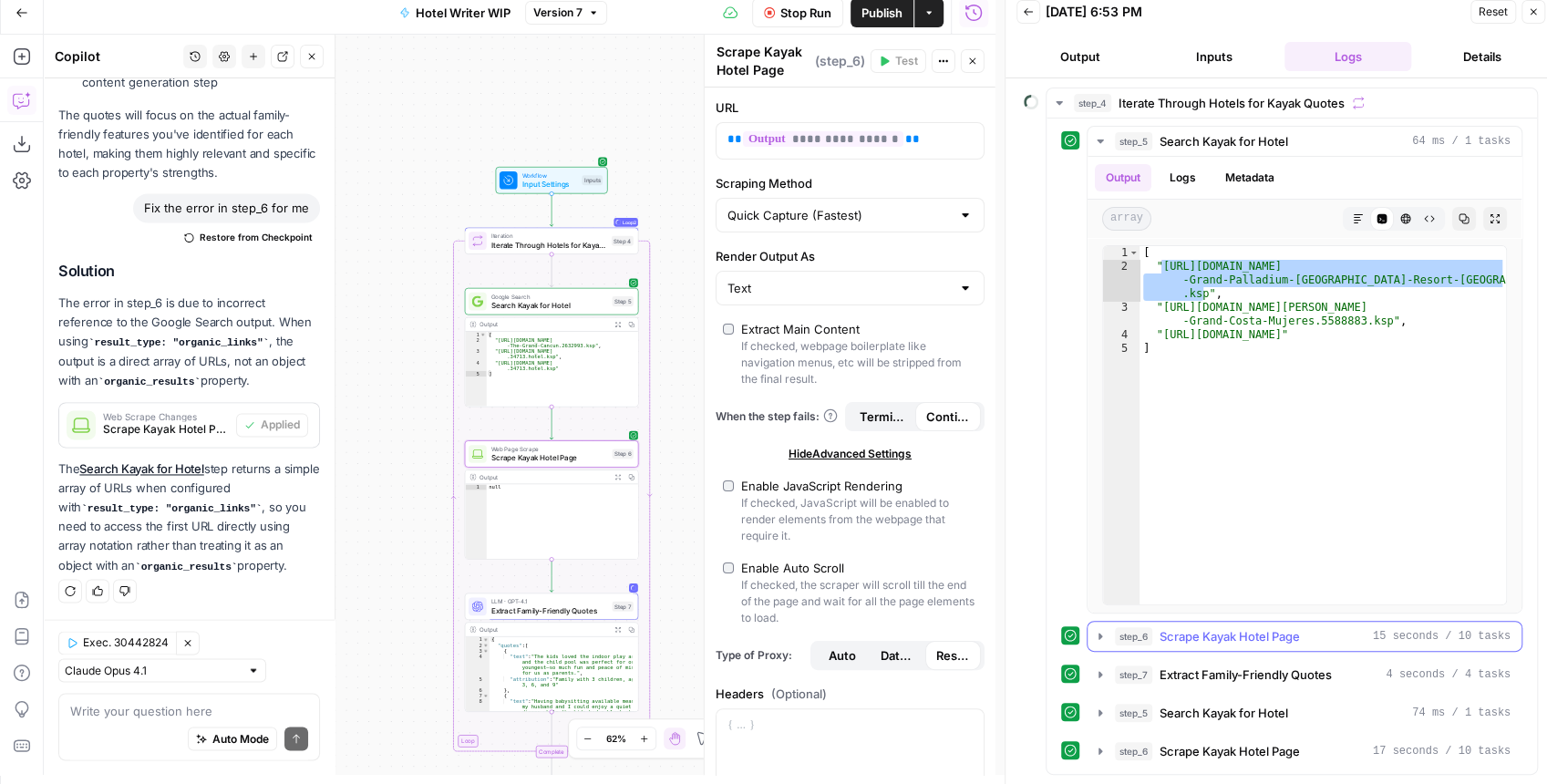
click at [1096, 629] on icon "button" at bounding box center [1100, 637] width 15 height 15
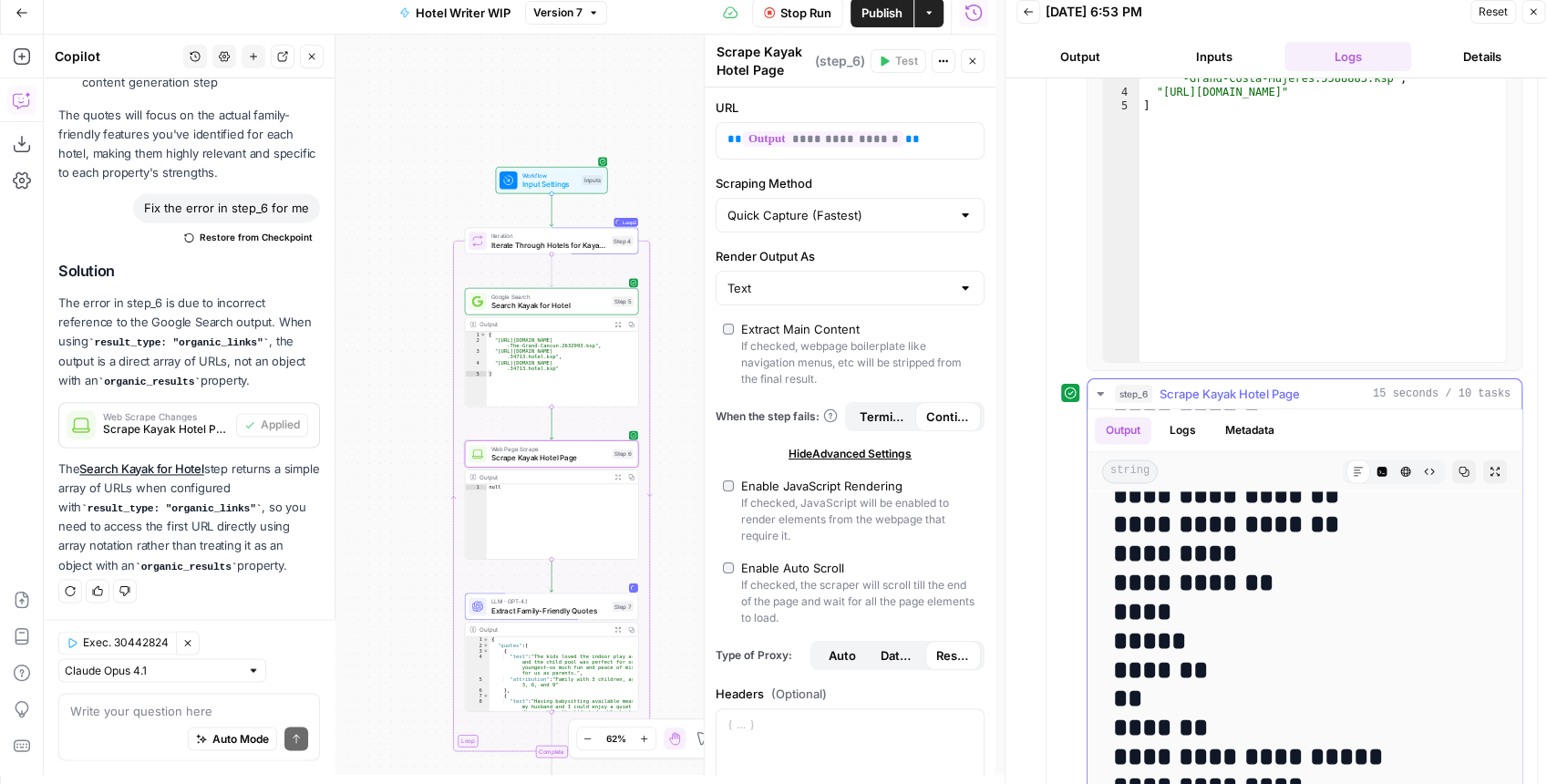
scroll to position [1944, 0]
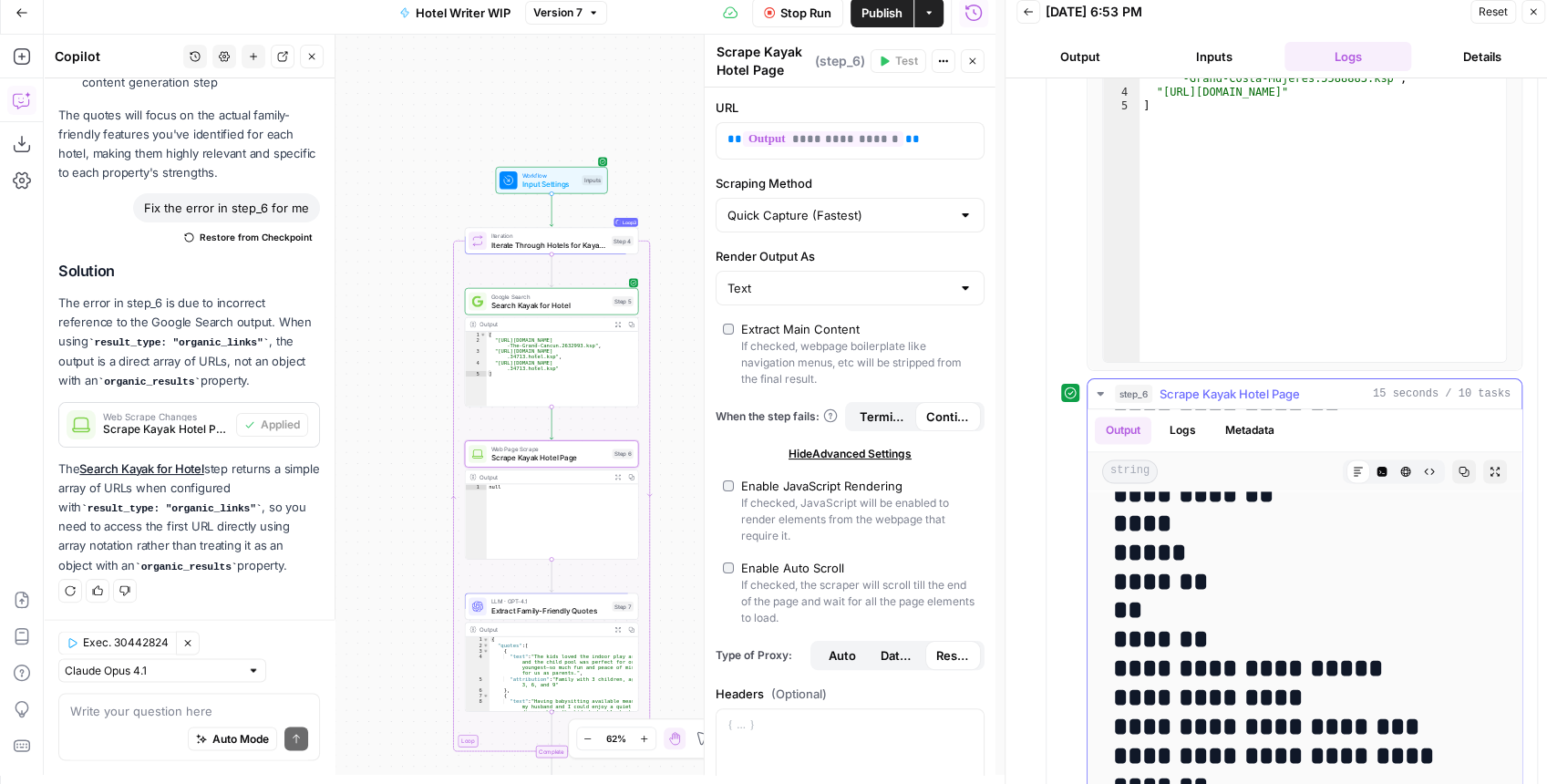
click at [1093, 387] on icon "button" at bounding box center [1100, 394] width 15 height 15
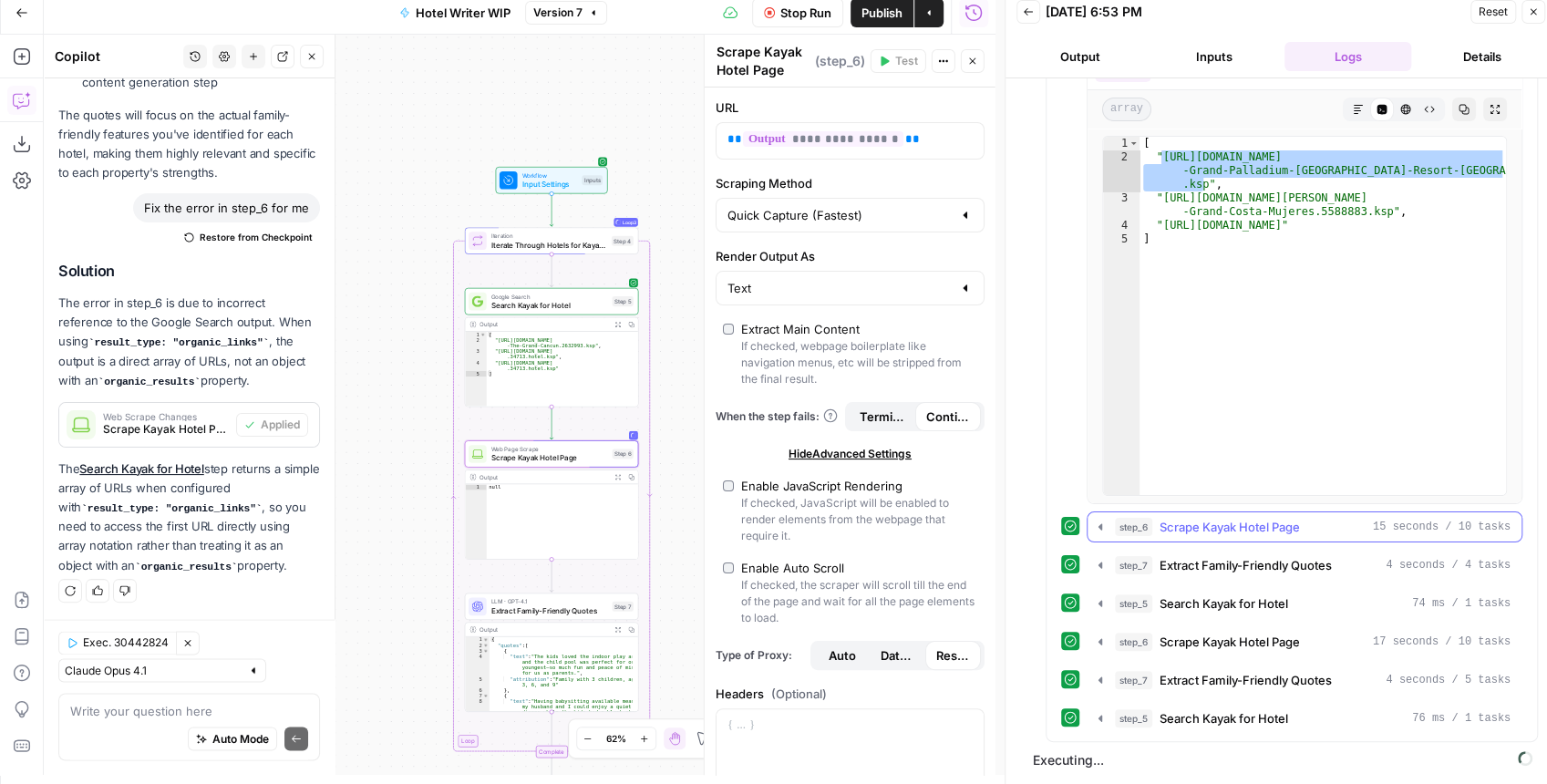
scroll to position [102, 0]
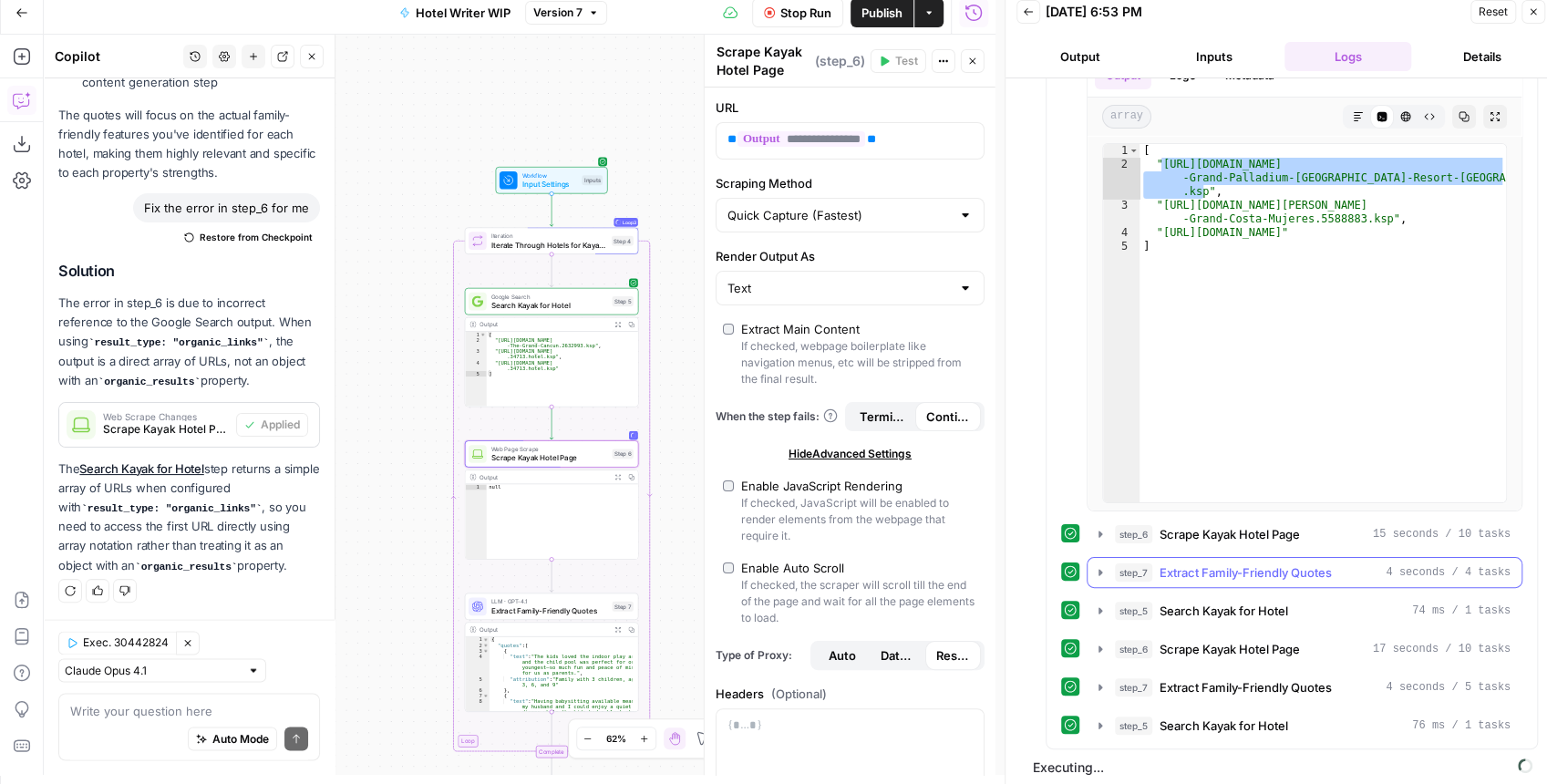
click at [1101, 574] on icon "button" at bounding box center [1100, 572] width 15 height 15
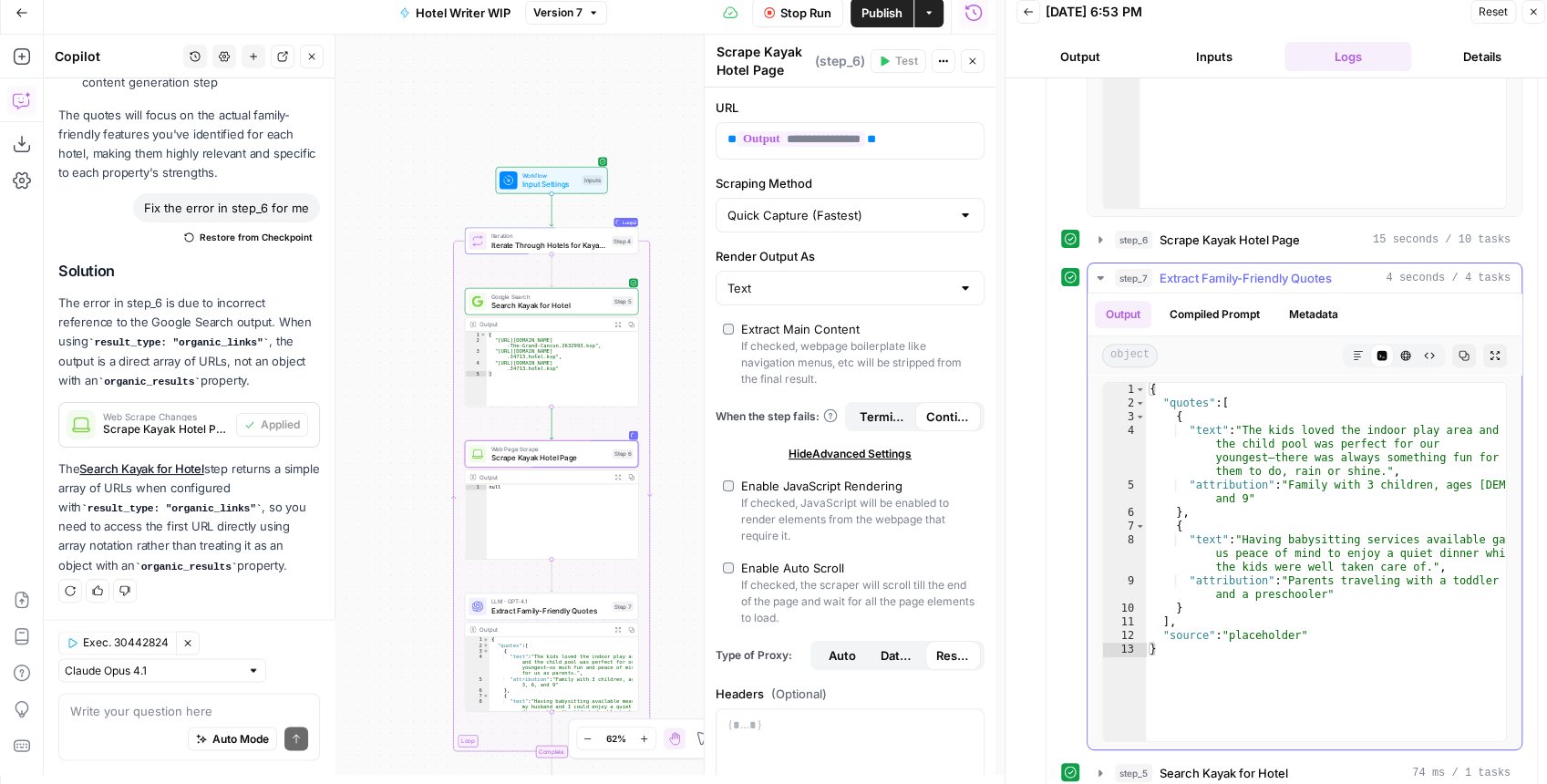
scroll to position [406, 0]
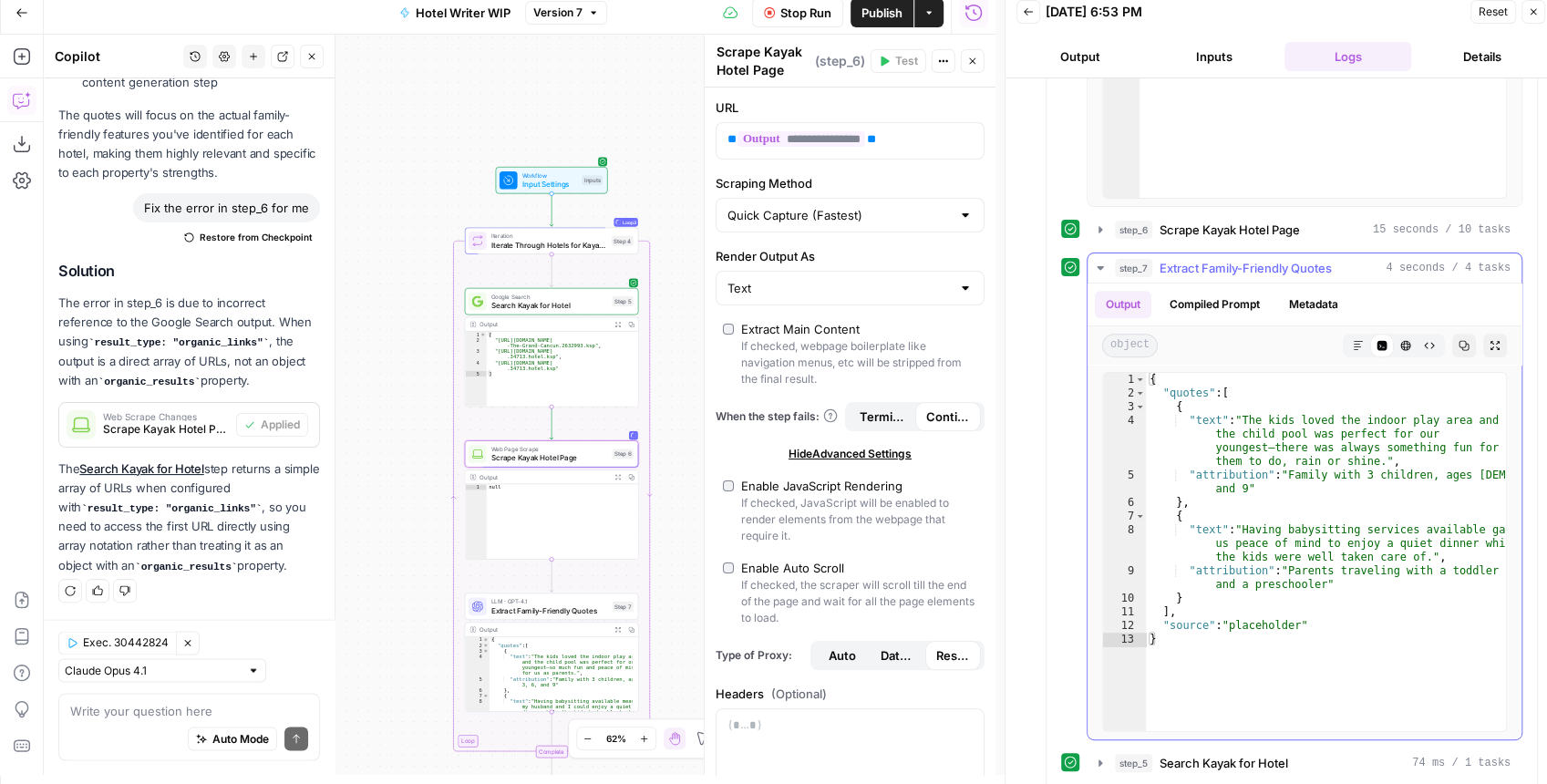
click at [1096, 270] on icon "button" at bounding box center [1100, 268] width 15 height 15
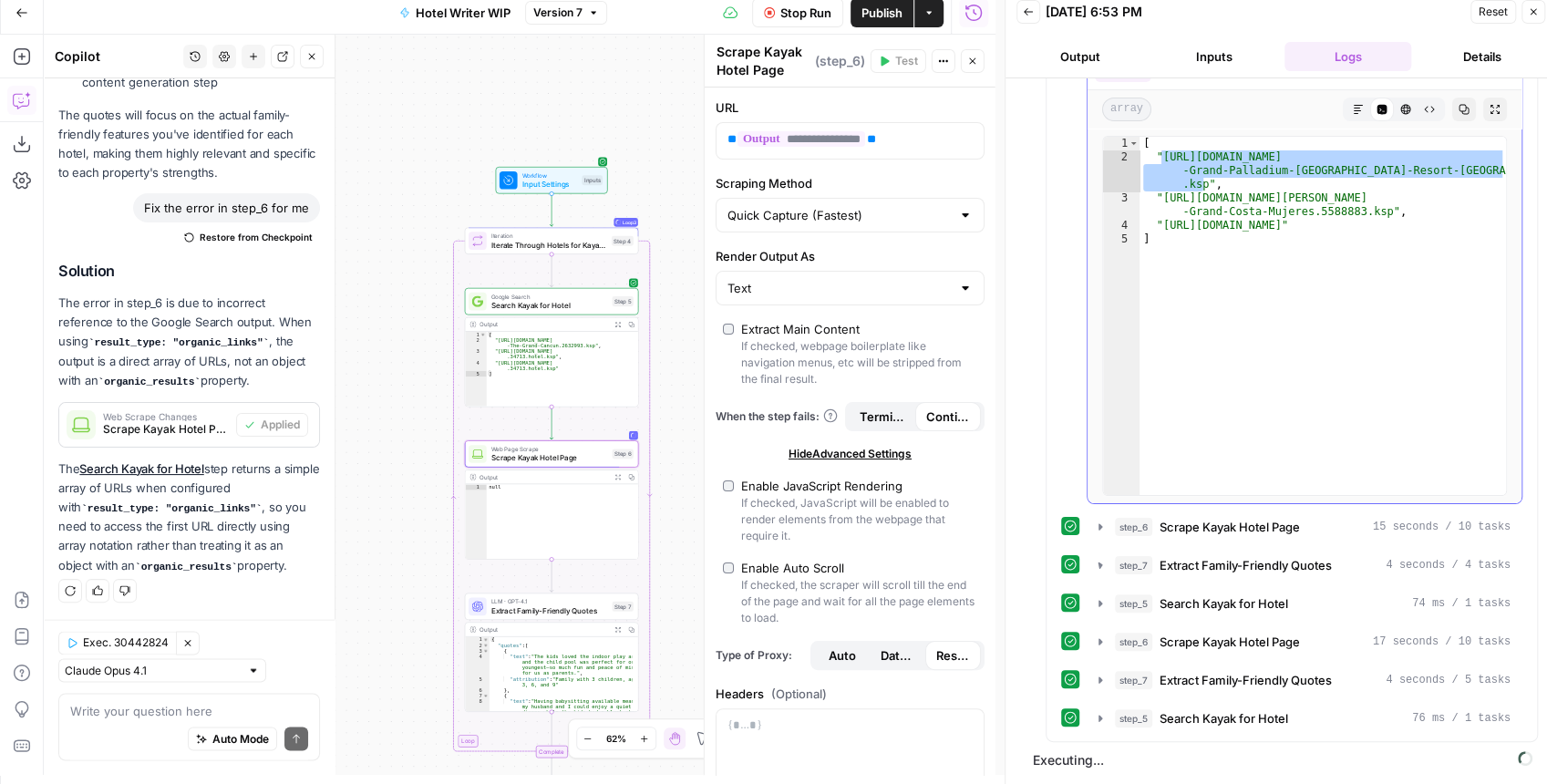
scroll to position [102, 0]
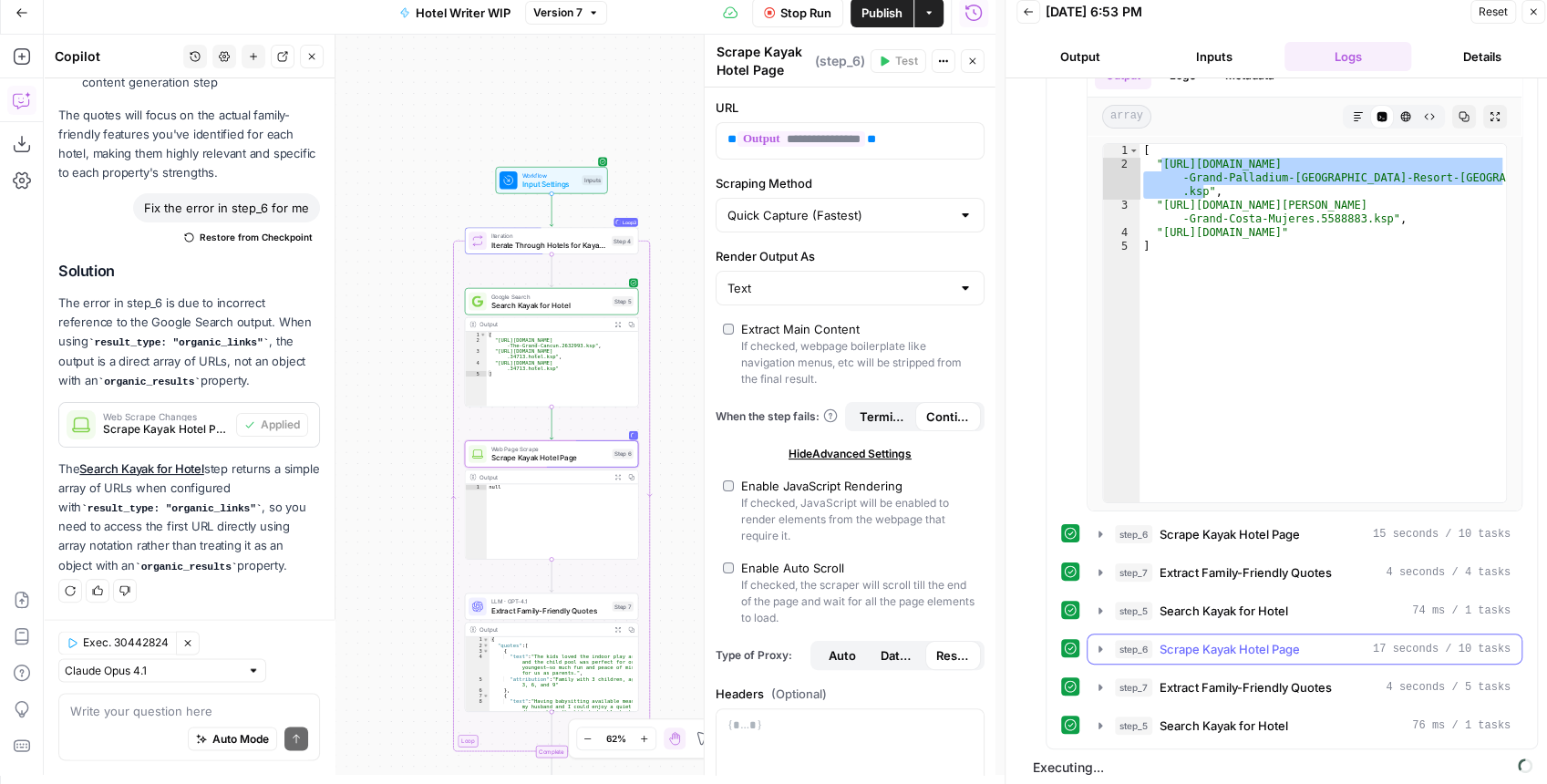
click at [1101, 642] on icon "button" at bounding box center [1100, 649] width 15 height 15
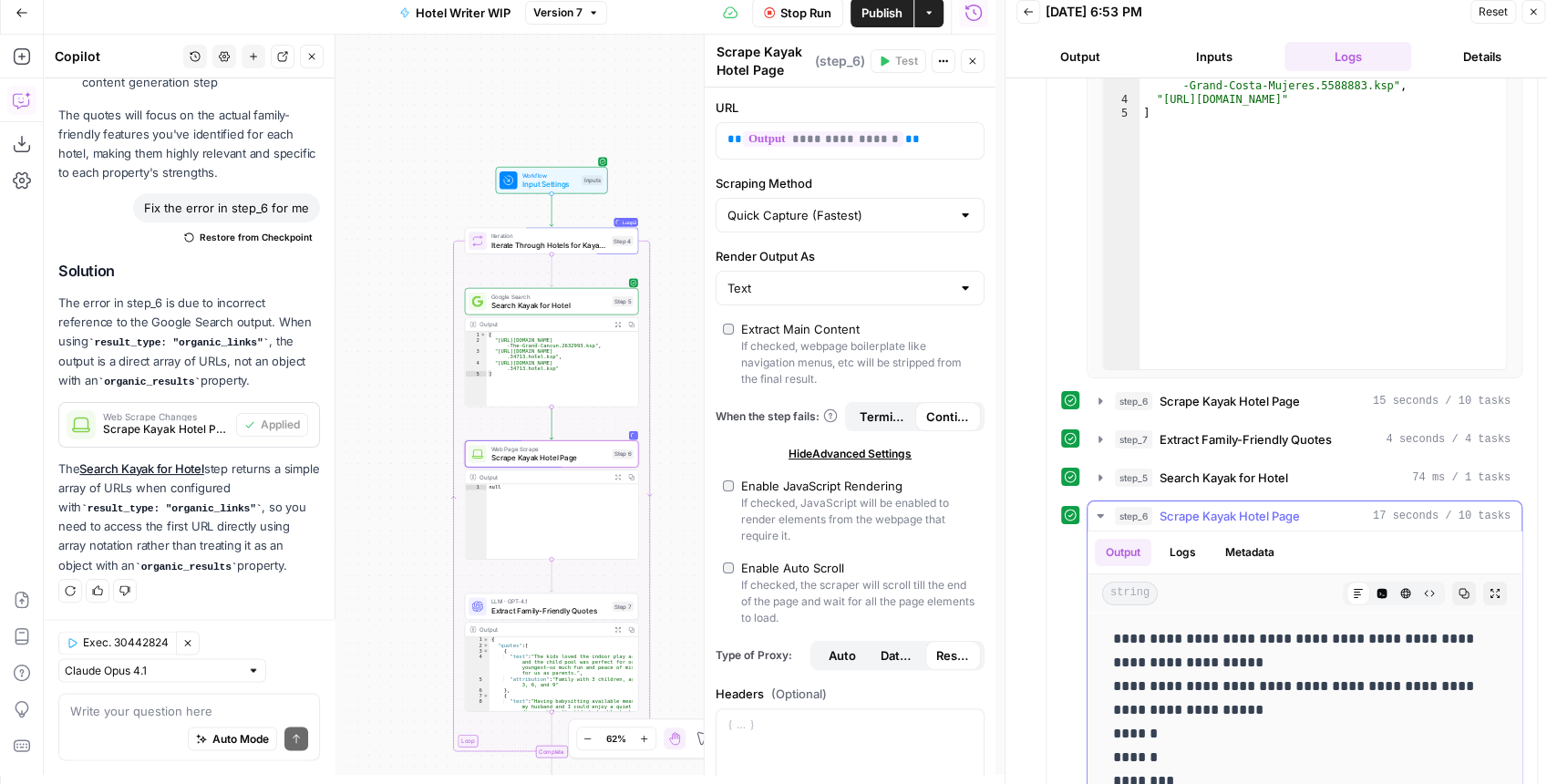
scroll to position [285, 0]
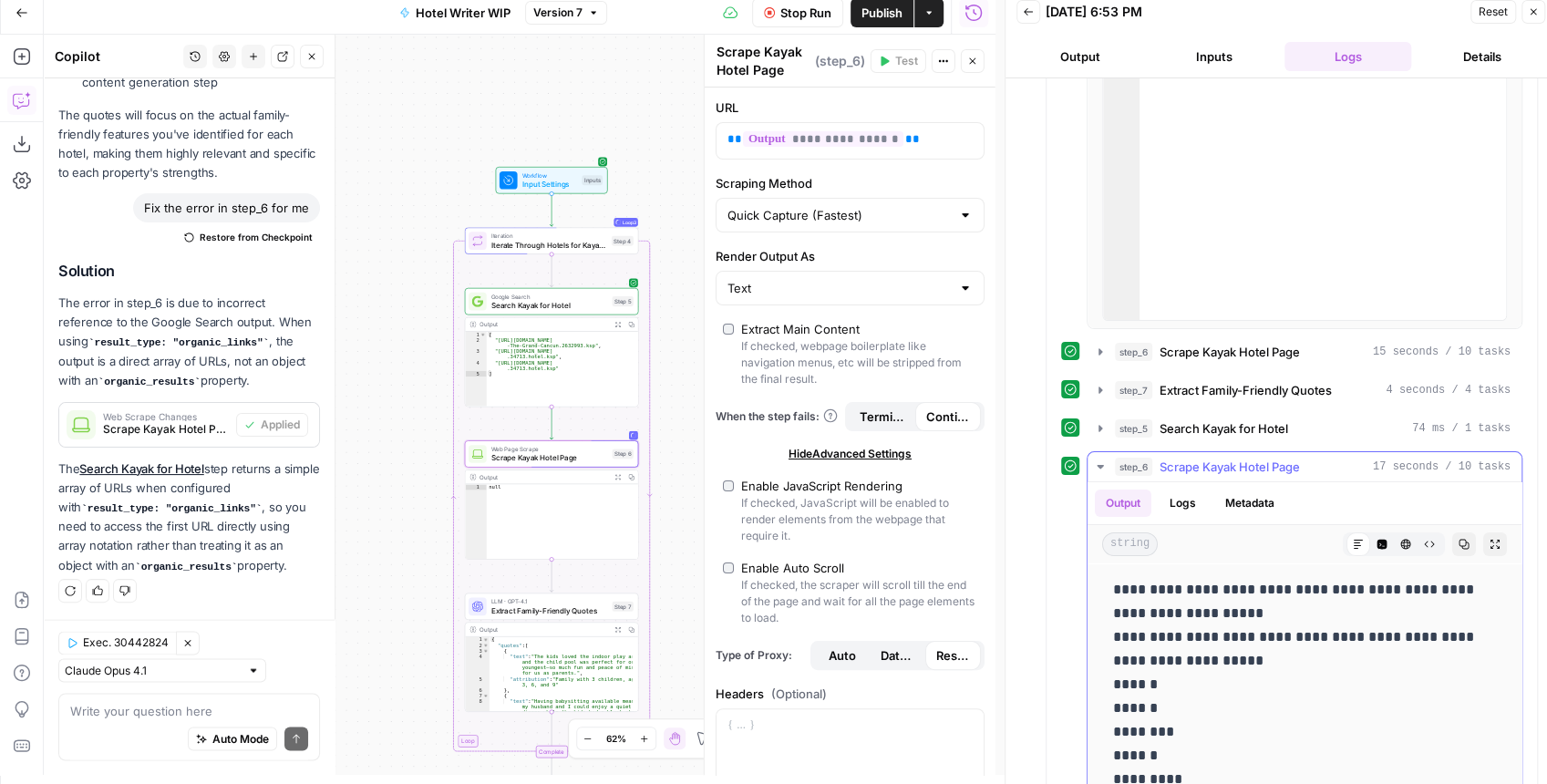
click at [1099, 465] on icon "button" at bounding box center [1099, 467] width 6 height 4
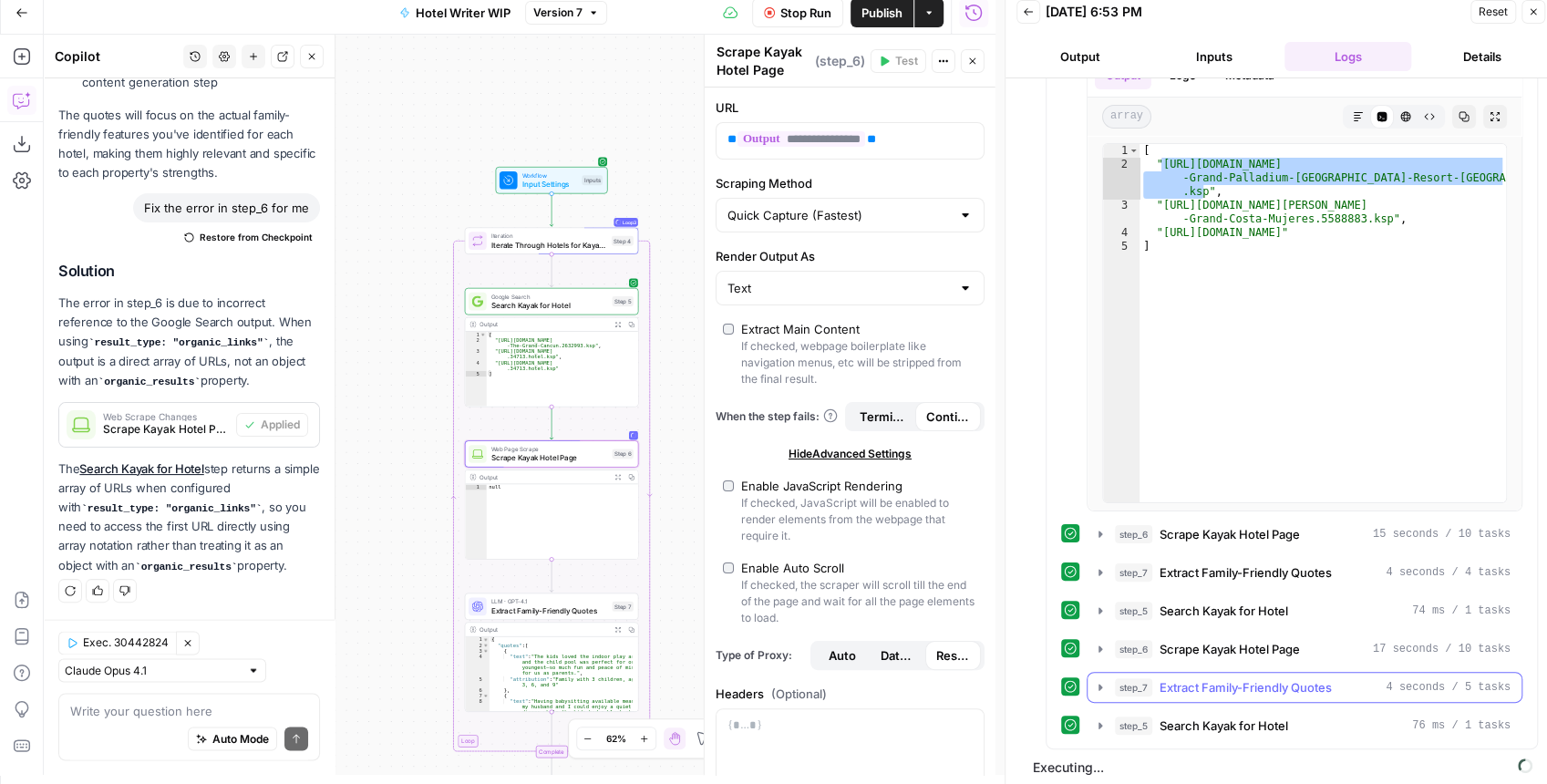
click at [1099, 684] on icon "button" at bounding box center [1100, 686] width 4 height 6
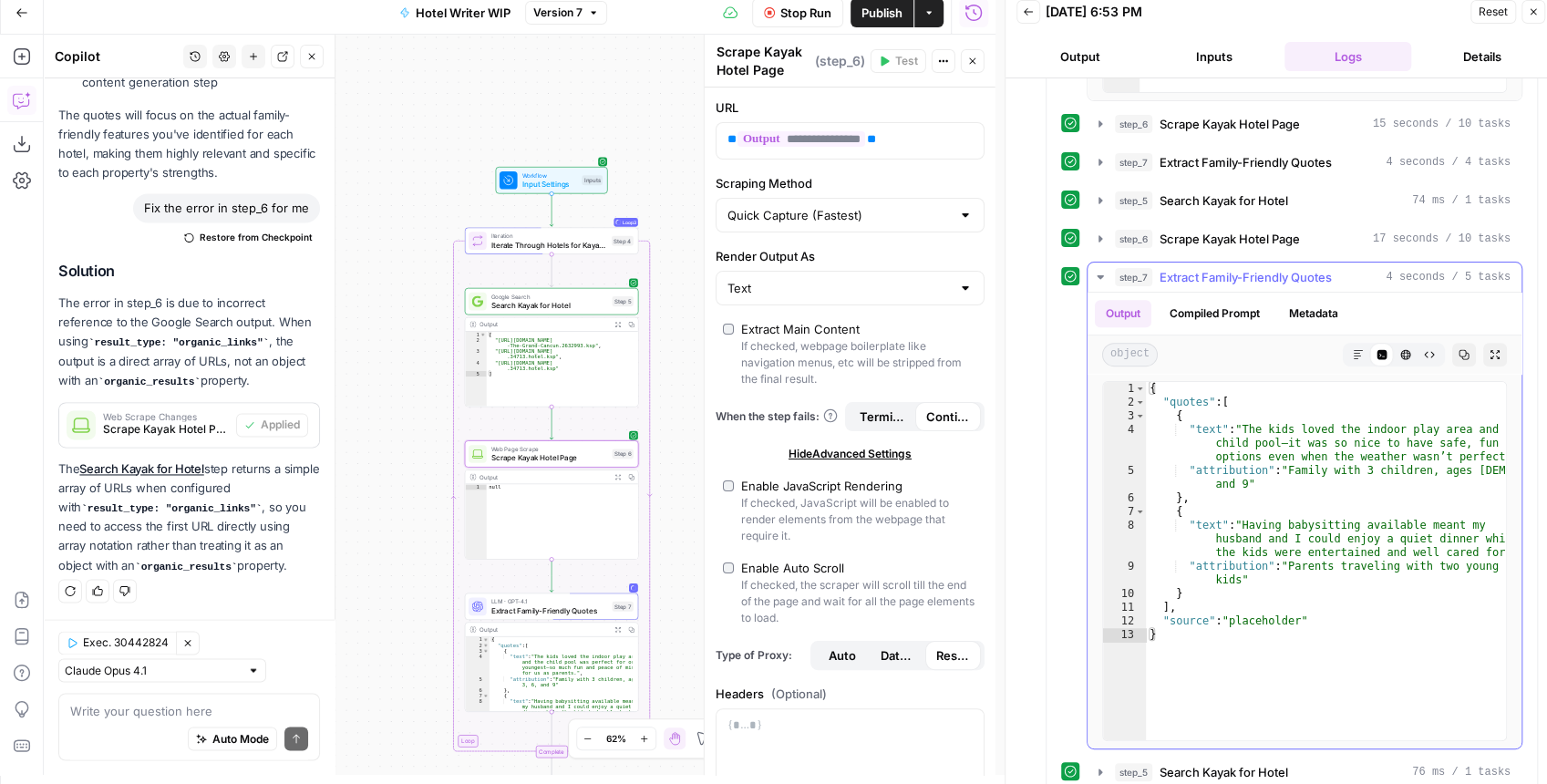
scroll to position [528, 0]
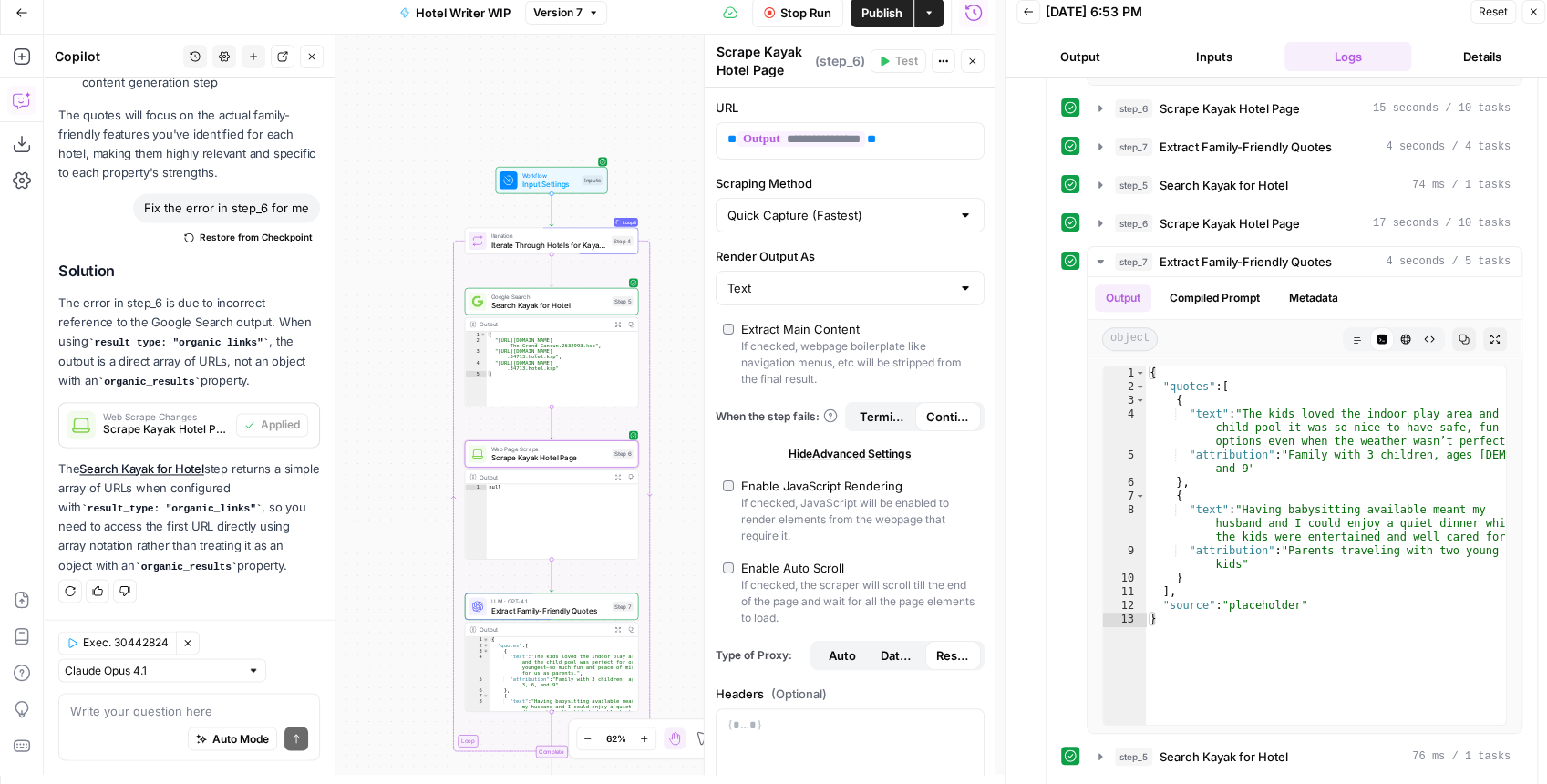
click at [822, 15] on span "Stop Run" at bounding box center [805, 13] width 51 height 18
click at [1533, 11] on icon "button" at bounding box center [1533, 12] width 6 height 6
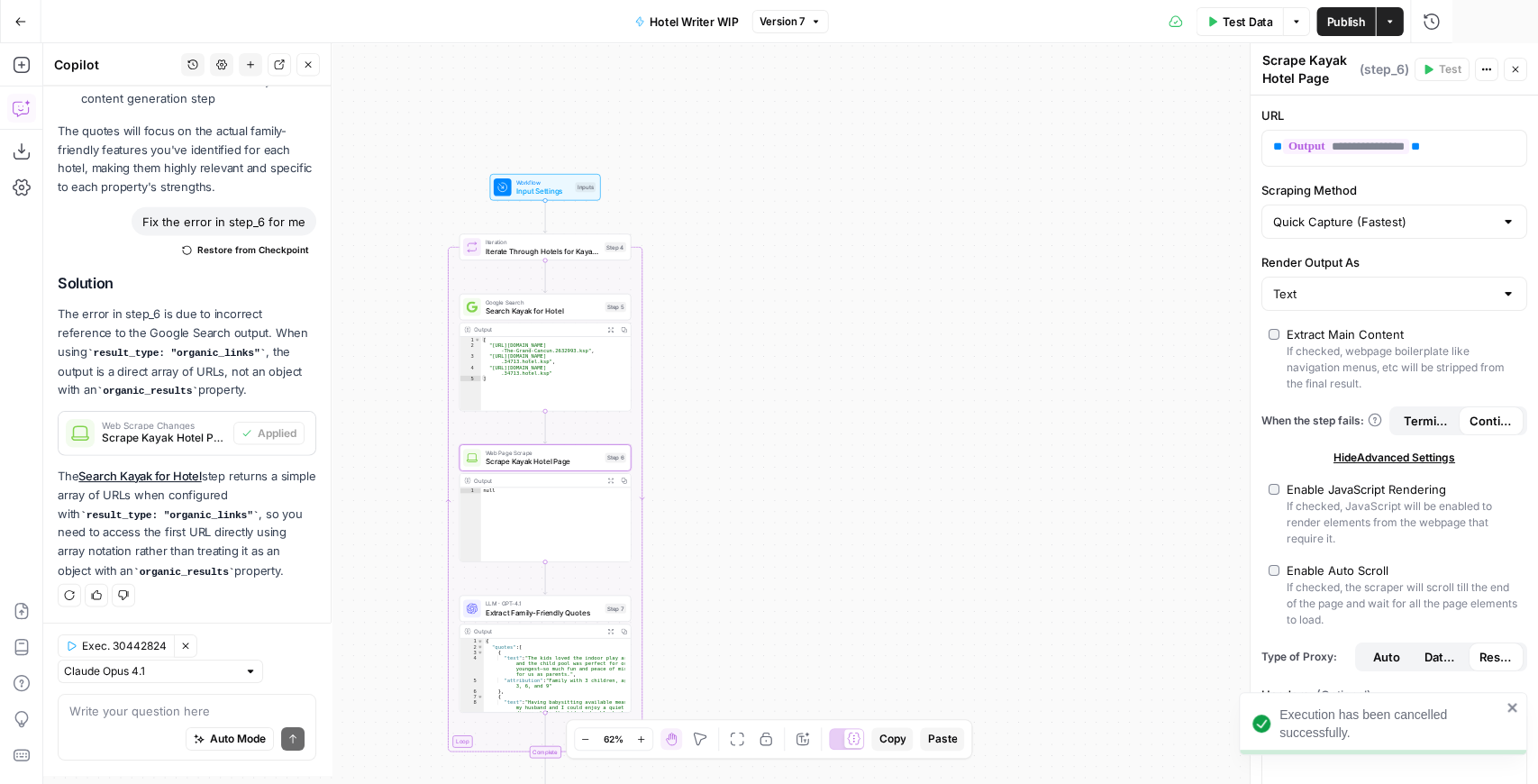
scroll to position [1716, 0]
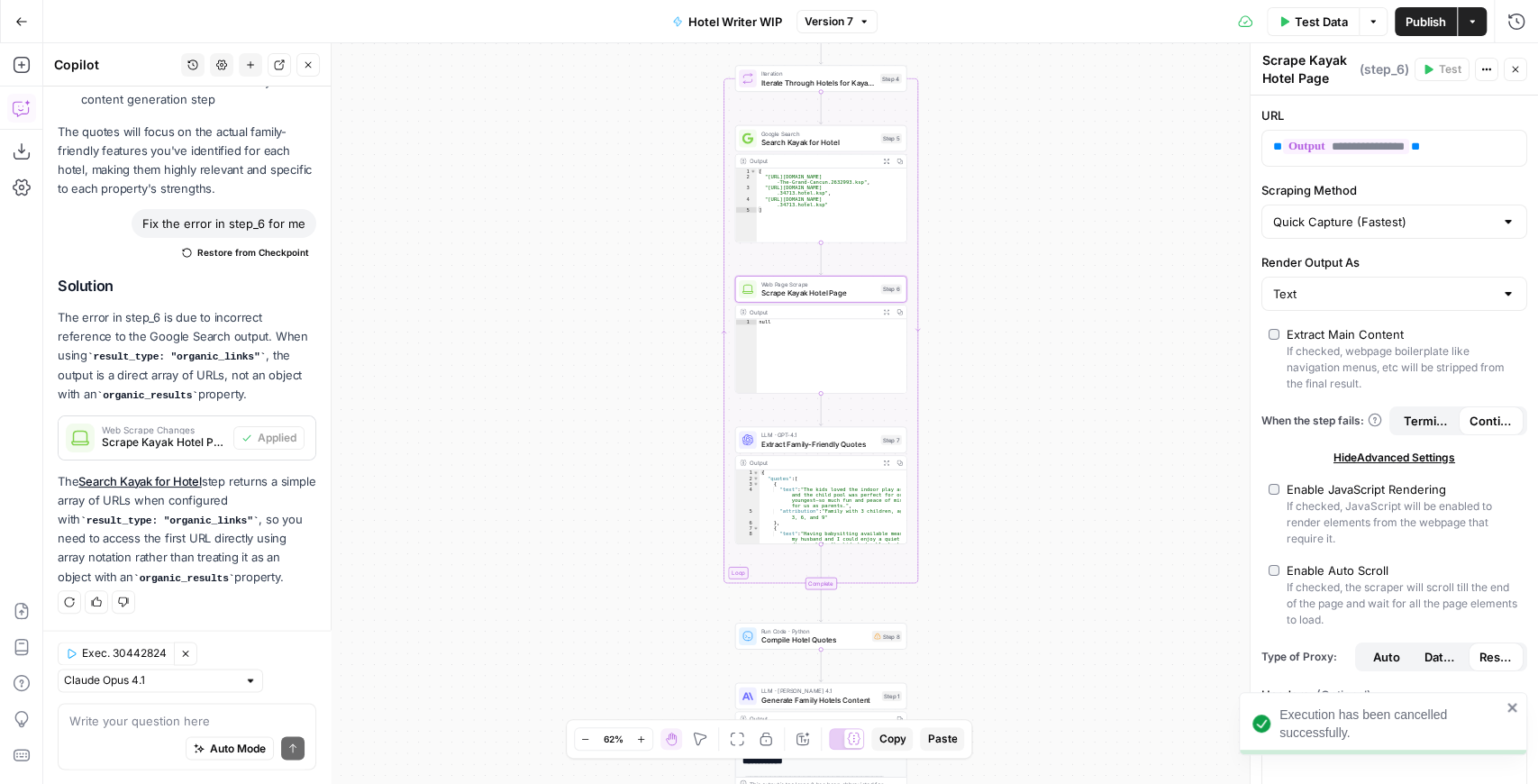
drag, startPoint x: 928, startPoint y: 234, endPoint x: 1186, endPoint y: 83, distance: 298.9
click at [1205, 66] on div "Workflow Input Settings Inputs Loop Iteration Iterate Through Hotels for Kayak …" at bounding box center [789, 412] width 1494 height 740
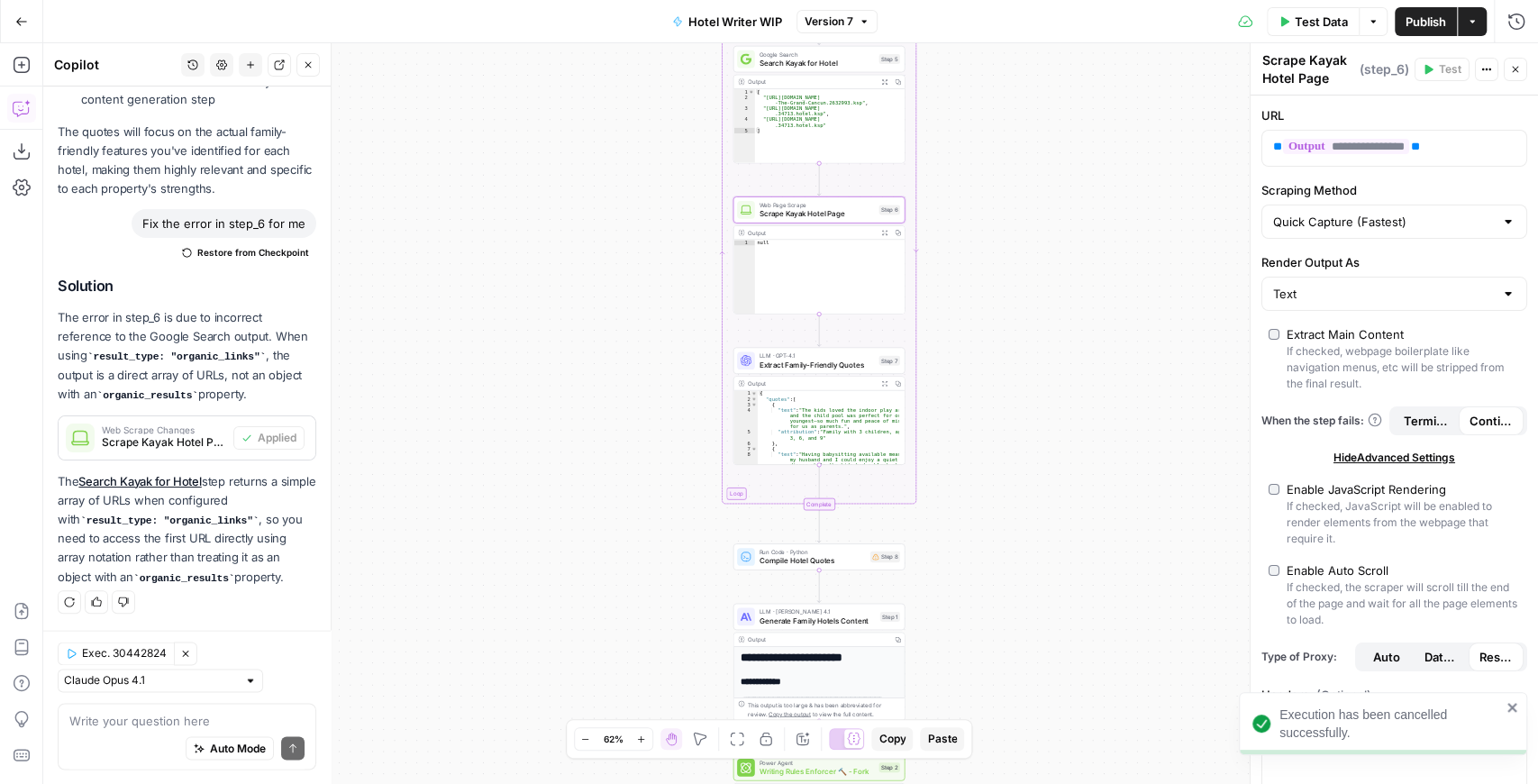
drag, startPoint x: 1102, startPoint y: 275, endPoint x: 1094, endPoint y: 171, distance: 104.3
click at [1094, 171] on div "Workflow Input Settings Inputs Loop Iteration Iterate Through Hotels for Kayak …" at bounding box center [789, 412] width 1494 height 740
